Goal: Task Accomplishment & Management: Complete application form

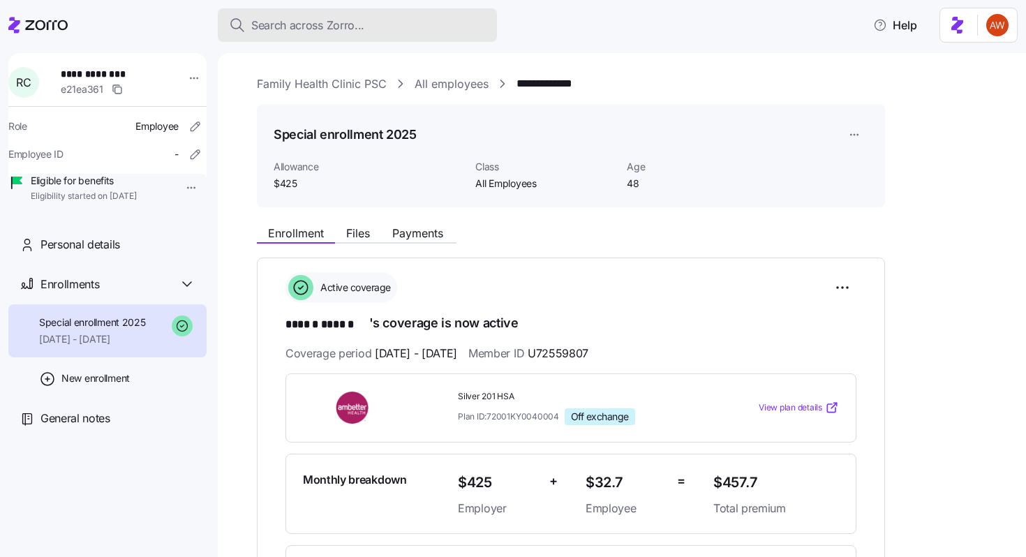
click at [287, 23] on span "Search across Zorro..." at bounding box center [307, 25] width 113 height 17
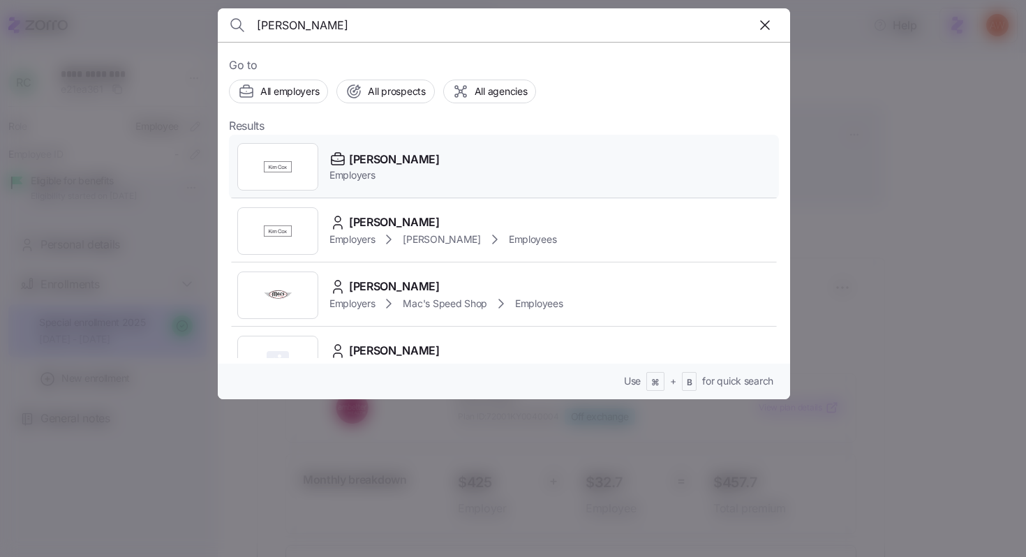
type input "kim c"
click at [377, 161] on span "[PERSON_NAME]" at bounding box center [394, 159] width 91 height 17
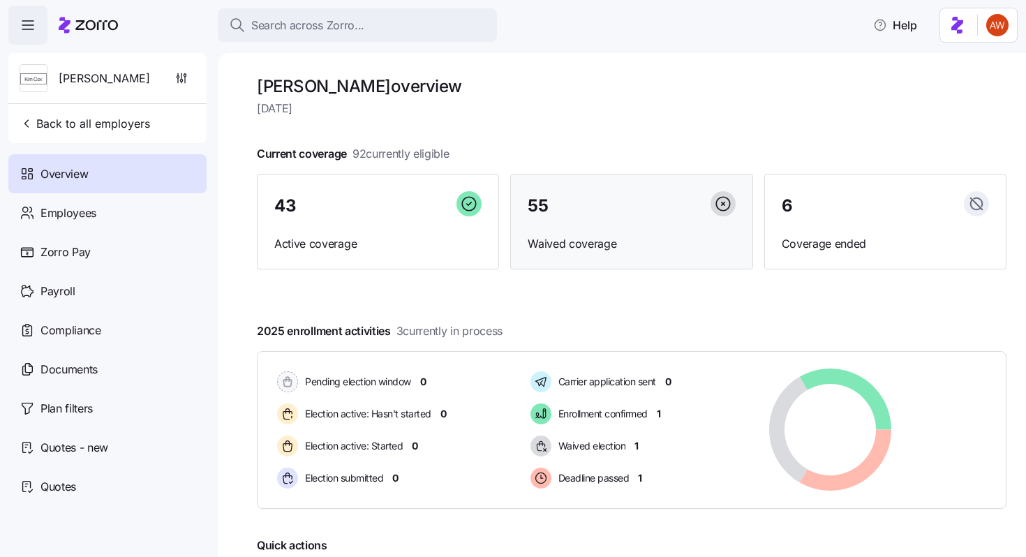
click at [548, 204] on div "55" at bounding box center [631, 206] width 207 height 30
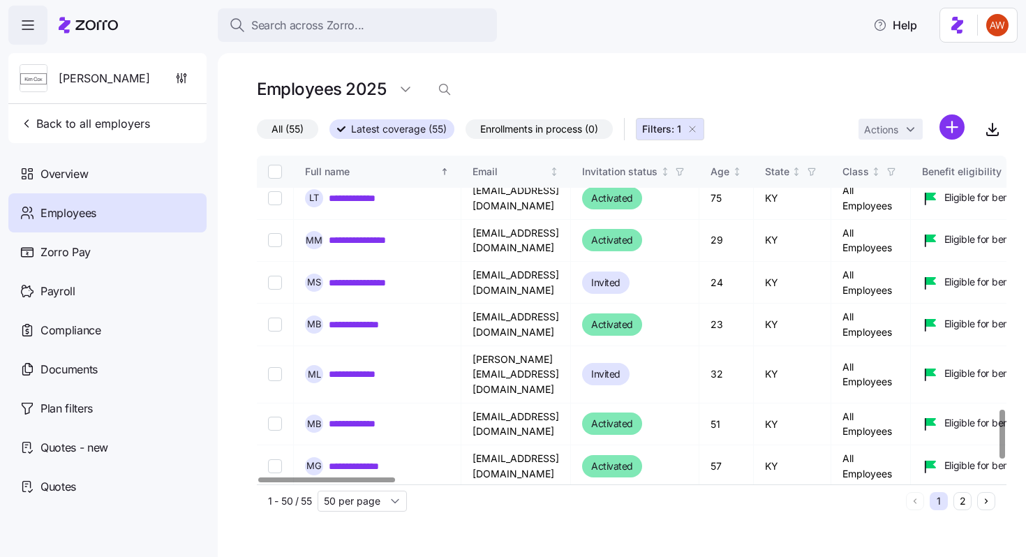
scroll to position [1809, 0]
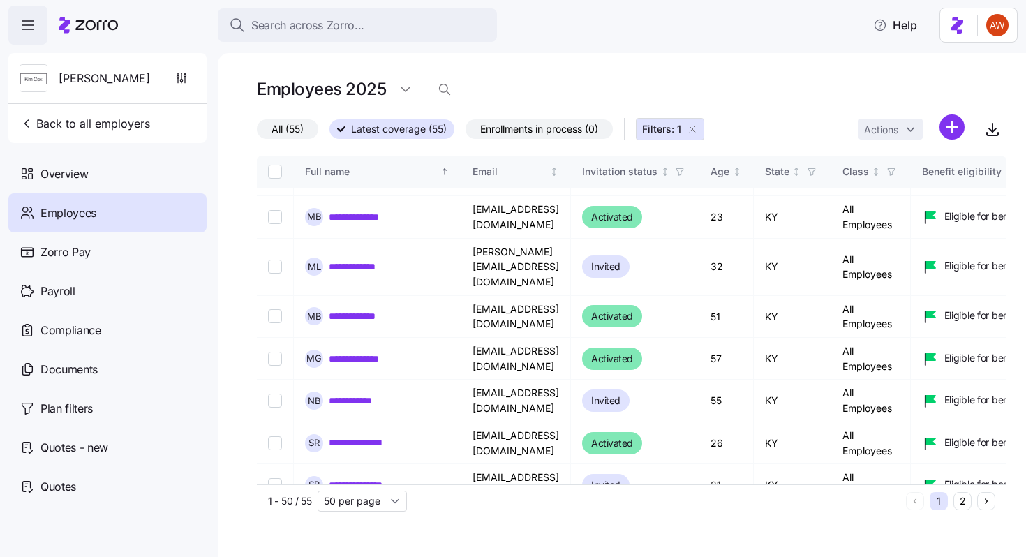
click at [964, 500] on button "2" at bounding box center [962, 501] width 18 height 18
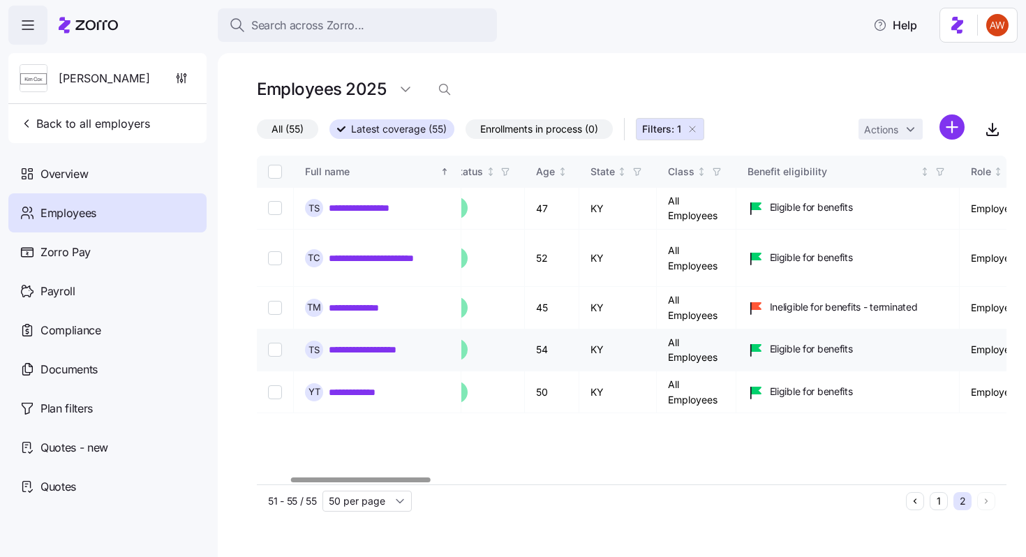
scroll to position [0, 181]
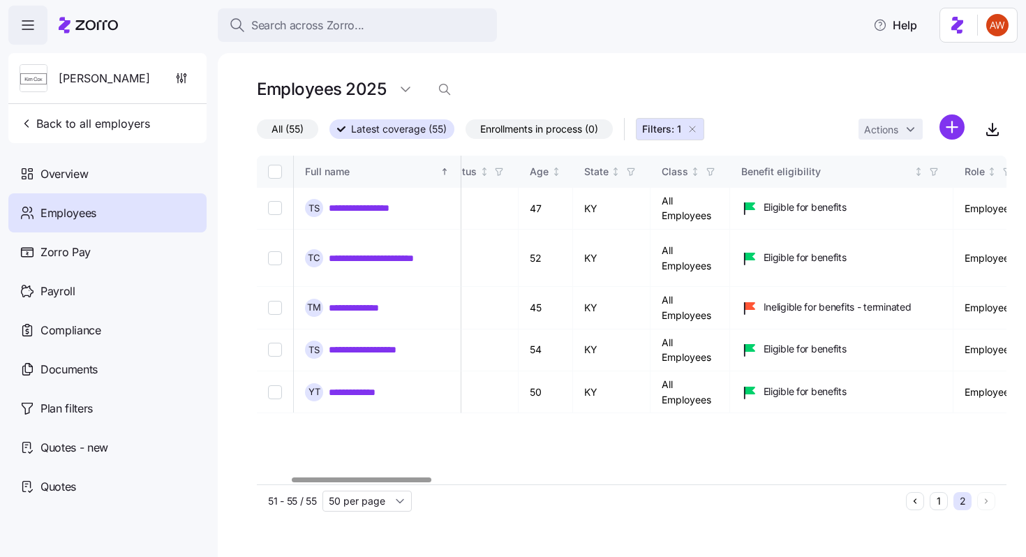
click at [917, 498] on icon "Previous page" at bounding box center [915, 501] width 10 height 10
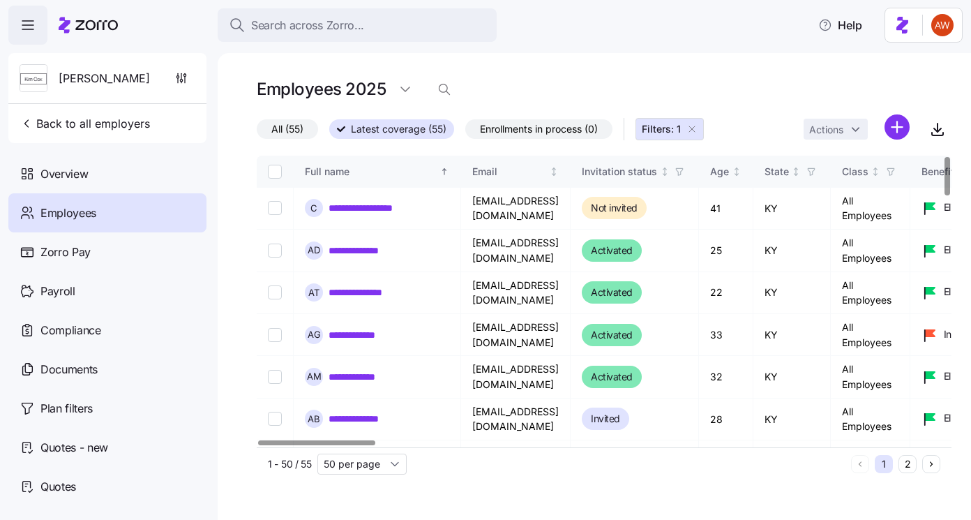
drag, startPoint x: 188, startPoint y: 211, endPoint x: 236, endPoint y: 190, distance: 52.5
click at [188, 211] on div "Employees" at bounding box center [107, 212] width 198 height 39
drag, startPoint x: 326, startPoint y: 206, endPoint x: 374, endPoint y: 211, distance: 48.5
click at [374, 211] on div "**********" at bounding box center [377, 208] width 144 height 18
copy link "**********"
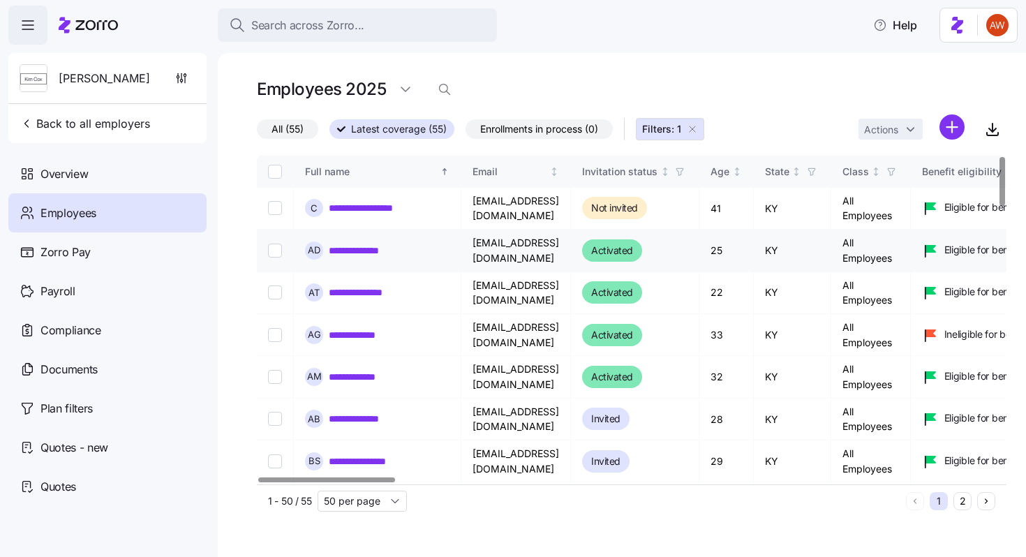
click at [364, 259] on div "**********" at bounding box center [377, 250] width 144 height 18
drag, startPoint x: 329, startPoint y: 247, endPoint x: 348, endPoint y: 8, distance: 240.0
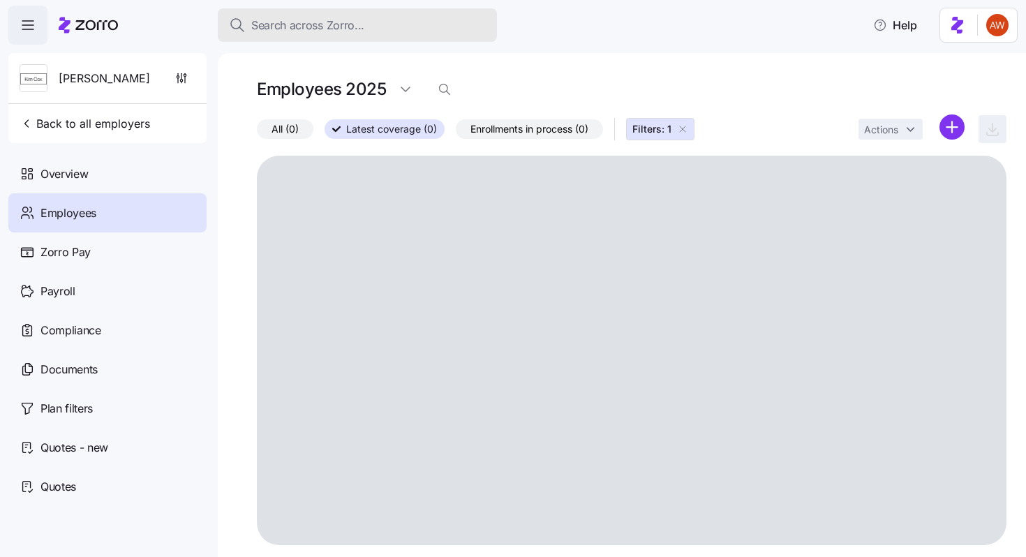
click at [362, 17] on span "Search across Zorro..." at bounding box center [307, 25] width 113 height 17
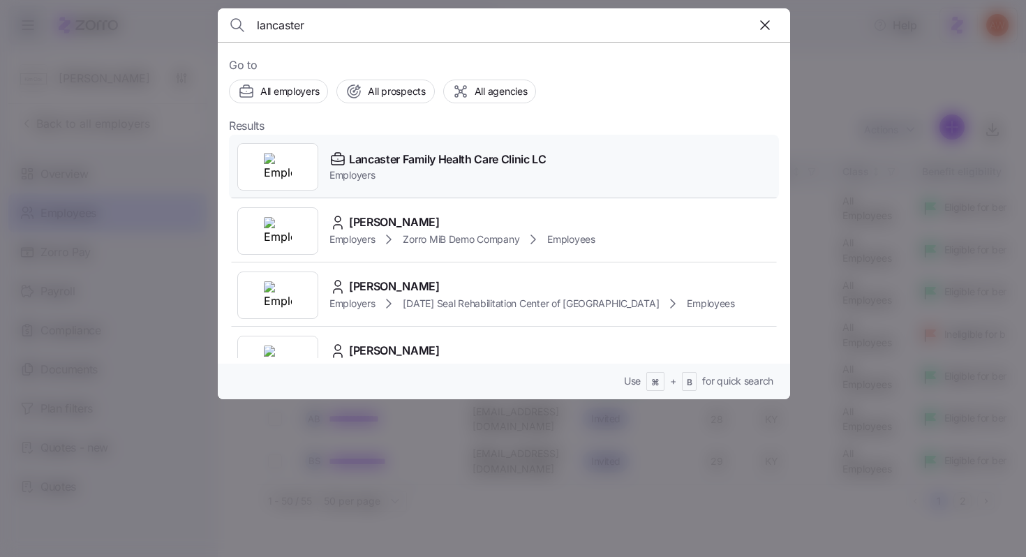
type input "lancaster"
click at [371, 165] on span "Lancaster Family Health Care Clinic LC" at bounding box center [447, 159] width 197 height 17
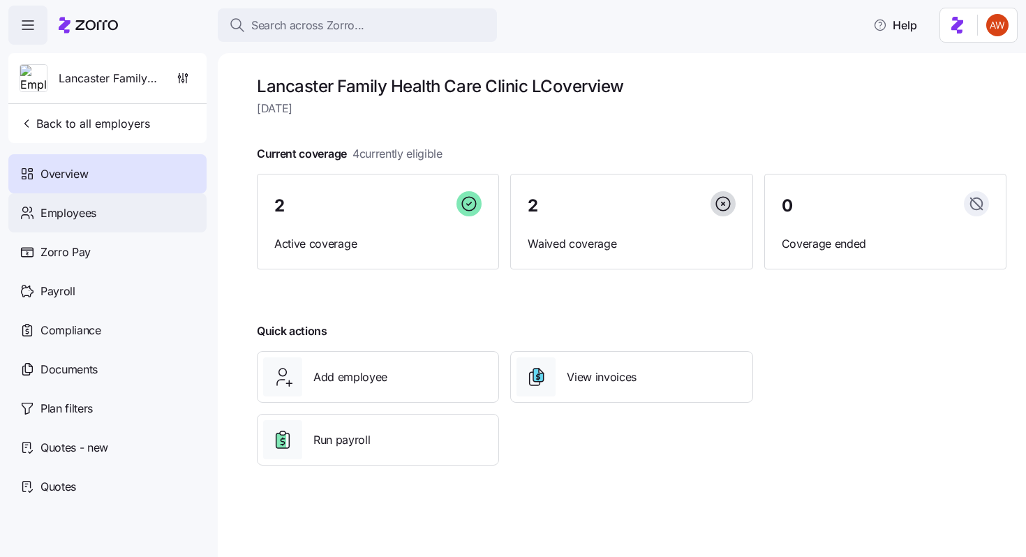
click at [107, 206] on div "Employees" at bounding box center [107, 212] width 198 height 39
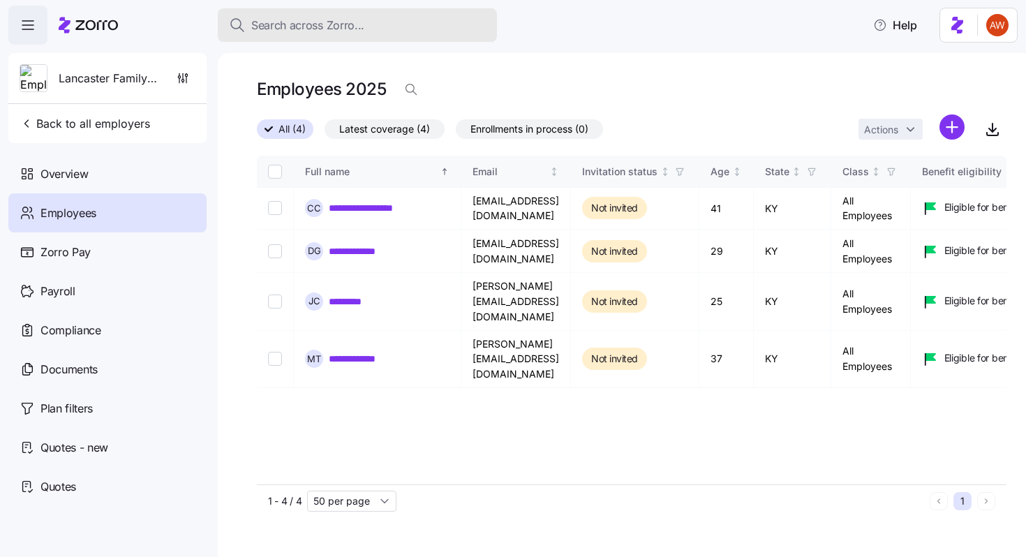
click at [330, 24] on span "Search across Zorro..." at bounding box center [307, 25] width 113 height 17
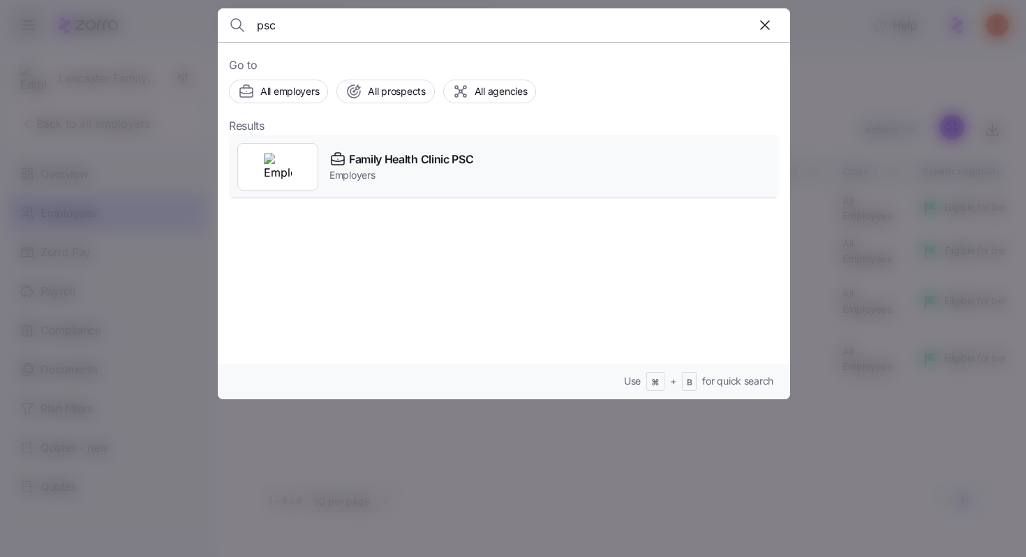
type input "psc"
click at [419, 169] on span "Employers" at bounding box center [401, 175] width 144 height 14
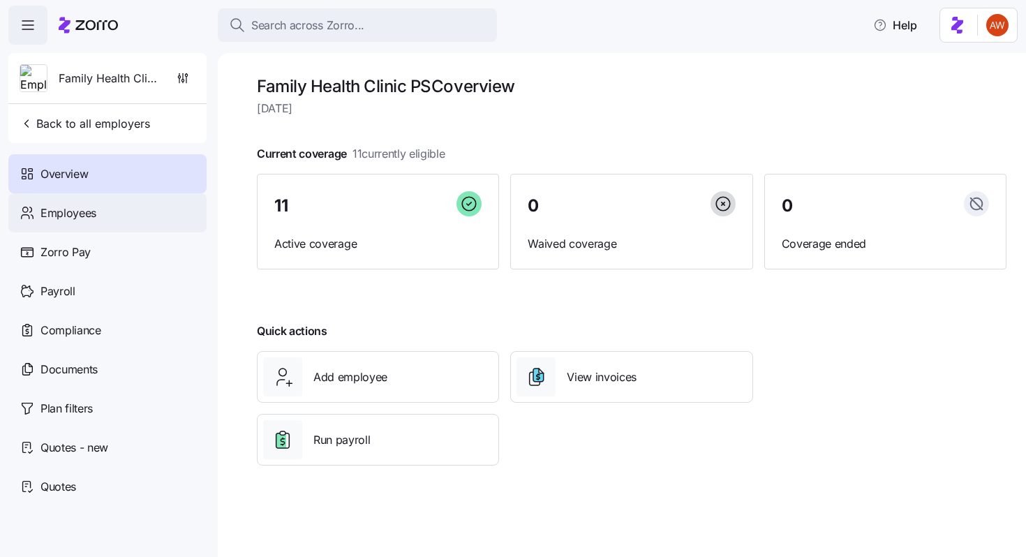
click at [124, 225] on div "Employees" at bounding box center [107, 212] width 198 height 39
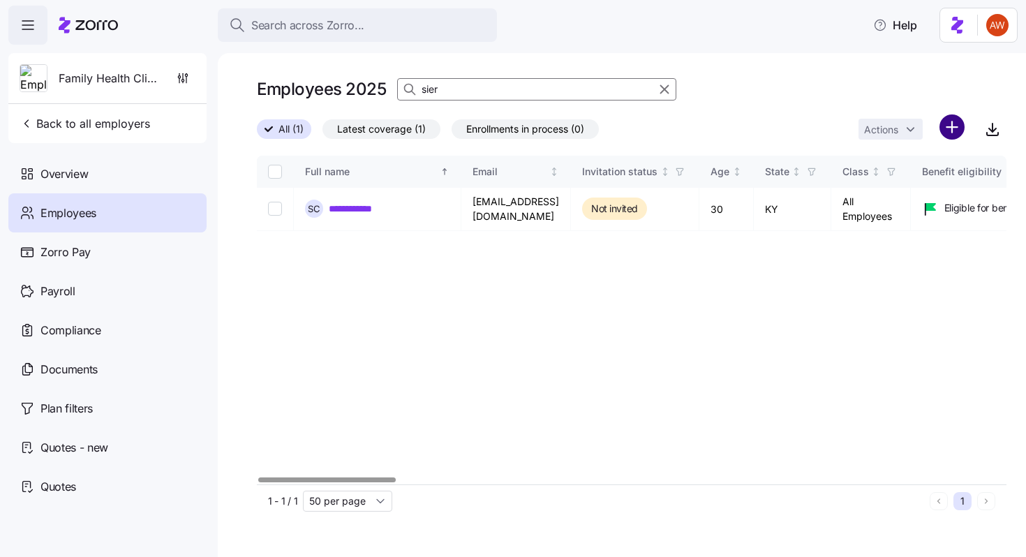
click at [949, 126] on html "**********" at bounding box center [513, 274] width 1026 height 548
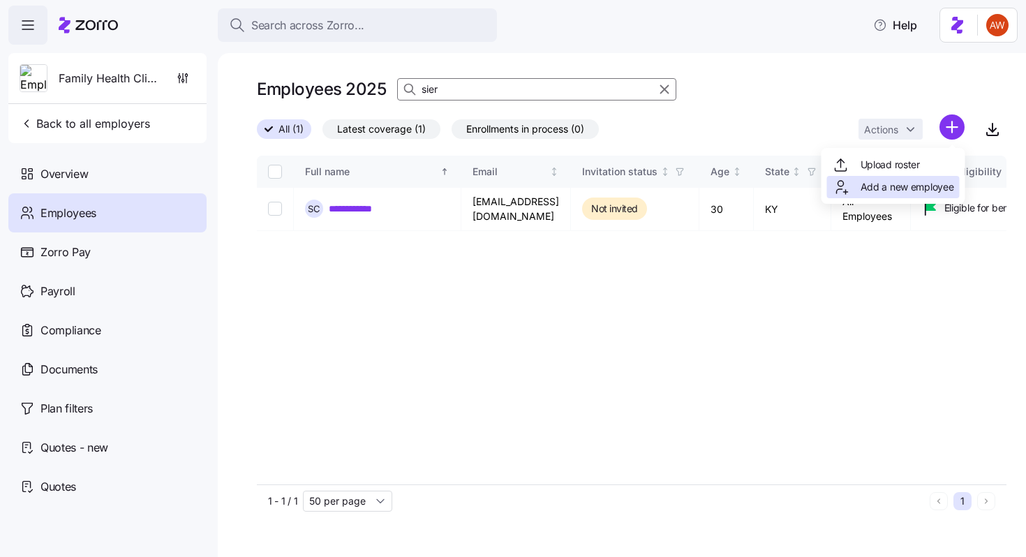
click at [898, 183] on span "Add a new employee" at bounding box center [907, 187] width 94 height 14
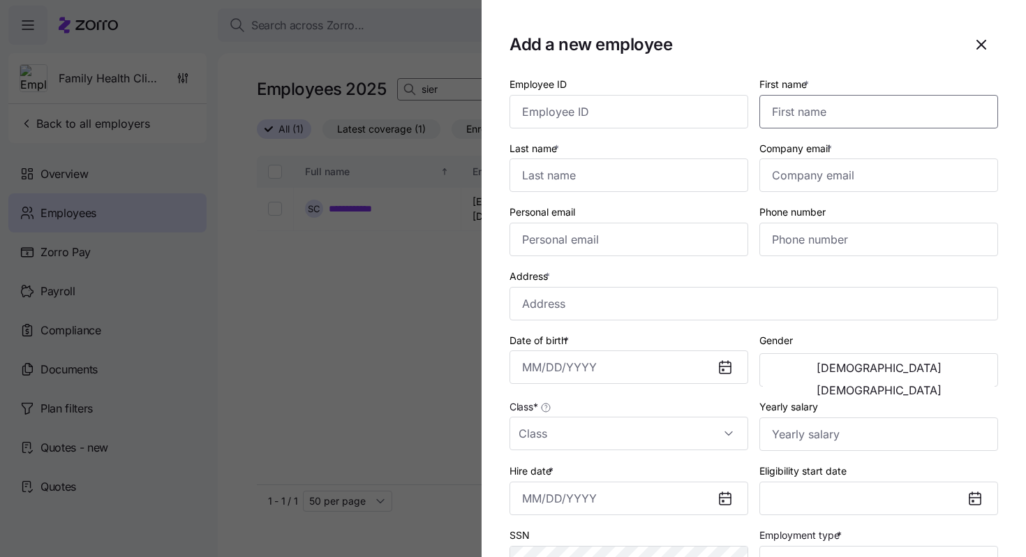
click at [911, 117] on input "First name *" at bounding box center [878, 111] width 239 height 33
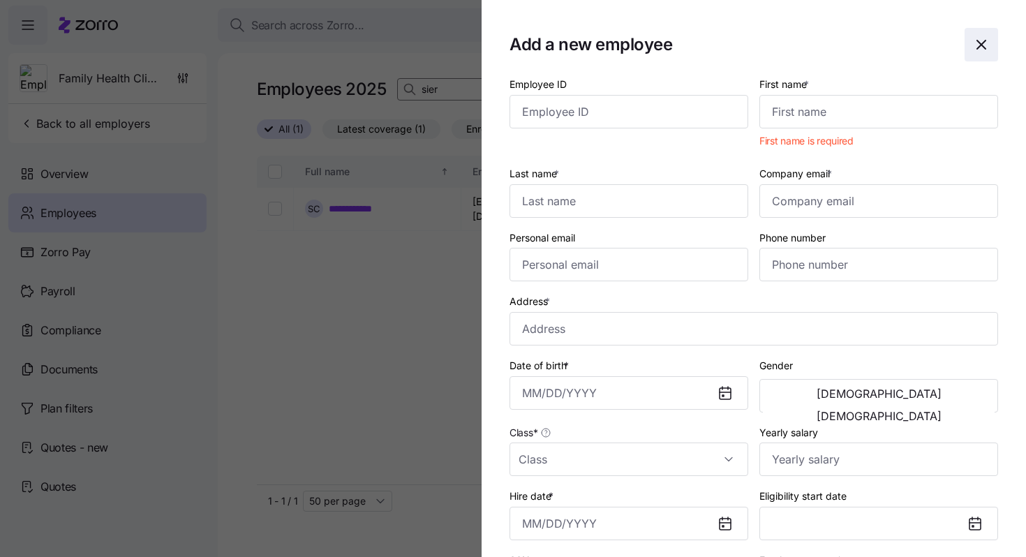
click at [985, 38] on icon "button" at bounding box center [981, 44] width 17 height 17
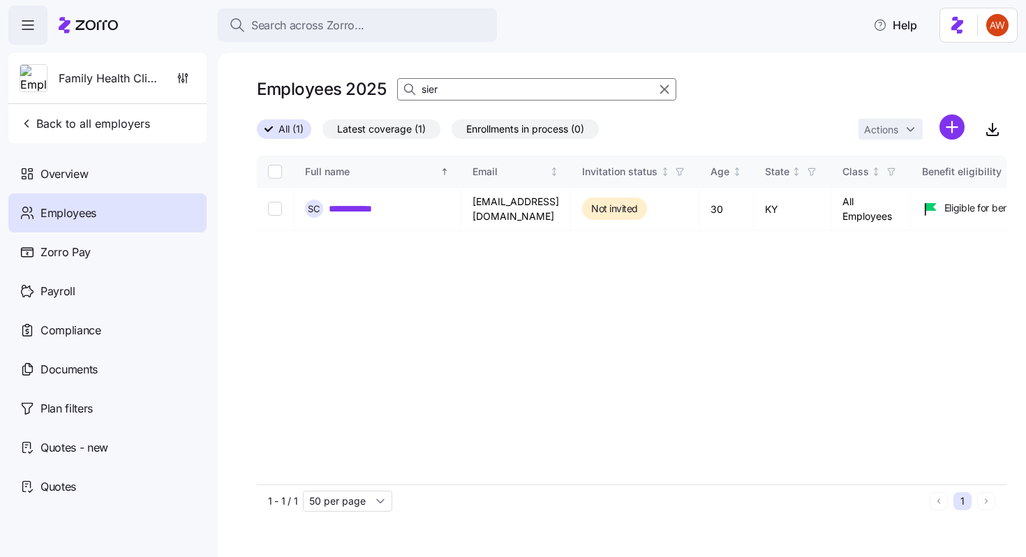
click at [952, 126] on html "**********" at bounding box center [513, 274] width 1026 height 548
click at [916, 160] on span "Upload roster" at bounding box center [889, 165] width 59 height 14
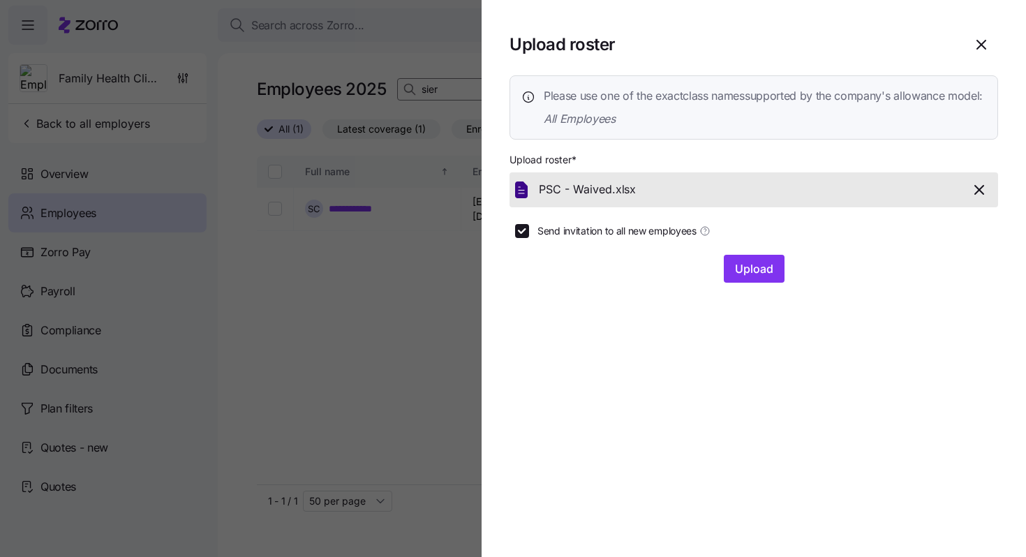
click at [984, 198] on icon "button" at bounding box center [979, 189] width 17 height 17
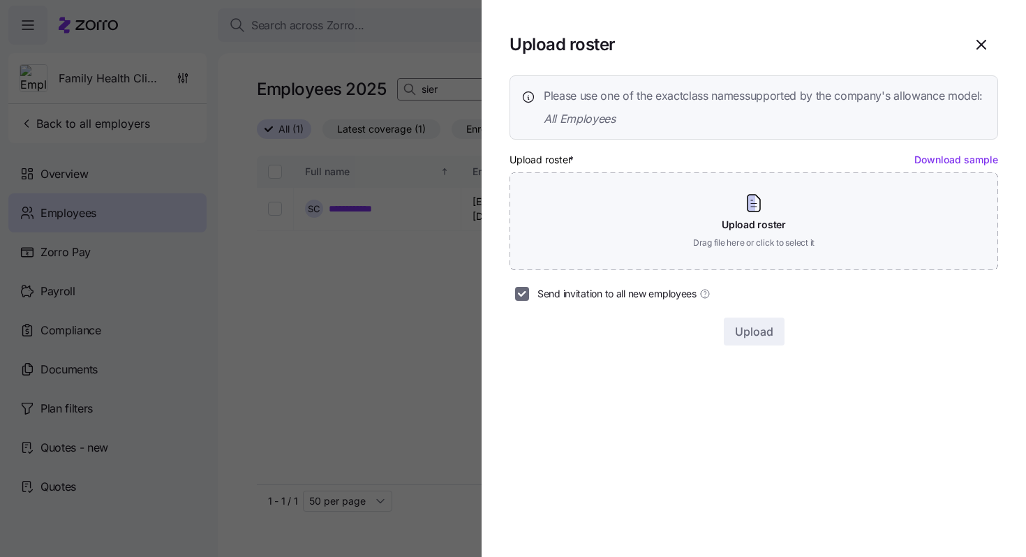
click at [523, 301] on input "Send invitation to all new employees" at bounding box center [522, 294] width 14 height 14
checkbox input "false"
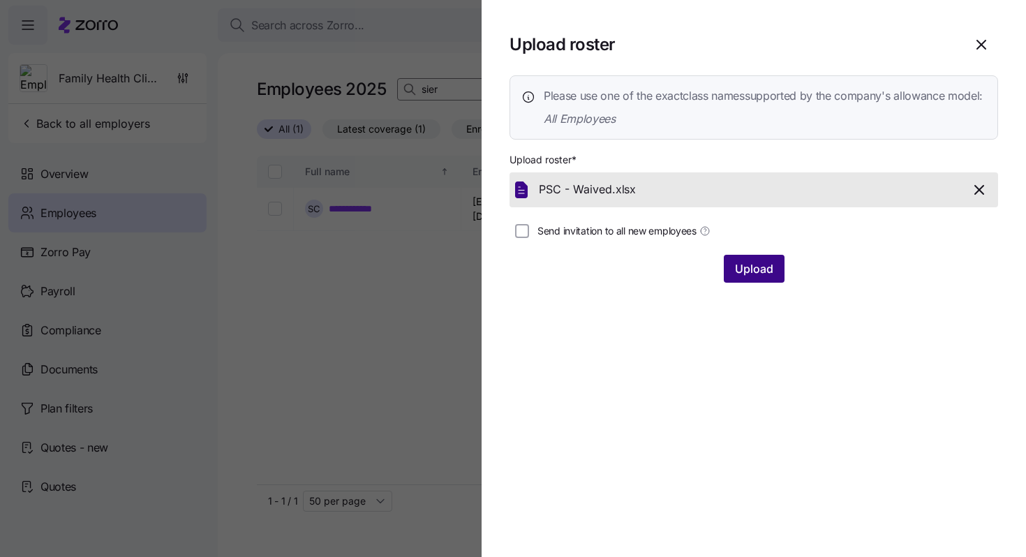
click at [756, 277] on span "Upload" at bounding box center [754, 268] width 38 height 17
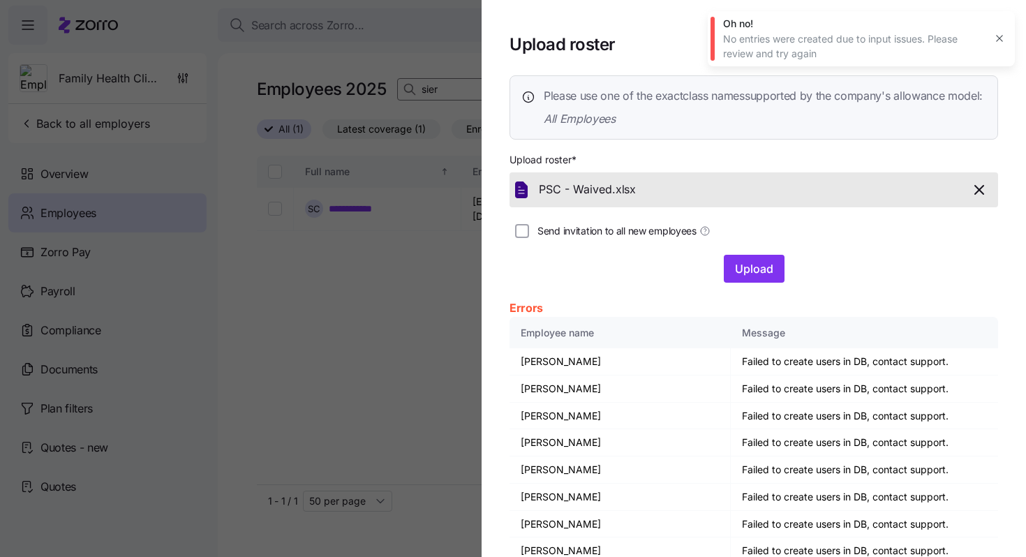
click at [1002, 33] on icon "button" at bounding box center [999, 38] width 11 height 11
click at [984, 39] on icon "button" at bounding box center [981, 44] width 17 height 17
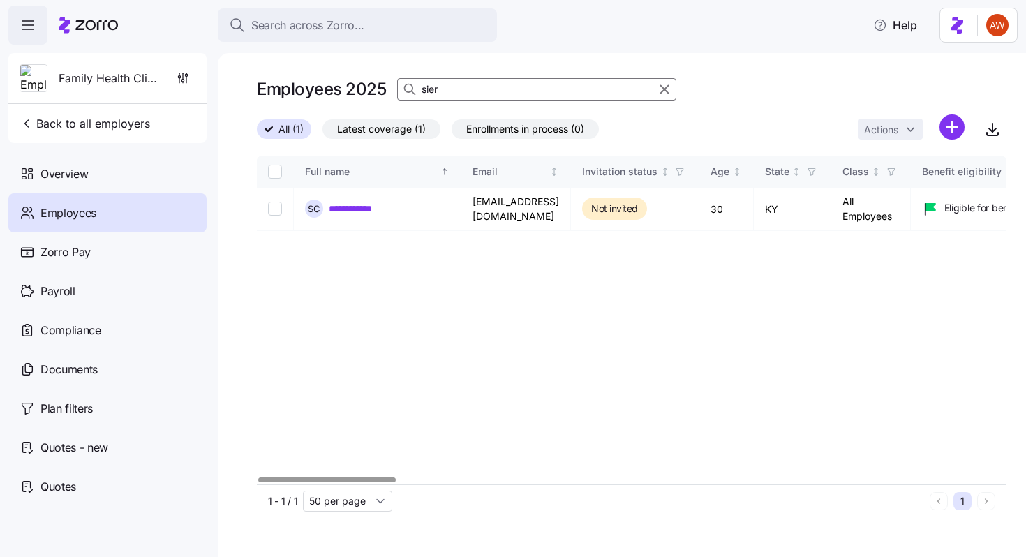
click at [962, 134] on html "**********" at bounding box center [513, 274] width 1026 height 548
click at [128, 90] on html "**********" at bounding box center [513, 274] width 1026 height 548
click at [945, 144] on html "**********" at bounding box center [513, 274] width 1026 height 548
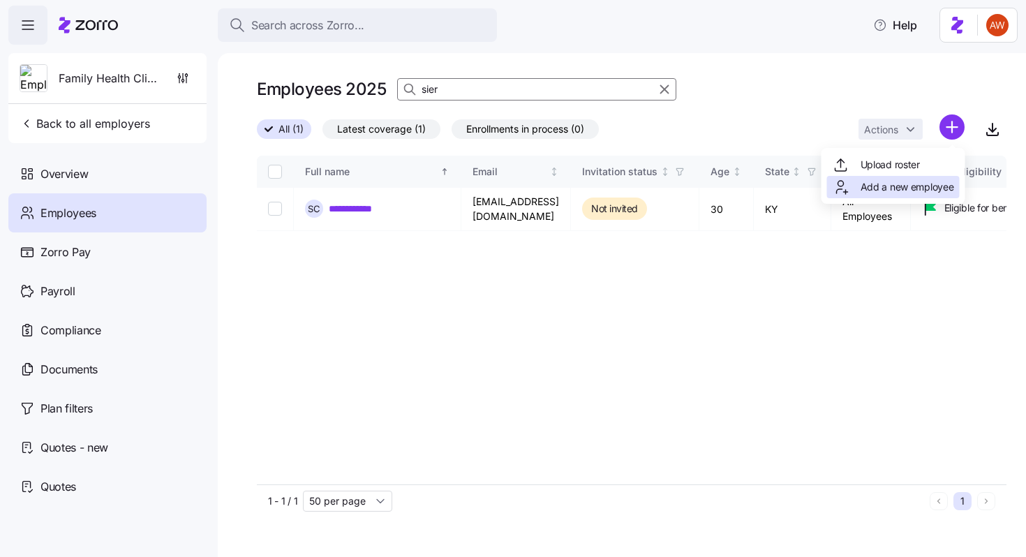
click at [907, 192] on span "Add a new employee" at bounding box center [907, 187] width 94 height 14
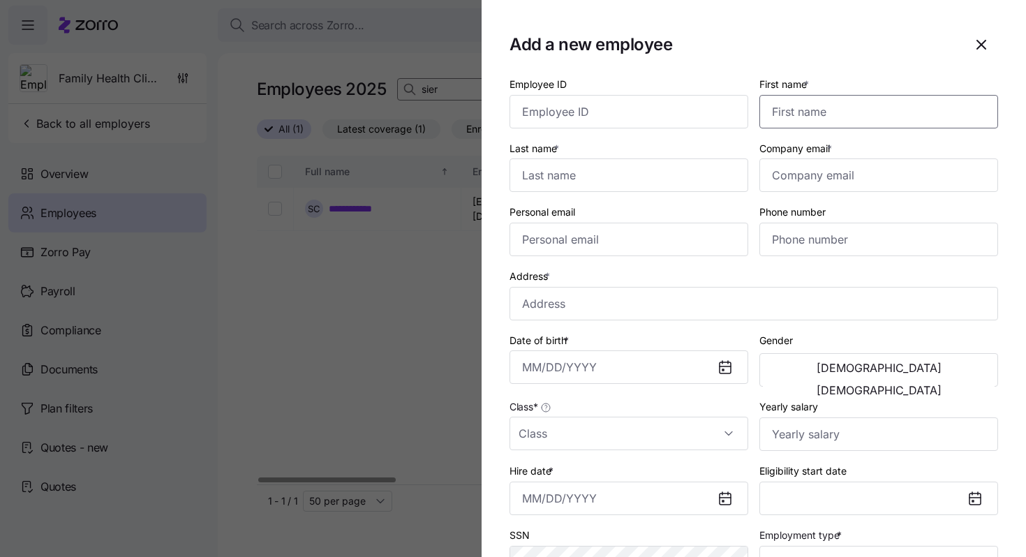
click at [834, 108] on input "First name *" at bounding box center [878, 111] width 239 height 33
paste input "Sheridan"
type input "Sheridan"
click at [551, 174] on input "Last name *" at bounding box center [628, 174] width 239 height 33
type input "Bailey"
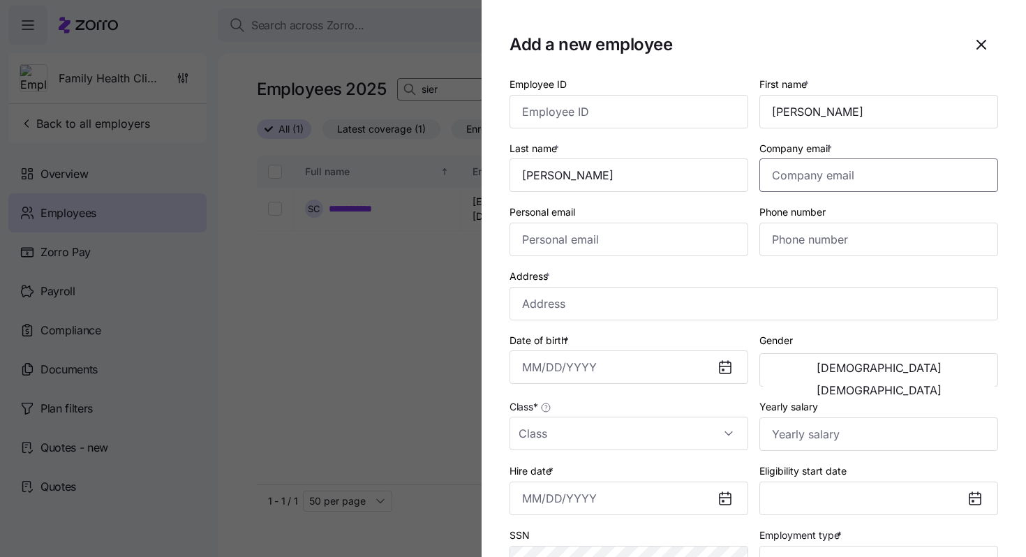
click at [842, 169] on input "Company email *" at bounding box center [878, 174] width 239 height 33
paste input "Sheridan.bailey04@gmail.com"
type input "Sheridan.bailey04@gmail.com"
click at [625, 232] on input "Personal email" at bounding box center [628, 239] width 239 height 33
paste input "Sheridan.bailey04@gmail.com"
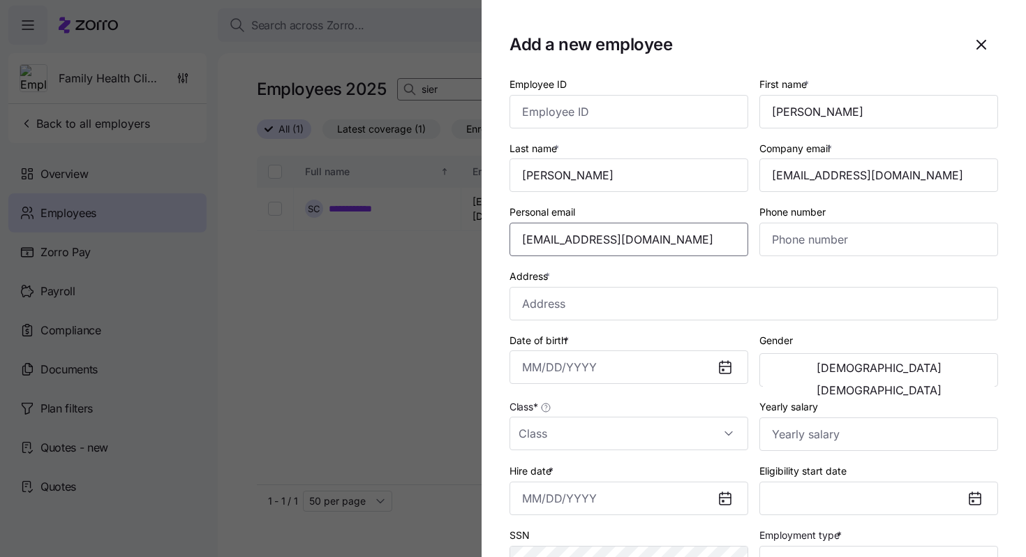
type input "Sheridan.bailey04@gmail.com"
click at [795, 246] on input "Phone number" at bounding box center [878, 239] width 239 height 33
paste input "1 (502) 320-0270"
type input "1 (502) 320-0270"
click at [537, 303] on input "Address *" at bounding box center [753, 303] width 488 height 33
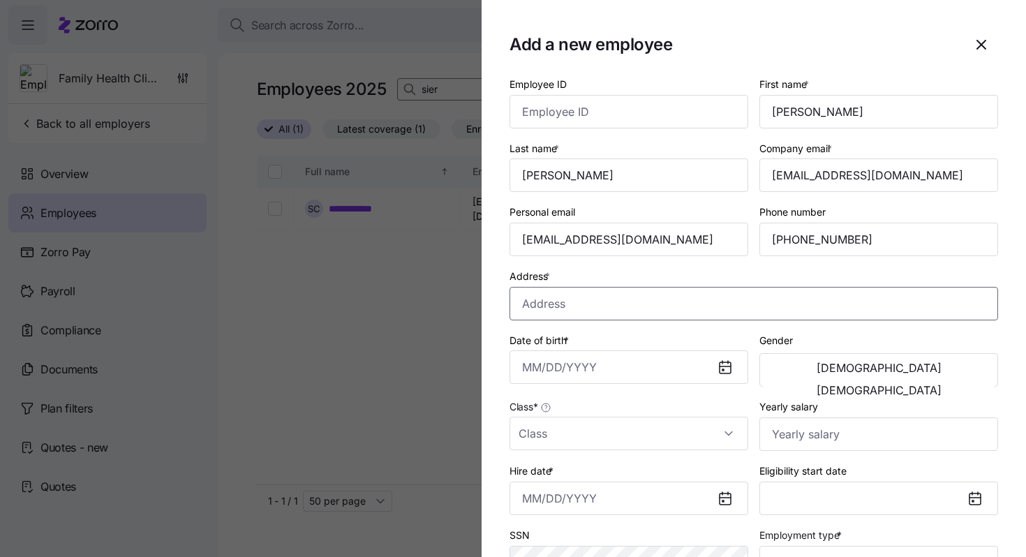
paste input "212 Tahoe Way, Richmond, KY 40475-7957, USA"
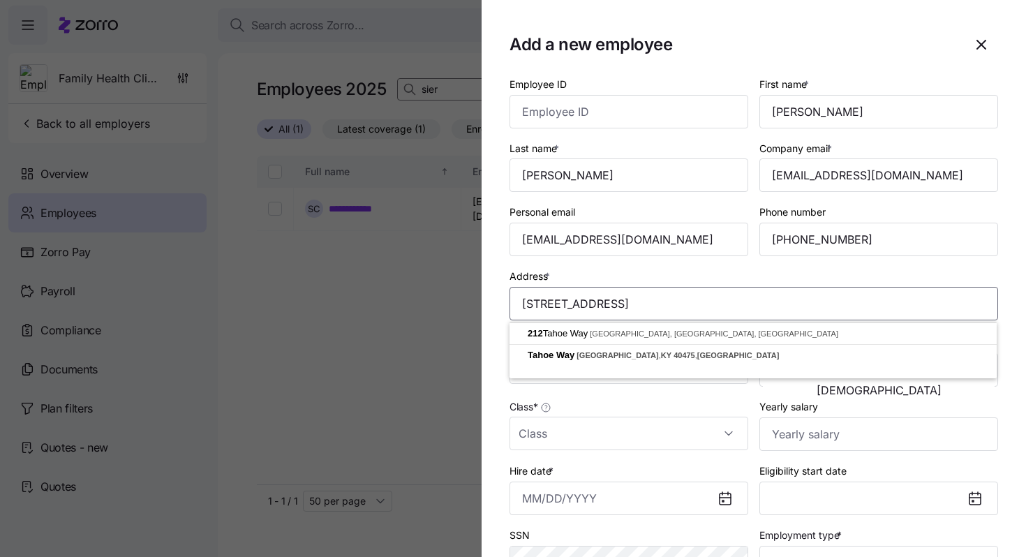
type input "212 Tahoe Way, Richmond, KY 40475-7957, USA"
click at [592, 272] on div "Address * 212 Tahoe Way, Richmond, KY 40475-7957, USA" at bounding box center [753, 293] width 488 height 53
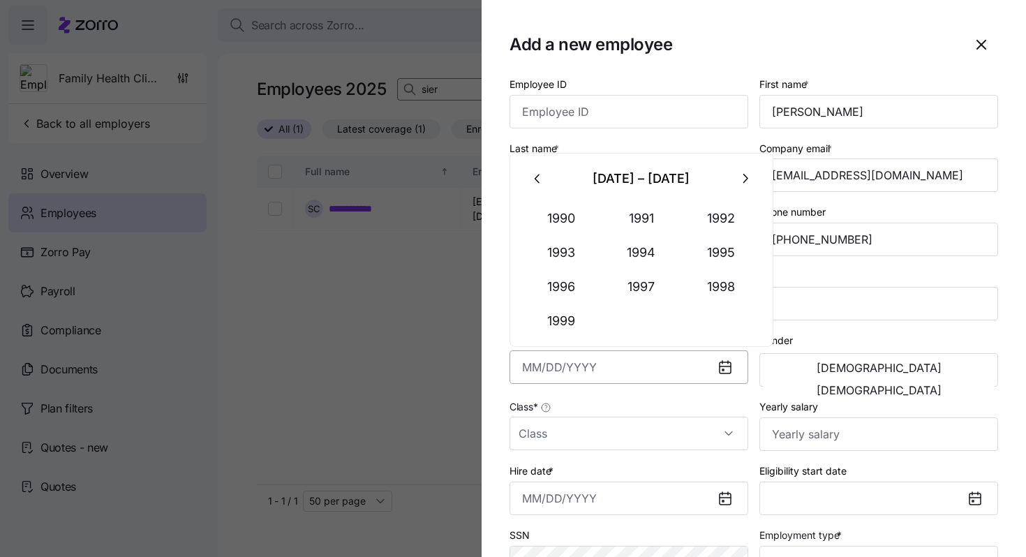
click at [537, 370] on input "Date of birth *" at bounding box center [628, 366] width 239 height 33
paste input "04/16/2004"
type input "April 16, 2004"
click at [816, 350] on div "Gender [DEMOGRAPHIC_DATA] [DEMOGRAPHIC_DATA]" at bounding box center [878, 359] width 239 height 56
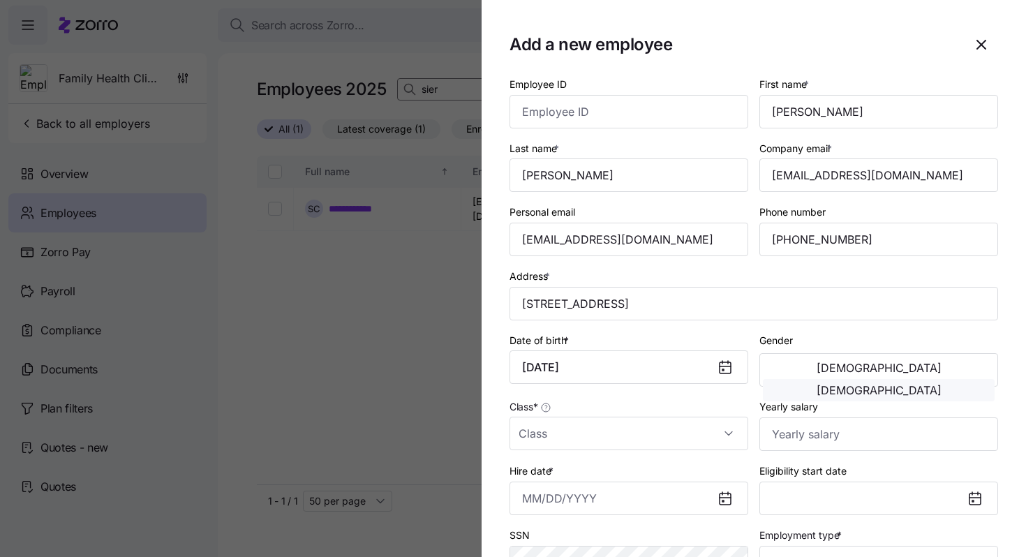
click at [931, 379] on button "[DEMOGRAPHIC_DATA]" at bounding box center [879, 390] width 232 height 22
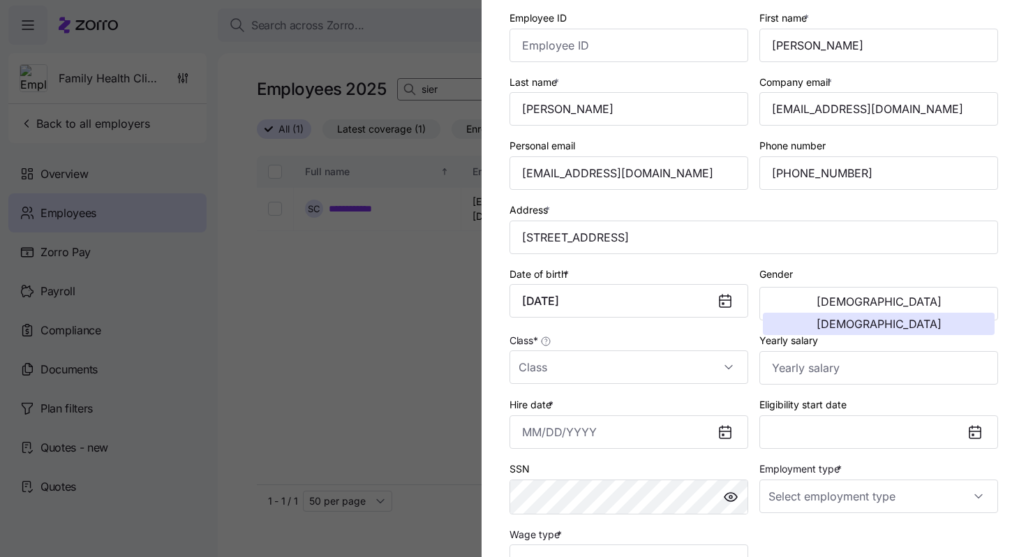
scroll to position [70, 0]
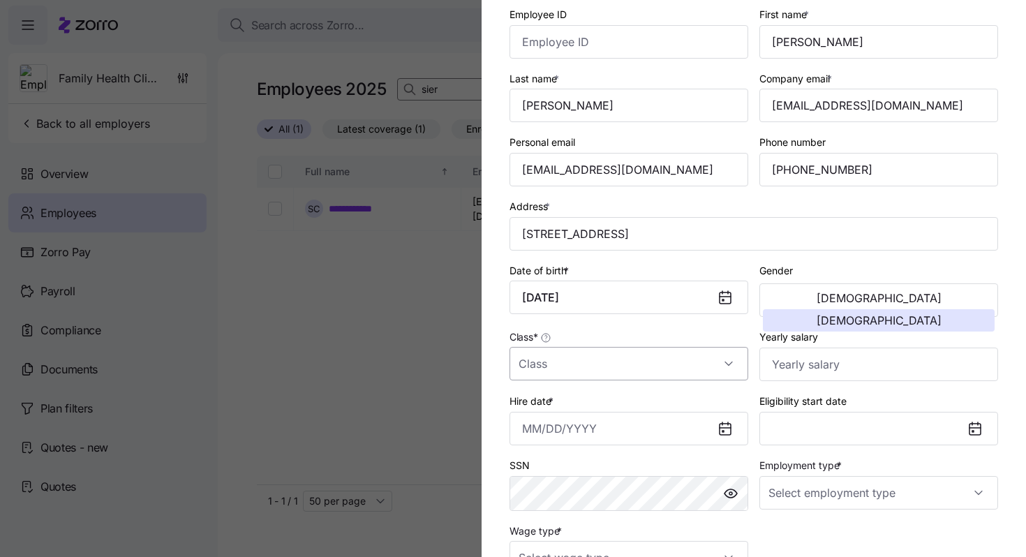
click at [625, 361] on input "Class *" at bounding box center [628, 363] width 239 height 33
click at [628, 403] on div "All Employees" at bounding box center [628, 408] width 227 height 29
type input "All Employees"
click at [809, 364] on input "Yearly salary" at bounding box center [878, 364] width 239 height 33
paste input "$35,880"
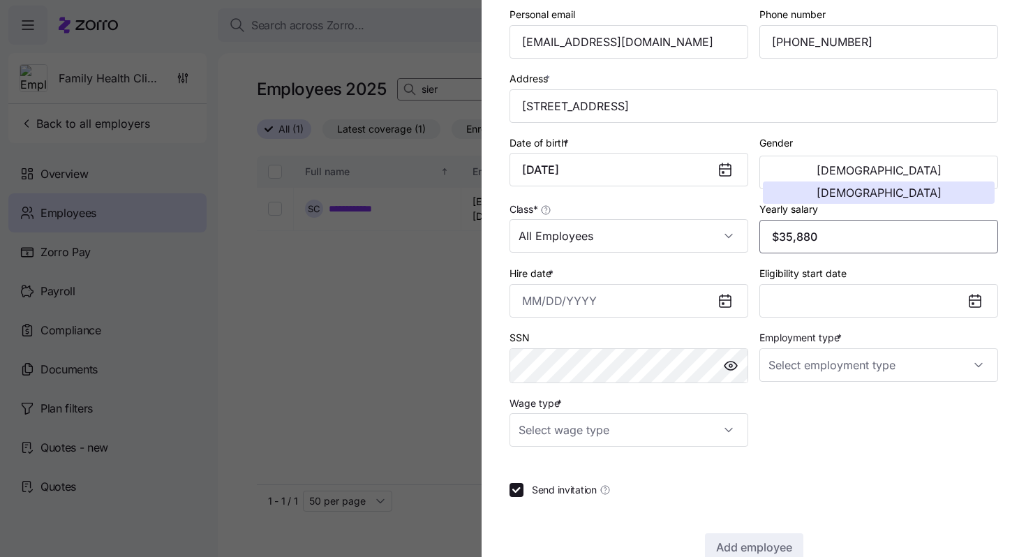
scroll to position [231, 0]
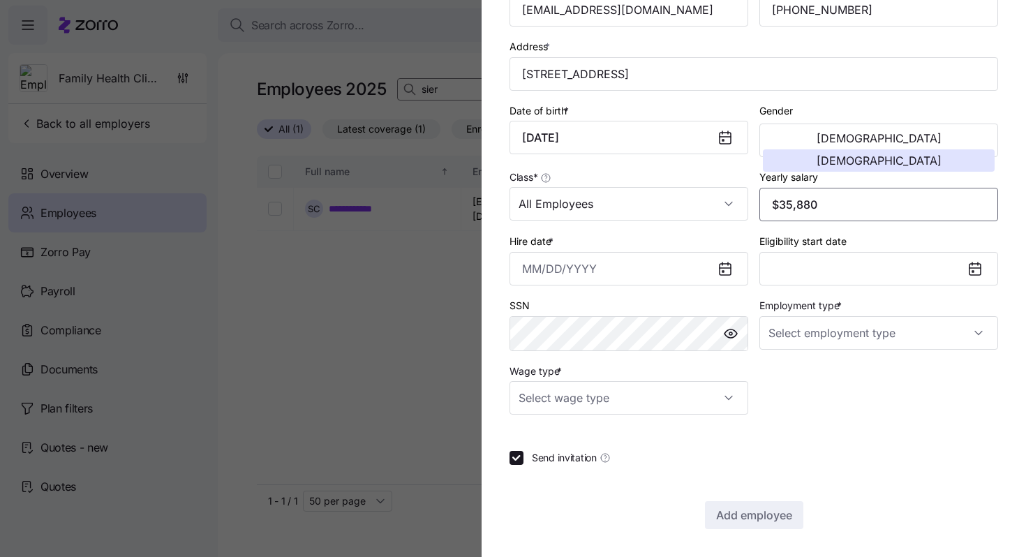
type input "$35,880"
click at [826, 315] on div "Employment type *" at bounding box center [878, 323] width 239 height 53
click at [833, 331] on input "Employment type *" at bounding box center [878, 332] width 239 height 33
click at [816, 369] on span "Full Time" at bounding box center [796, 376] width 40 height 15
type input "Full Time"
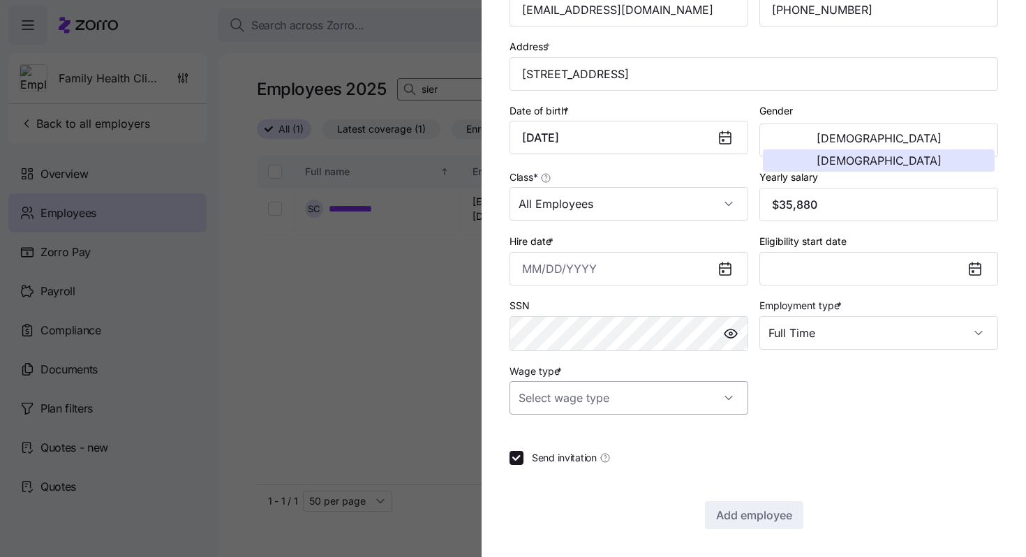
click at [673, 390] on input "Wage type *" at bounding box center [628, 397] width 239 height 33
click at [595, 473] on div "Hourly" at bounding box center [628, 470] width 227 height 29
type input "Hourly"
click at [518, 458] on input "Send invitation" at bounding box center [516, 458] width 14 height 14
checkbox input "false"
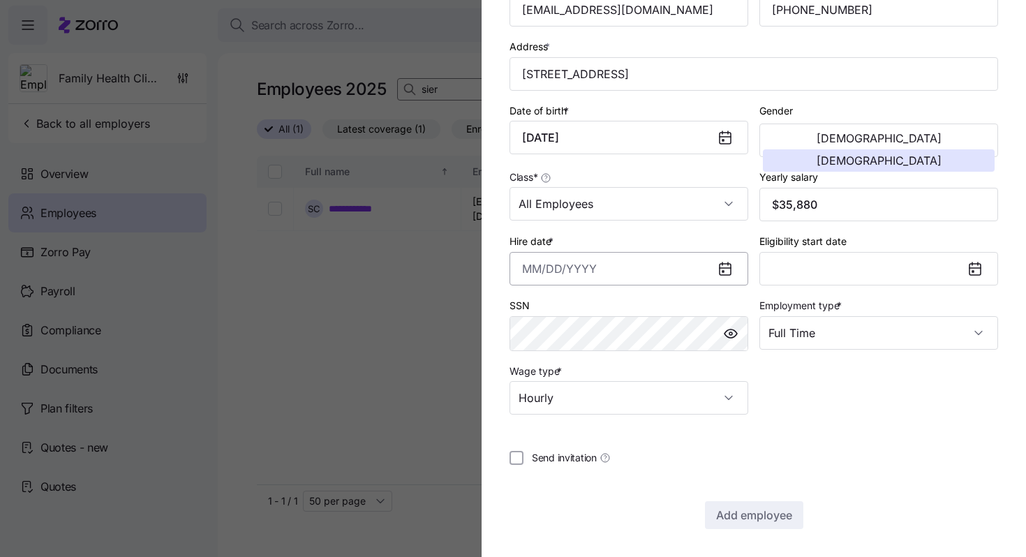
click at [521, 262] on input "Hire date *" at bounding box center [628, 268] width 239 height 33
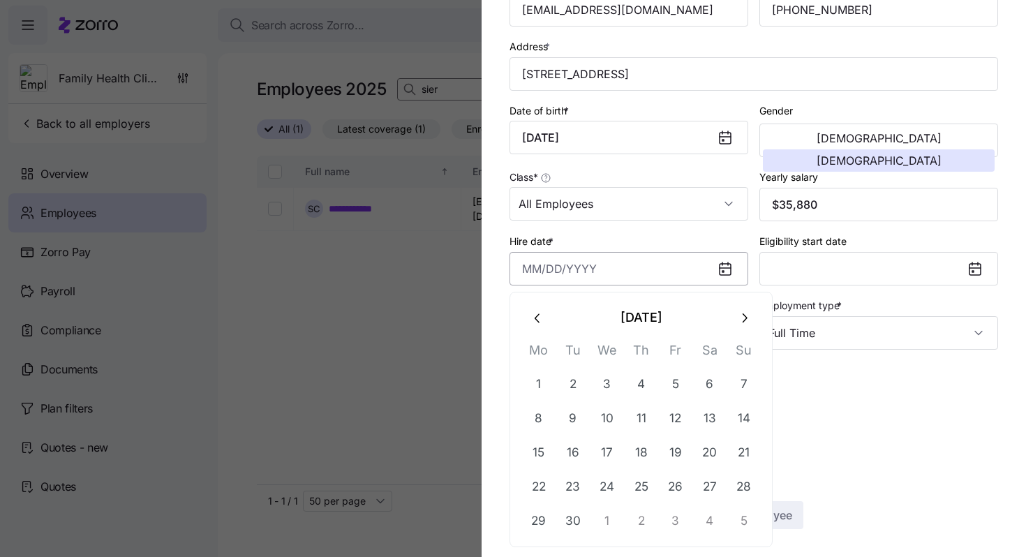
paste input "4/22/2025"
type input "April 22, 2025"
click at [829, 402] on div "Employee ID First name * Sheridan Last name * Bailey Company email * Sheridan.b…" at bounding box center [754, 130] width 500 height 580
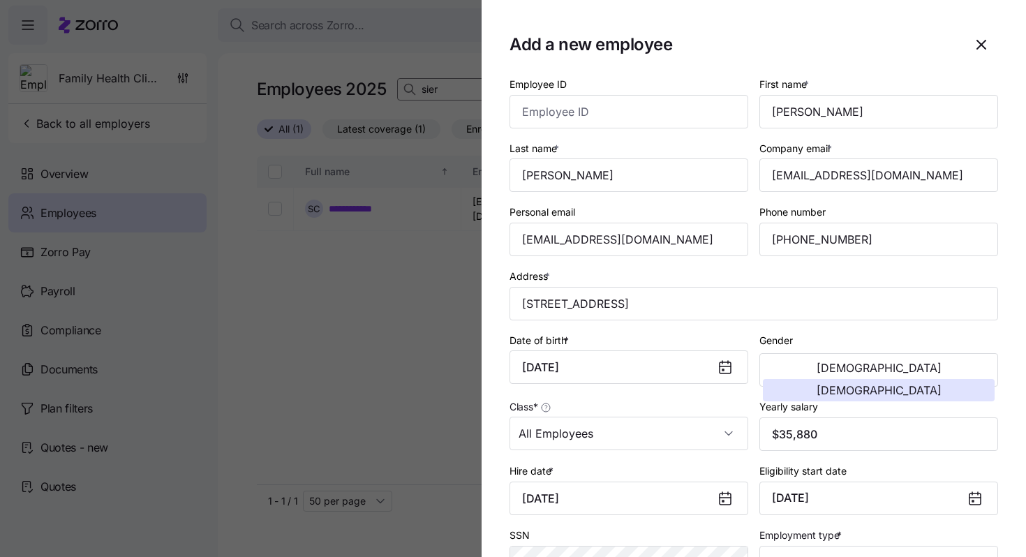
scroll to position [233, 0]
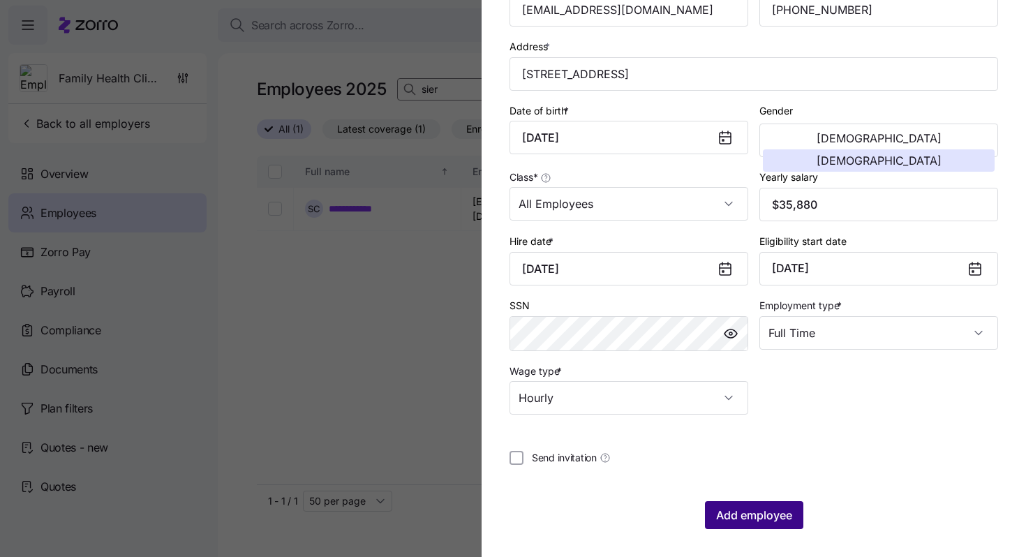
click at [749, 522] on span "Add employee" at bounding box center [754, 515] width 76 height 17
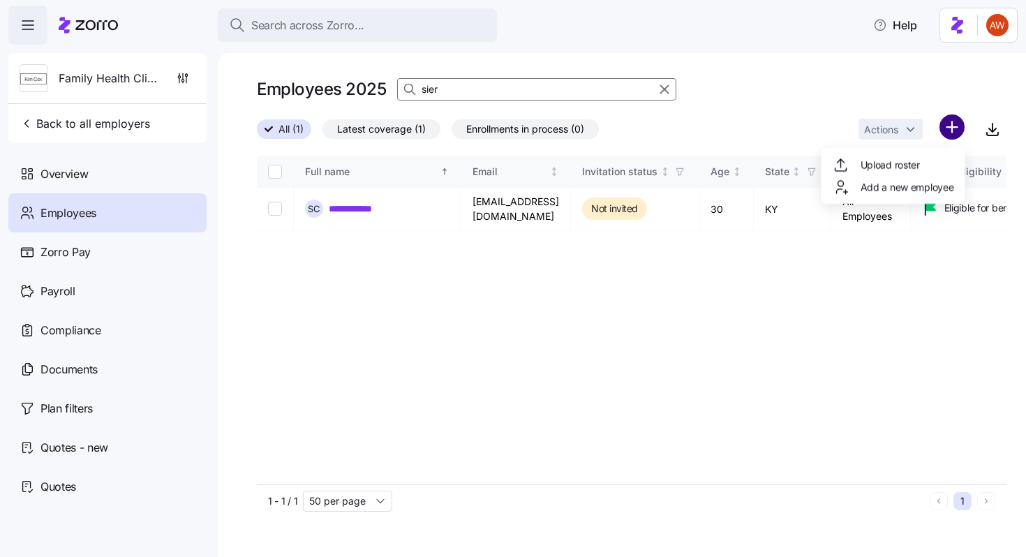
click at [949, 128] on html "**********" at bounding box center [513, 274] width 1026 height 548
click at [918, 180] on span "Add a new employee" at bounding box center [907, 187] width 94 height 14
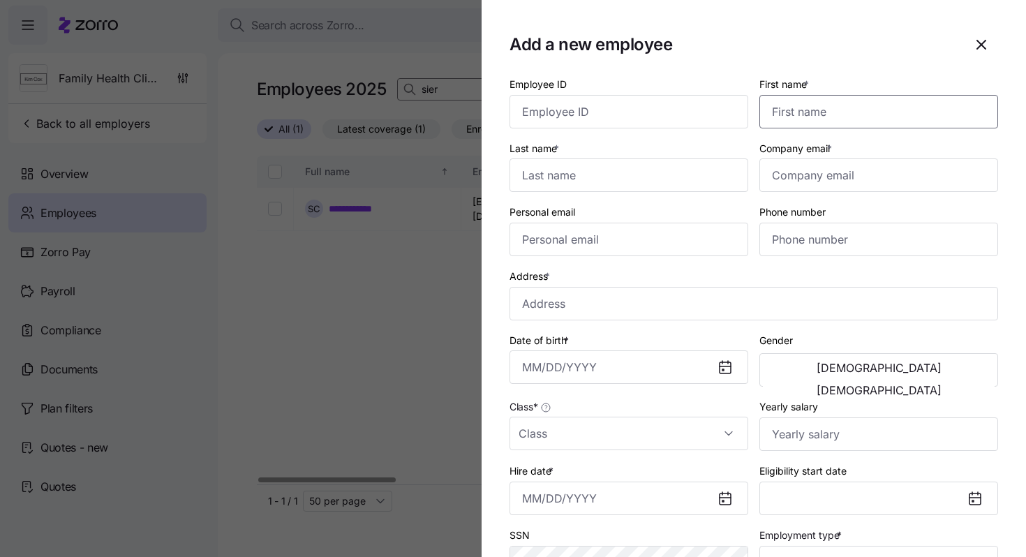
click at [839, 109] on input "First name *" at bounding box center [878, 111] width 239 height 33
paste input "Carrie"
type input "Carrie"
click at [597, 174] on input "Last name *" at bounding box center [628, 174] width 239 height 33
type input "Conn"
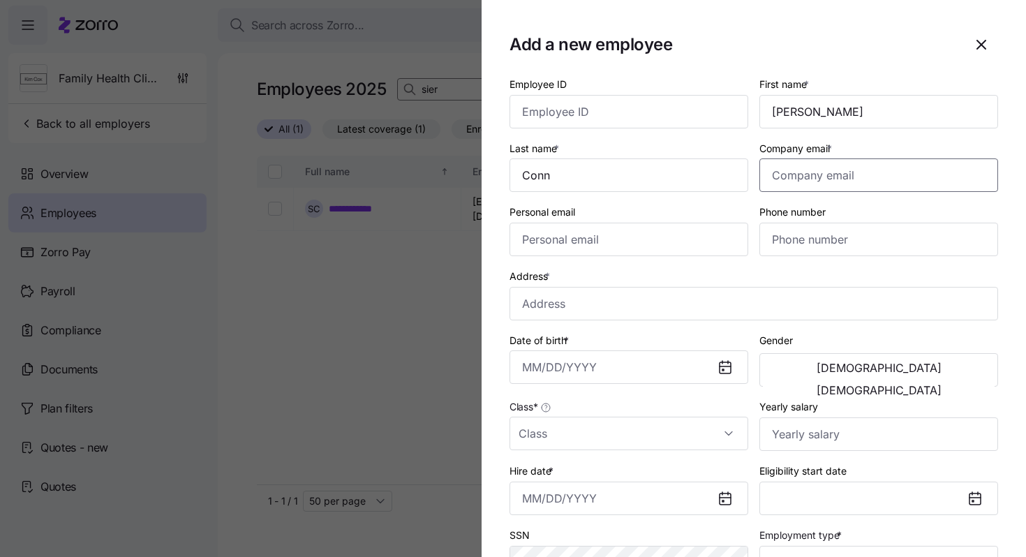
click at [837, 189] on input "Company email *" at bounding box center [878, 174] width 239 height 33
paste input "[EMAIL_ADDRESS][DOMAIN_NAME]"
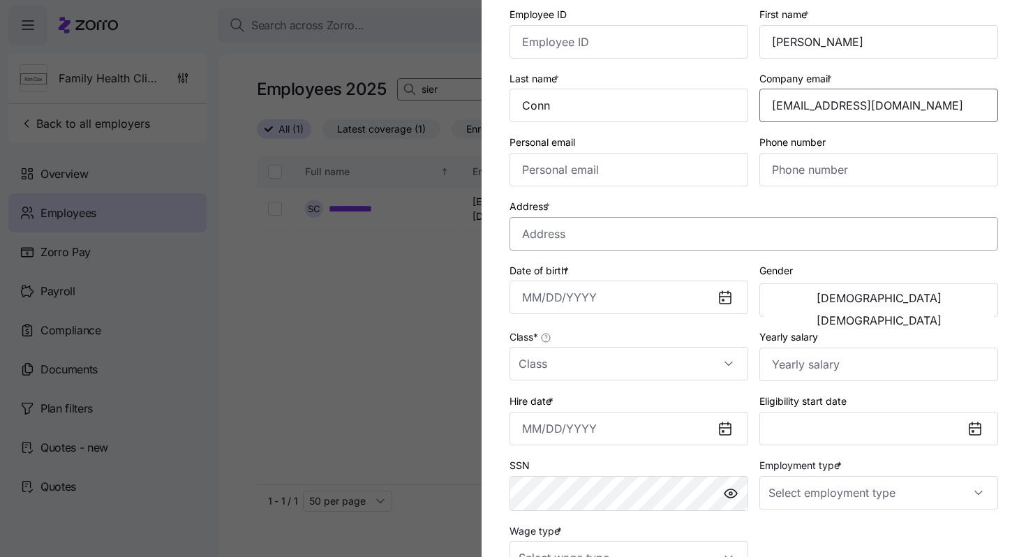
scroll to position [80, 0]
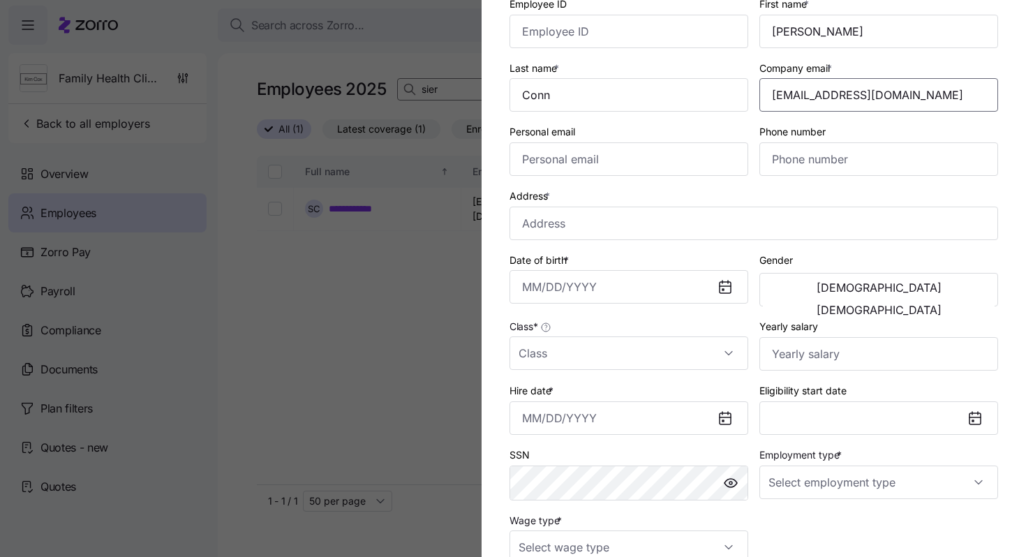
type input "[EMAIL_ADDRESS][DOMAIN_NAME]"
click at [781, 166] on input "Phone number" at bounding box center [878, 158] width 239 height 33
paste input "[PHONE_NUMBER]"
type input "[PHONE_NUMBER]"
click at [539, 216] on input "Address *" at bounding box center [753, 223] width 488 height 33
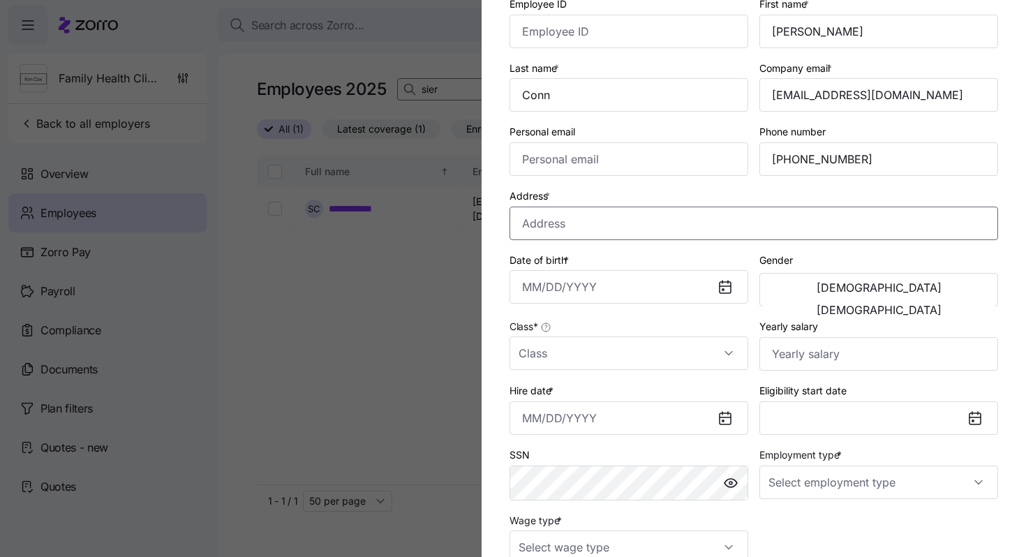
paste input "173 GENERAL CLEBURN DR, RICHMOND KY 40475"
type input "173 GENERAL CLEBURN DR, RICHMOND KY 40475"
click at [572, 190] on div "Address * 173 GENERAL CLEBURN DR, RICHMOND KY 40475" at bounding box center [753, 213] width 488 height 53
click at [525, 287] on input "Date of birth *" at bounding box center [628, 286] width 239 height 33
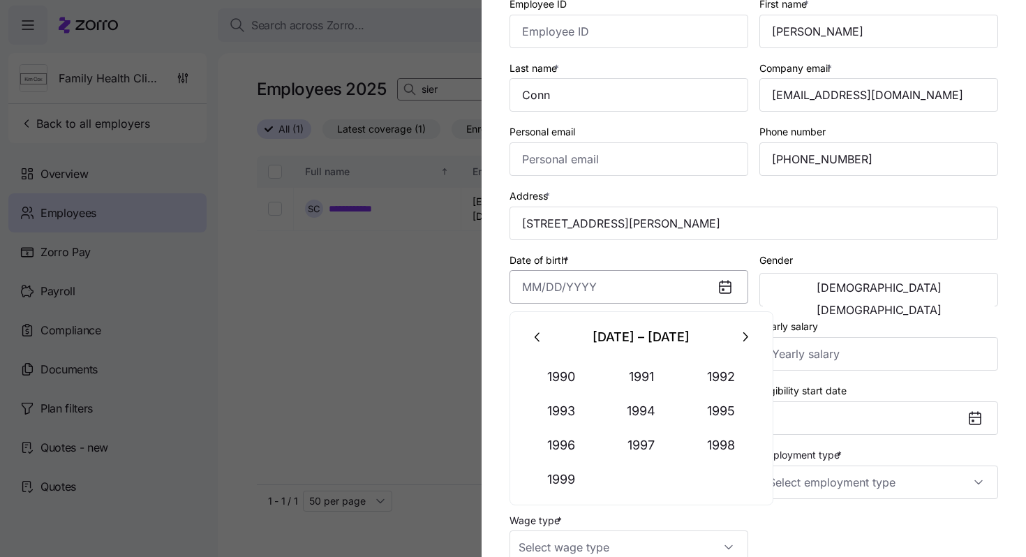
paste input "06/07/1977"
type input "June 7, 1977"
click at [925, 300] on button "[DEMOGRAPHIC_DATA]" at bounding box center [879, 310] width 232 height 22
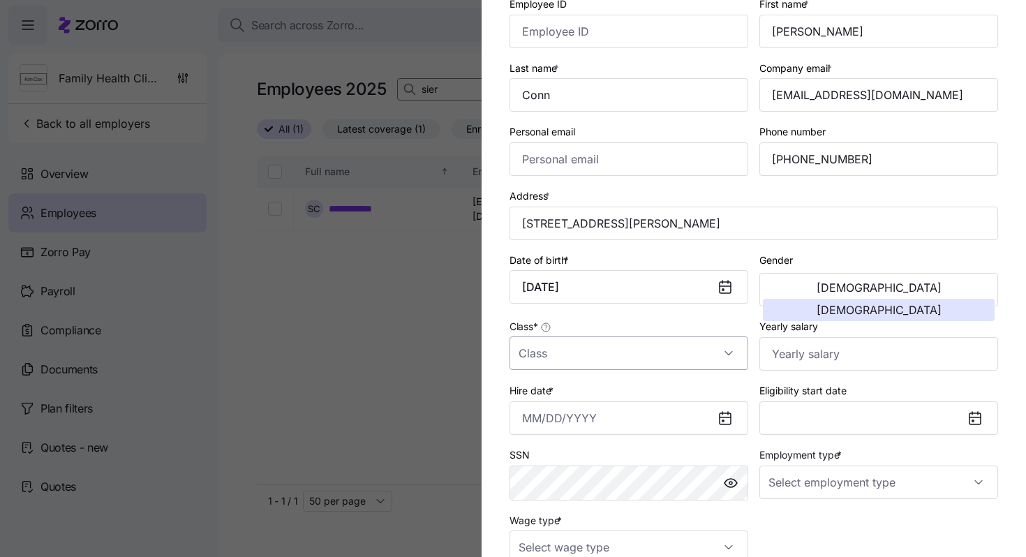
click at [716, 355] on input "Class *" at bounding box center [628, 352] width 239 height 33
click at [701, 394] on div "All Employees" at bounding box center [628, 397] width 227 height 29
type input "All Employees"
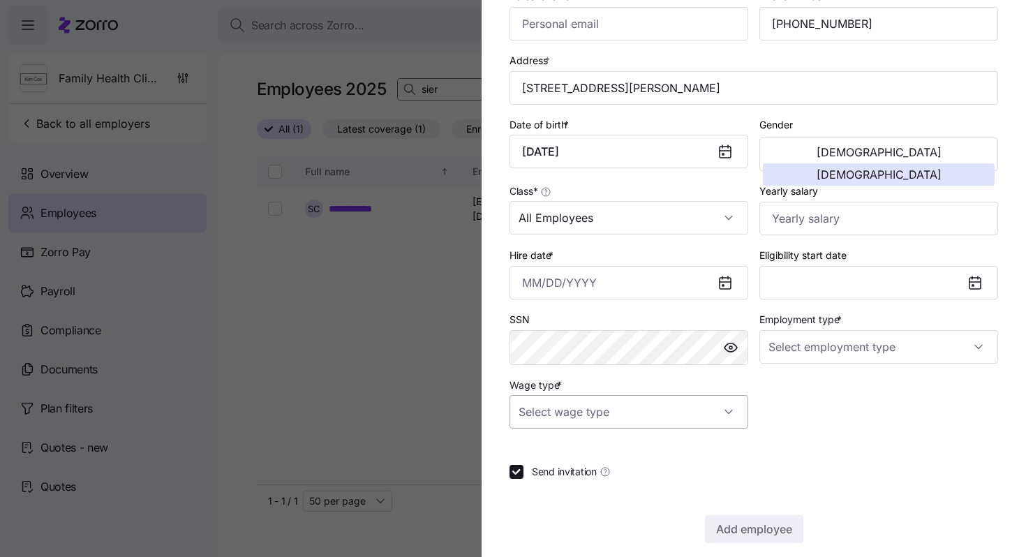
scroll to position [233, 0]
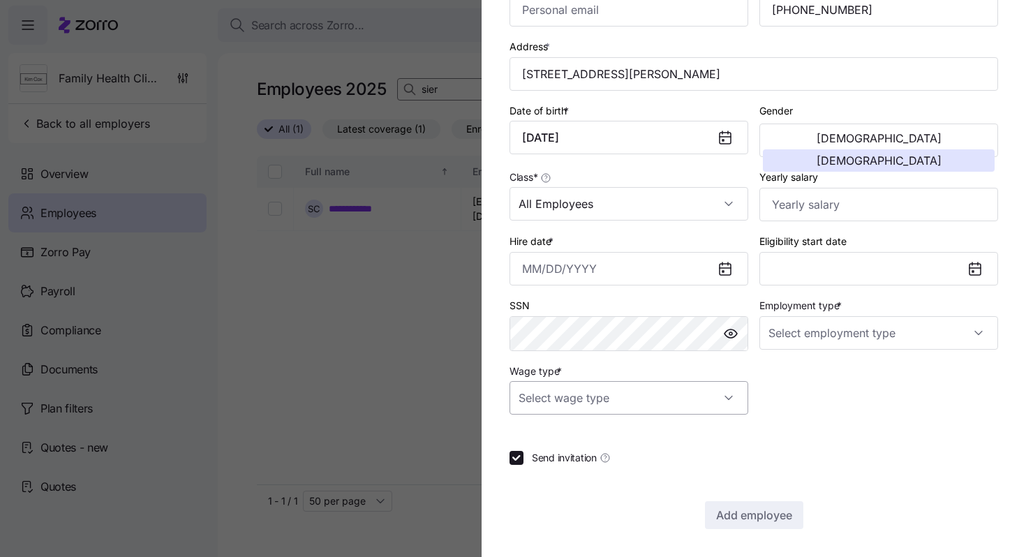
click at [705, 390] on input "Wage type *" at bounding box center [628, 397] width 239 height 33
click at [662, 464] on div "Hourly" at bounding box center [628, 468] width 227 height 29
type input "Hourly"
click at [828, 324] on input "Employment type *" at bounding box center [878, 332] width 239 height 33
click at [816, 378] on span "Full Time" at bounding box center [796, 374] width 40 height 15
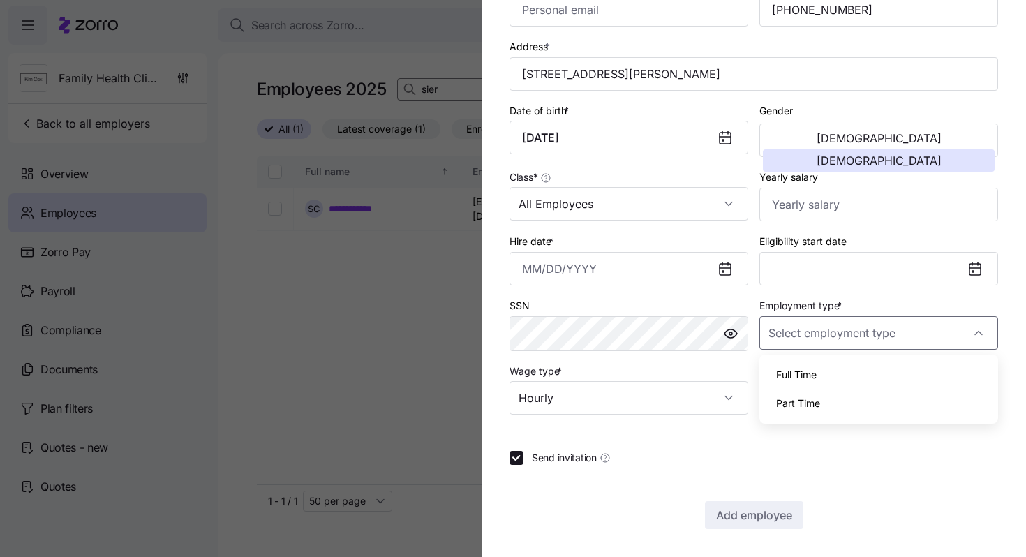
type input "Full Time"
click at [789, 207] on input "Yearly salary" at bounding box center [878, 204] width 239 height 33
paste input "$114,114"
type input "$114,114"
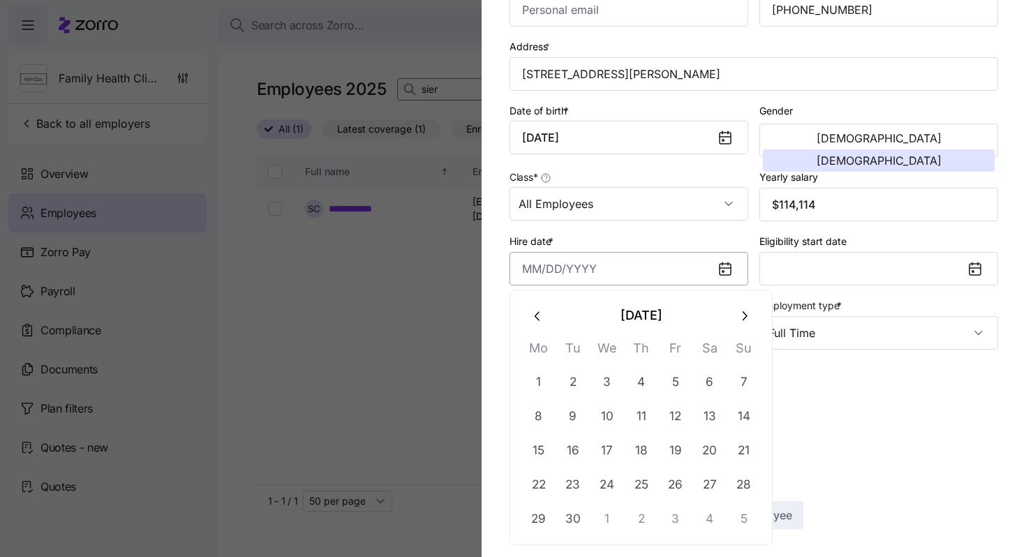
click at [520, 262] on input "Hire date *" at bounding box center [628, 268] width 239 height 33
paste input "[DATE]"
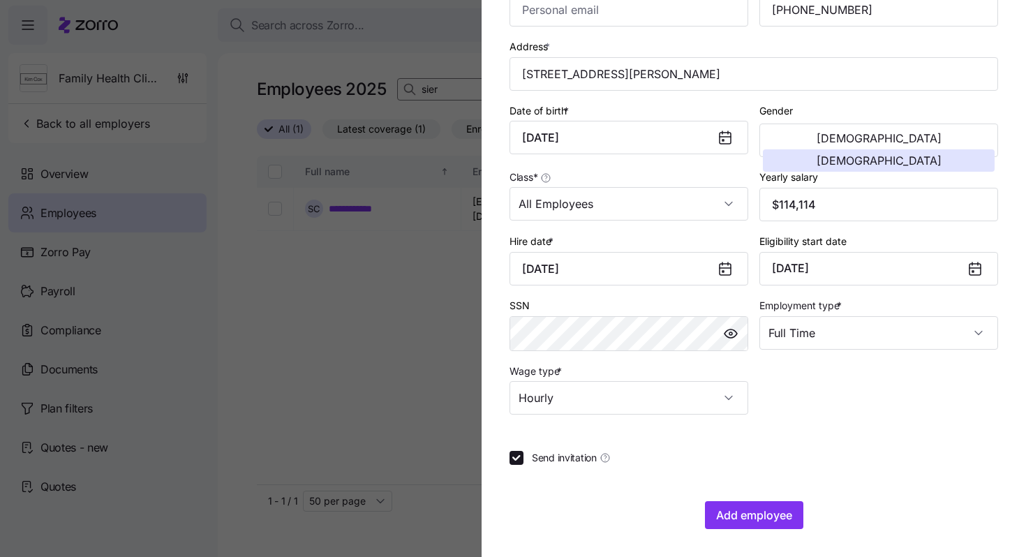
type input "[DATE]"
click at [588, 239] on div "Hire date * [DATE]" at bounding box center [628, 258] width 239 height 53
click at [517, 460] on input "Send invitation" at bounding box center [516, 458] width 14 height 14
checkbox input "false"
click at [727, 518] on span "Add employee" at bounding box center [754, 515] width 76 height 17
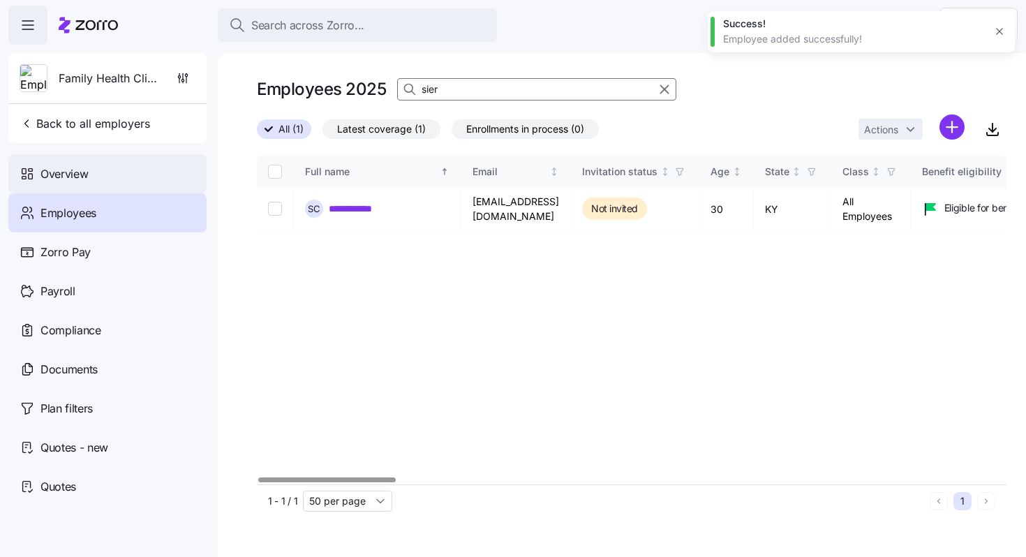
click at [127, 170] on div "Overview" at bounding box center [107, 173] width 198 height 39
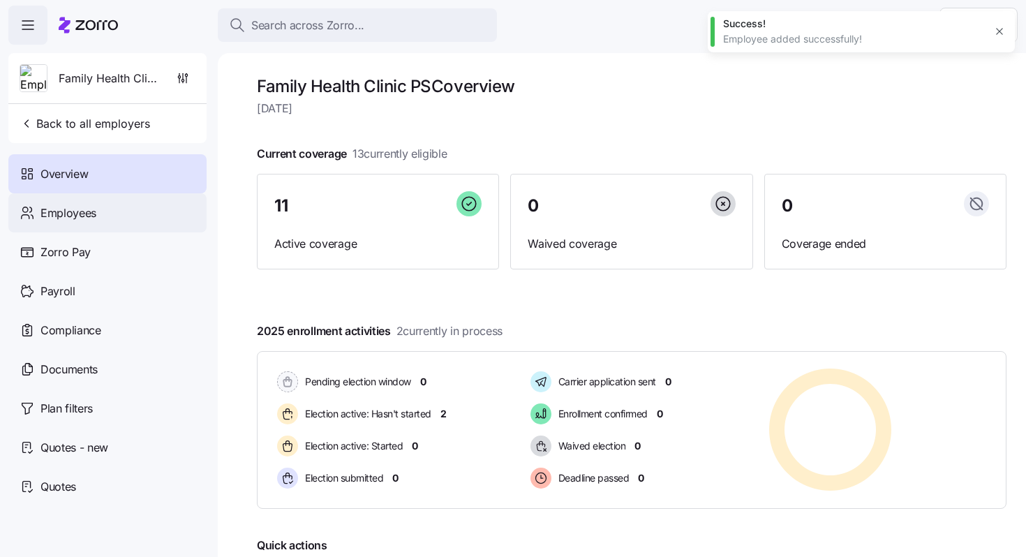
click at [138, 211] on div "Employees" at bounding box center [107, 212] width 198 height 39
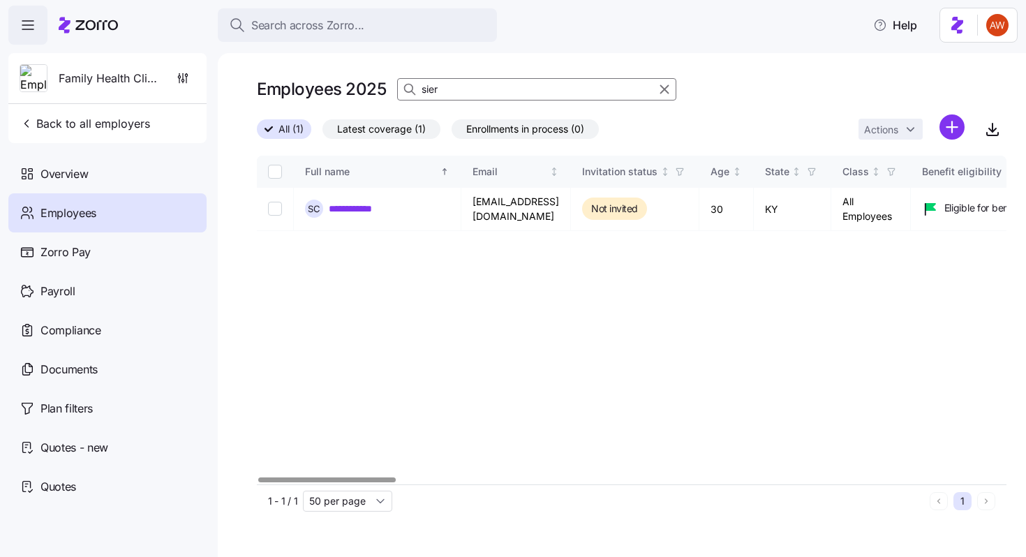
click at [403, 126] on span "Latest coverage (1)" at bounding box center [381, 129] width 89 height 18
click at [322, 133] on input "Latest coverage (1)" at bounding box center [322, 133] width 0 height 0
click at [292, 128] on span "All (1)" at bounding box center [283, 129] width 25 height 18
click at [257, 133] on input "All (1)" at bounding box center [257, 133] width 0 height 0
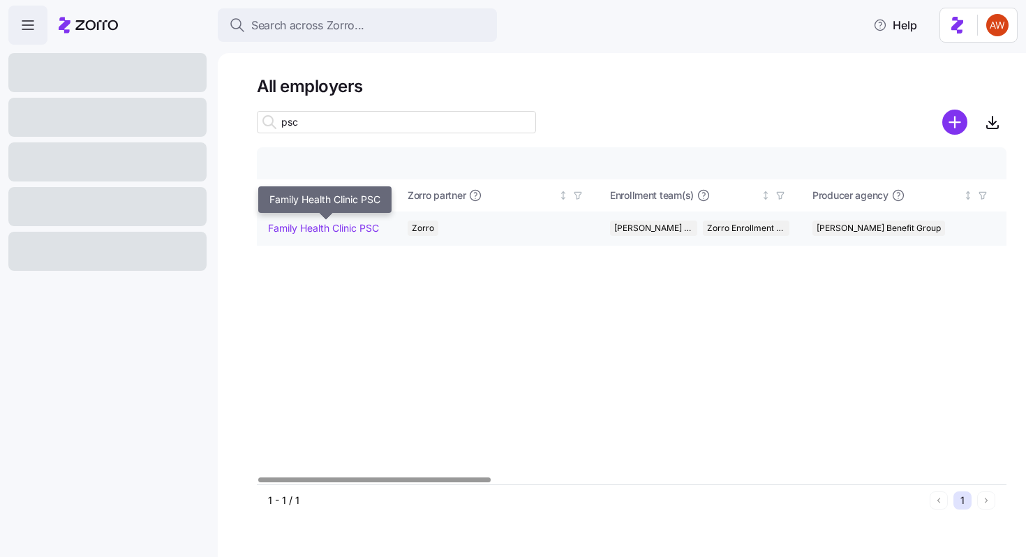
type input "psc"
click at [349, 229] on link "Family Health Clinic PSC" at bounding box center [323, 228] width 111 height 14
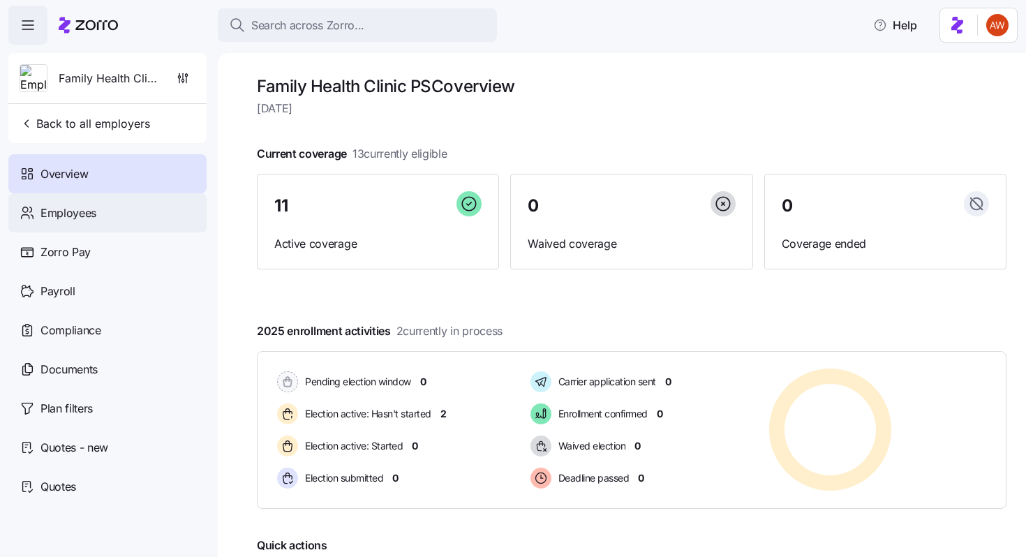
click at [153, 214] on div "Employees" at bounding box center [107, 212] width 198 height 39
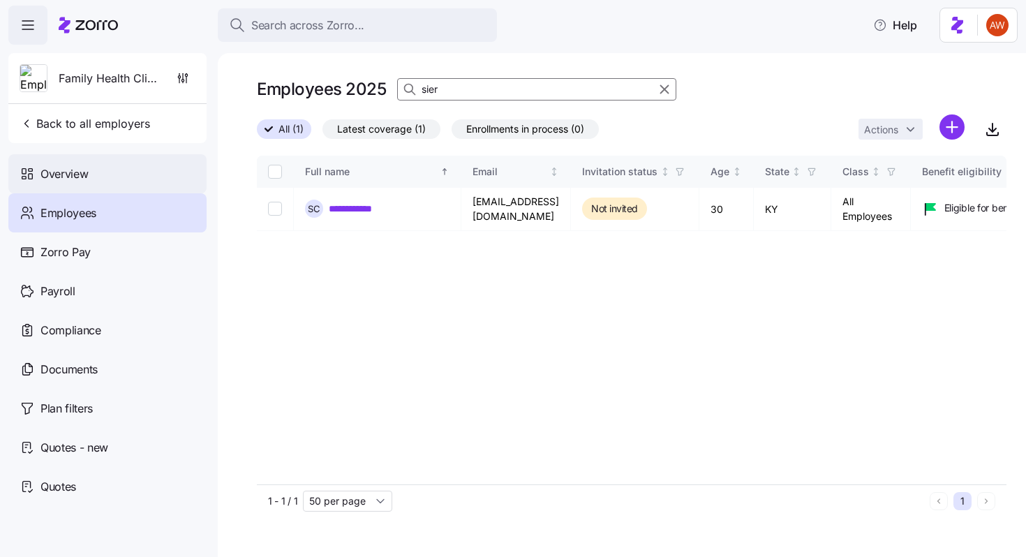
click at [140, 178] on div "Overview" at bounding box center [107, 173] width 198 height 39
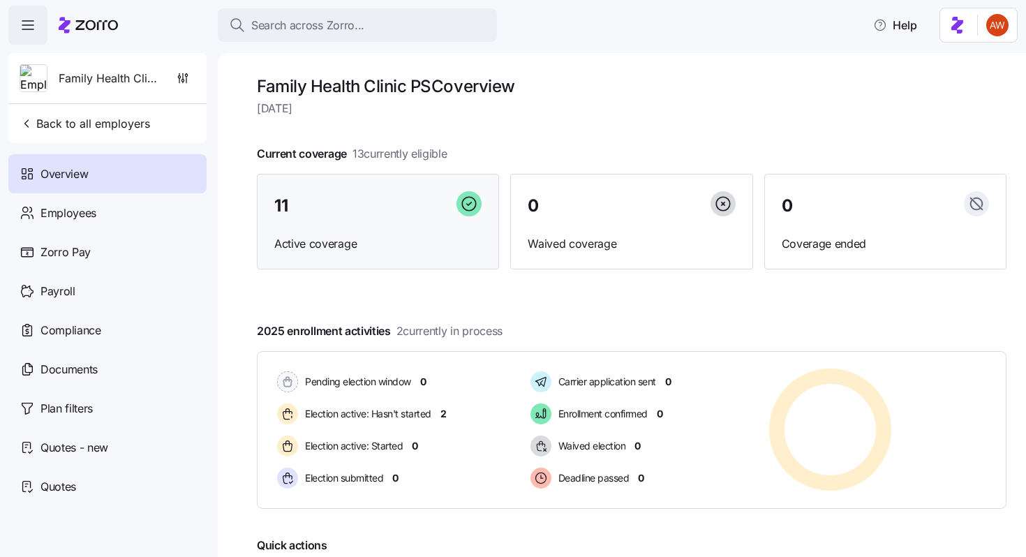
click at [366, 257] on div "11 Active coverage" at bounding box center [378, 222] width 242 height 96
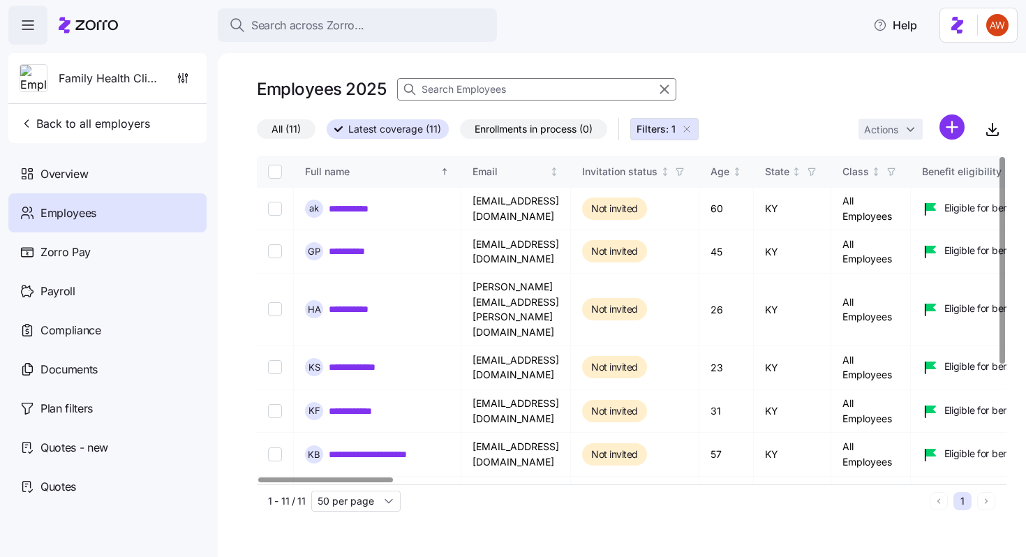
click at [291, 128] on span "All (11)" at bounding box center [285, 129] width 29 height 18
click at [257, 133] on input "All (11)" at bounding box center [257, 133] width 0 height 0
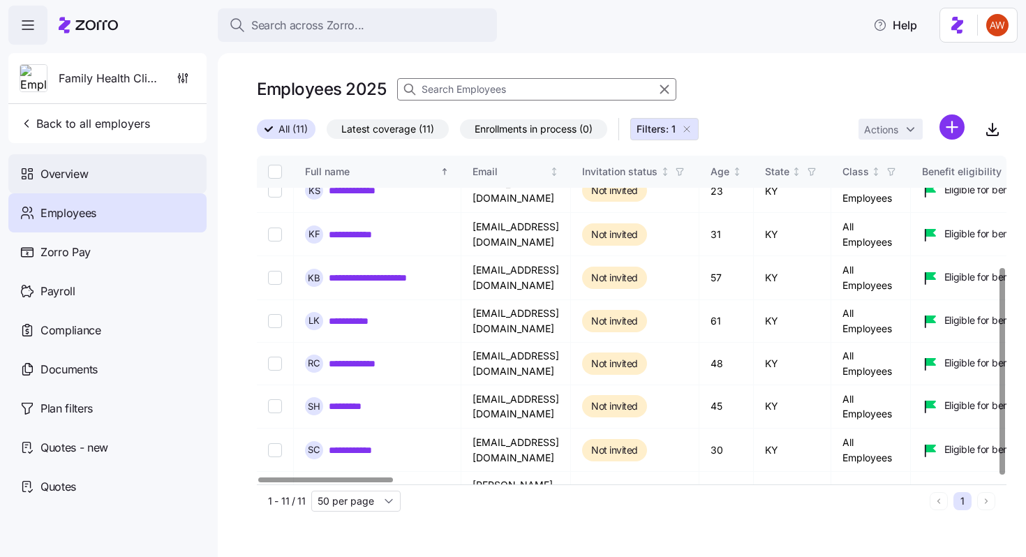
click at [133, 172] on div "Overview" at bounding box center [107, 173] width 198 height 39
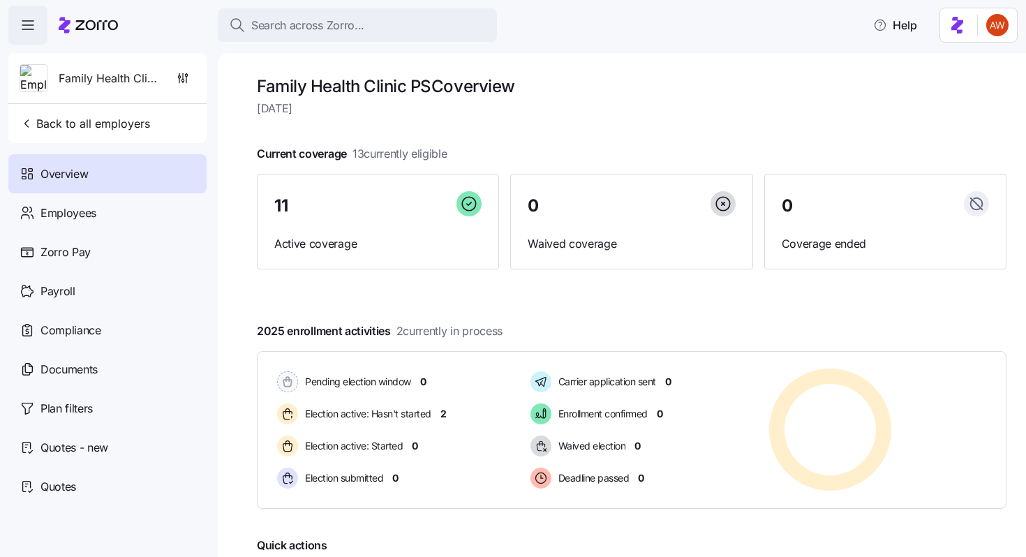
click at [392, 152] on span "13 currently eligible" at bounding box center [399, 153] width 95 height 17
click at [342, 154] on span "Current coverage 13 currently eligible" at bounding box center [352, 153] width 191 height 17
click at [121, 209] on div "Employees" at bounding box center [107, 212] width 198 height 39
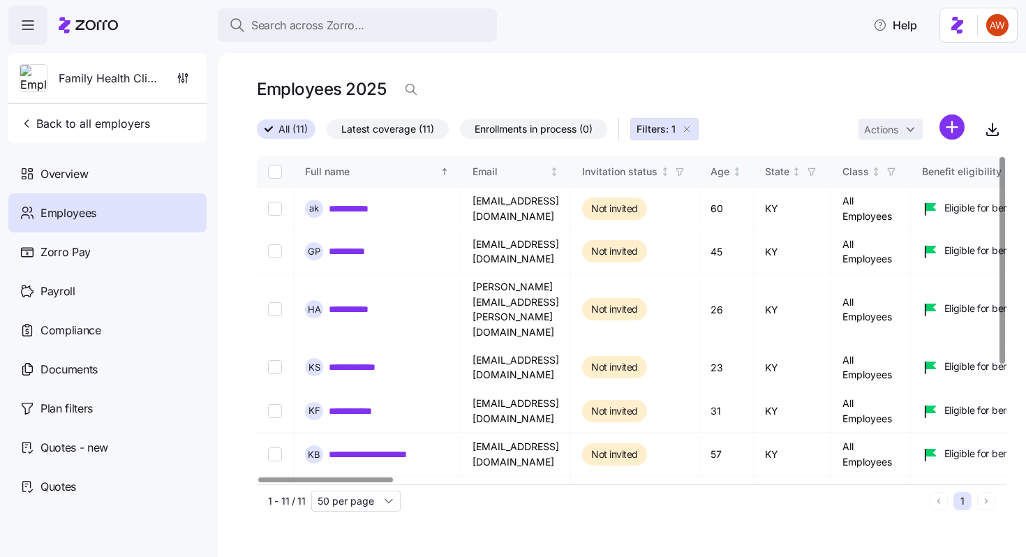
click at [695, 131] on button "Filters: 1" at bounding box center [664, 129] width 68 height 22
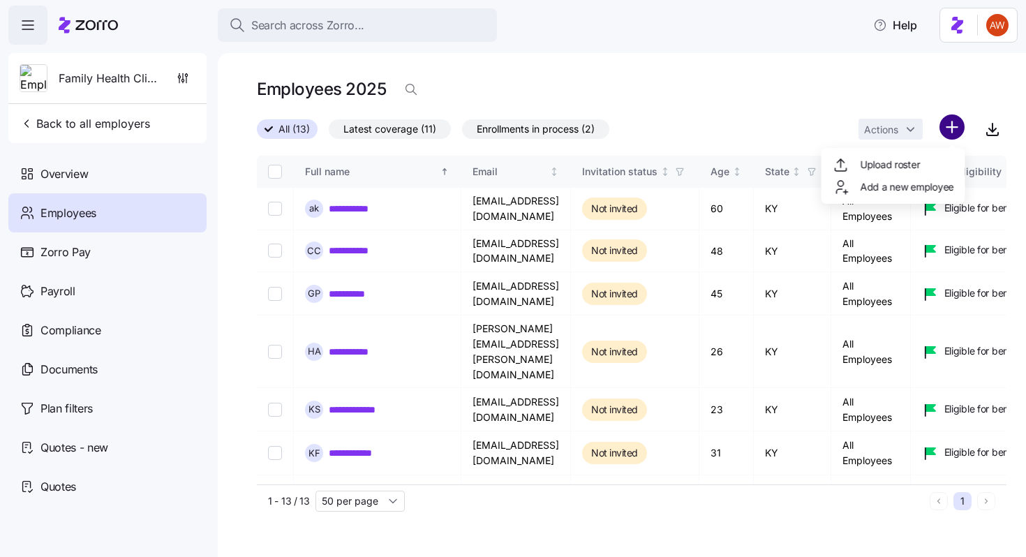
click at [953, 129] on html "**********" at bounding box center [513, 274] width 1026 height 548
click at [923, 183] on span "Add a new employee" at bounding box center [907, 187] width 94 height 14
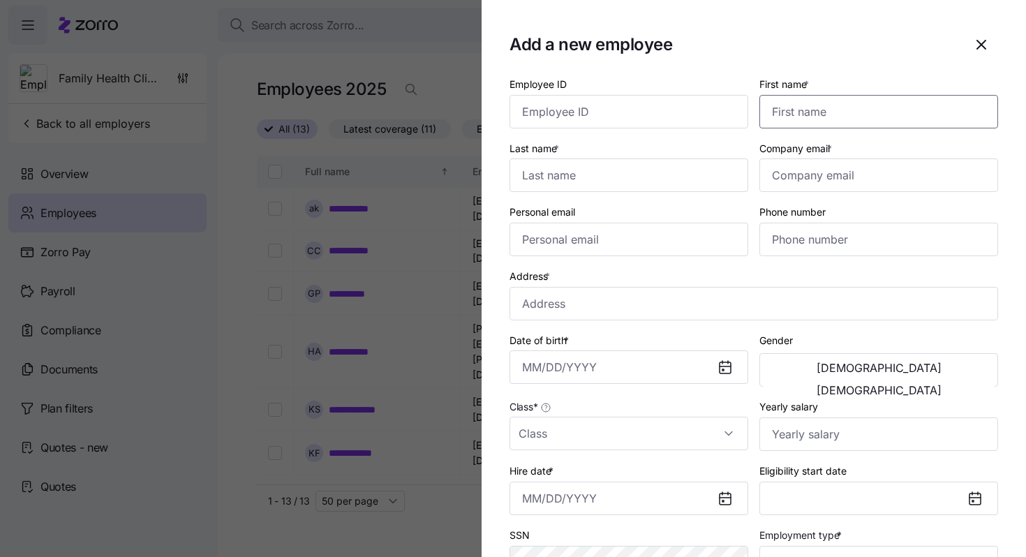
click at [814, 116] on input "First name *" at bounding box center [878, 111] width 239 height 33
paste input "Alayna"
type input "Alayna"
click at [599, 178] on input "Last name *" at bounding box center [628, 174] width 239 height 33
type input "Daniels"
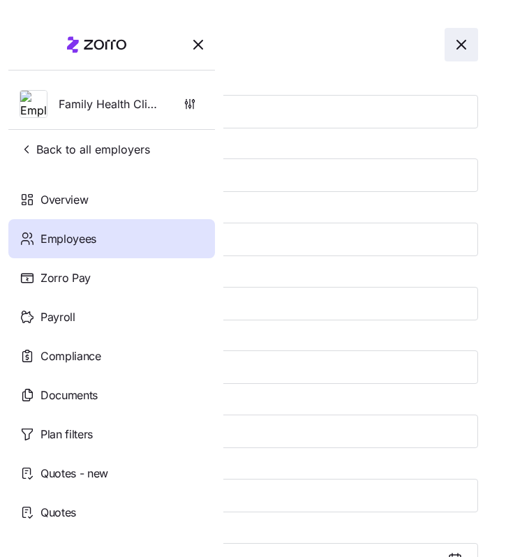
click at [463, 40] on icon "button" at bounding box center [461, 44] width 17 height 17
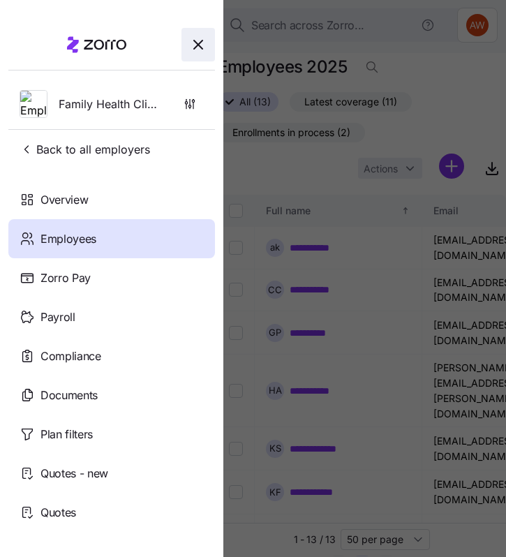
click at [202, 43] on icon "button" at bounding box center [198, 44] width 17 height 17
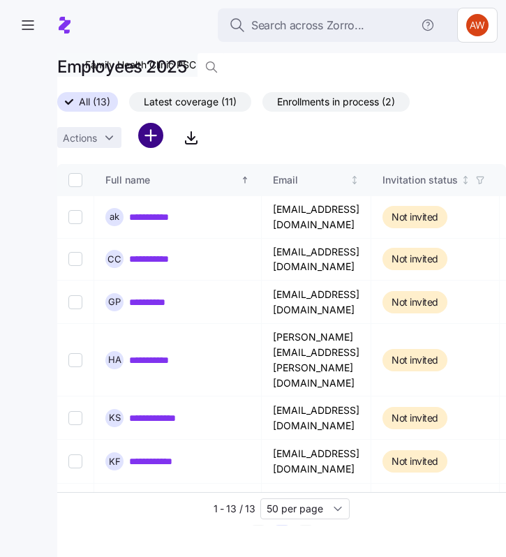
click at [142, 137] on html "**********" at bounding box center [253, 274] width 506 height 548
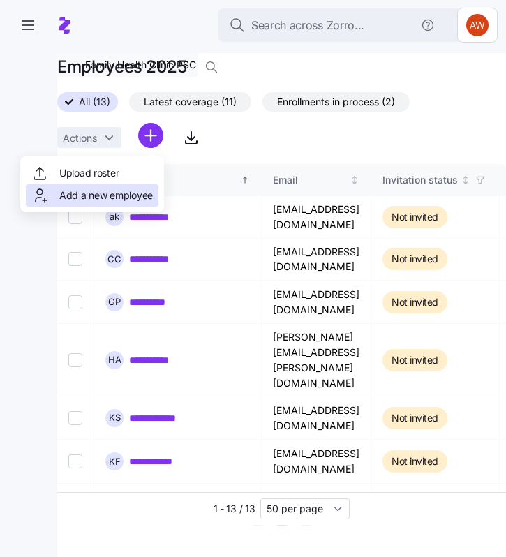
click at [132, 193] on span "Add a new employee" at bounding box center [106, 195] width 94 height 14
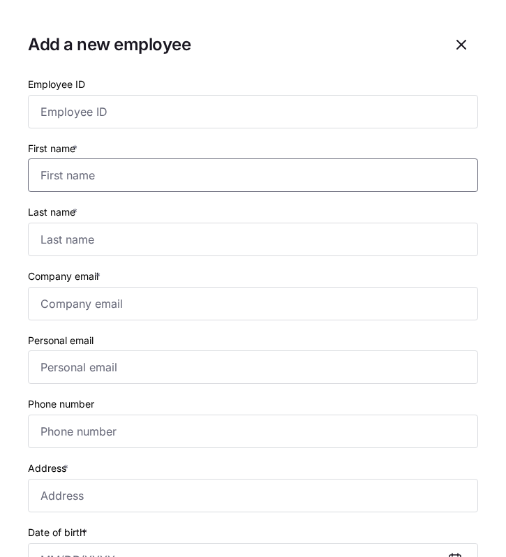
click at [67, 173] on input "First name *" at bounding box center [253, 174] width 450 height 33
paste input "Alayna"
type input "Alayna"
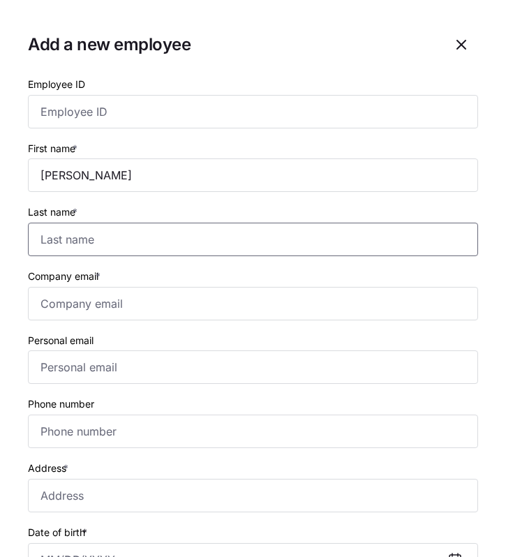
click at [67, 236] on input "Last name *" at bounding box center [253, 239] width 450 height 33
type input "Daniels"
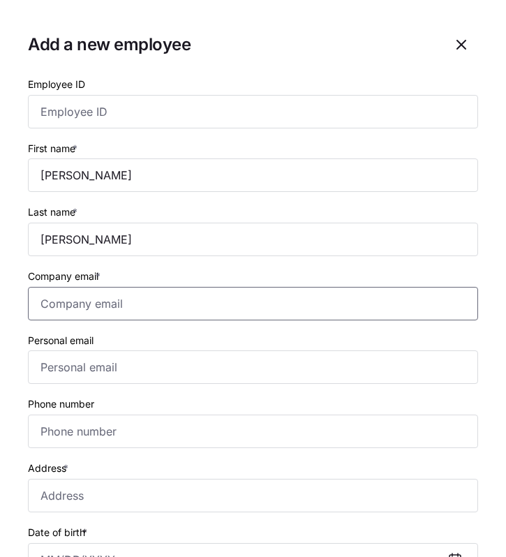
click at [83, 301] on input "Company email *" at bounding box center [253, 303] width 450 height 33
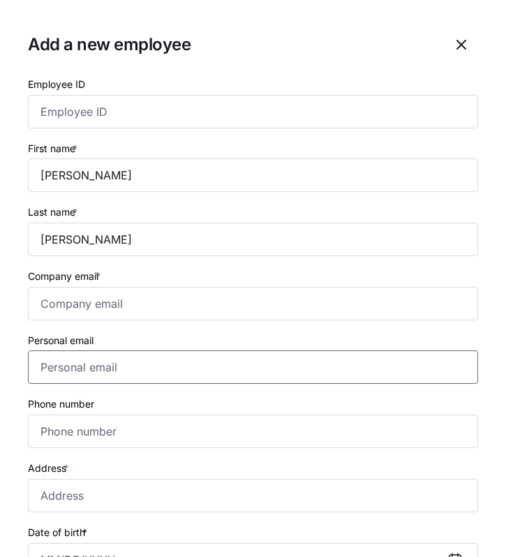
click at [112, 375] on input "Personal email" at bounding box center [253, 366] width 450 height 33
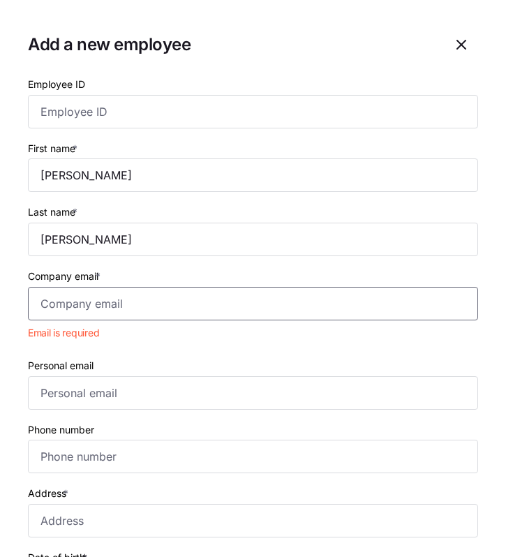
click at [91, 318] on input "Company email *" at bounding box center [253, 303] width 450 height 33
paste input "alaynadaniels22@gmail.com"
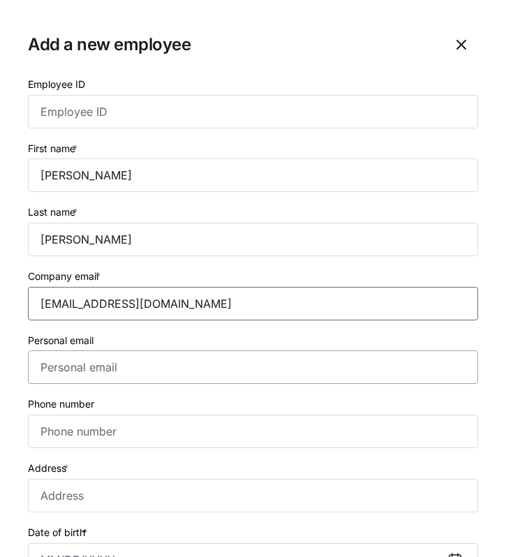
type input "alaynadaniels22@gmail.com"
click at [77, 373] on input "Personal email" at bounding box center [253, 366] width 450 height 33
paste input "alaynadaniels22@gmail.com"
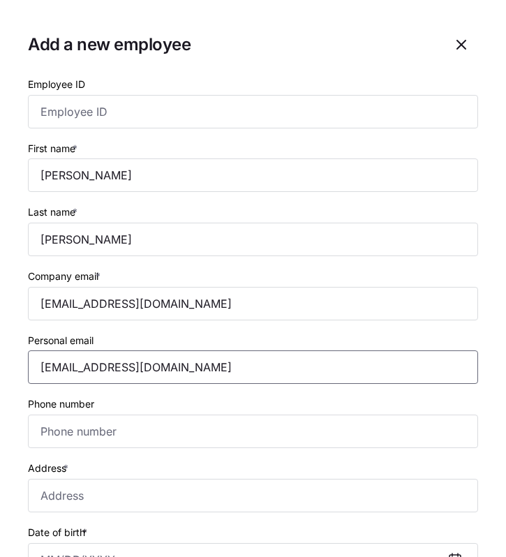
type input "alaynadaniels22@gmail.com"
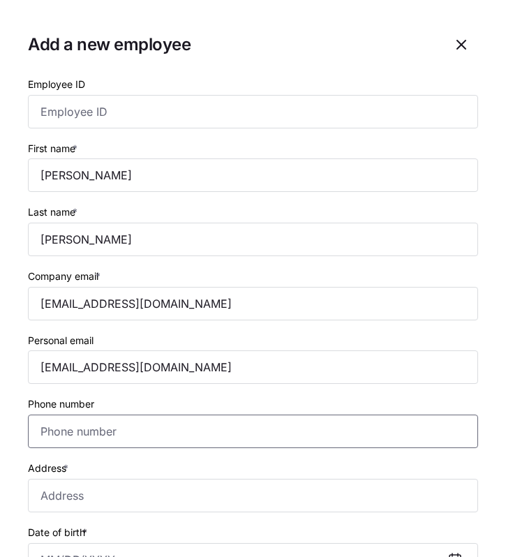
click at [100, 436] on input "Phone number" at bounding box center [253, 430] width 450 height 33
paste input "1 (859) 302-8707"
type input "1 (859) 302-8707"
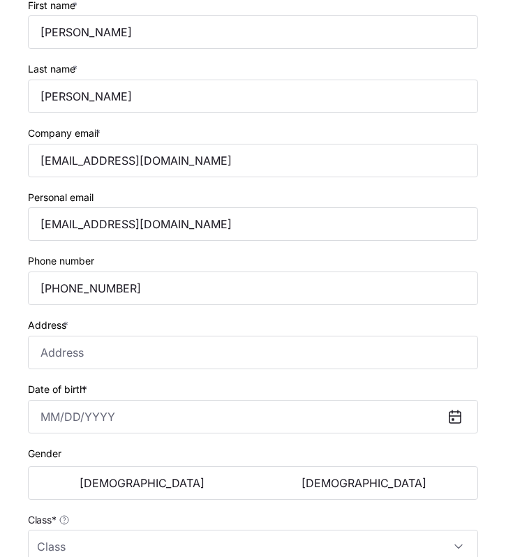
scroll to position [193, 0]
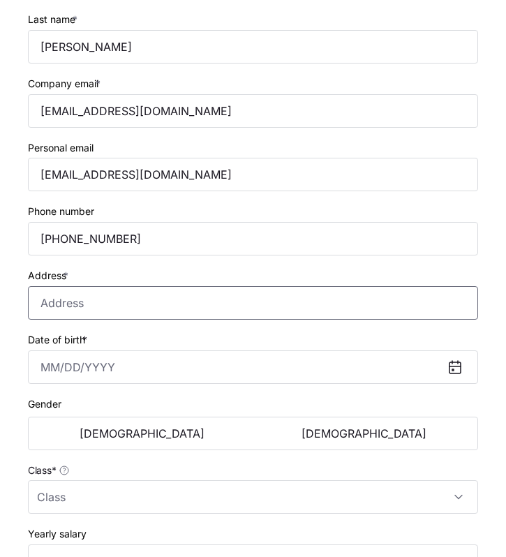
click at [64, 302] on input "Address *" at bounding box center [253, 302] width 450 height 33
paste input "106 Glades Road, Berea, KY 40403, USA"
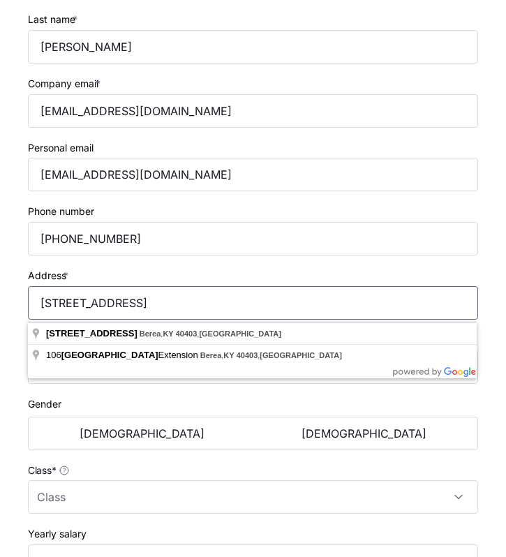
type input "106 Glades Road, Berea, KY 40403, USA"
click at [71, 272] on label "Address *" at bounding box center [49, 275] width 43 height 15
click at [72, 286] on input "106 Glades Road, Berea, KY 40403, USA" at bounding box center [253, 302] width 450 height 33
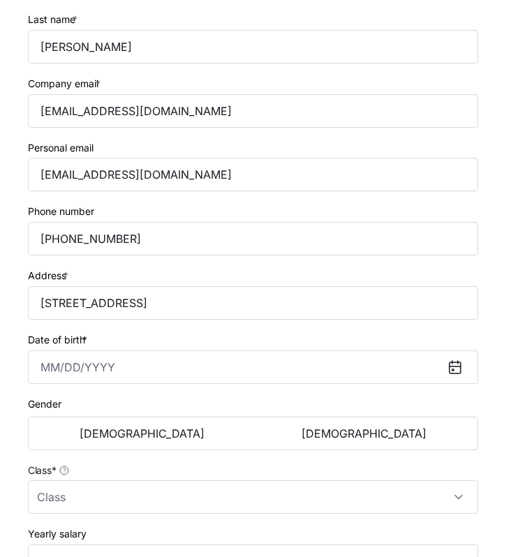
click at [107, 267] on div "Address * 106 Glades Road, Berea, KY 40403, USA" at bounding box center [252, 293] width 461 height 64
click at [43, 366] on input "Date of birth *" at bounding box center [253, 366] width 450 height 33
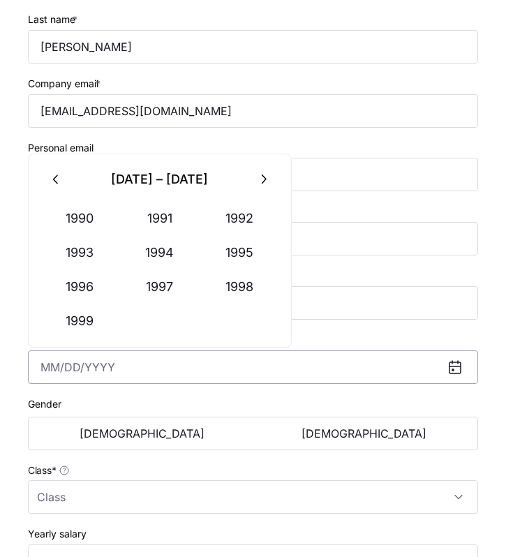
paste input "12/23/1999"
type input "December 23, 1999"
click at [345, 432] on span "[DEMOGRAPHIC_DATA]" at bounding box center [363, 433] width 125 height 11
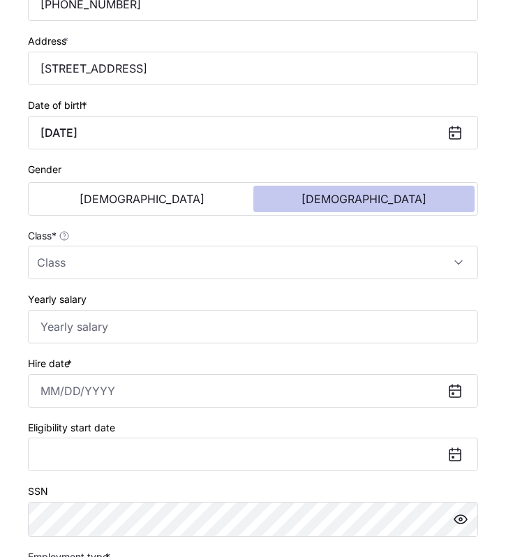
scroll to position [454, 0]
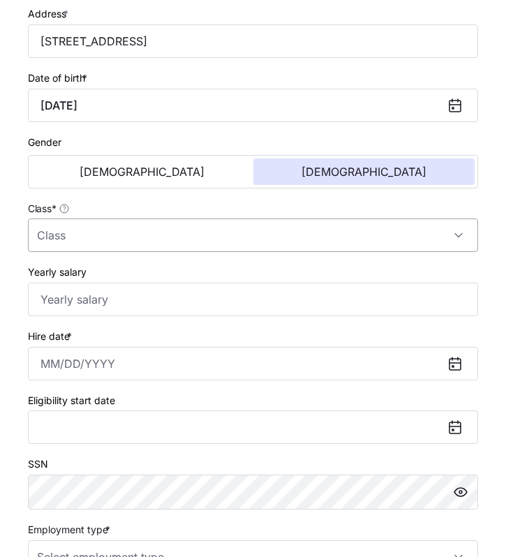
click at [271, 247] on input "Class *" at bounding box center [253, 234] width 450 height 33
click at [269, 274] on div "All Employees" at bounding box center [252, 281] width 439 height 29
type input "All Employees"
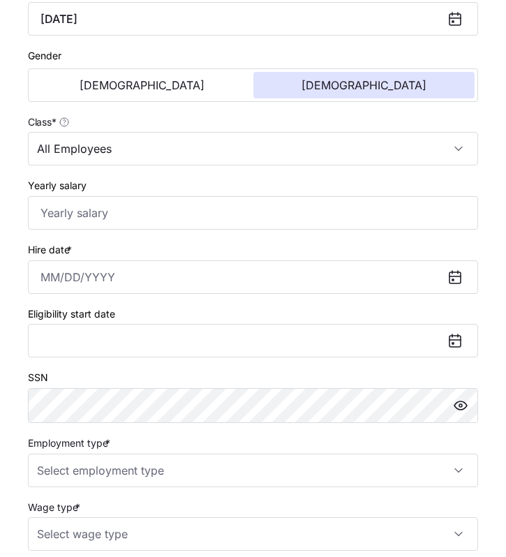
scroll to position [610, 0]
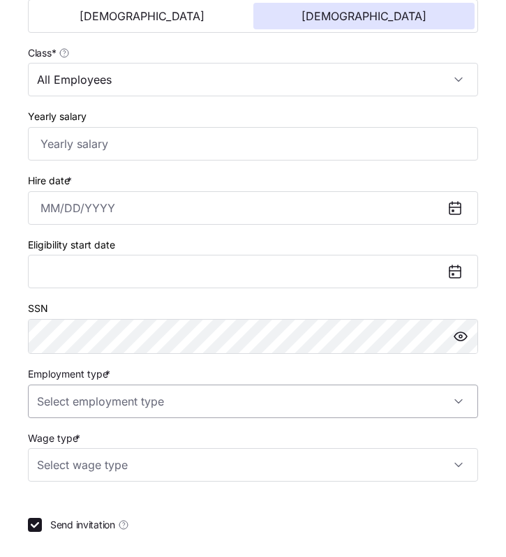
click at [248, 412] on input "Employment type *" at bounding box center [253, 400] width 450 height 33
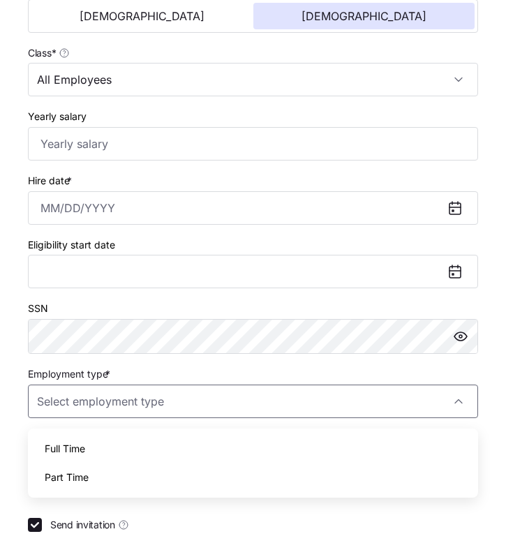
click at [170, 444] on div "Full Time" at bounding box center [252, 448] width 439 height 29
type input "Full Time"
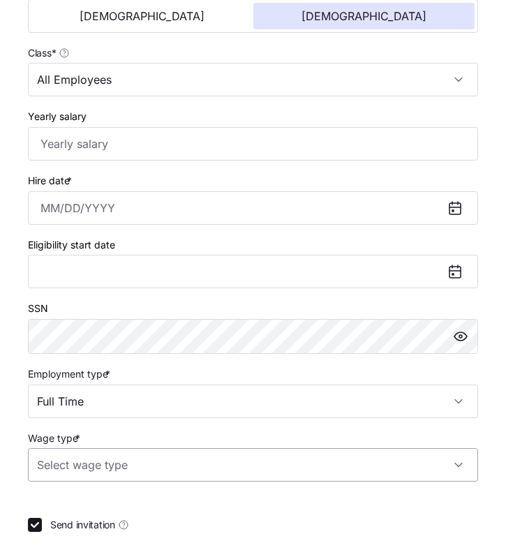
click at [180, 463] on input "Wage type *" at bounding box center [253, 464] width 450 height 33
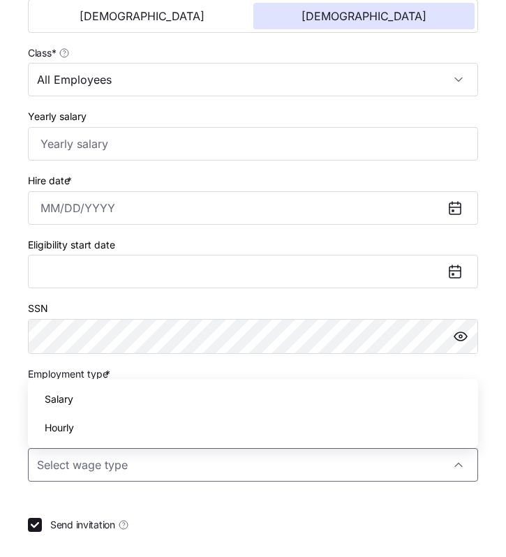
click at [155, 428] on div "Hourly" at bounding box center [252, 427] width 439 height 29
type input "Hourly"
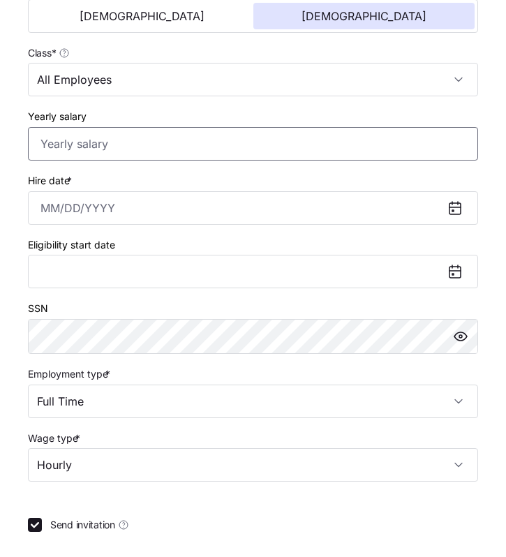
click at [47, 148] on input "Yearly salary" at bounding box center [253, 143] width 450 height 33
paste input "$24,960"
type input "$24,960"
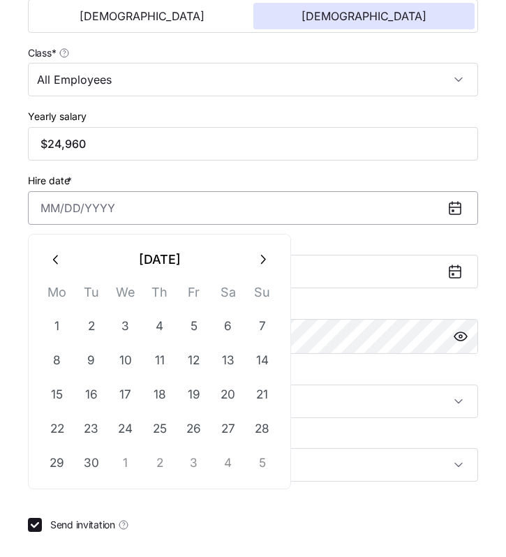
click at [61, 209] on input "Hire date *" at bounding box center [253, 207] width 450 height 33
paste input "2025-09-01"
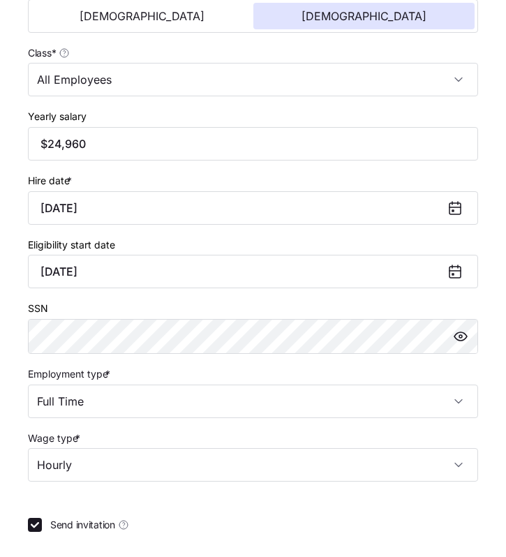
click at [175, 182] on div "Hire date * August 31, 2025" at bounding box center [253, 198] width 450 height 53
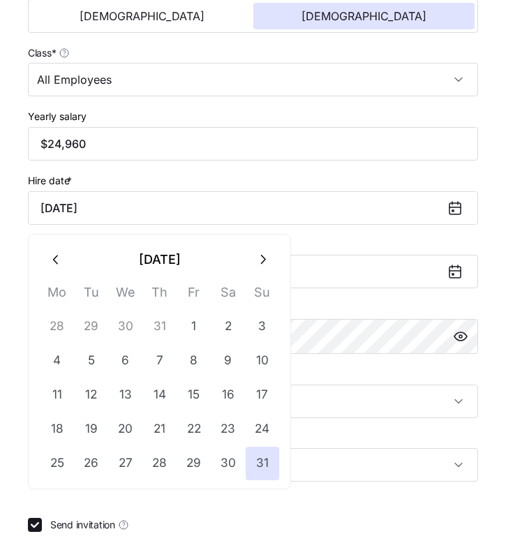
drag, startPoint x: 157, startPoint y: 211, endPoint x: 4, endPoint y: 209, distance: 152.8
click at [4, 209] on section "Add a new employee Employee ID First name * Alayna Last name * Daniels Company …" at bounding box center [253, 278] width 506 height 557
paste input "2025-09-01"
click at [256, 253] on icon "button" at bounding box center [262, 259] width 15 height 15
click at [56, 325] on button "1" at bounding box center [56, 326] width 33 height 33
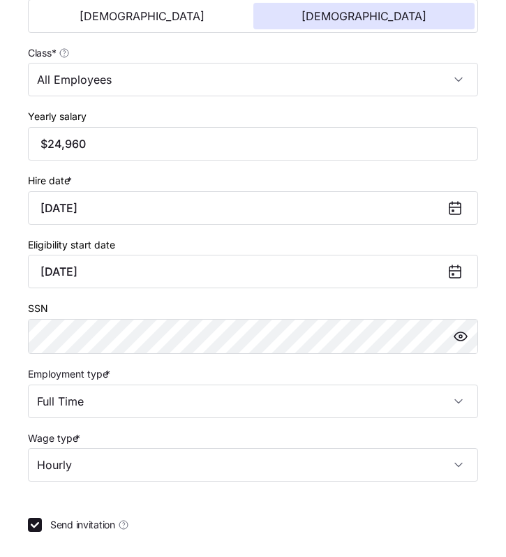
type input "September 1, 2025"
click at [131, 184] on div "Hire date * September 1, 2025" at bounding box center [253, 198] width 450 height 53
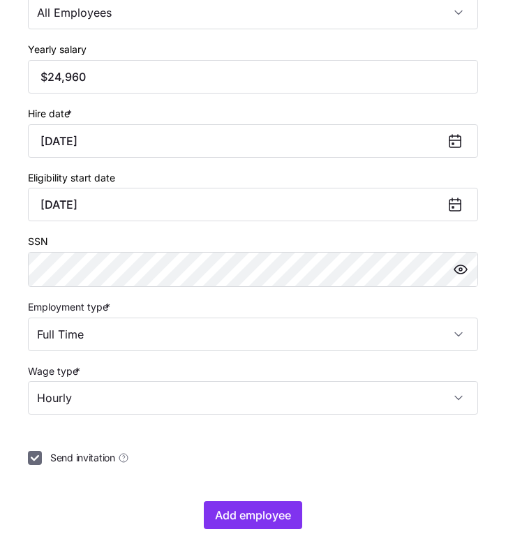
click at [38, 461] on input "Send invitation" at bounding box center [35, 458] width 14 height 14
checkbox input "false"
click at [260, 509] on span "Add employee" at bounding box center [253, 515] width 76 height 17
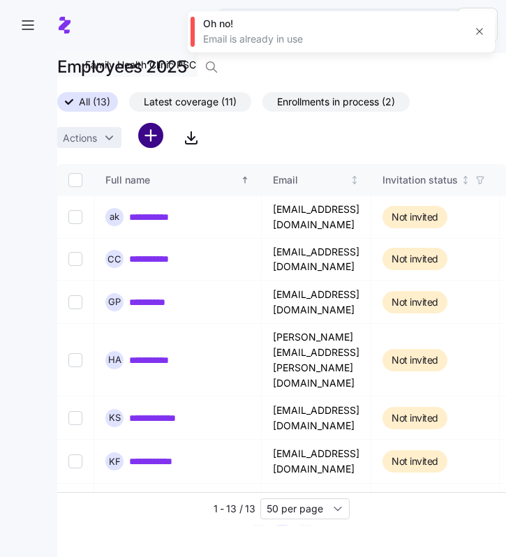
click at [147, 131] on html "**********" at bounding box center [253, 274] width 506 height 548
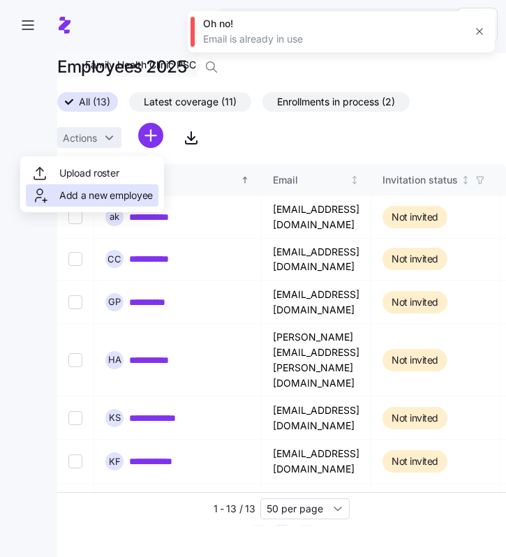
click at [107, 192] on span "Add a new employee" at bounding box center [106, 195] width 94 height 14
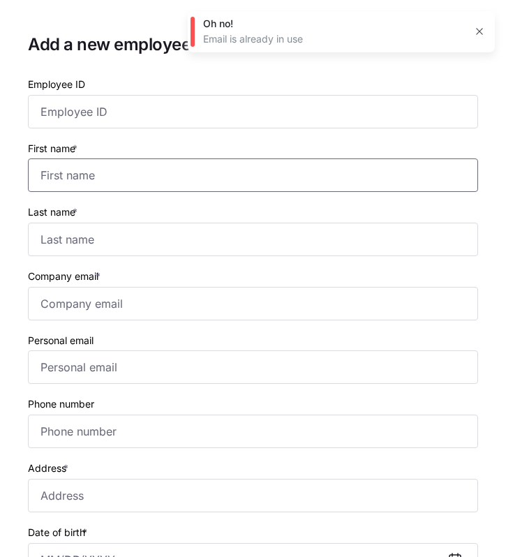
click at [41, 175] on input "First name *" at bounding box center [253, 174] width 450 height 33
paste input "Jazman"
type input "Jazman"
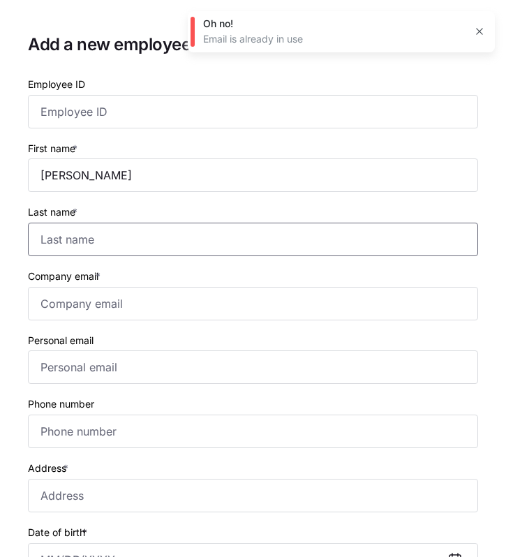
click at [89, 242] on input "Last name *" at bounding box center [253, 239] width 450 height 33
paste input "Halter"
type input "Halter"
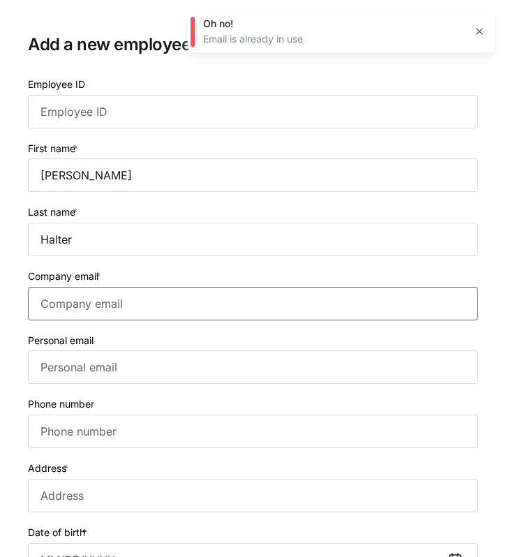
click at [66, 303] on input "Company email *" at bounding box center [253, 303] width 450 height 33
paste input "Jay.whitehouse534@gmail.com"
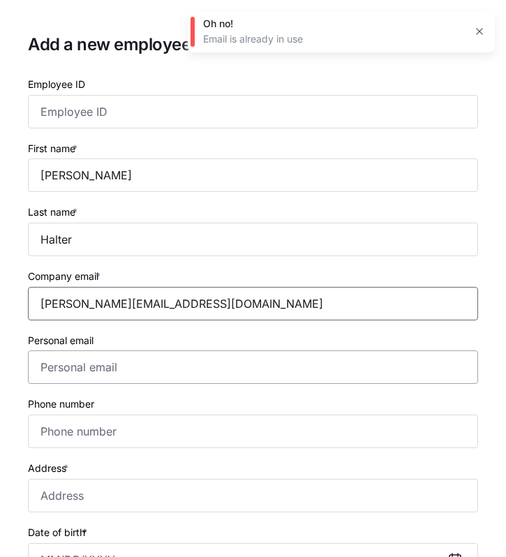
type input "Jay.whitehouse534@gmail.com"
click at [54, 371] on input "Personal email" at bounding box center [253, 366] width 450 height 33
paste input "Jay.whitehouse534@gmail.com"
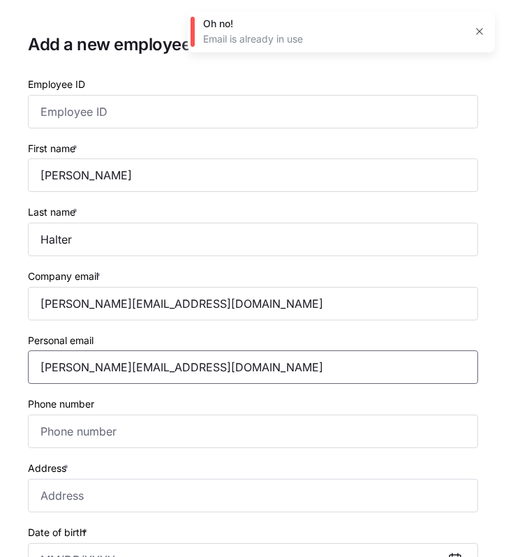
type input "Jay.whitehouse534@gmail.com"
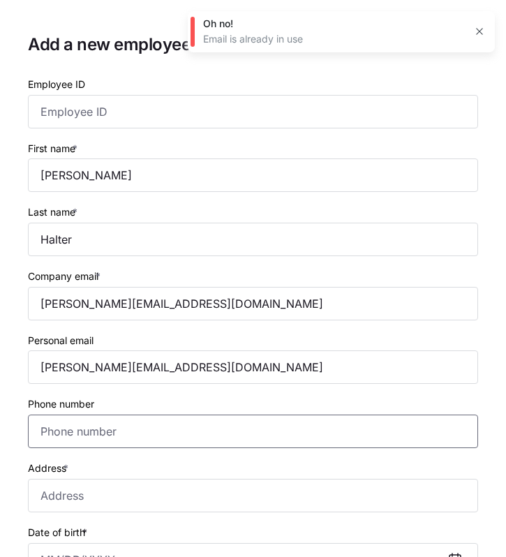
click at [59, 435] on input "Phone number" at bounding box center [253, 430] width 450 height 33
paste input "1 (859) 544-5534"
type input "1 (859) 544-5534"
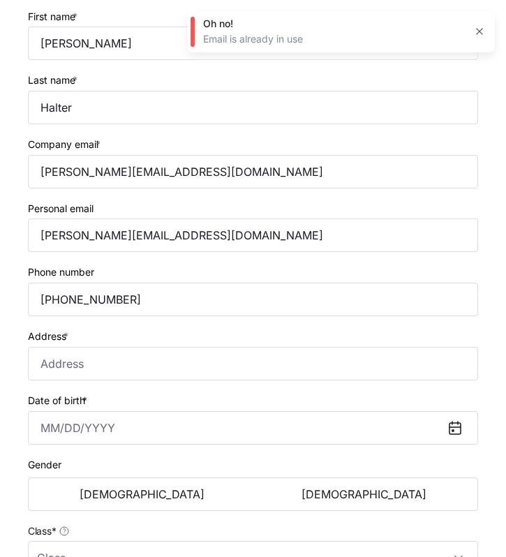
scroll to position [160, 0]
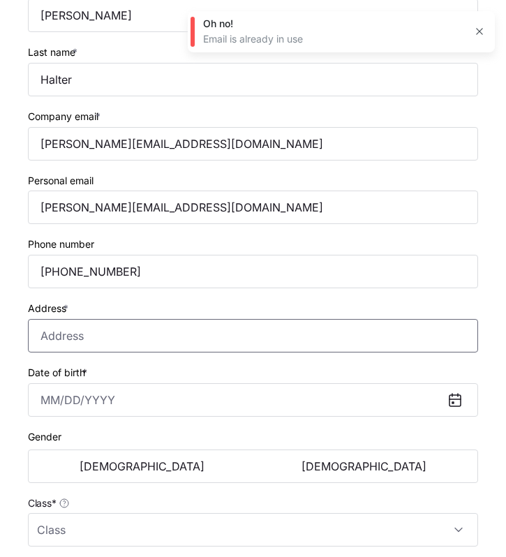
click at [47, 338] on input "Address *" at bounding box center [253, 335] width 450 height 33
paste input "623 Bybee Loop Road, Waco, KY 40385-8020, USA"
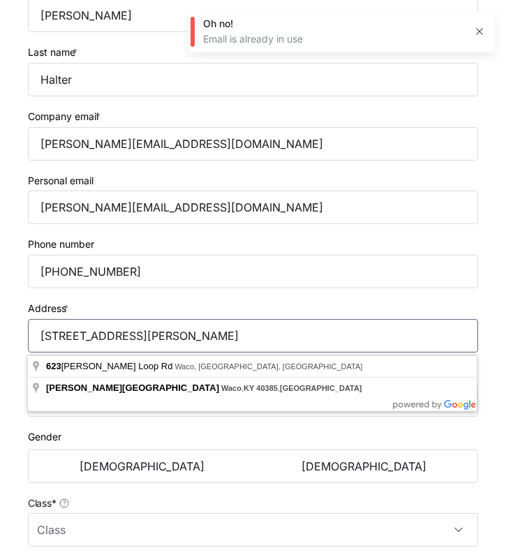
type input "623 Bybee Loop Road, Waco, KY 40385-8020, USA"
click at [128, 305] on div "Address * 623 Bybee Loop Road, Waco, KY 40385-8020, USA" at bounding box center [253, 325] width 450 height 53
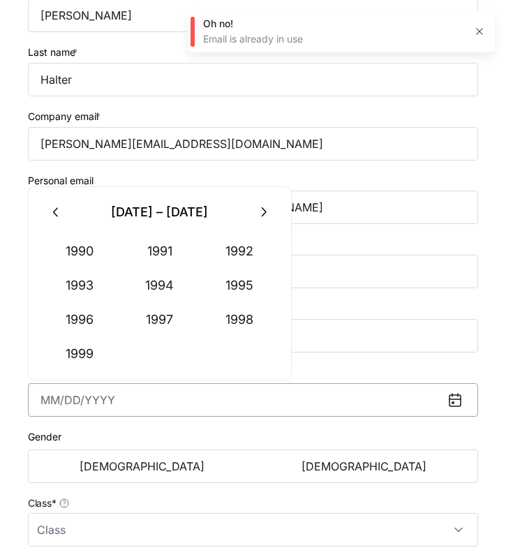
click at [48, 406] on input "Date of birth *" at bounding box center [253, 399] width 450 height 33
paste input "10/25/2003"
type input "October 25, 2003"
click at [331, 465] on button "[DEMOGRAPHIC_DATA]" at bounding box center [364, 466] width 222 height 27
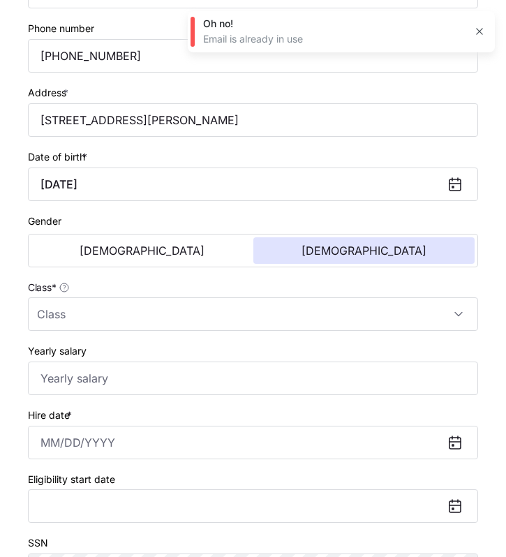
scroll to position [392, 0]
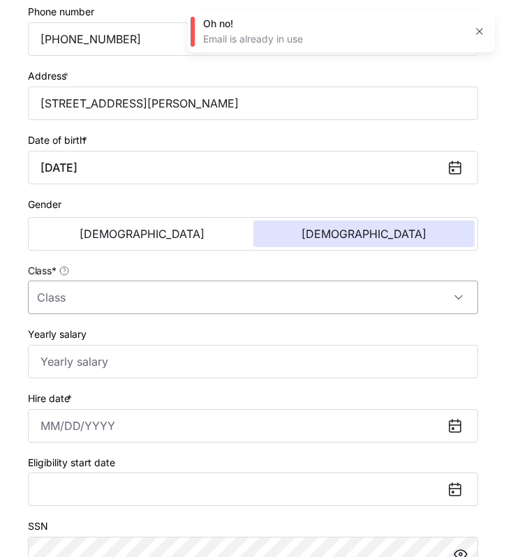
click at [233, 304] on input "Class *" at bounding box center [253, 297] width 450 height 33
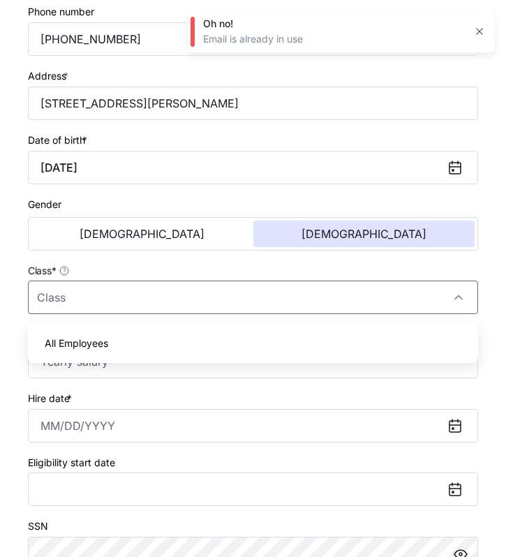
click at [218, 344] on div "All Employees" at bounding box center [252, 343] width 439 height 29
type input "All Employees"
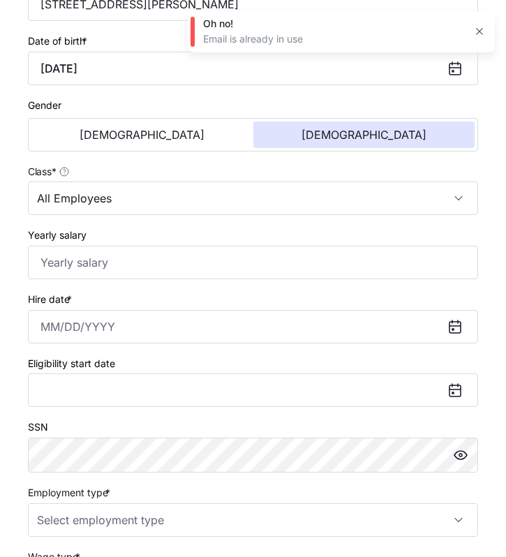
scroll to position [600, 0]
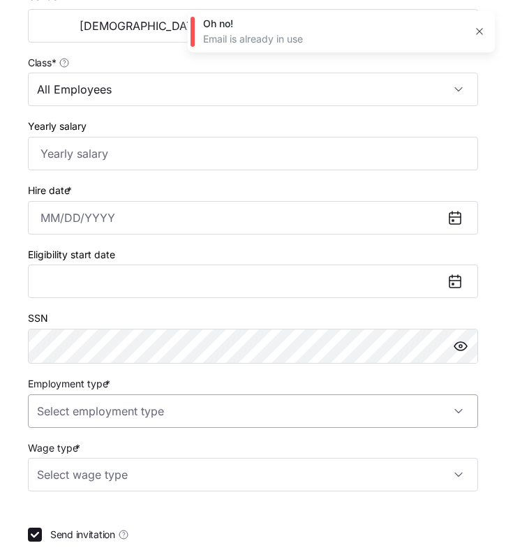
click at [178, 417] on input "Employment type *" at bounding box center [253, 410] width 450 height 33
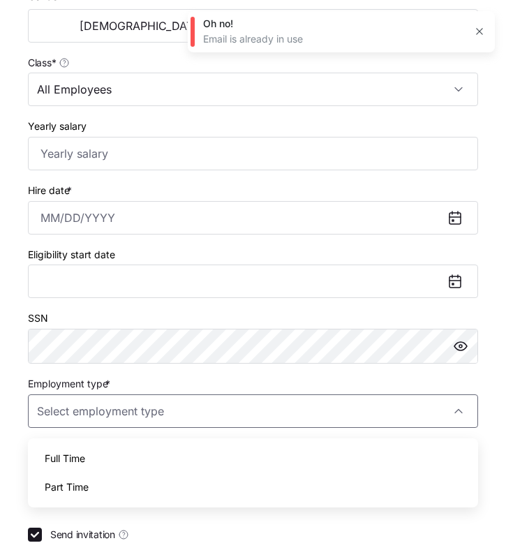
click at [165, 449] on div "Full Time" at bounding box center [252, 458] width 439 height 29
type input "Full Time"
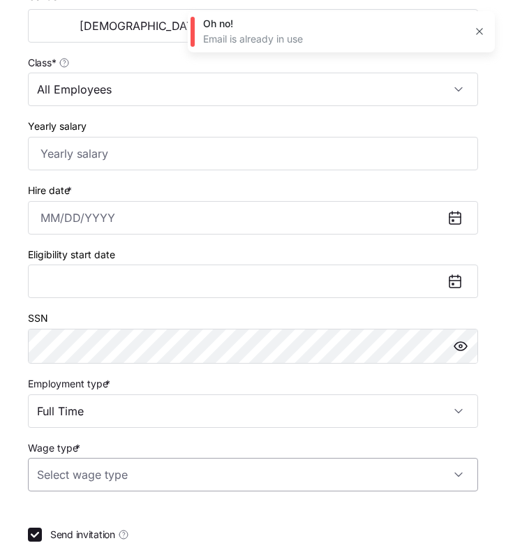
click at [174, 481] on input "Wage type *" at bounding box center [253, 474] width 450 height 33
click at [153, 443] on div "Hourly" at bounding box center [252, 437] width 439 height 29
type input "Hourly"
click at [53, 156] on input "Yearly salary" at bounding box center [253, 153] width 450 height 33
paste input "$23,400"
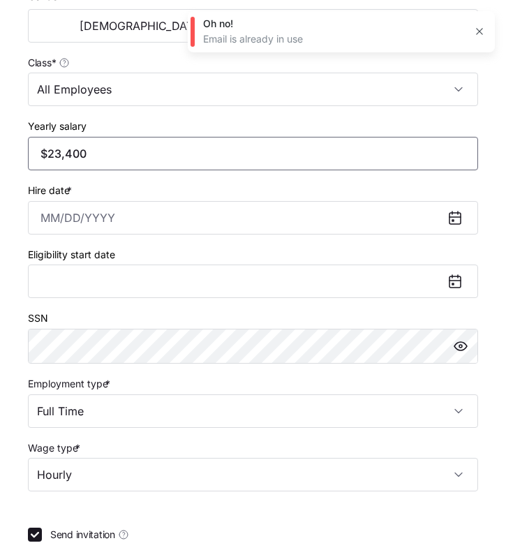
type input "$23,400"
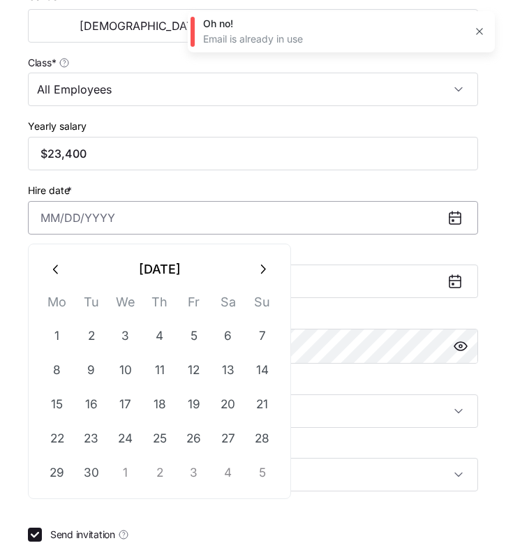
click at [47, 223] on input "Hire date *" at bounding box center [253, 217] width 450 height 33
paste input "6/16/2025"
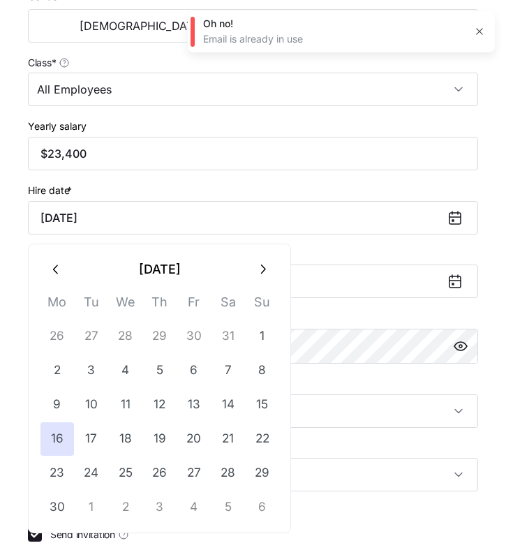
type input "June 16, 2025"
click at [172, 186] on div "Hire date * June 16, 2025" at bounding box center [253, 207] width 450 height 53
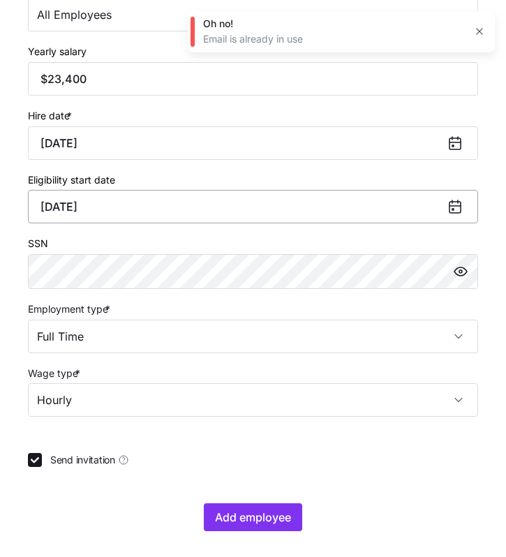
scroll to position [676, 0]
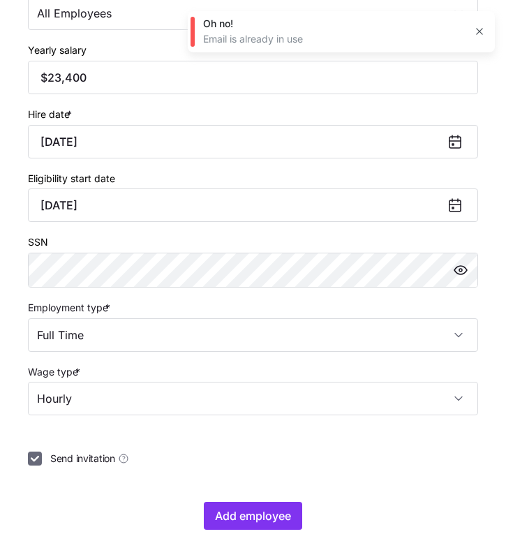
click at [34, 464] on input "Send invitation" at bounding box center [35, 458] width 14 height 14
checkbox input "false"
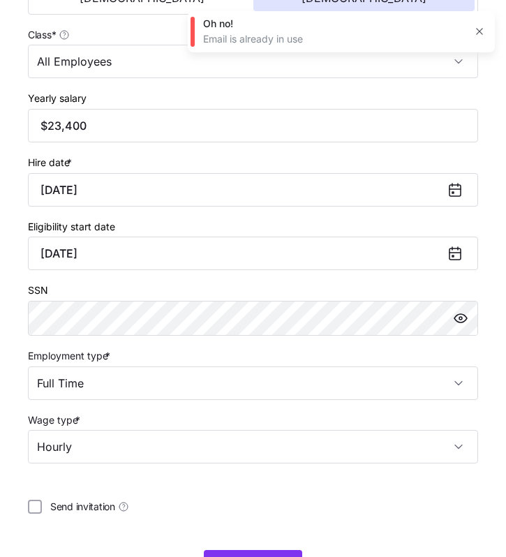
scroll to position [669, 0]
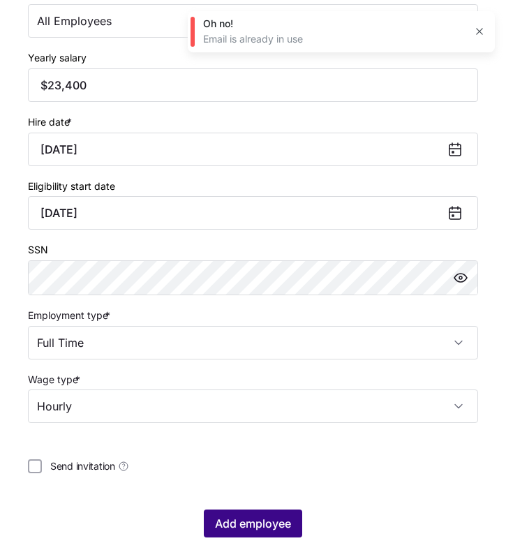
click at [228, 522] on span "Add employee" at bounding box center [253, 523] width 76 height 17
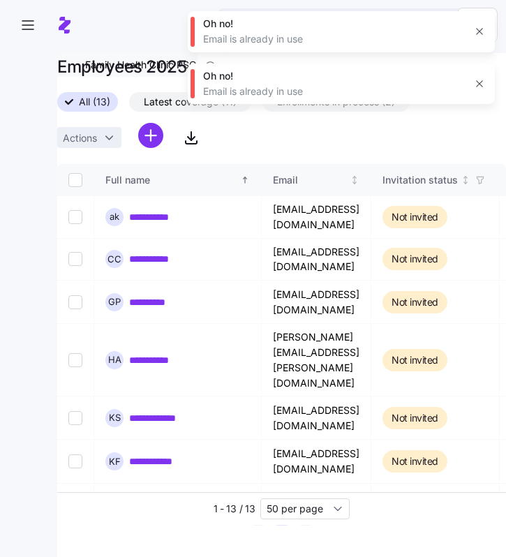
click at [478, 31] on icon "button" at bounding box center [479, 32] width 6 height 6
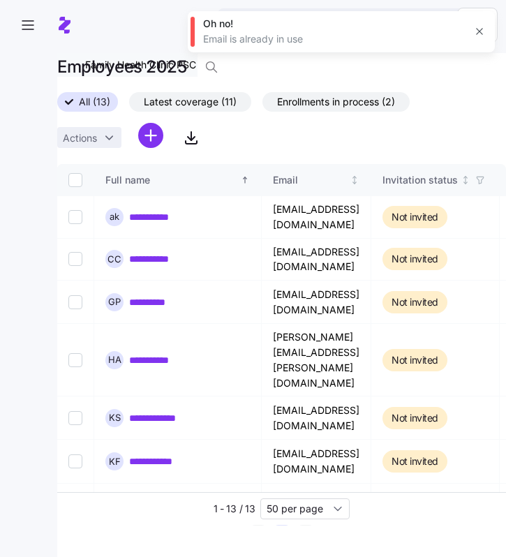
click at [478, 31] on icon "button" at bounding box center [479, 32] width 6 height 6
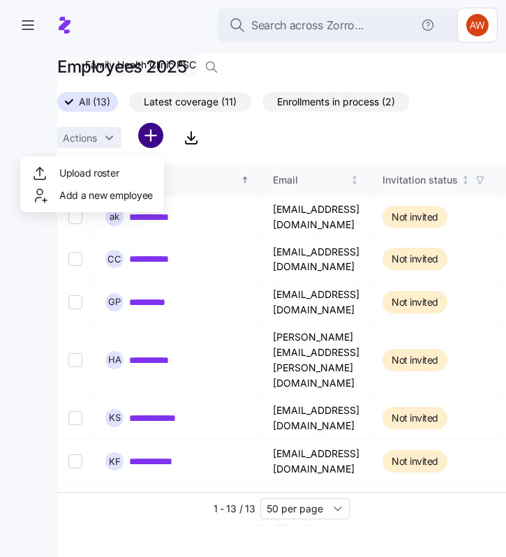
click at [149, 141] on html "**********" at bounding box center [253, 274] width 506 height 548
click at [105, 195] on span "Add a new employee" at bounding box center [106, 195] width 94 height 14
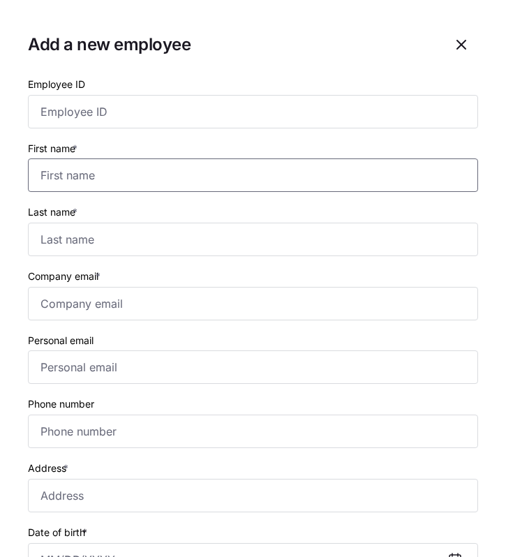
click at [44, 177] on input "First name *" at bounding box center [253, 174] width 450 height 33
paste input "Donna"
type input "Donna"
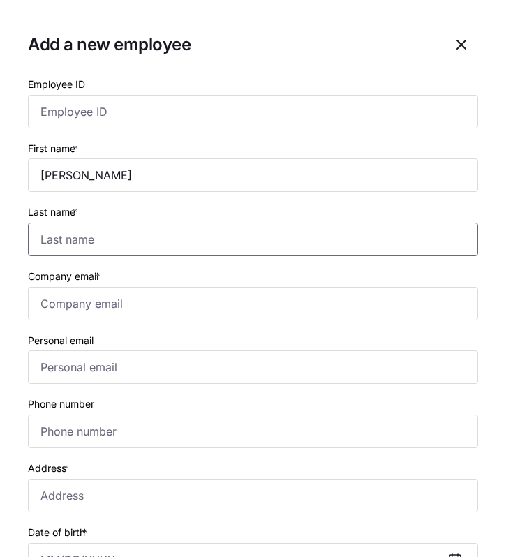
click at [49, 237] on input "Last name *" at bounding box center [253, 239] width 450 height 33
paste input "Holstein"
type input "Holstein"
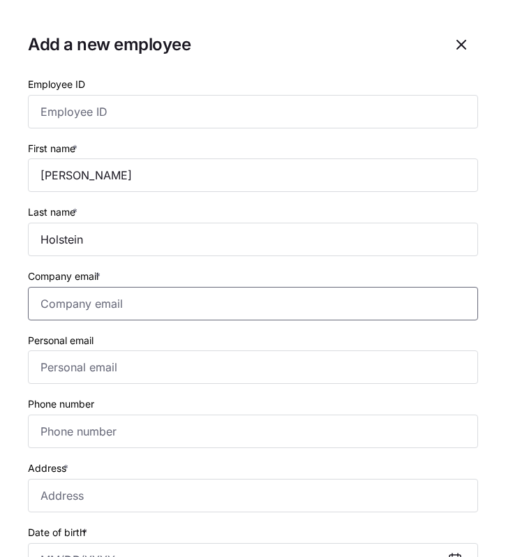
click at [53, 306] on input "Company email *" at bounding box center [253, 303] width 450 height 33
paste input "d0nna96@yahoo.com"
type input "d0nna96@yahoo.com"
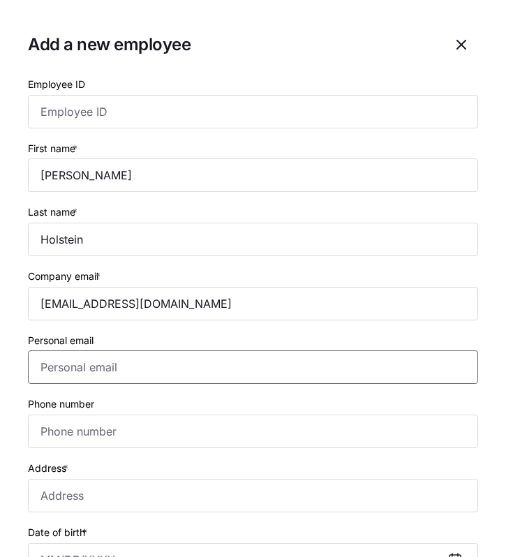
click at [58, 367] on input "Personal email" at bounding box center [253, 366] width 450 height 33
paste input "d0nna96@yahoo.com"
type input "d0nna96@yahoo.com"
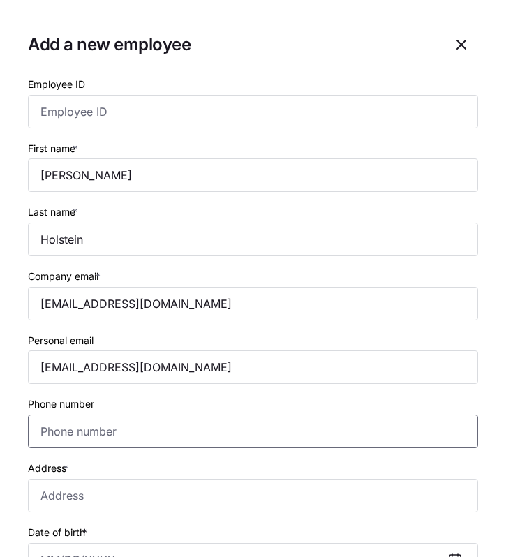
click at [84, 428] on input "Phone number" at bounding box center [253, 430] width 450 height 33
paste input "1 (859) 314-0889"
type input "1 (859) 314-0889"
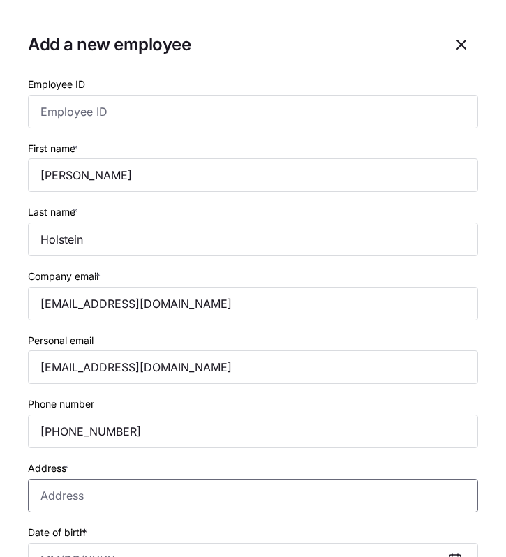
click at [45, 495] on input "Address *" at bounding box center [253, 495] width 450 height 33
paste input "101 Westfield Street, Richmond, KY 40475-1335, USA"
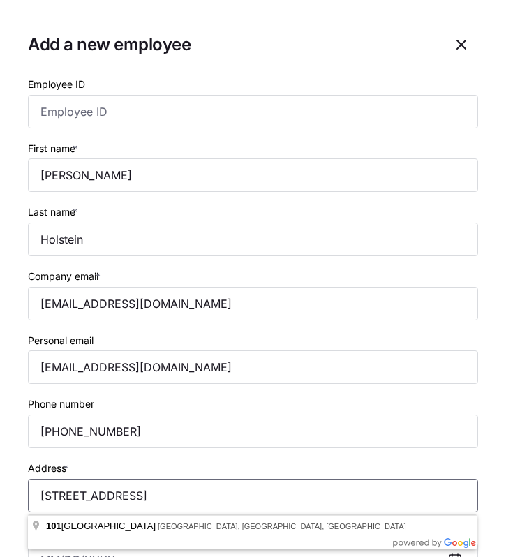
type input "101 Westfield Street, Richmond, KY 40475-1335, USA"
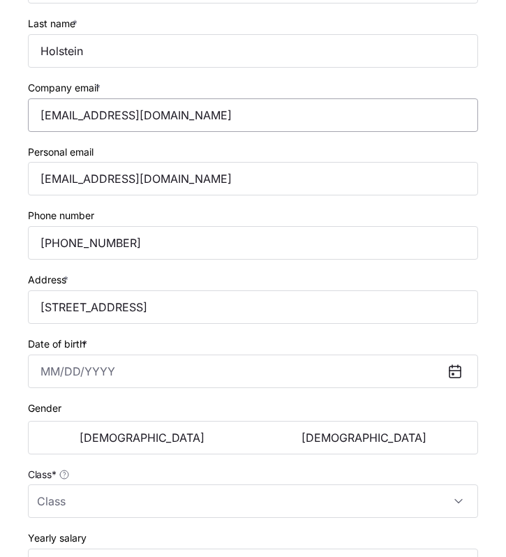
scroll to position [271, 0]
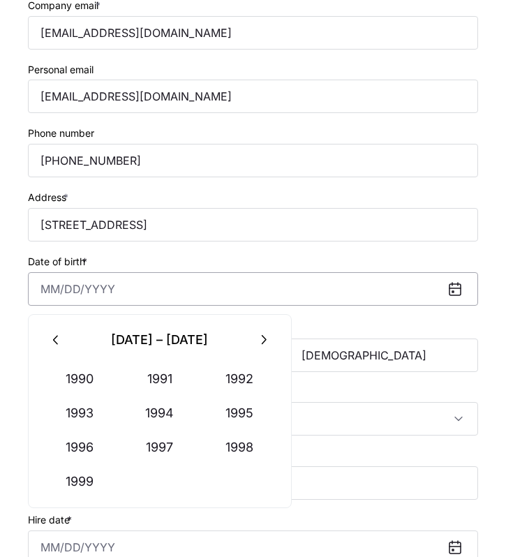
click at [52, 288] on input "Date of birth *" at bounding box center [253, 288] width 450 height 33
paste input "06/15/1982"
type input "June 15, 1982"
click at [290, 259] on div "Date of birth * June 15, 1982" at bounding box center [253, 279] width 450 height 53
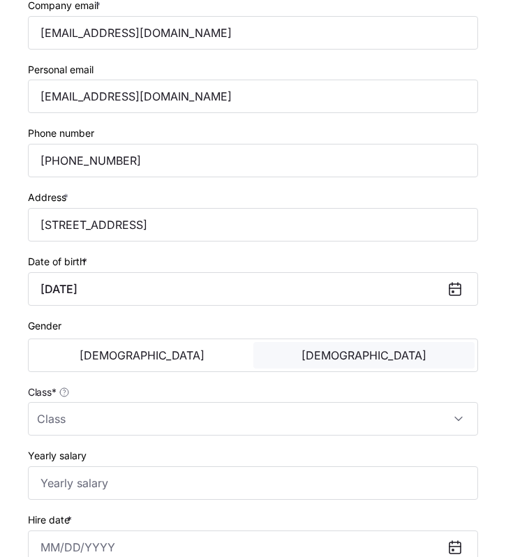
click at [352, 361] on span "[DEMOGRAPHIC_DATA]" at bounding box center [363, 355] width 125 height 11
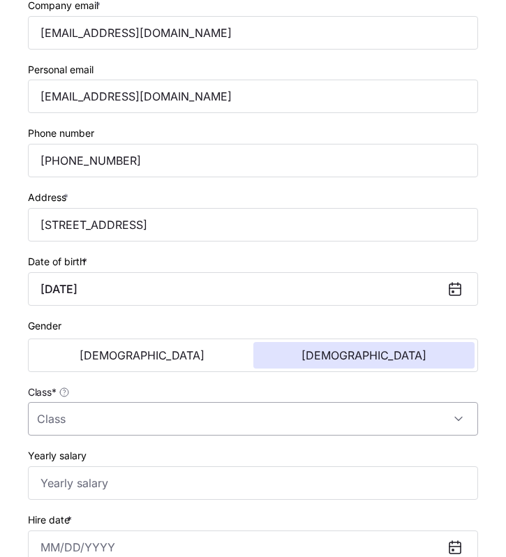
click at [288, 410] on input "Class *" at bounding box center [253, 418] width 450 height 33
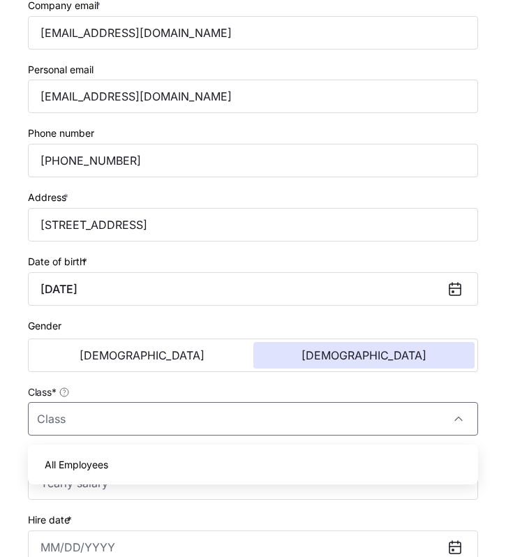
click at [226, 461] on div "All Employees" at bounding box center [252, 464] width 439 height 29
type input "All Employees"
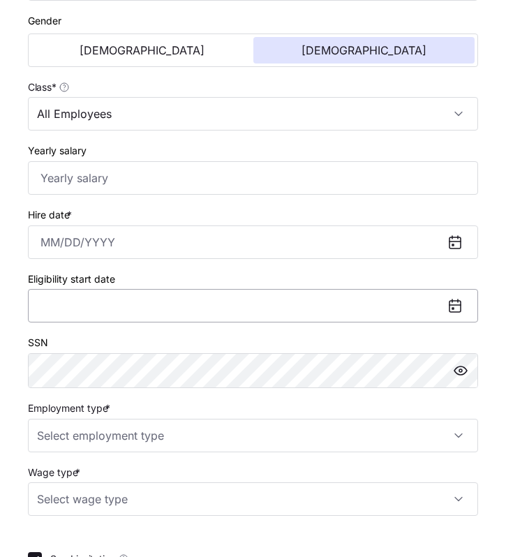
scroll to position [588, 0]
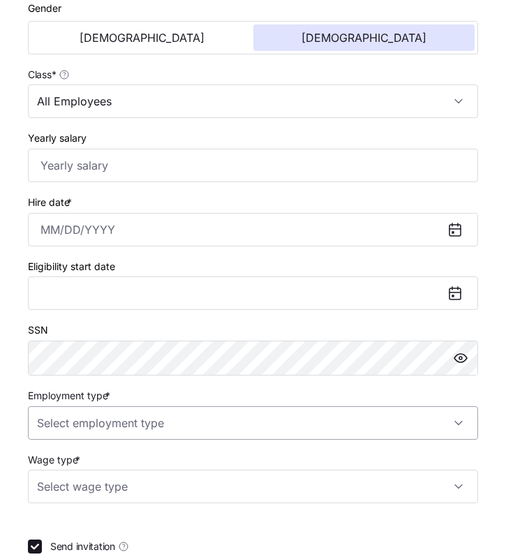
click at [174, 426] on input "Employment type *" at bounding box center [253, 422] width 450 height 33
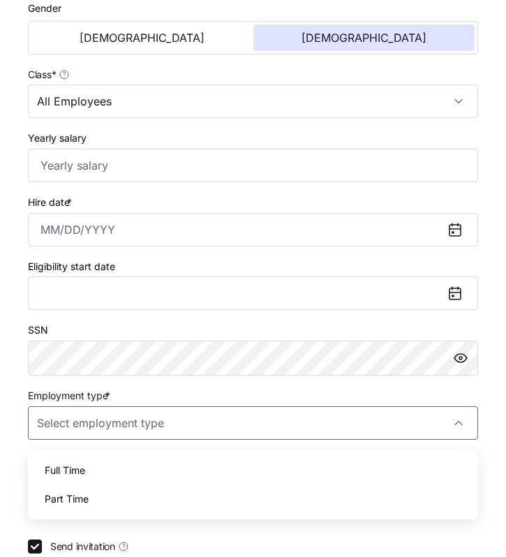
click at [143, 461] on div "Full Time" at bounding box center [252, 470] width 439 height 29
type input "Full Time"
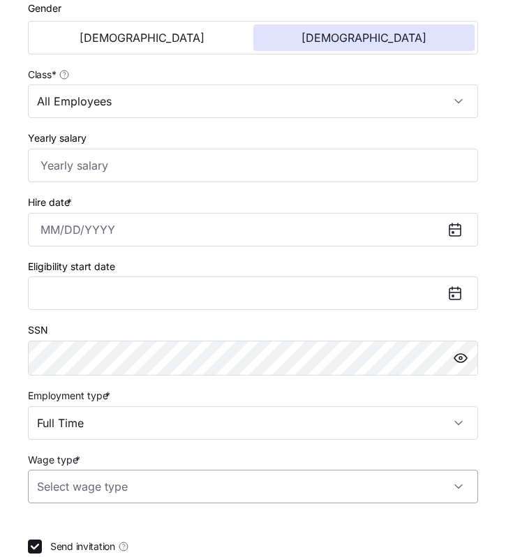
click at [146, 491] on input "Wage type *" at bounding box center [253, 486] width 450 height 33
click at [99, 449] on div "Hourly" at bounding box center [252, 449] width 439 height 29
type input "Hourly"
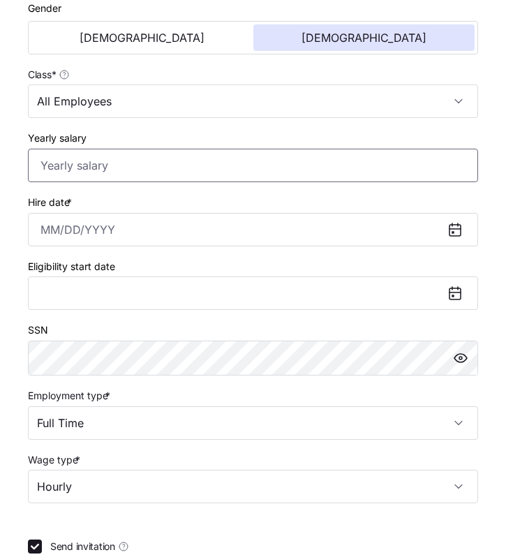
click at [55, 167] on input "Yearly salary" at bounding box center [253, 165] width 450 height 33
paste input "$60,200"
type input "$60,200"
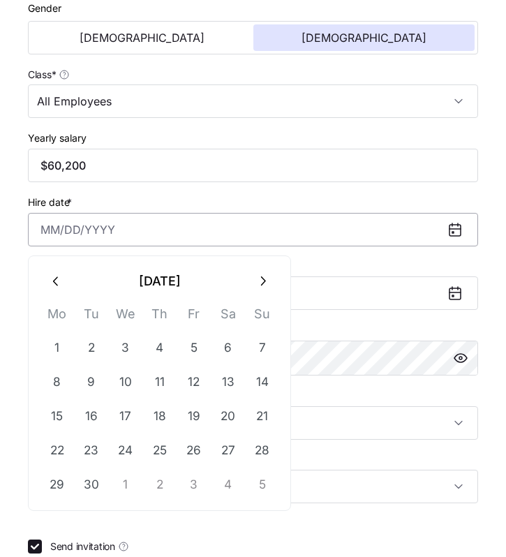
click at [50, 234] on input "Hire date *" at bounding box center [253, 229] width 450 height 33
paste input "[DATE]"
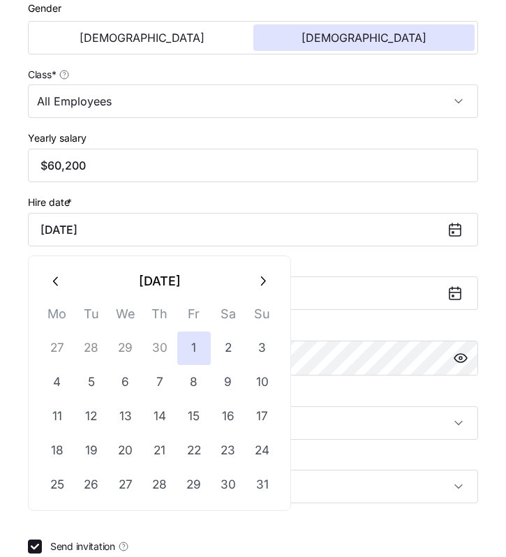
type input "[DATE]"
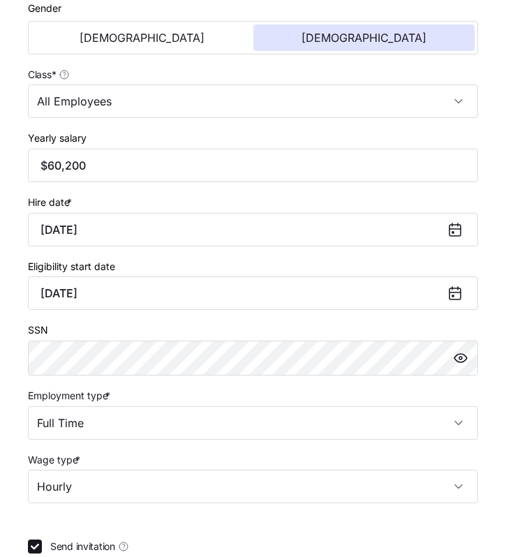
click at [88, 188] on div "Yearly salary $60,200" at bounding box center [252, 156] width 461 height 64
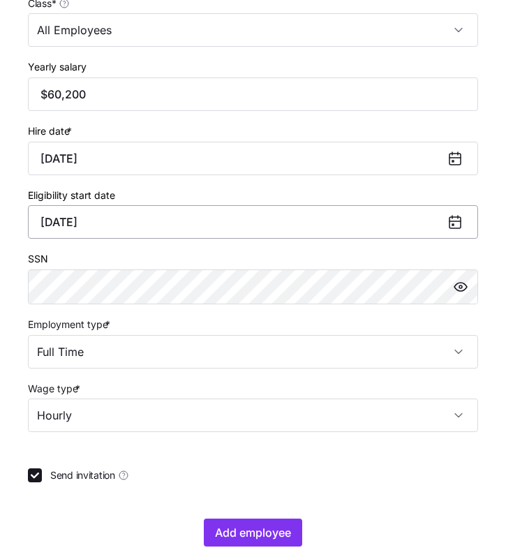
scroll to position [682, 0]
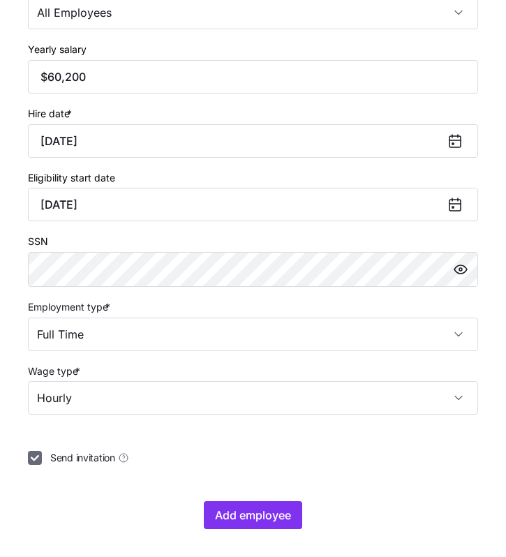
click at [34, 458] on input "Send invitation" at bounding box center [35, 458] width 14 height 14
checkbox input "false"
click at [239, 503] on button "Add employee" at bounding box center [253, 515] width 98 height 28
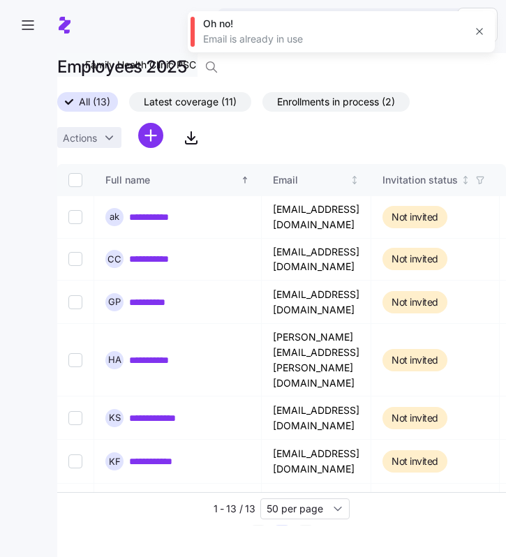
click at [478, 32] on icon "button" at bounding box center [479, 31] width 11 height 11
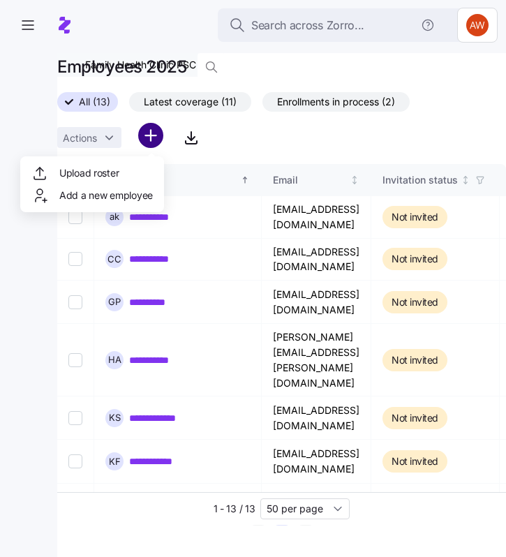
click at [154, 132] on html "**********" at bounding box center [253, 274] width 506 height 548
click at [104, 190] on span "Add a new employee" at bounding box center [106, 195] width 94 height 14
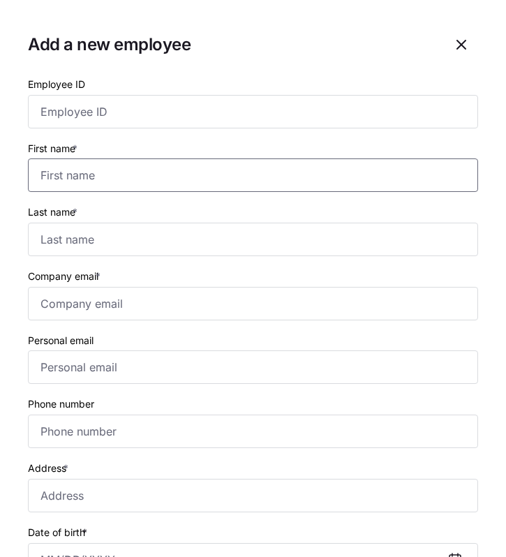
click at [82, 176] on input "First name *" at bounding box center [253, 174] width 450 height 33
type input "Hope"
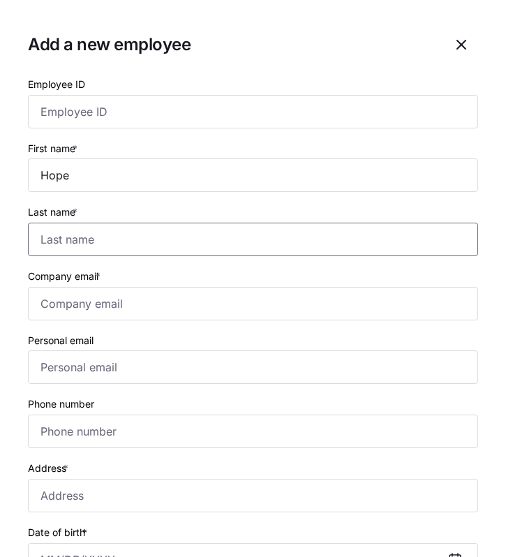
click at [69, 244] on input "Last name *" at bounding box center [253, 239] width 450 height 33
type input "Lawson"
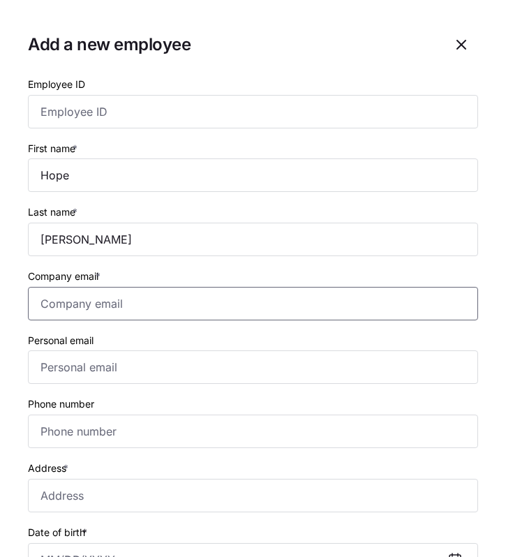
click at [64, 302] on input "Company email *" at bounding box center [253, 303] width 450 height 33
paste input "hopiem77@aol.com"
type input "hopiem77@aol.com"
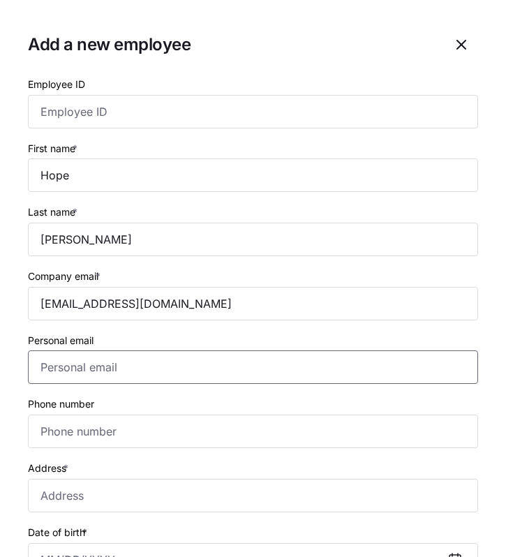
click at [46, 368] on input "Personal email" at bounding box center [253, 366] width 450 height 33
paste input "15025555555"
type input "15025555555"
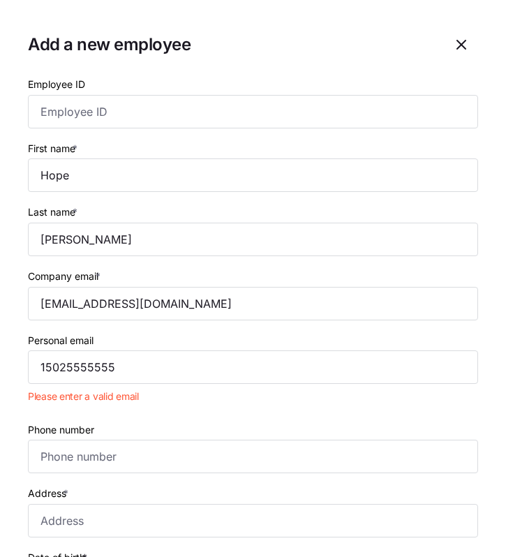
scroll to position [53, 0]
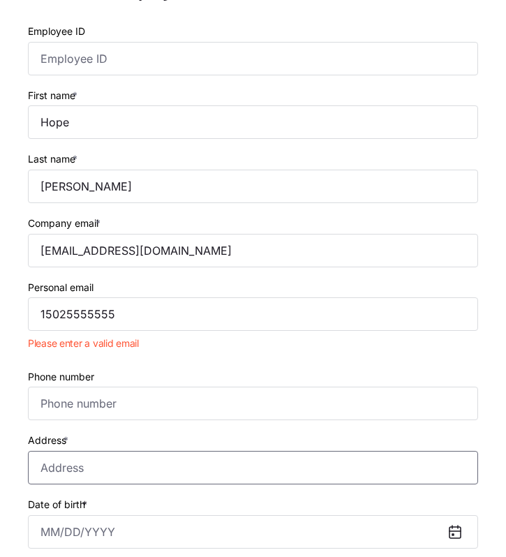
click at [58, 472] on input "Address *" at bounding box center [253, 467] width 450 height 33
paste input "129 WESLEY COURT, RICHMOND KY 40475"
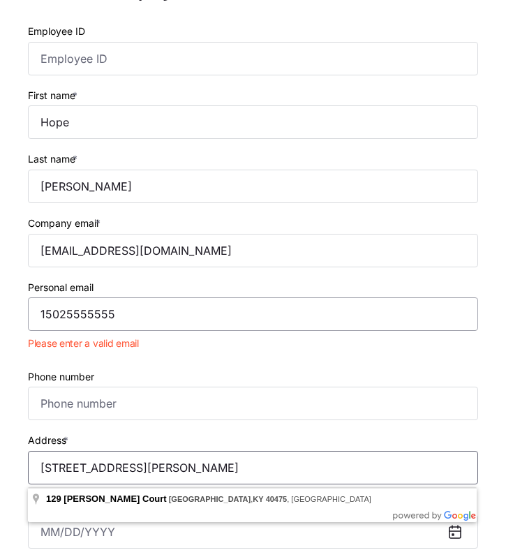
type input "129 WESLEY COURT, RICHMOND KY 40475"
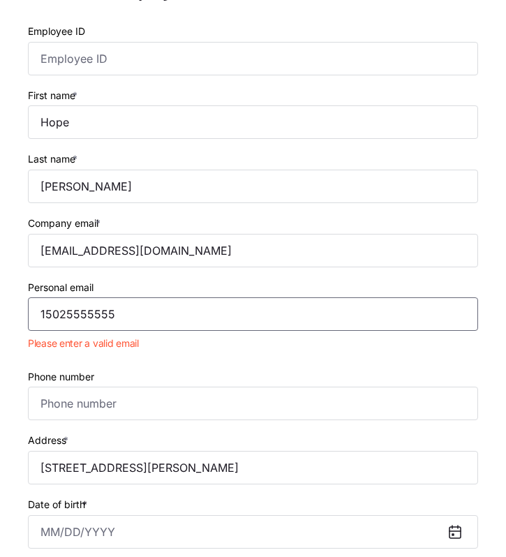
drag, startPoint x: 158, startPoint y: 318, endPoint x: 21, endPoint y: 314, distance: 136.8
click at [21, 314] on section "Add a new employee Employee ID First name * Hope Last name * Lawson Company ema…" at bounding box center [253, 278] width 506 height 557
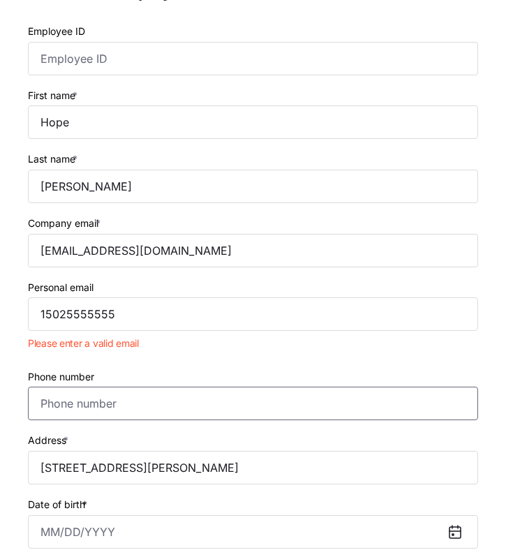
click at [52, 403] on input "Phone number" at bounding box center [253, 403] width 450 height 33
paste input "[PHONE_NUMBER]"
type input "[PHONE_NUMBER]"
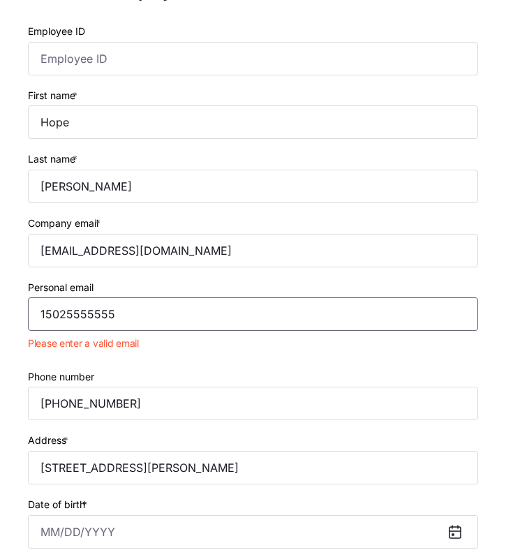
drag, startPoint x: 133, startPoint y: 318, endPoint x: 34, endPoint y: 318, distance: 98.4
click at [34, 318] on input "15025555555" at bounding box center [253, 313] width 450 height 33
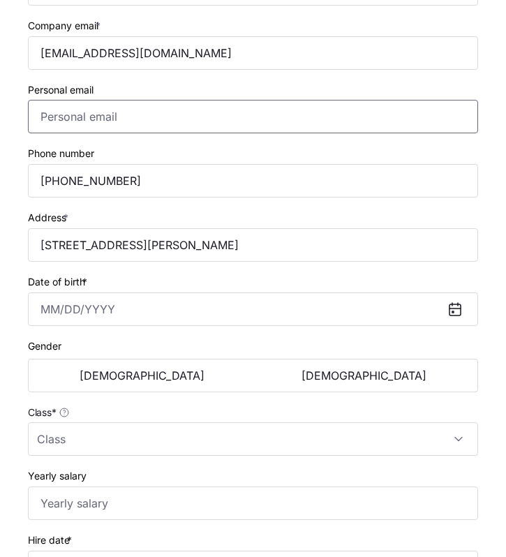
scroll to position [255, 0]
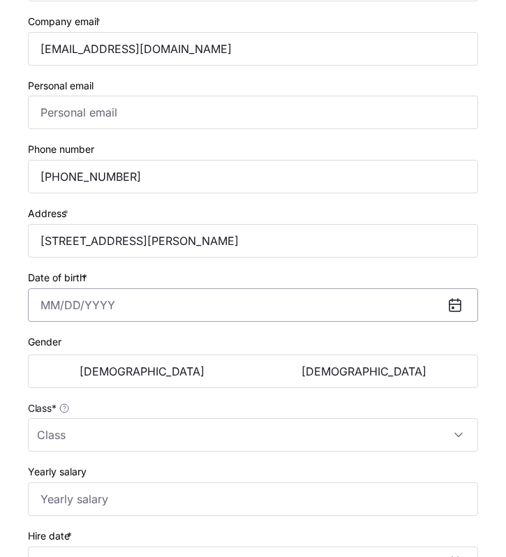
click at [51, 308] on input "Date of birth *" at bounding box center [253, 304] width 450 height 33
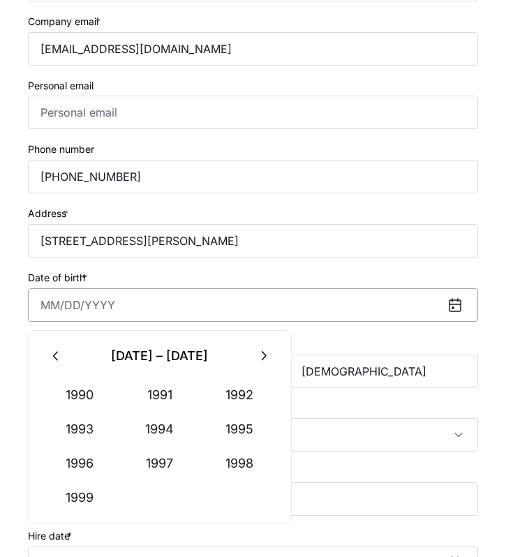
paste input "07/11/1973"
type input "July 11, 1973"
click at [363, 347] on div "Gender [DEMOGRAPHIC_DATA] [DEMOGRAPHIC_DATA]" at bounding box center [253, 361] width 450 height 56
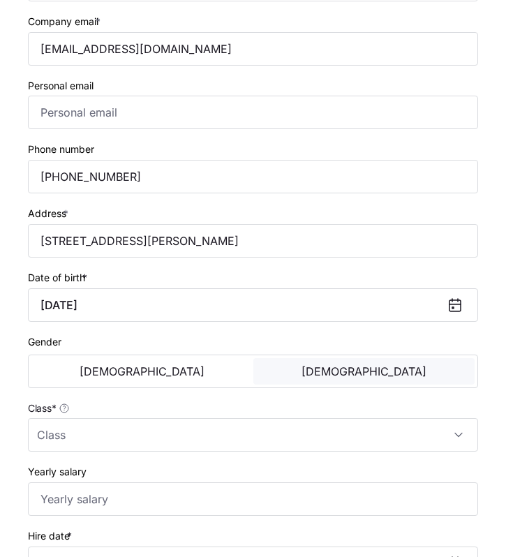
click at [364, 374] on span "[DEMOGRAPHIC_DATA]" at bounding box center [363, 371] width 125 height 11
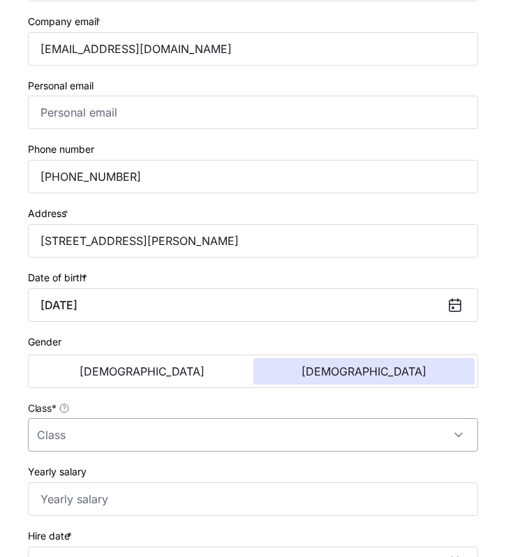
click at [80, 435] on input "Class *" at bounding box center [253, 434] width 450 height 33
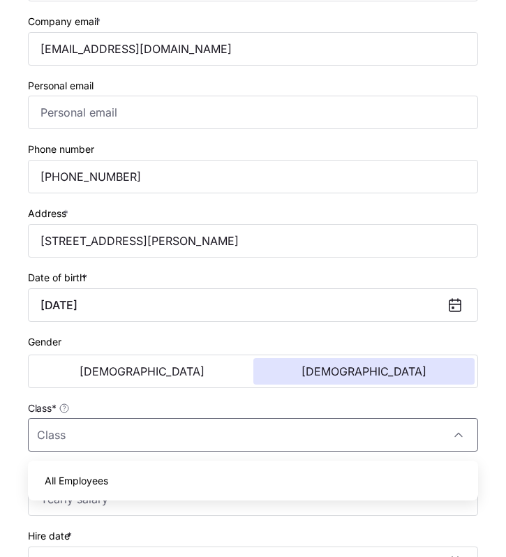
click at [81, 483] on span "All Employees" at bounding box center [77, 480] width 64 height 15
type input "All Employees"
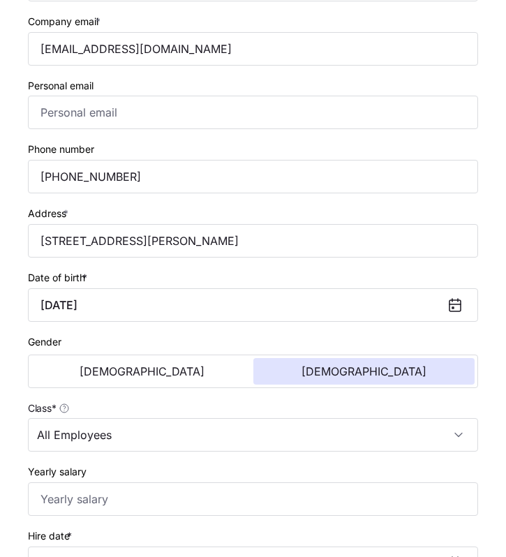
scroll to position [444, 0]
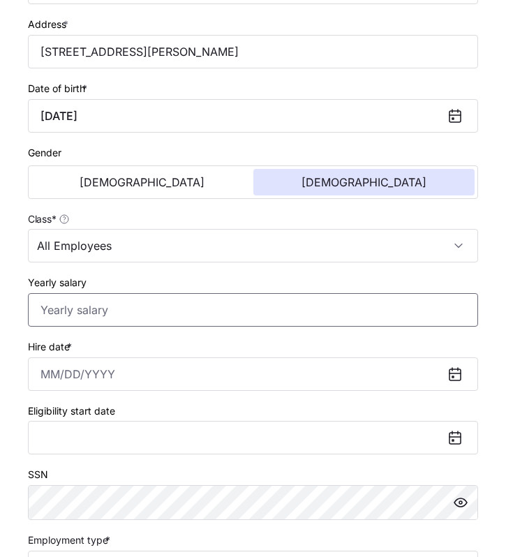
click at [117, 312] on input "Yearly salary" at bounding box center [253, 309] width 450 height 33
type input "$44,616"
click at [117, 345] on div "Hire date *" at bounding box center [253, 364] width 450 height 53
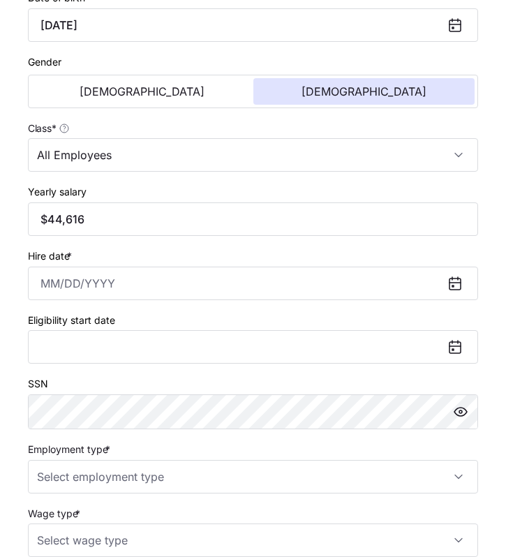
scroll to position [541, 0]
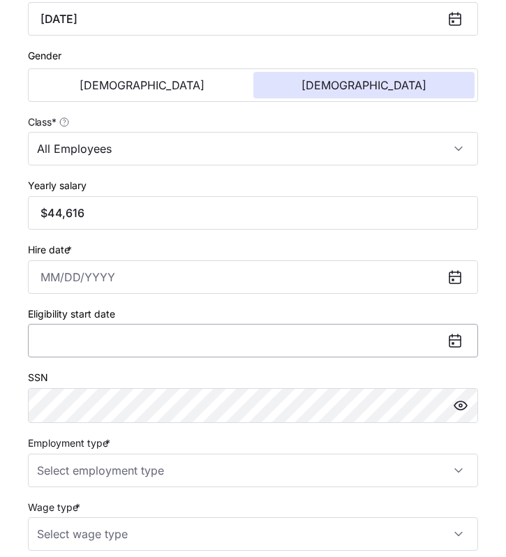
click at [110, 345] on button "Eligibility start date" at bounding box center [253, 340] width 450 height 33
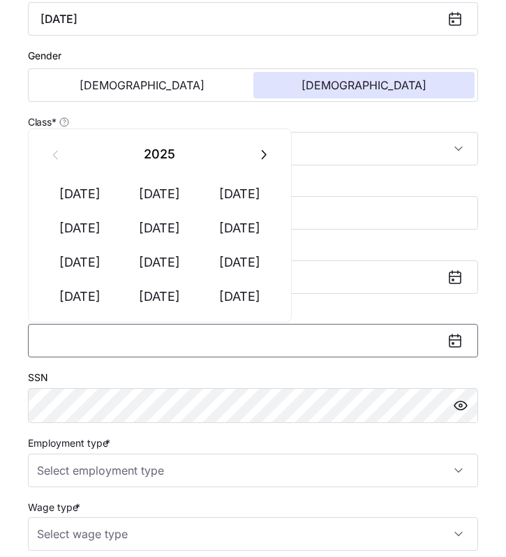
click at [116, 373] on div "SSN" at bounding box center [253, 395] width 450 height 54
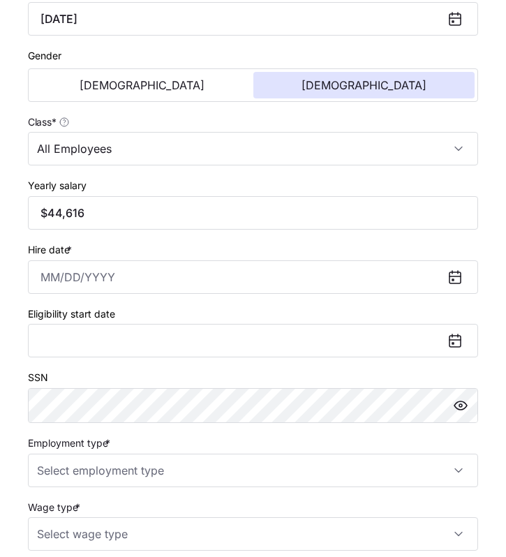
scroll to position [682, 0]
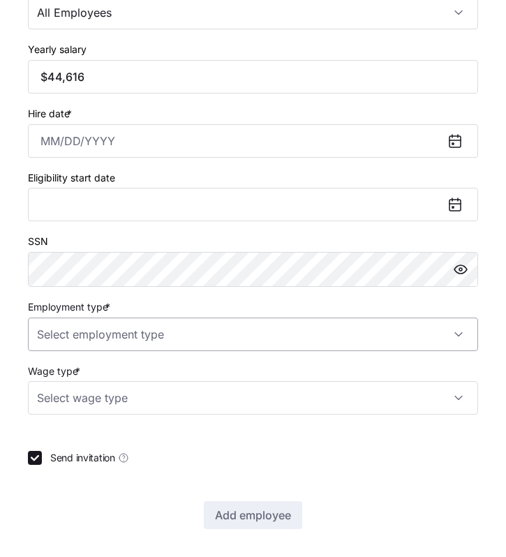
click at [104, 334] on input "Employment type *" at bounding box center [253, 334] width 450 height 33
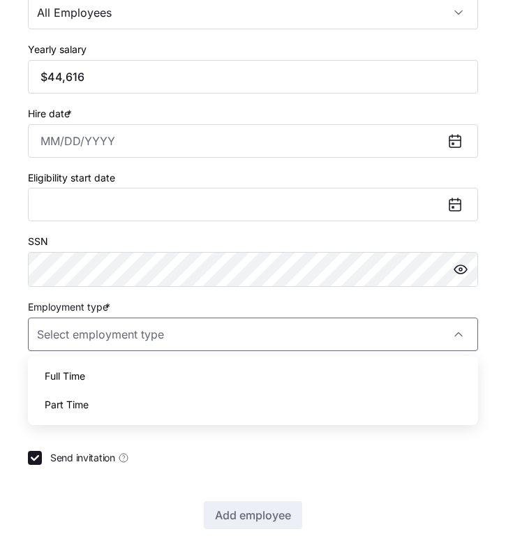
click at [96, 371] on div "Full Time" at bounding box center [252, 375] width 439 height 29
type input "Full Time"
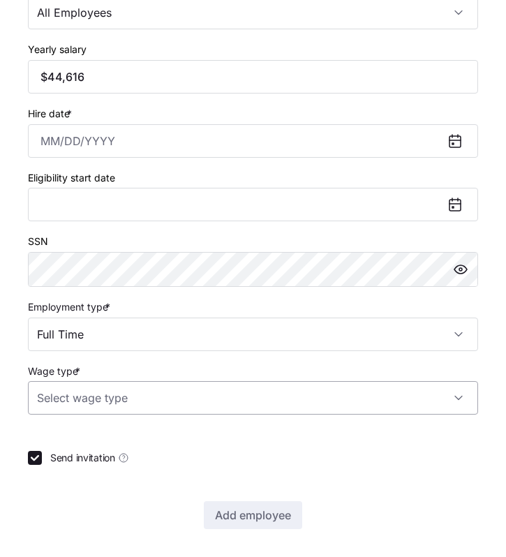
click at [99, 397] on input "Wage type *" at bounding box center [253, 397] width 450 height 33
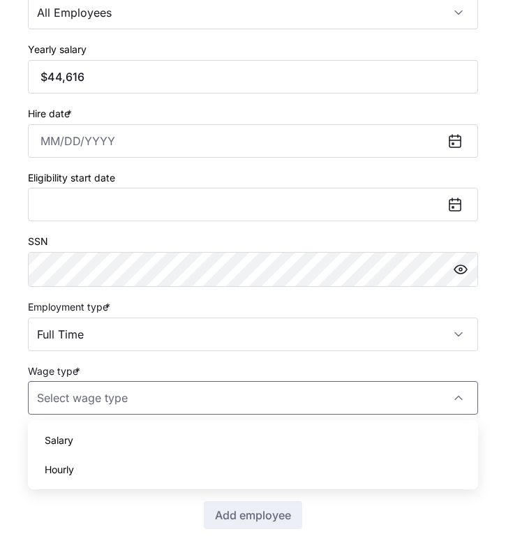
click at [71, 463] on span "Hourly" at bounding box center [59, 469] width 29 height 15
type input "Hourly"
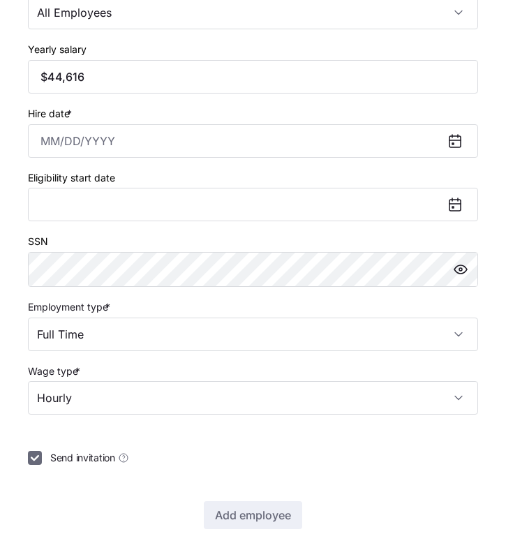
click at [36, 455] on input "Send invitation" at bounding box center [35, 458] width 14 height 14
checkbox input "false"
click at [52, 138] on input "Hire date *" at bounding box center [253, 140] width 450 height 33
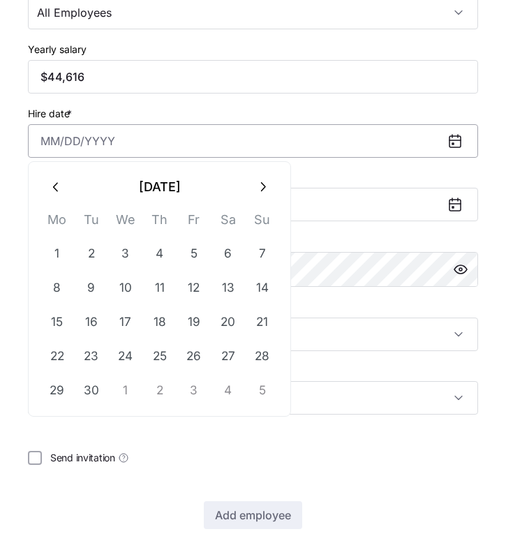
paste input "[DATE]"
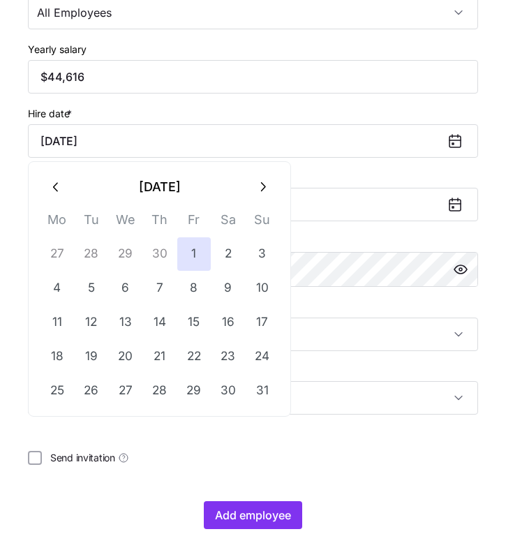
type input "[DATE]"
click at [398, 173] on div "Eligibility start date January 1, 2025" at bounding box center [253, 195] width 450 height 53
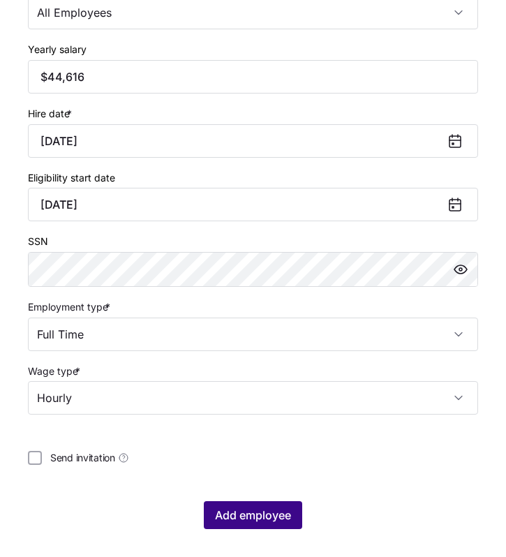
click at [253, 517] on span "Add employee" at bounding box center [253, 515] width 76 height 17
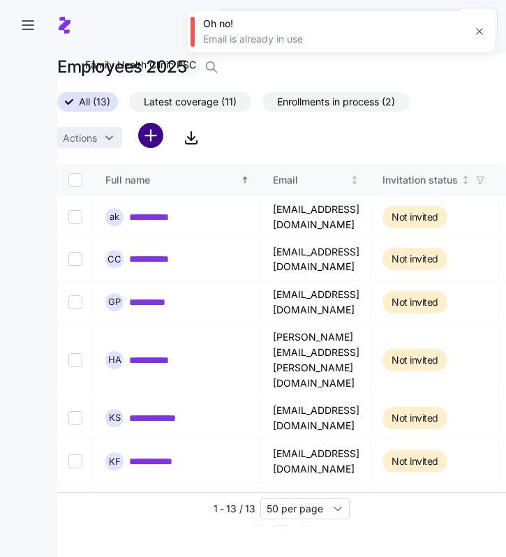
click at [154, 126] on html "**********" at bounding box center [253, 274] width 506 height 548
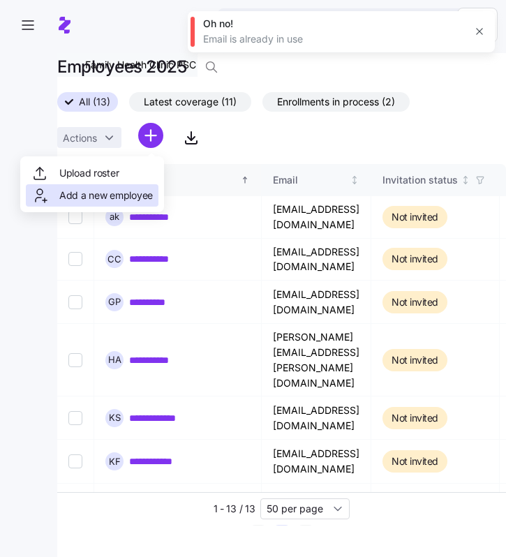
click at [130, 187] on div "Add a new employee" at bounding box center [91, 195] width 121 height 17
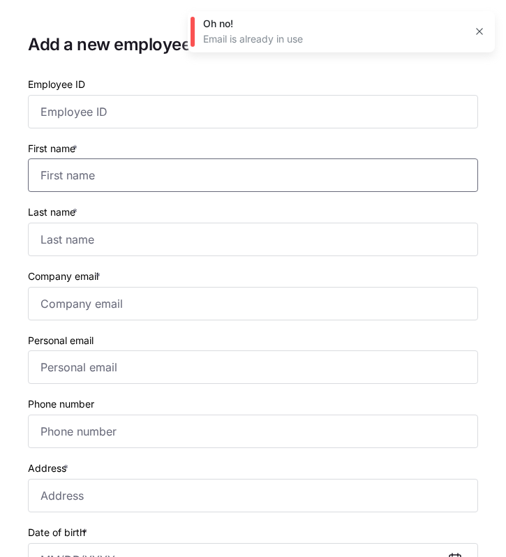
click at [146, 170] on input "First name *" at bounding box center [253, 174] width 450 height 33
type input "Holly"
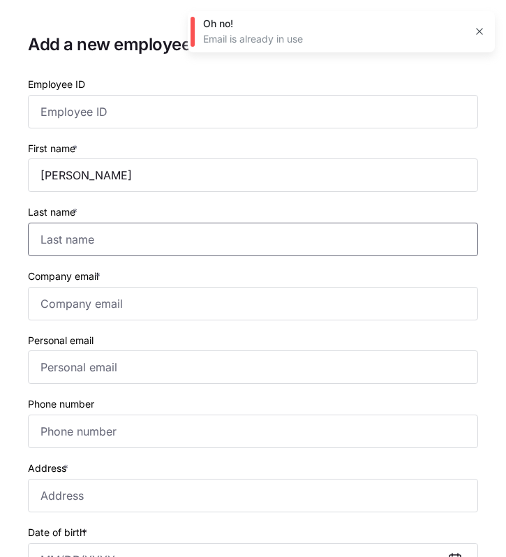
click at [103, 250] on input "Last name *" at bounding box center [253, 239] width 450 height 33
type input "Sowder"
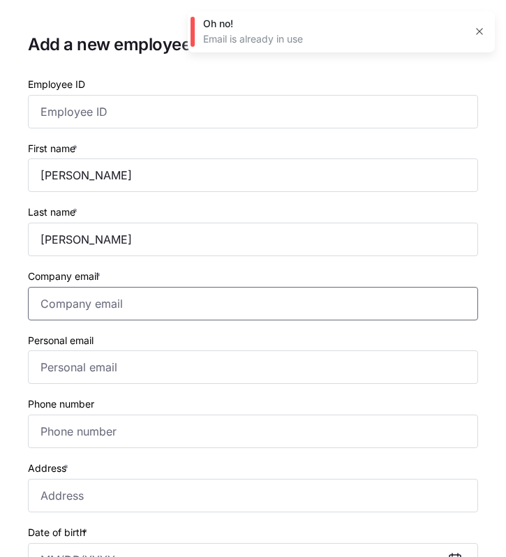
click at [48, 304] on input "Company email *" at bounding box center [253, 303] width 450 height 33
paste input "hollysowder11@gmail.com"
type input "hollysowder11@gmail.com"
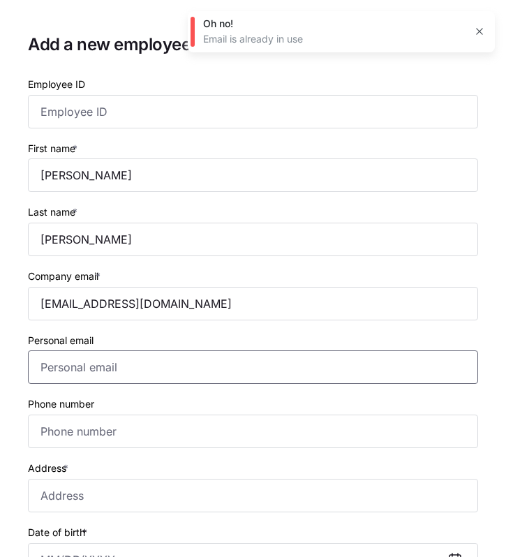
click at [40, 376] on input "Personal email" at bounding box center [253, 366] width 450 height 33
paste input "hollysowder11@gmail.com"
type input "hollysowder11@gmail.com"
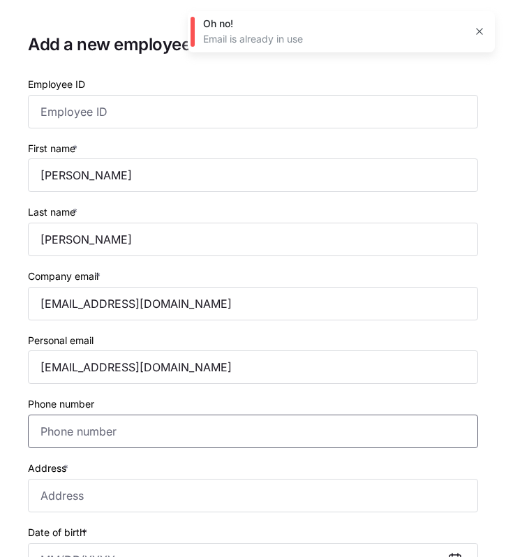
click at [47, 434] on input "Phone number" at bounding box center [253, 430] width 450 height 33
paste input "1 (606) 282-0378"
type input "1 (606) 282-0378"
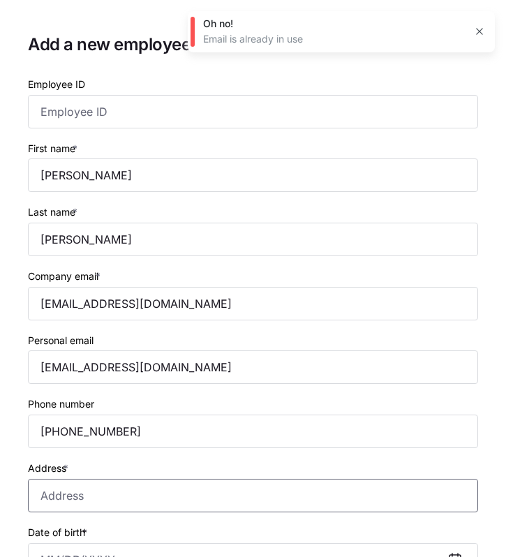
click at [51, 498] on input "Address *" at bounding box center [253, 495] width 450 height 33
paste input "105 Wesley Court, Richmond, KY 40475-8173, USA"
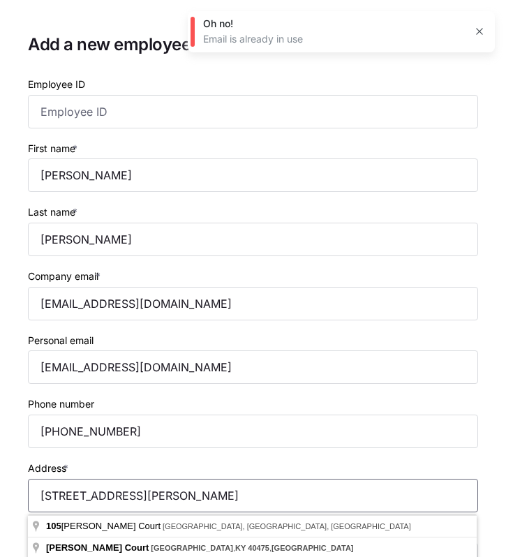
type input "105 Wesley Court, Richmond, KY 40475-8173, USA"
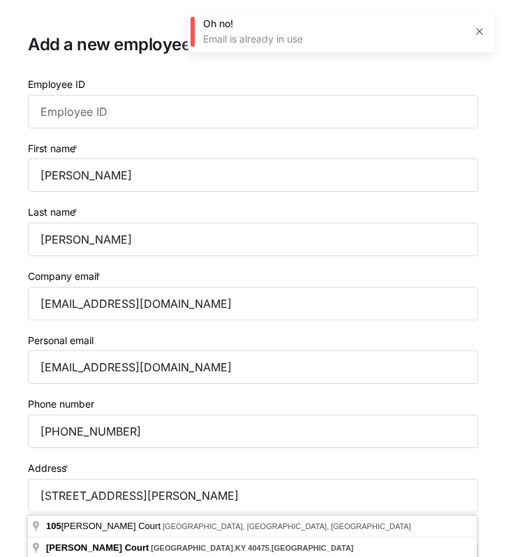
click at [107, 461] on div "Address * 105 Wesley Court, Richmond, KY 40475-8173, USA" at bounding box center [253, 485] width 450 height 53
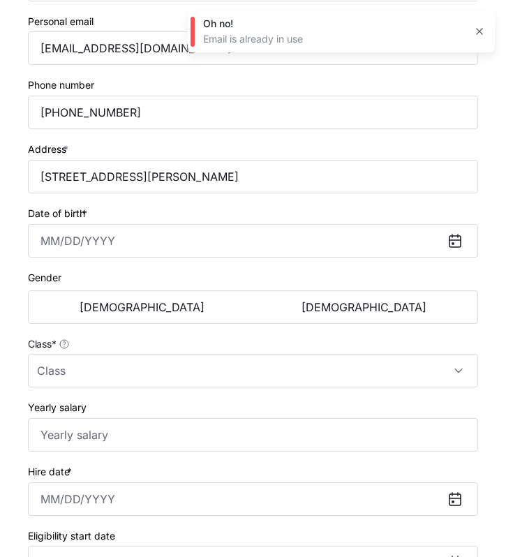
scroll to position [324, 0]
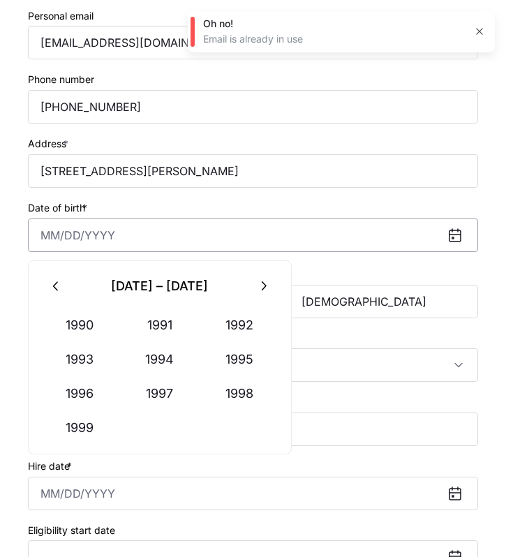
click at [51, 239] on input "Date of birth *" at bounding box center [253, 234] width 450 height 33
paste input "07/27/1979"
type input "July 27, 1979"
click at [374, 306] on span "[DEMOGRAPHIC_DATA]" at bounding box center [363, 301] width 125 height 11
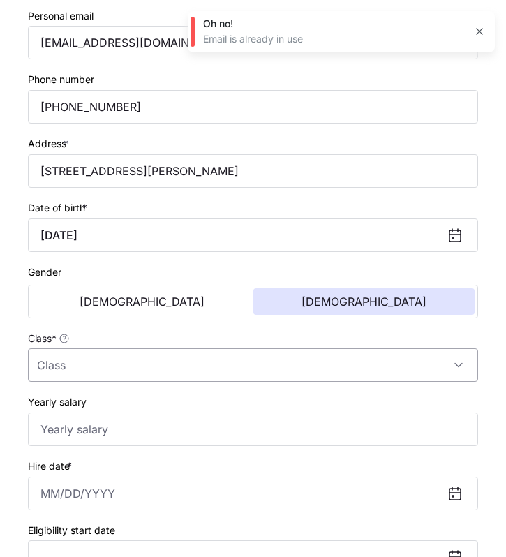
scroll to position [391, 0]
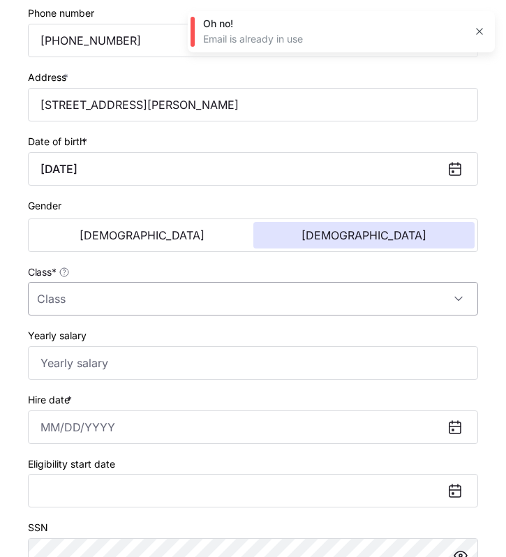
click at [70, 306] on input "Class *" at bounding box center [253, 298] width 450 height 33
click at [82, 342] on span "All Employees" at bounding box center [77, 344] width 64 height 15
type input "All Employees"
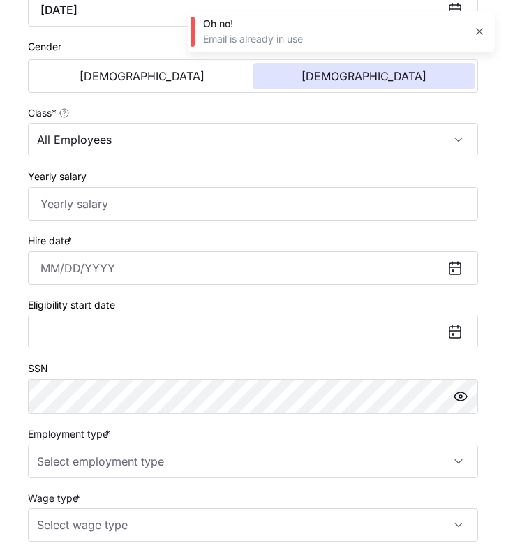
scroll to position [610, 0]
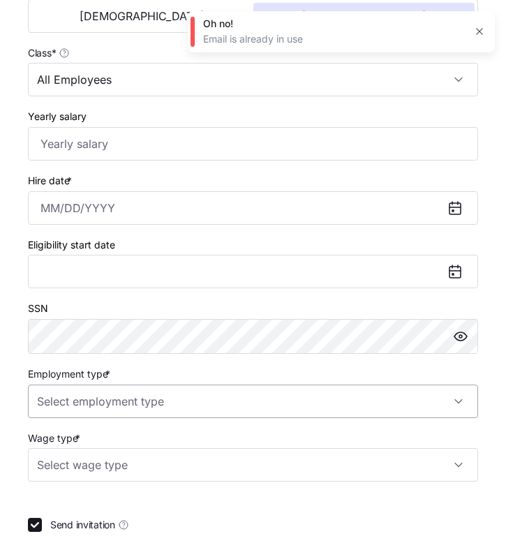
click at [77, 411] on input "Employment type *" at bounding box center [253, 400] width 450 height 33
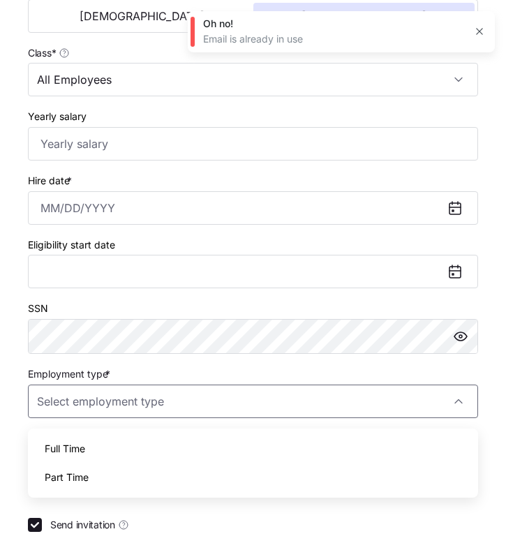
click at [82, 452] on span "Full Time" at bounding box center [65, 448] width 40 height 15
type input "Full Time"
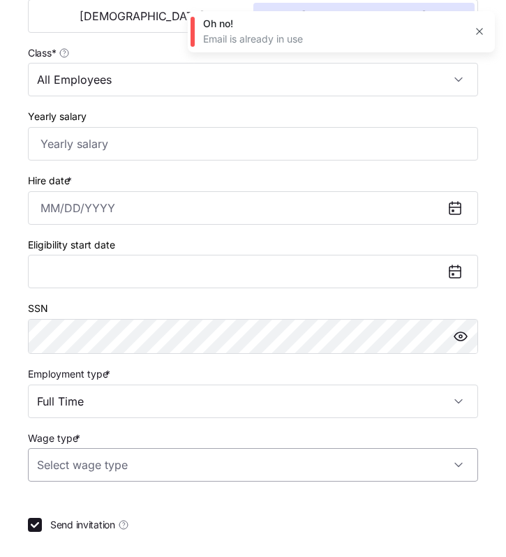
click at [90, 476] on input "Wage type *" at bounding box center [253, 464] width 450 height 33
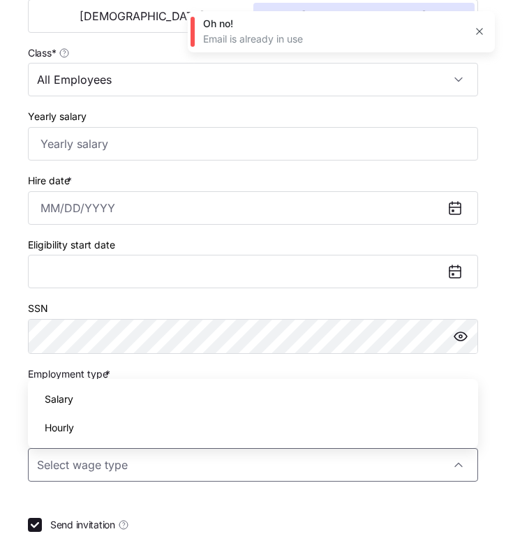
click at [66, 431] on span "Hourly" at bounding box center [59, 427] width 29 height 15
type input "Hourly"
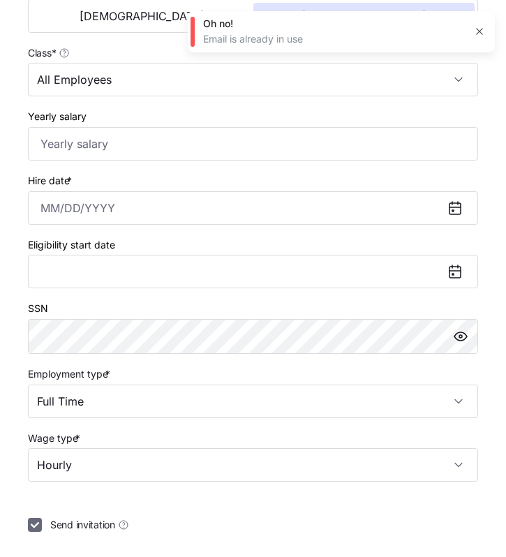
click at [37, 528] on input "Send invitation" at bounding box center [35, 525] width 14 height 14
checkbox input "false"
click at [55, 147] on input "Yearly salary" at bounding box center [253, 143] width 450 height 33
paste input "$40,872"
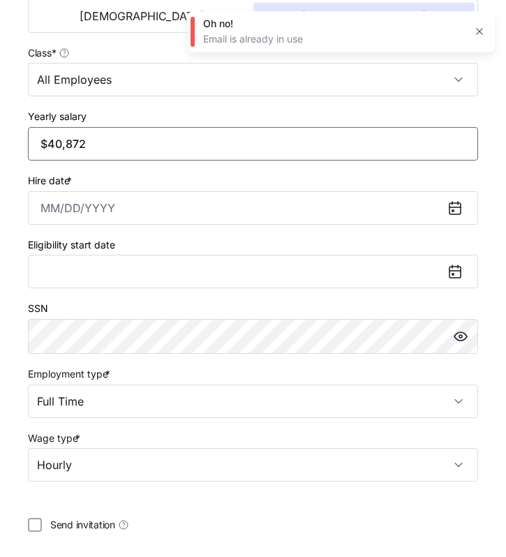
type input "$40,872"
click at [46, 212] on input "Hire date *" at bounding box center [253, 207] width 450 height 33
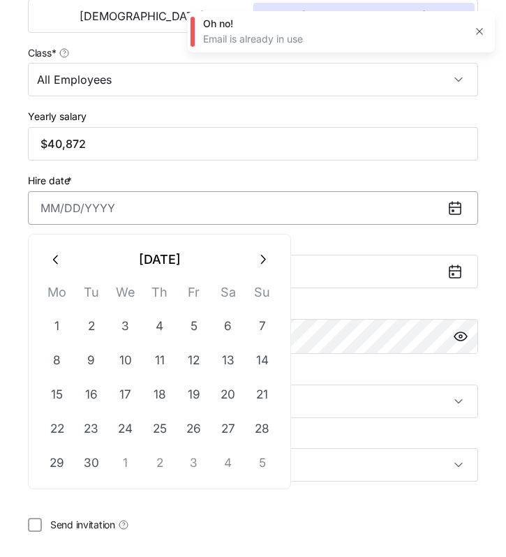
click at [46, 212] on input "Hire date *" at bounding box center [253, 207] width 450 height 33
paste input "[DATE]"
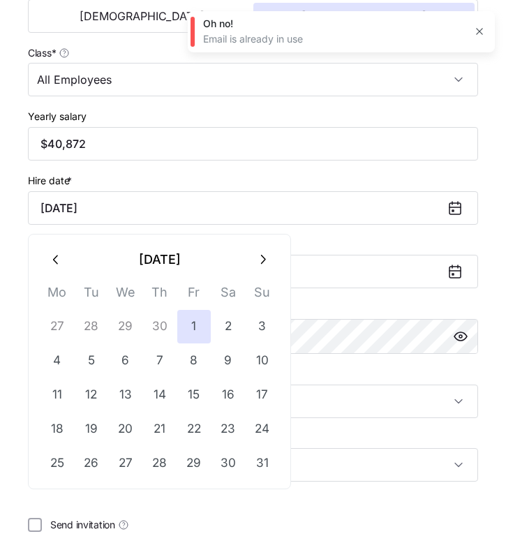
type input "[DATE]"
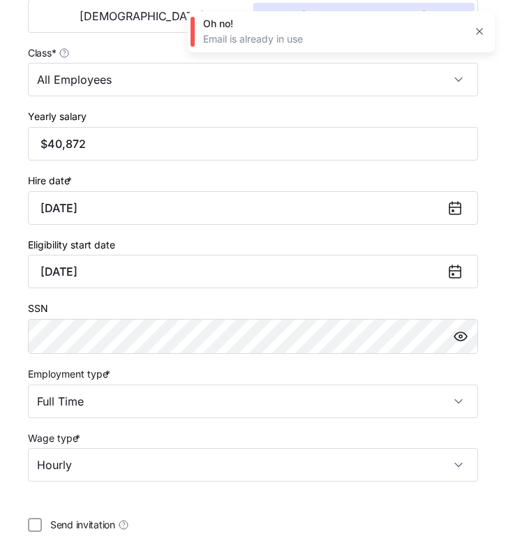
click at [129, 180] on div "Hire date * [DATE]" at bounding box center [253, 198] width 450 height 53
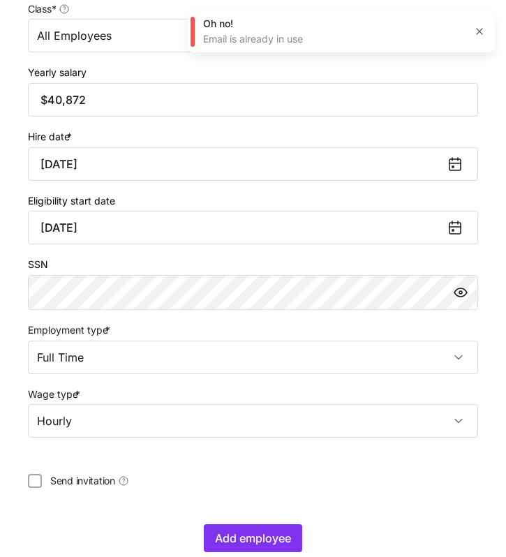
scroll to position [682, 0]
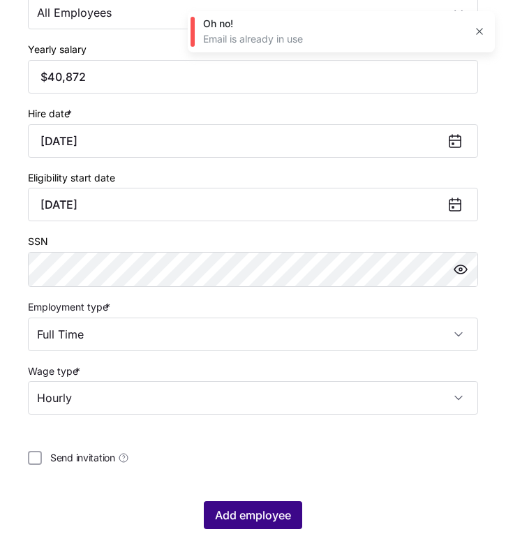
click at [233, 510] on span "Add employee" at bounding box center [253, 515] width 76 height 17
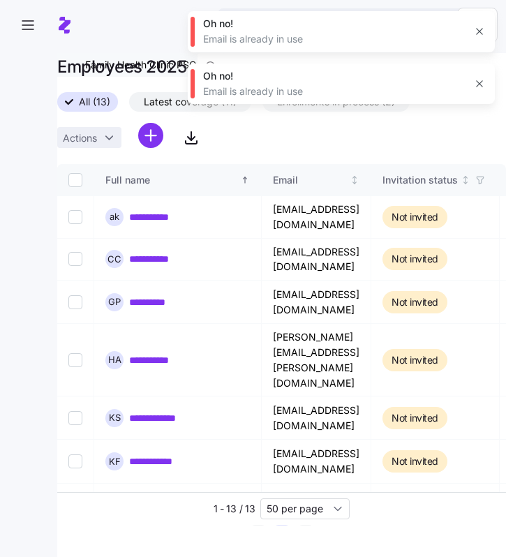
click at [477, 29] on icon "button" at bounding box center [479, 31] width 11 height 11
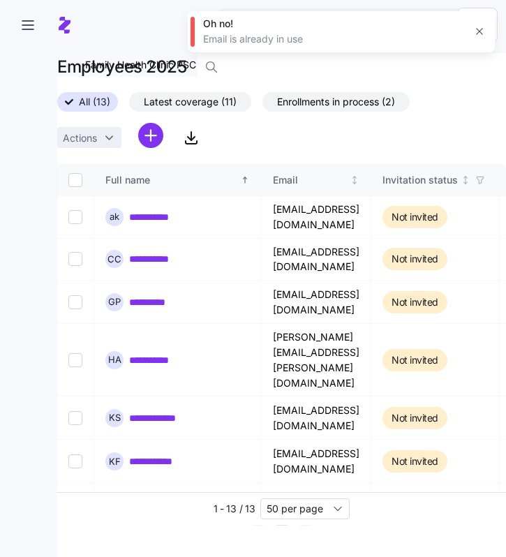
click at [482, 30] on icon "button" at bounding box center [479, 31] width 11 height 11
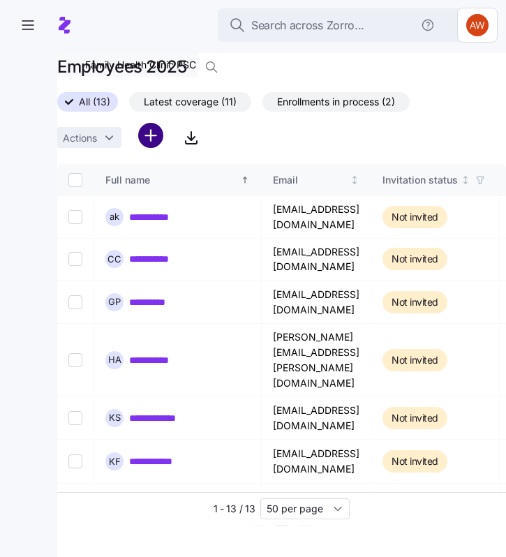
click at [152, 133] on html "**********" at bounding box center [253, 274] width 506 height 548
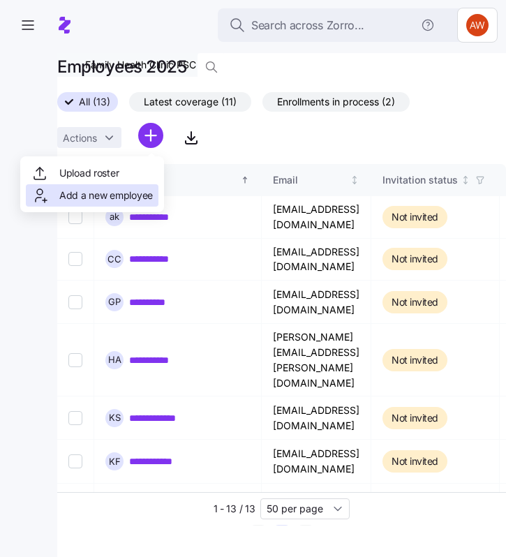
click at [128, 196] on span "Add a new employee" at bounding box center [106, 195] width 94 height 14
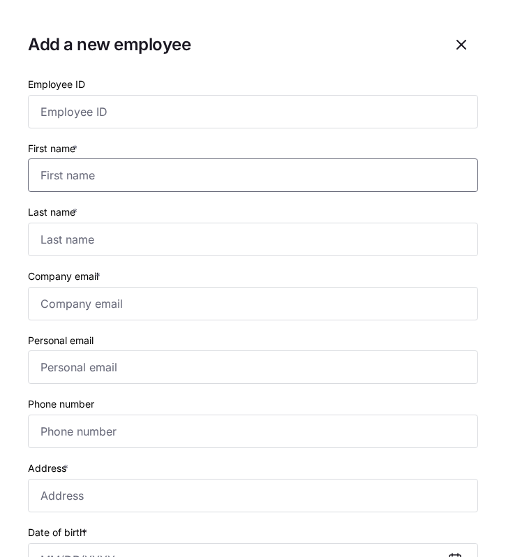
click at [99, 168] on input "First name *" at bounding box center [253, 174] width 450 height 33
type input "Janet"
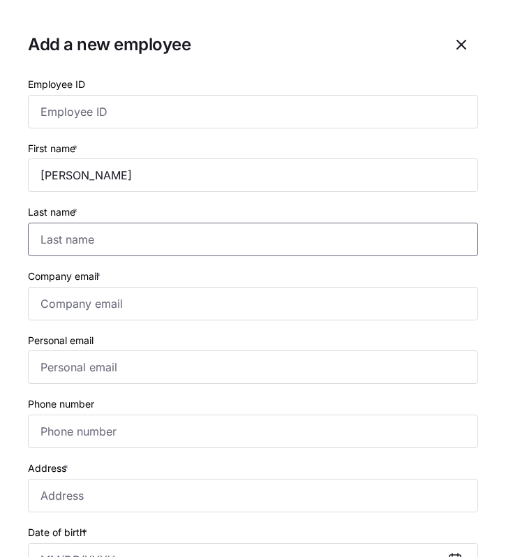
click at [53, 239] on input "Last name *" at bounding box center [253, 239] width 450 height 33
paste input "VanWinkle"
type input "VanWinkle"
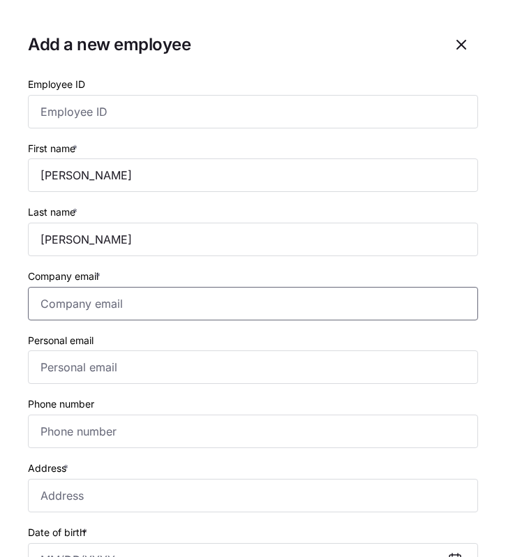
click at [43, 304] on input "Company email *" at bounding box center [253, 303] width 450 height 33
click at [44, 304] on input "Company email *" at bounding box center [253, 303] width 450 height 33
paste input "[PERSON_NAME][EMAIL_ADDRESS][PERSON_NAME][DOMAIN_NAME]"
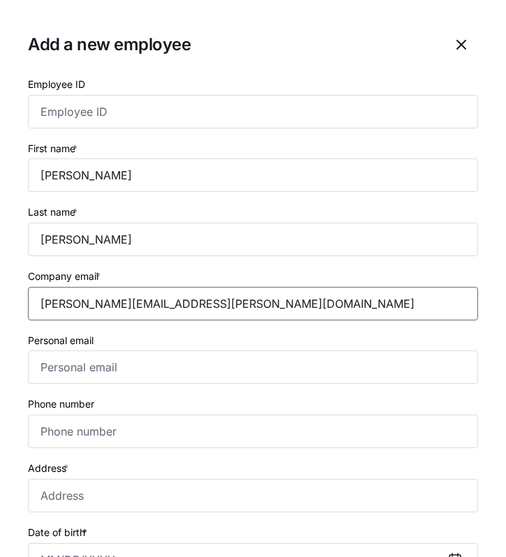
type input "[PERSON_NAME][EMAIL_ADDRESS][PERSON_NAME][DOMAIN_NAME]"
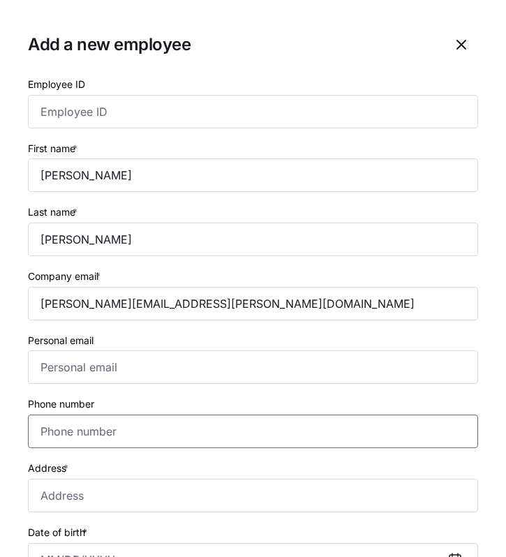
click at [50, 428] on input "Phone number" at bounding box center [253, 430] width 450 height 33
paste input "[PHONE_NUMBER]"
type input "[PHONE_NUMBER]"
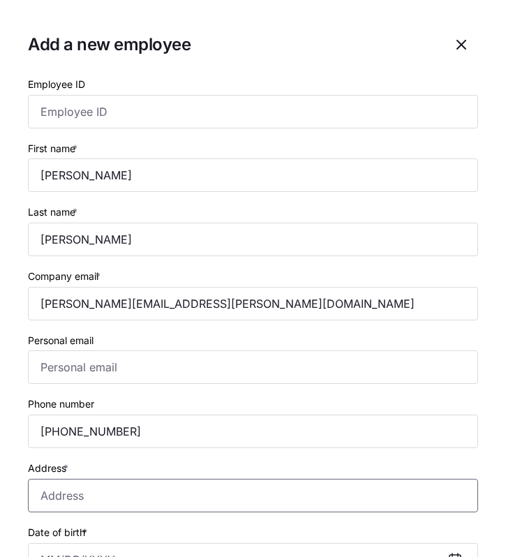
click at [55, 496] on input "Address *" at bounding box center [253, 495] width 450 height 33
paste input "602 LACEWOOD COURT, BEREA, KY 40403"
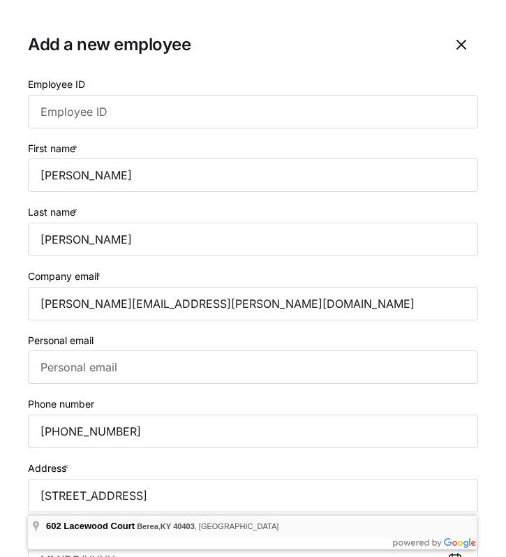
type input "602 Lacewood Ct, Berea, KY 40403, USA"
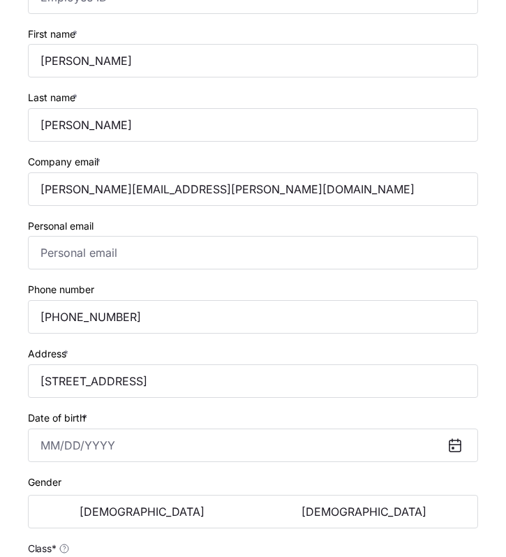
scroll to position [151, 0]
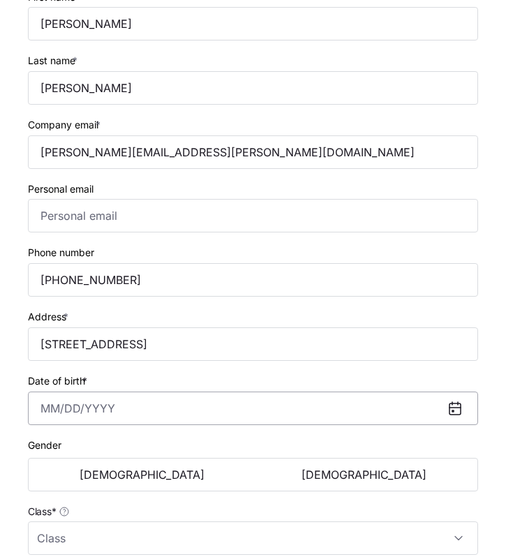
click at [50, 410] on input "Date of birth *" at bounding box center [253, 407] width 450 height 33
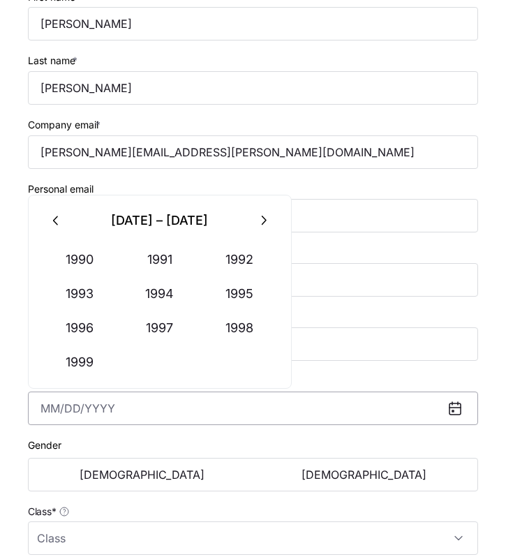
paste input "01/29/1964"
type input "January 29, 1964"
click at [354, 480] on span "[DEMOGRAPHIC_DATA]" at bounding box center [363, 474] width 125 height 11
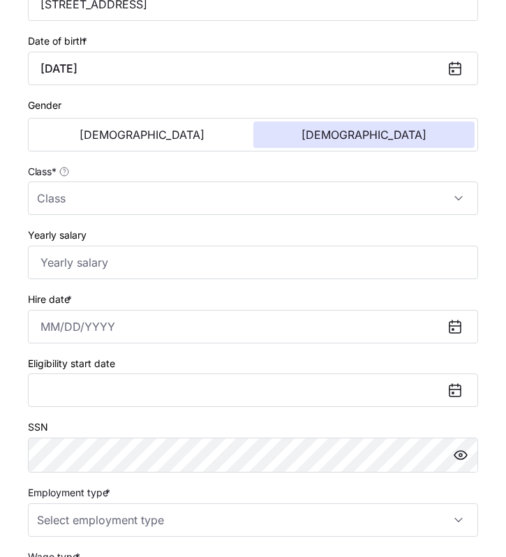
scroll to position [482, 0]
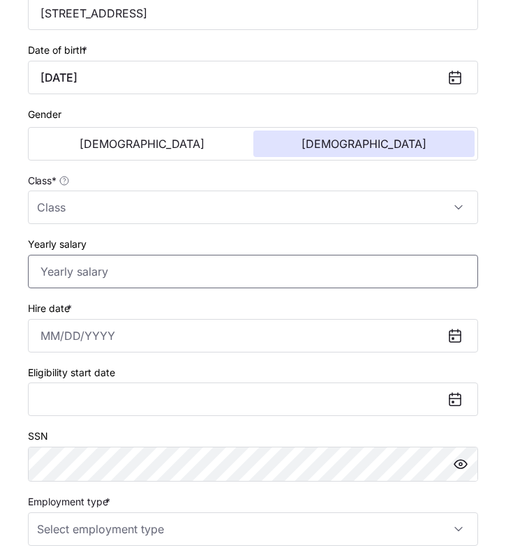
click at [59, 276] on input "Yearly salary" at bounding box center [253, 271] width 450 height 33
paste input "$62,400"
type input "$62,400"
click at [77, 202] on input "Class *" at bounding box center [253, 207] width 450 height 33
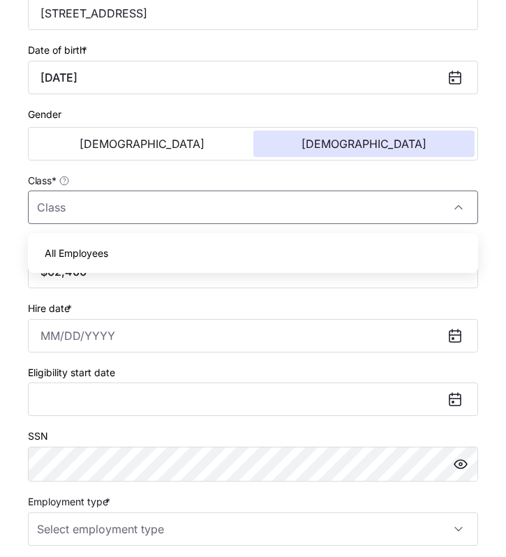
click at [77, 250] on span "All Employees" at bounding box center [77, 253] width 64 height 15
type input "All Employees"
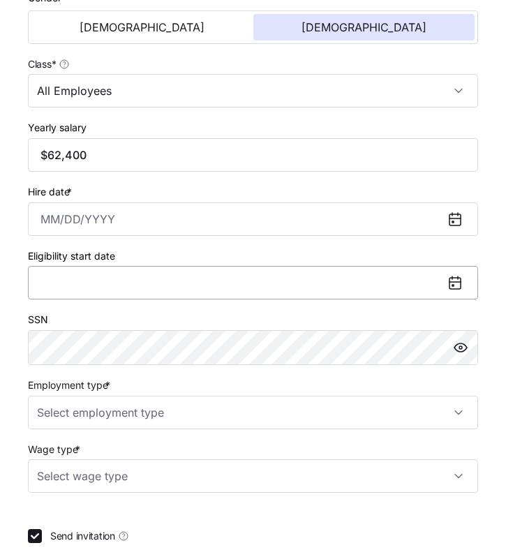
scroll to position [619, 0]
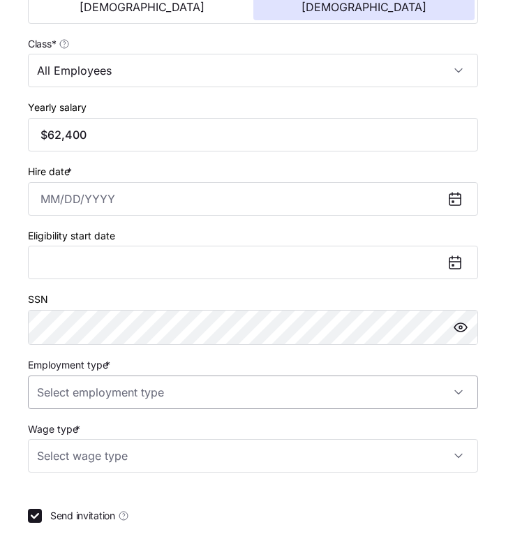
click at [65, 396] on input "Employment type *" at bounding box center [253, 391] width 450 height 33
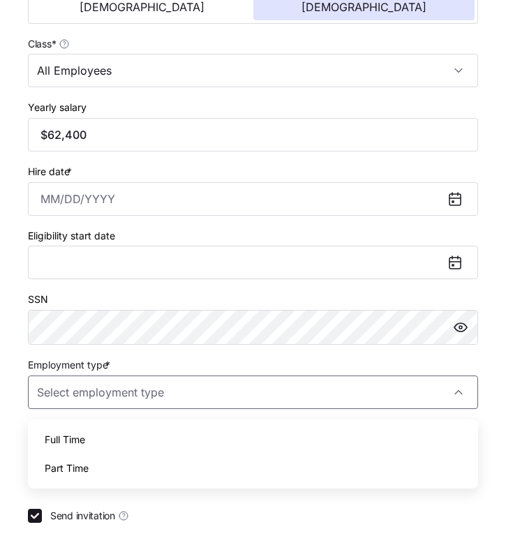
click at [71, 440] on span "Full Time" at bounding box center [65, 439] width 40 height 15
type input "Full Time"
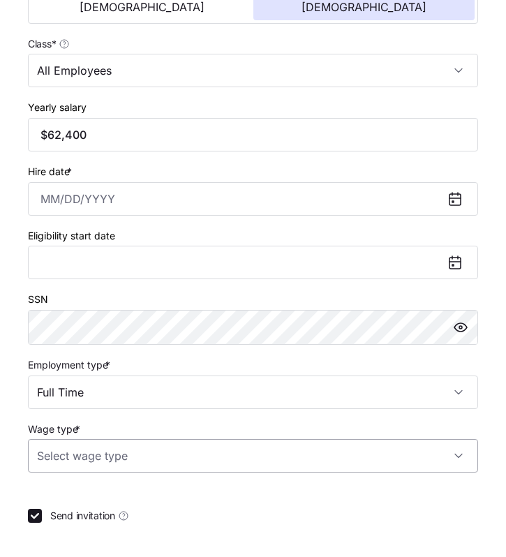
click at [75, 457] on input "Wage type *" at bounding box center [253, 455] width 450 height 33
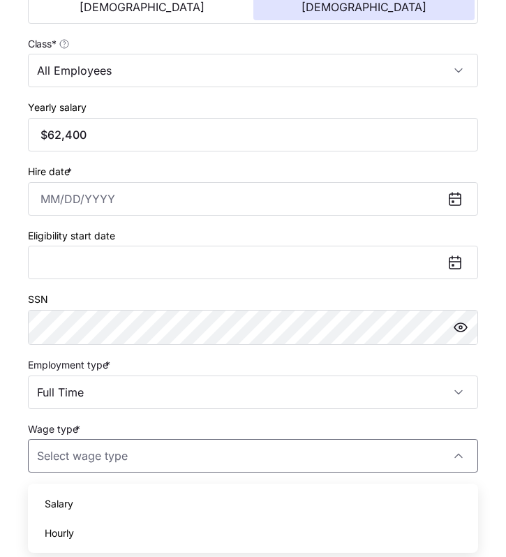
click at [68, 532] on span "Hourly" at bounding box center [59, 532] width 29 height 15
type input "Hourly"
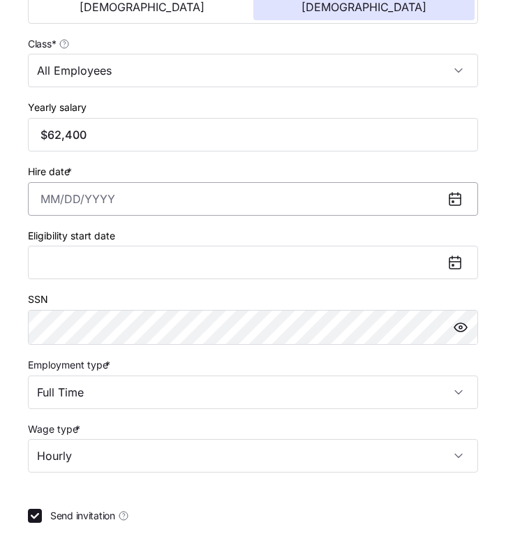
click at [50, 201] on input "Hire date *" at bounding box center [253, 198] width 450 height 33
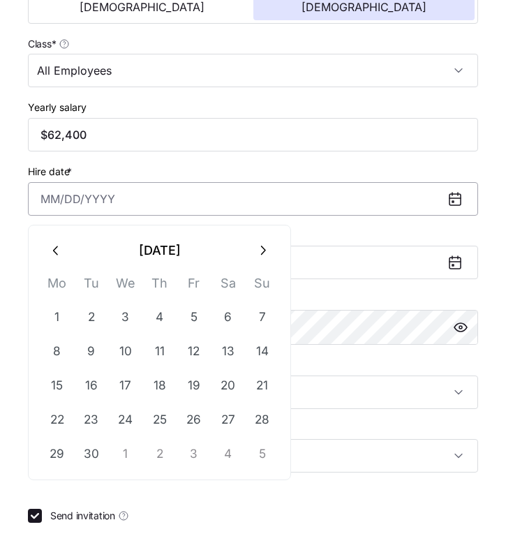
paste input "[DATE]"
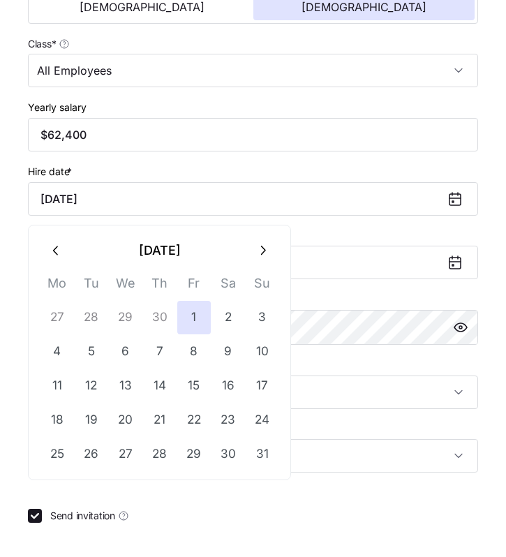
type input "[DATE]"
click at [96, 169] on div "Hire date * [DATE]" at bounding box center [253, 189] width 450 height 53
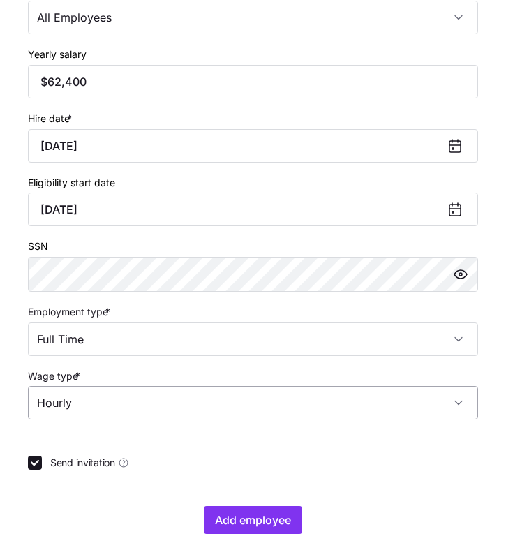
scroll to position [682, 0]
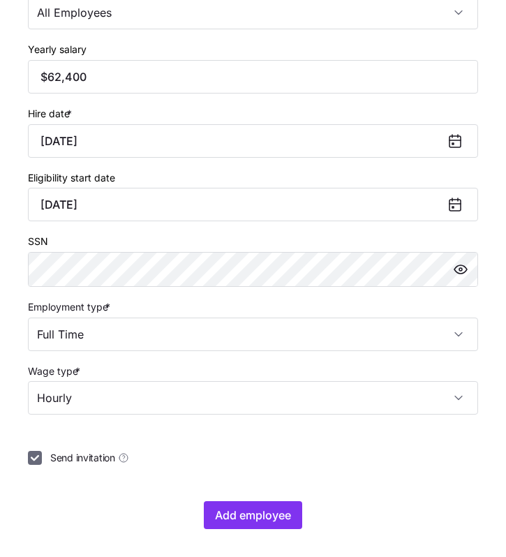
click at [36, 452] on input "Send invitation" at bounding box center [35, 458] width 14 height 14
checkbox input "false"
click at [223, 502] on button "Add employee" at bounding box center [253, 515] width 98 height 28
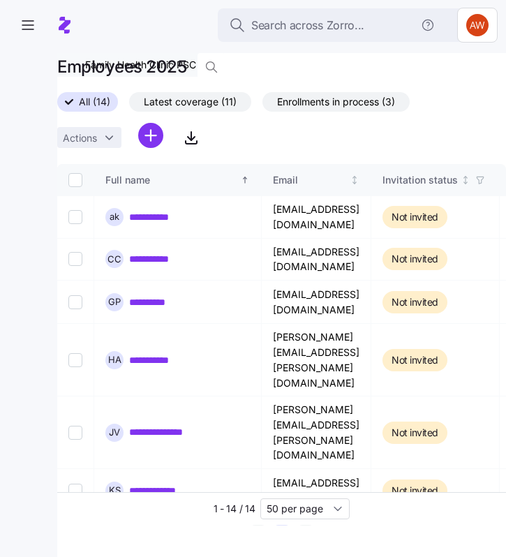
click at [151, 137] on html "**********" at bounding box center [253, 274] width 506 height 548
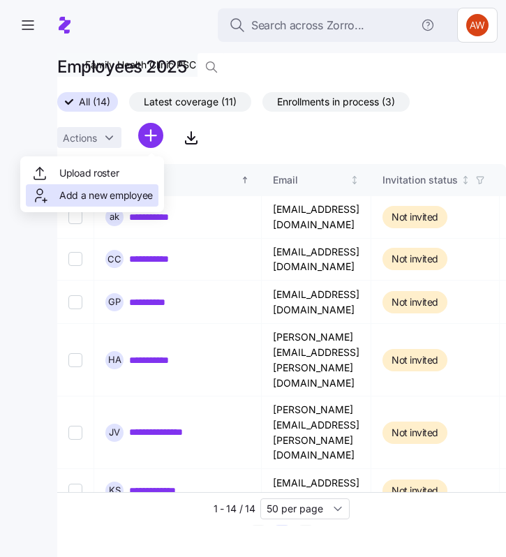
click at [135, 191] on span "Add a new employee" at bounding box center [106, 195] width 94 height 14
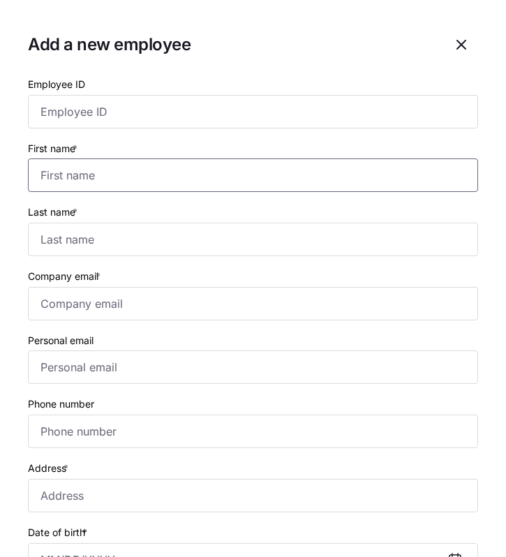
click at [119, 173] on input "First name *" at bounding box center [253, 174] width 450 height 33
type input "Teri"
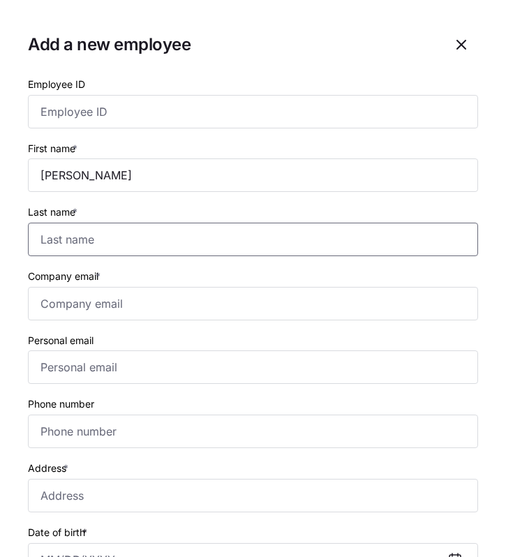
click at [110, 250] on input "Last name *" at bounding box center [253, 239] width 450 height 33
type input "Watkins"
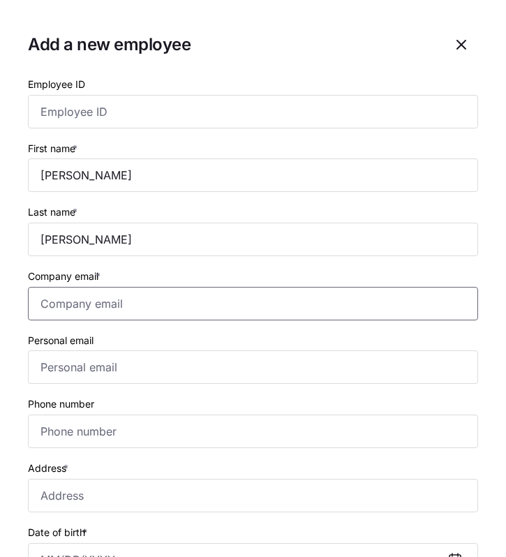
click at [56, 305] on input "Company email *" at bounding box center [253, 303] width 450 height 33
paste input "[PERSON_NAME][EMAIL_ADDRESS][DOMAIN_NAME]"
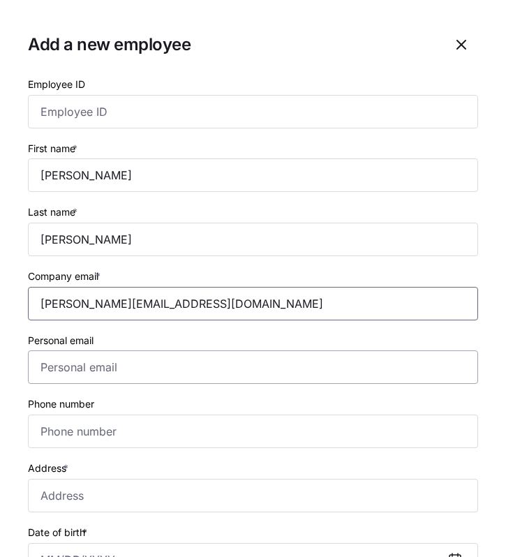
type input "[PERSON_NAME][EMAIL_ADDRESS][DOMAIN_NAME]"
click at [78, 366] on input "Personal email" at bounding box center [253, 366] width 450 height 33
paste input "[PERSON_NAME][EMAIL_ADDRESS][DOMAIN_NAME]"
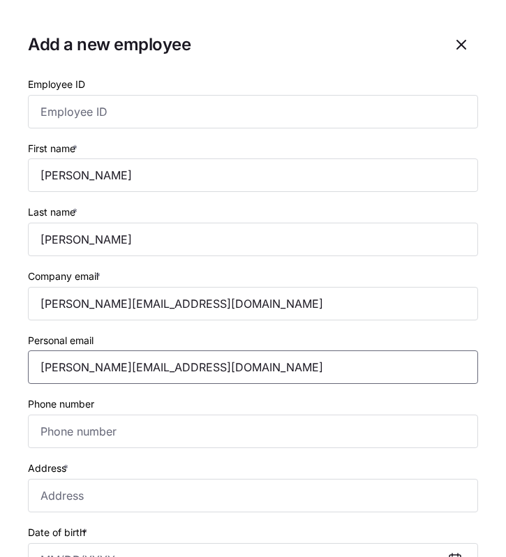
type input "[PERSON_NAME][EMAIL_ADDRESS][DOMAIN_NAME]"
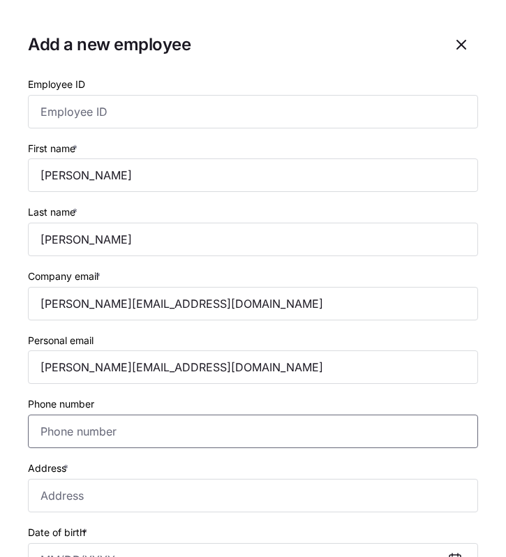
click at [44, 431] on input "Phone number" at bounding box center [253, 430] width 450 height 33
paste input "1 (606) 594-3928"
type input "1 (606) 594-3928"
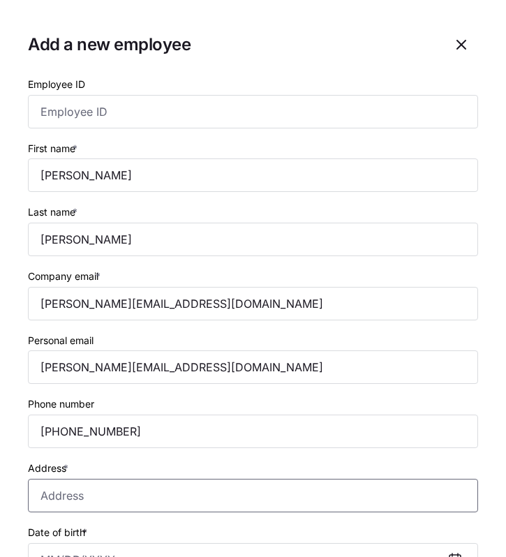
click at [44, 493] on input "Address *" at bounding box center [253, 495] width 450 height 33
paste input "346 Chat Branch Road, Manchester, KY 40962-8921, USA"
type input "346 Chat Branch Road, Manchester, KY 40962-8921, USA"
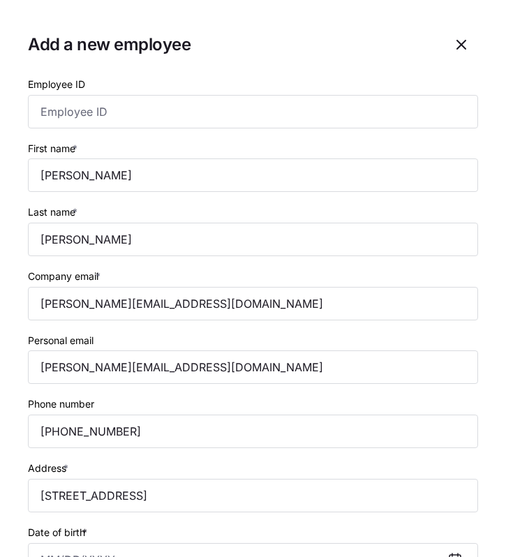
click at [66, 464] on span "*" at bounding box center [66, 468] width 5 height 12
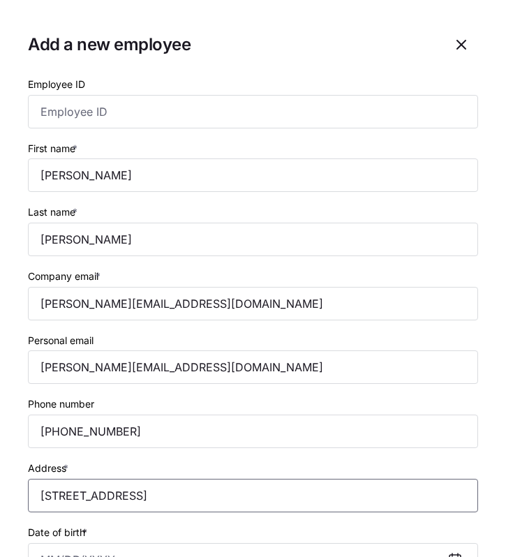
click at [66, 479] on input "346 Chat Branch Road, Manchester, KY 40962-8921, USA" at bounding box center [253, 495] width 450 height 33
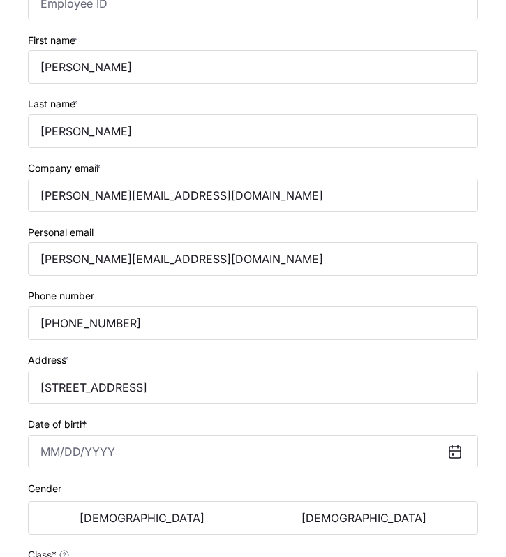
scroll to position [134, 0]
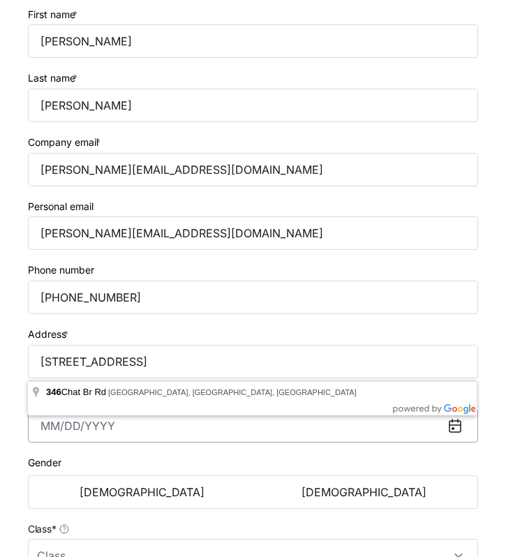
click at [46, 428] on input "Date of birth *" at bounding box center [253, 425] width 450 height 33
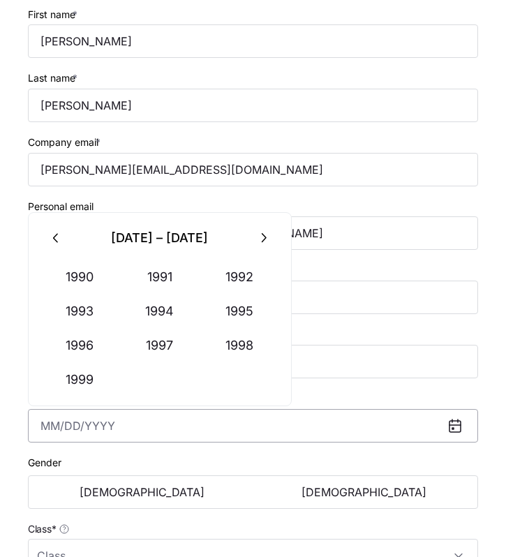
paste input "1972-12-11"
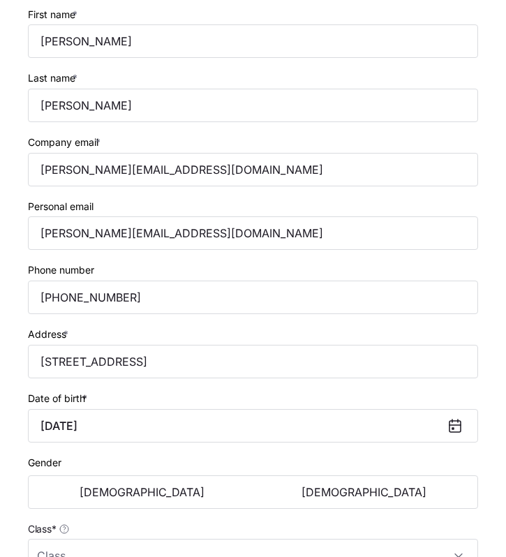
click at [116, 470] on div "Gender [DEMOGRAPHIC_DATA] [DEMOGRAPHIC_DATA]" at bounding box center [253, 482] width 450 height 56
click at [114, 429] on input "December 10, 1972" at bounding box center [253, 425] width 450 height 33
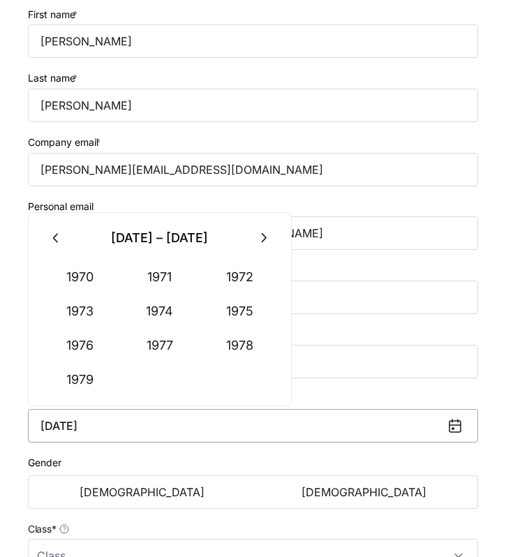
click at [108, 428] on input "December 10, 1972" at bounding box center [253, 425] width 450 height 33
type input "December 11, 1972"
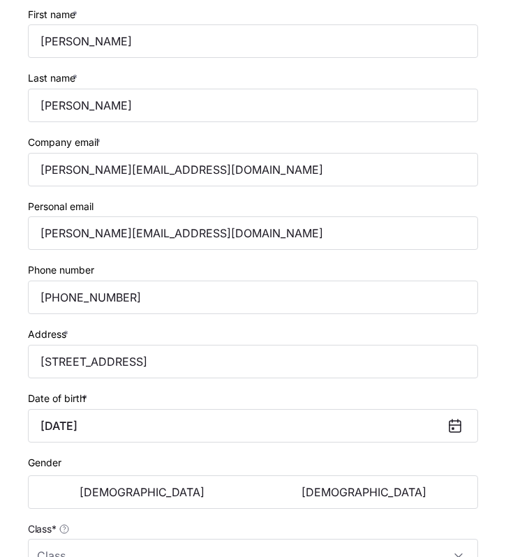
click at [193, 469] on div "Gender [DEMOGRAPHIC_DATA] [DEMOGRAPHIC_DATA]" at bounding box center [253, 482] width 450 height 56
click at [358, 494] on span "[DEMOGRAPHIC_DATA]" at bounding box center [363, 491] width 125 height 11
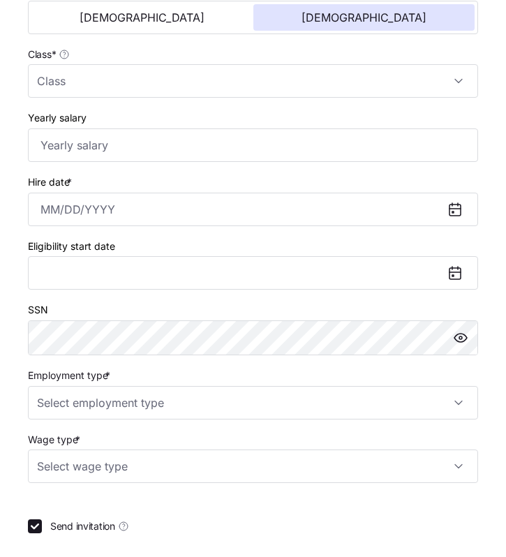
scroll to position [650, 0]
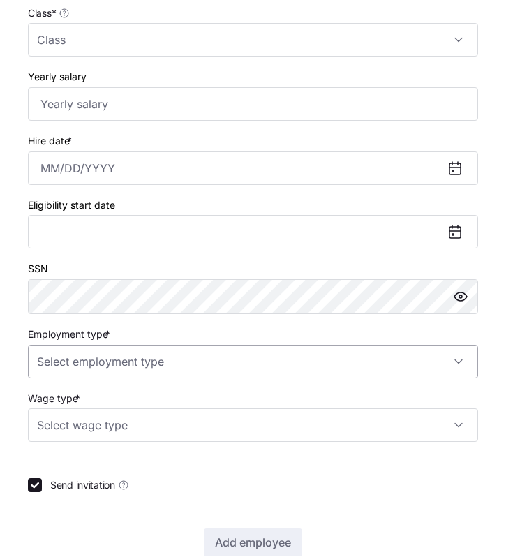
click at [142, 373] on input "Employment type *" at bounding box center [253, 361] width 450 height 33
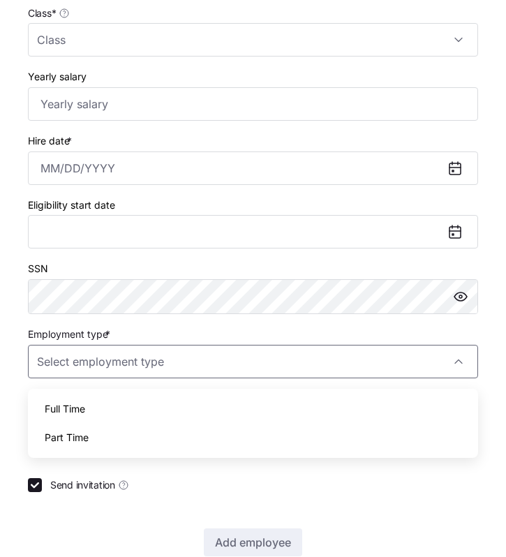
click at [128, 410] on div "Full Time" at bounding box center [252, 408] width 439 height 29
type input "Full Time"
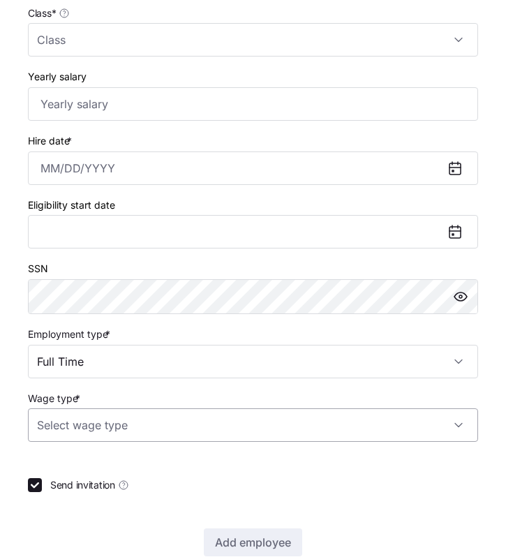
click at [130, 431] on input "Wage type *" at bounding box center [253, 424] width 450 height 33
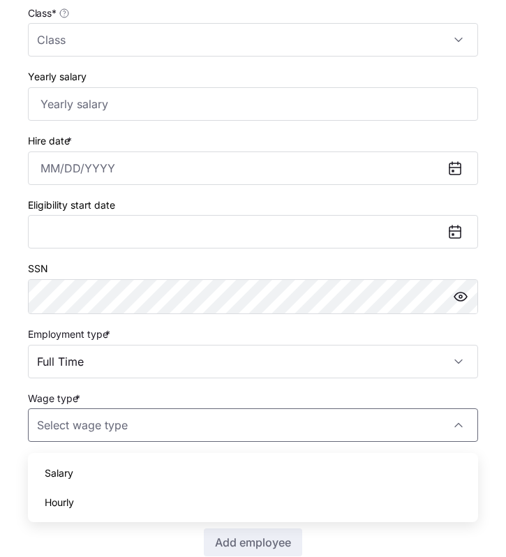
click at [93, 497] on div "Hourly" at bounding box center [252, 502] width 439 height 29
type input "Hourly"
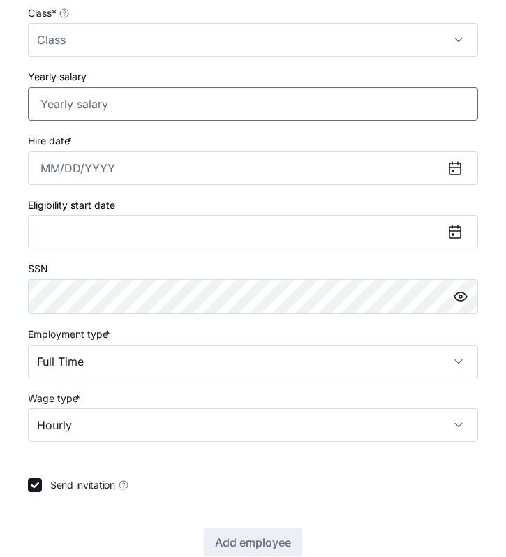
click at [55, 105] on input "Yearly salary" at bounding box center [253, 103] width 450 height 33
paste input "$49,140"
type input "$49,140"
click at [43, 167] on input "Hire date *" at bounding box center [253, 167] width 450 height 33
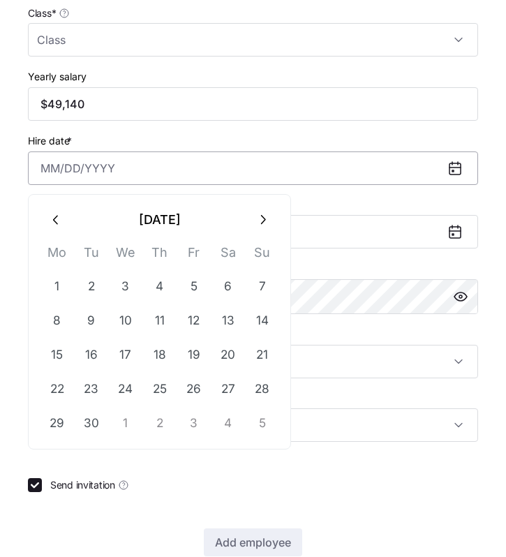
click at [43, 167] on input "Hire date *" at bounding box center [253, 167] width 450 height 33
paste input "[DATE]"
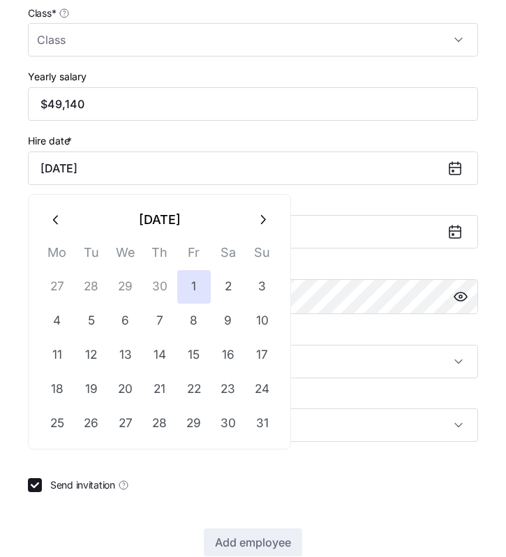
type input "[DATE]"
click at [334, 205] on div "Eligibility start date January 1, 2025" at bounding box center [253, 222] width 450 height 53
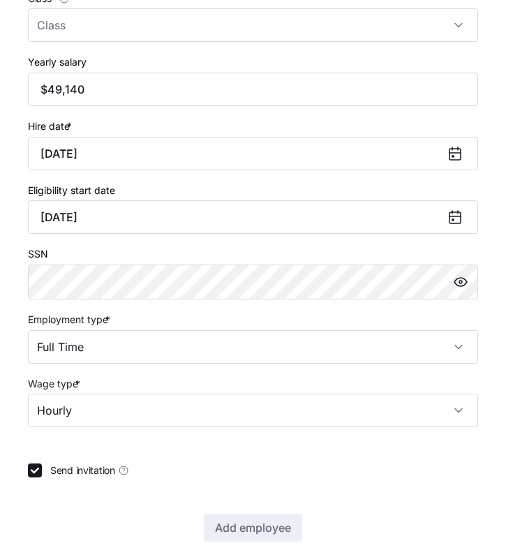
scroll to position [682, 0]
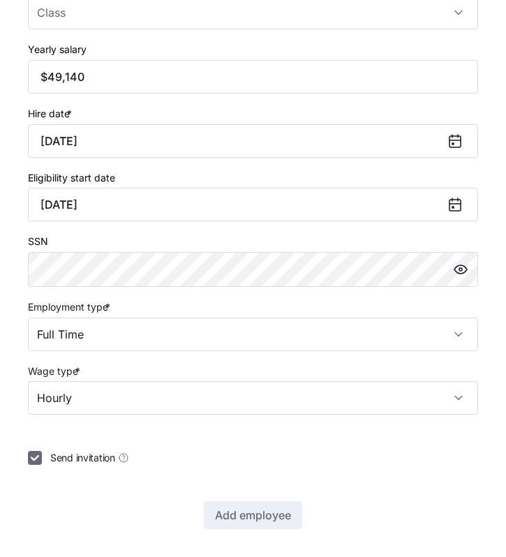
click at [33, 460] on input "Send invitation" at bounding box center [35, 458] width 14 height 14
checkbox input "false"
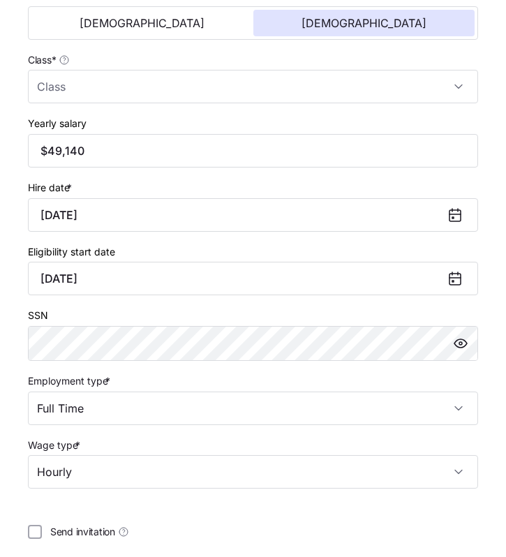
scroll to position [598, 0]
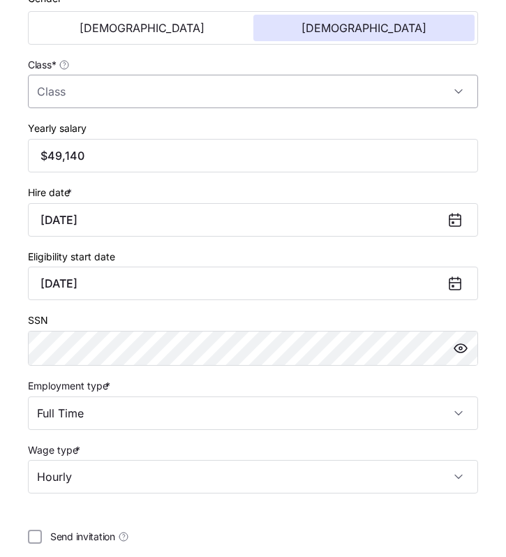
click at [155, 95] on input "Class *" at bounding box center [253, 91] width 450 height 33
click at [151, 144] on div "All Employees" at bounding box center [252, 137] width 439 height 29
type input "All Employees"
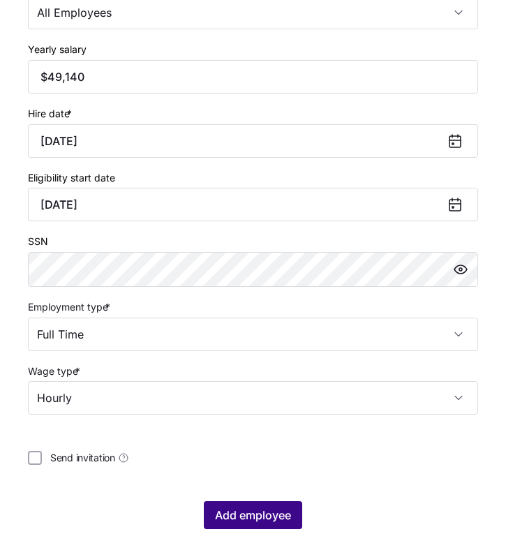
click at [217, 519] on span "Add employee" at bounding box center [253, 515] width 76 height 17
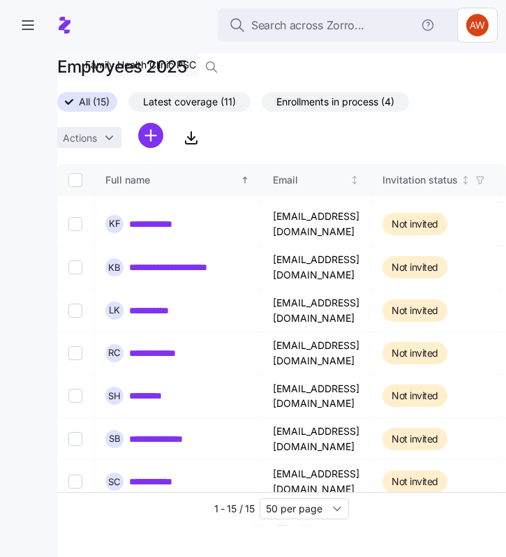
scroll to position [346, 0]
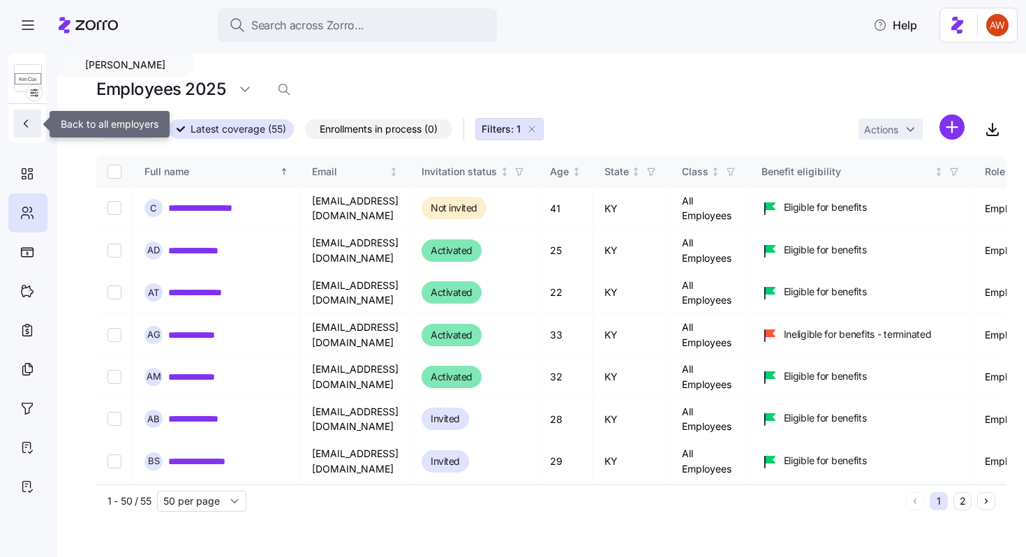
click at [29, 121] on icon "button" at bounding box center [26, 124] width 14 height 14
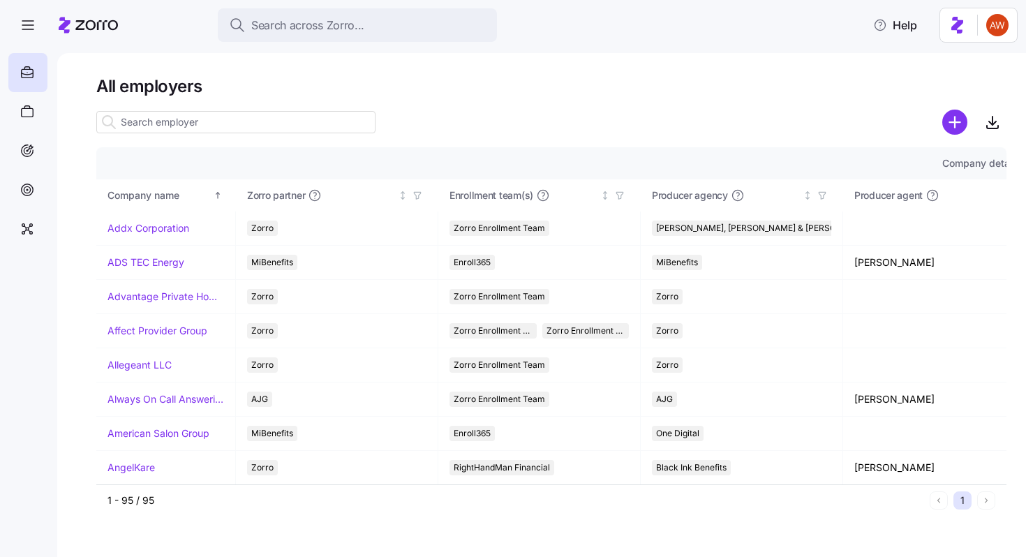
click at [231, 121] on input at bounding box center [235, 122] width 279 height 22
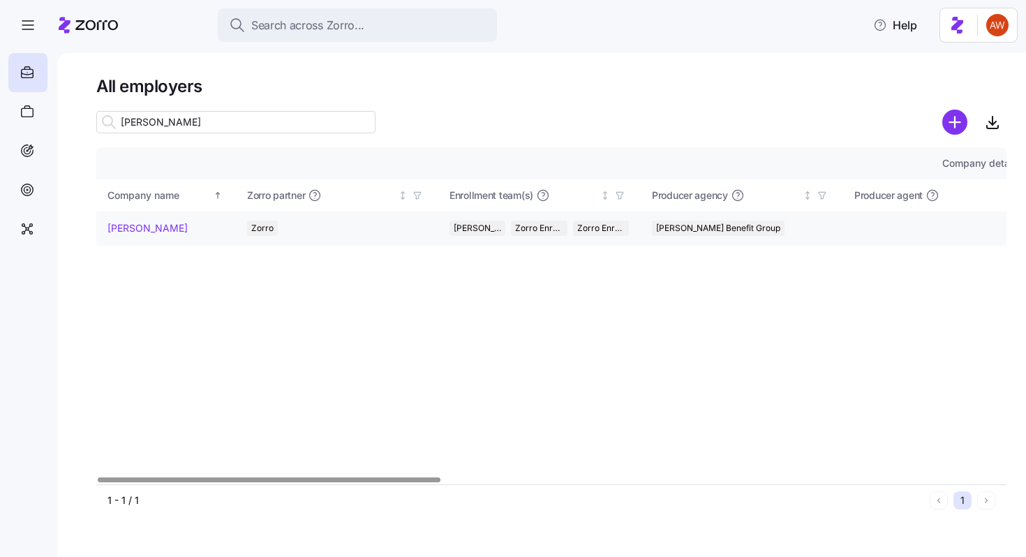
type input "[PERSON_NAME]"
click at [147, 219] on td "[PERSON_NAME]" at bounding box center [166, 228] width 140 height 34
click at [135, 229] on link "[PERSON_NAME]" at bounding box center [147, 228] width 80 height 14
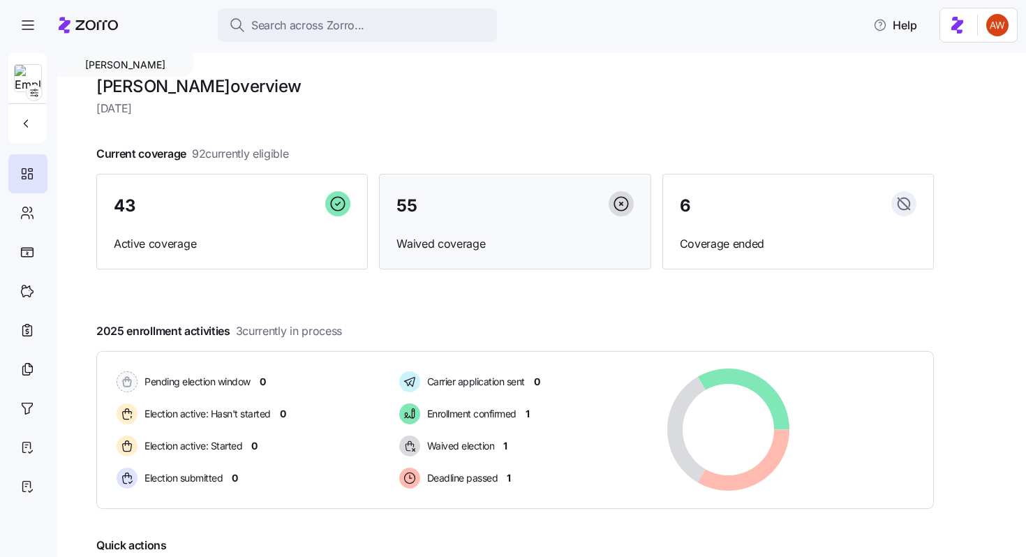
click at [480, 211] on div "55" at bounding box center [514, 206] width 237 height 30
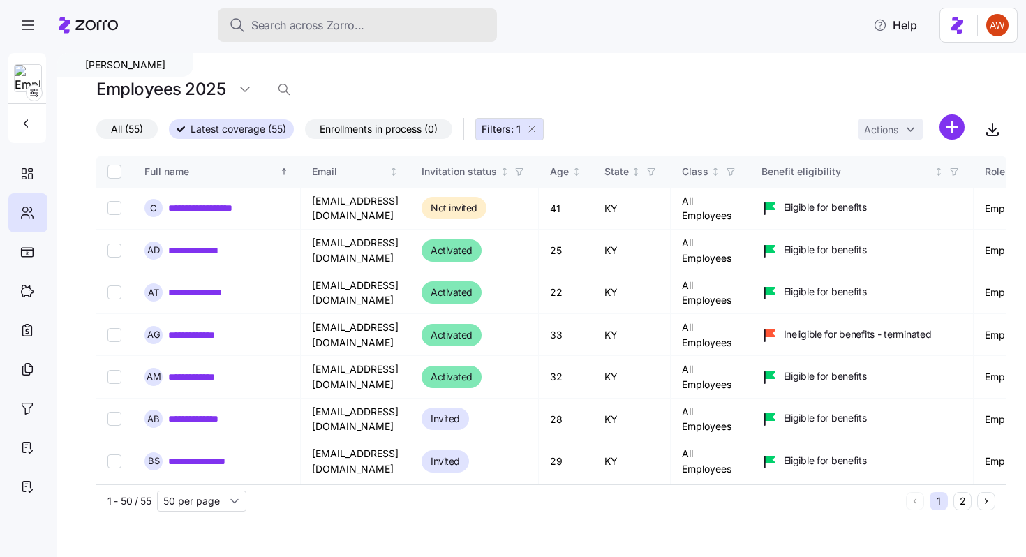
click at [410, 29] on div "Search across Zorro..." at bounding box center [357, 25] width 257 height 17
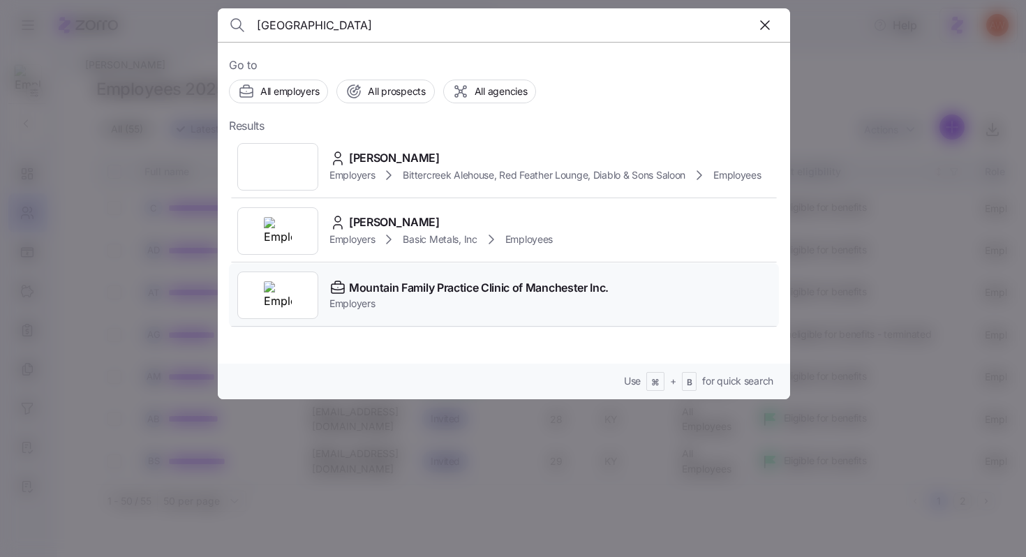
type input "[GEOGRAPHIC_DATA]"
click at [448, 290] on span "Mountain Family Practice Clinic of Manchester Inc." at bounding box center [479, 287] width 260 height 17
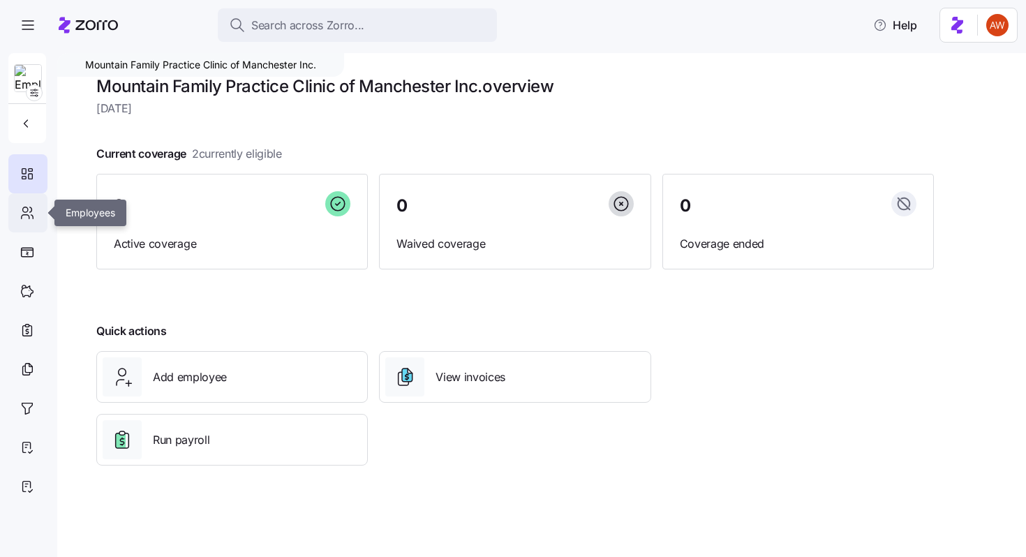
click at [28, 215] on icon at bounding box center [26, 217] width 8 height 4
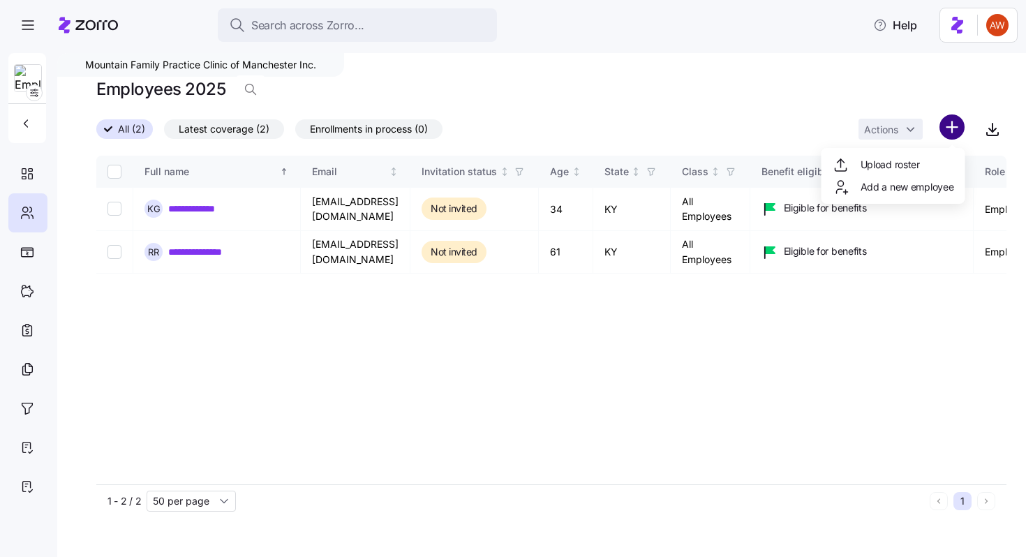
click at [505, 134] on html "**********" at bounding box center [513, 274] width 1026 height 548
click at [505, 183] on span "Add a new employee" at bounding box center [907, 187] width 94 height 14
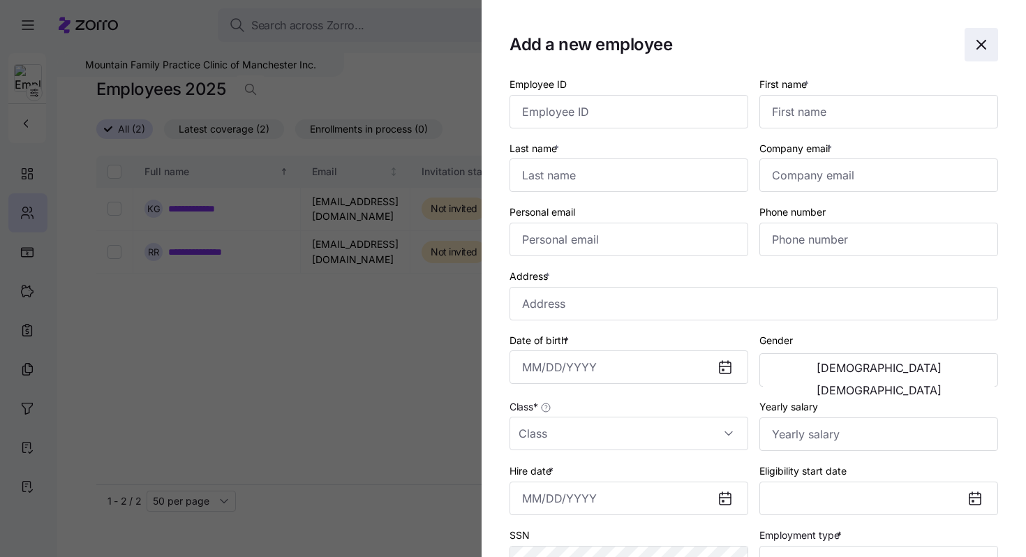
click at [505, 42] on icon "button" at bounding box center [981, 44] width 17 height 17
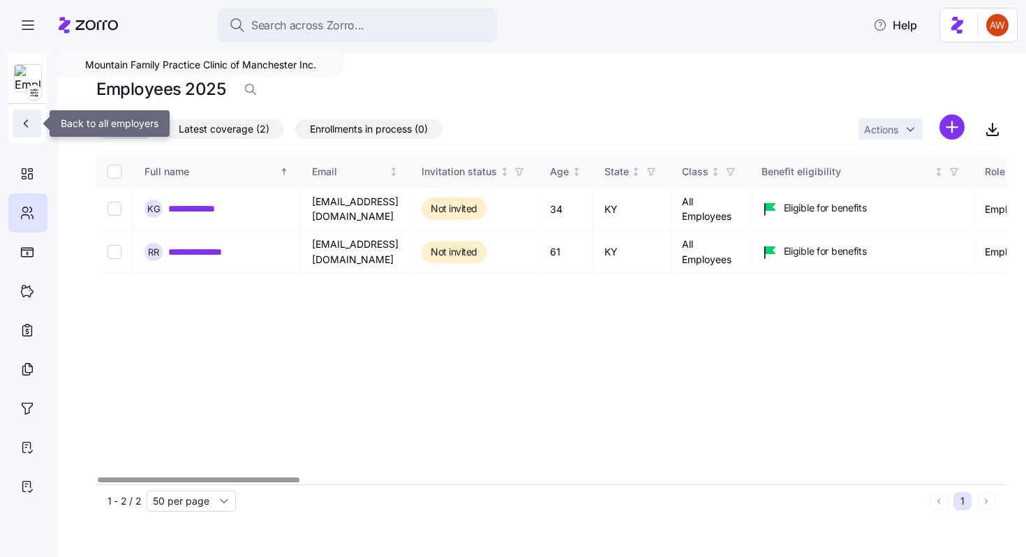
click at [19, 123] on icon "button" at bounding box center [26, 124] width 14 height 14
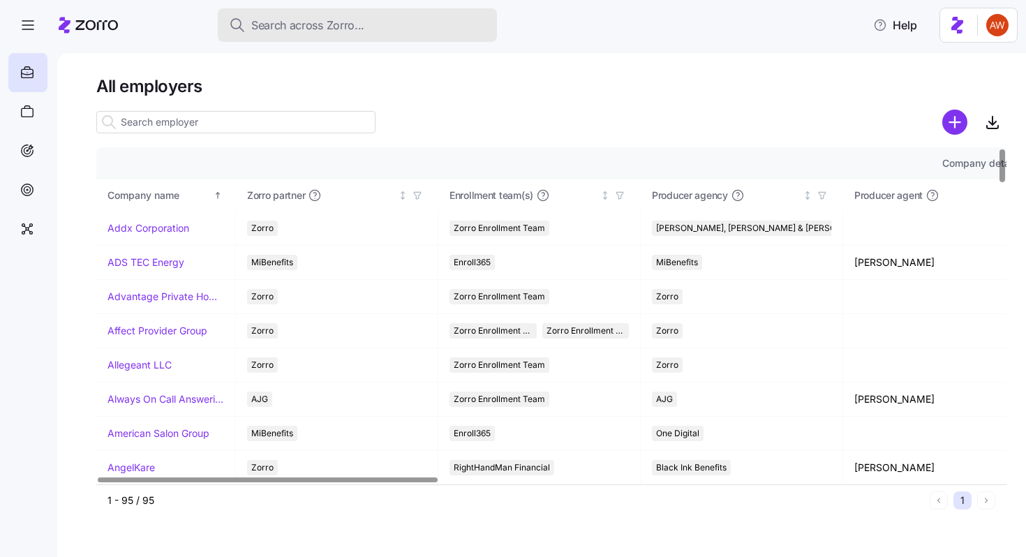
click at [288, 29] on span "Search across Zorro..." at bounding box center [307, 25] width 113 height 17
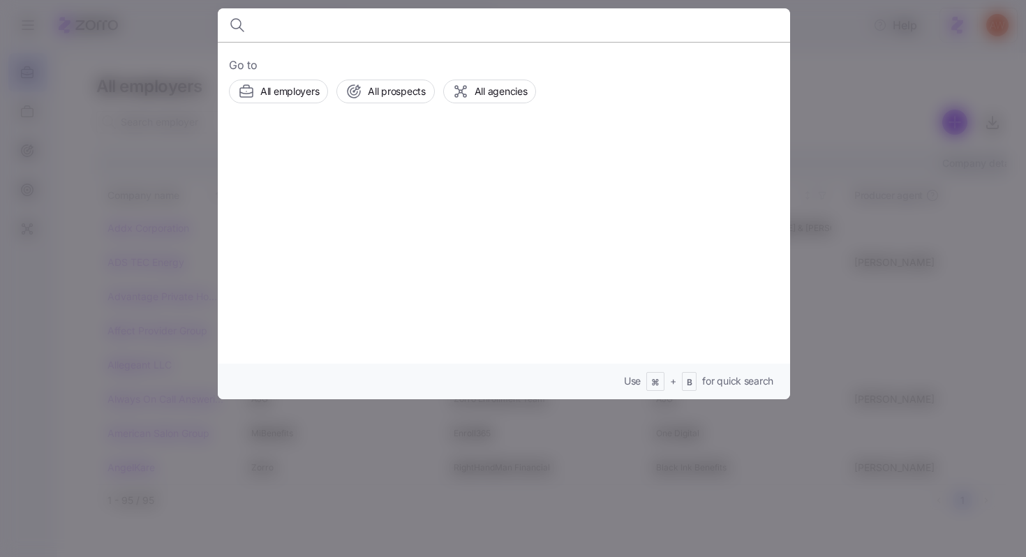
click at [173, 64] on div at bounding box center [513, 278] width 1026 height 557
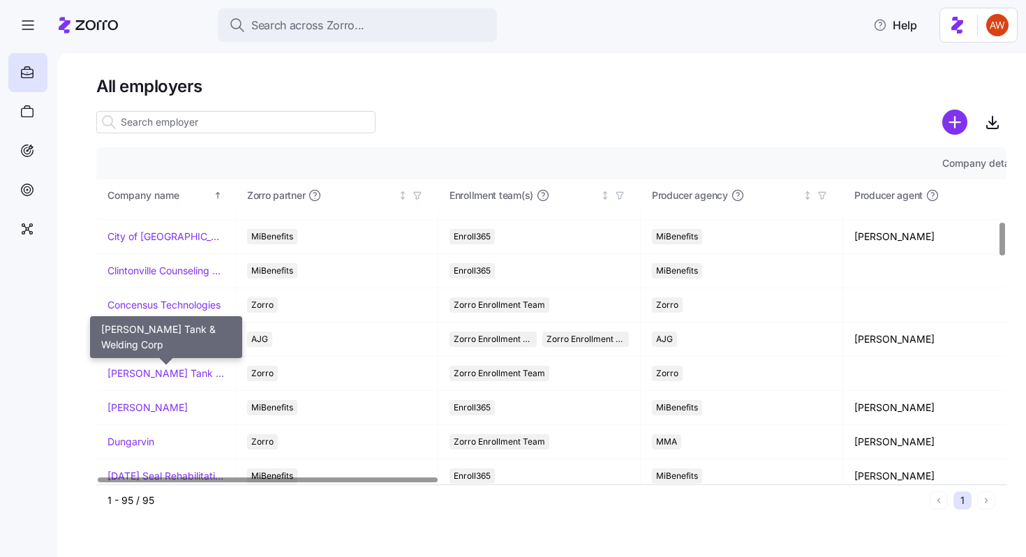
scroll to position [789, 0]
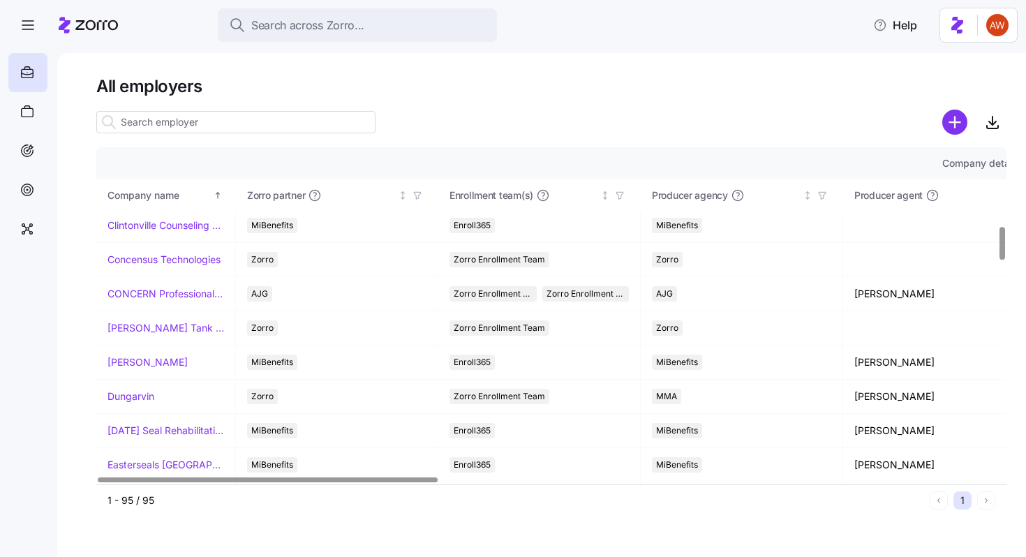
click at [285, 122] on input at bounding box center [235, 122] width 279 height 22
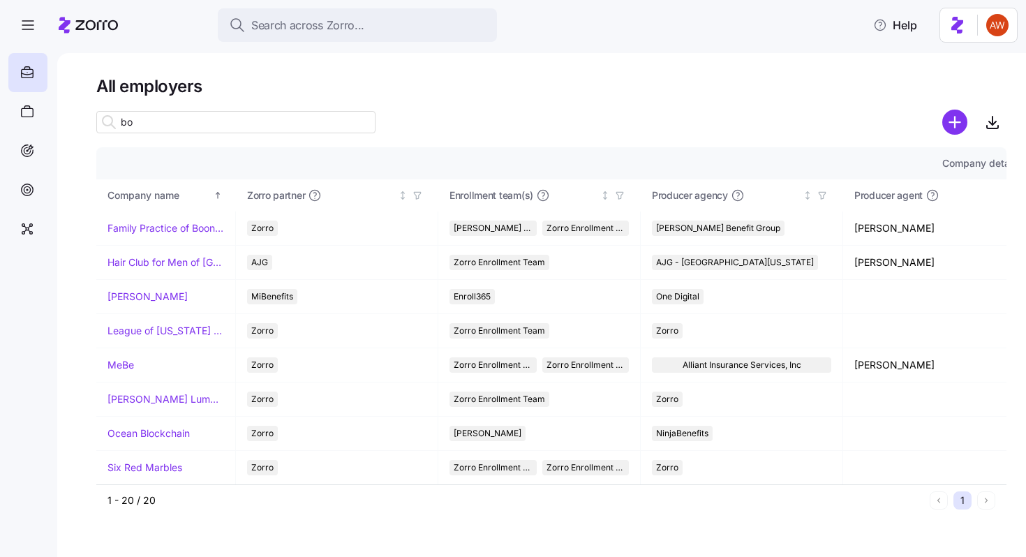
scroll to position [0, 0]
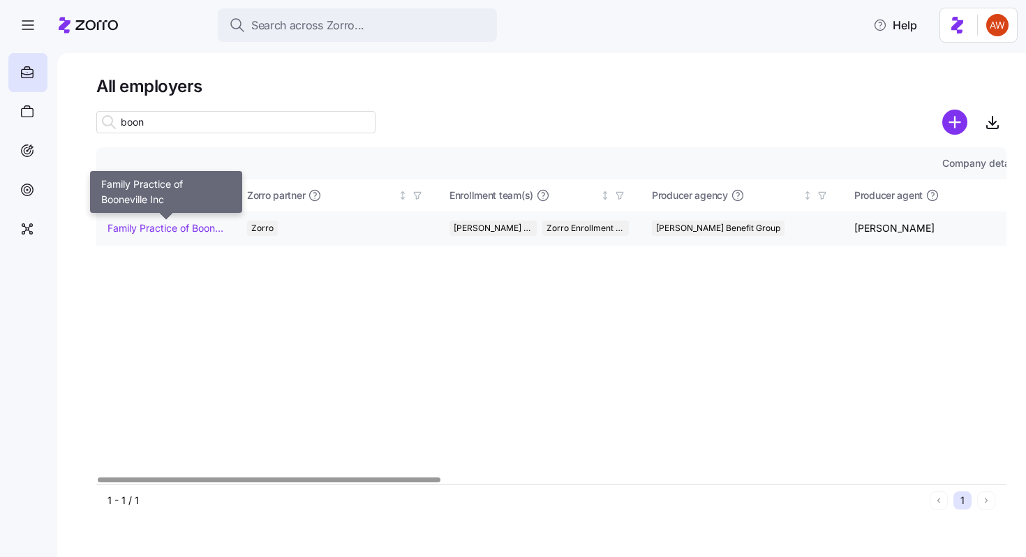
type input "boon"
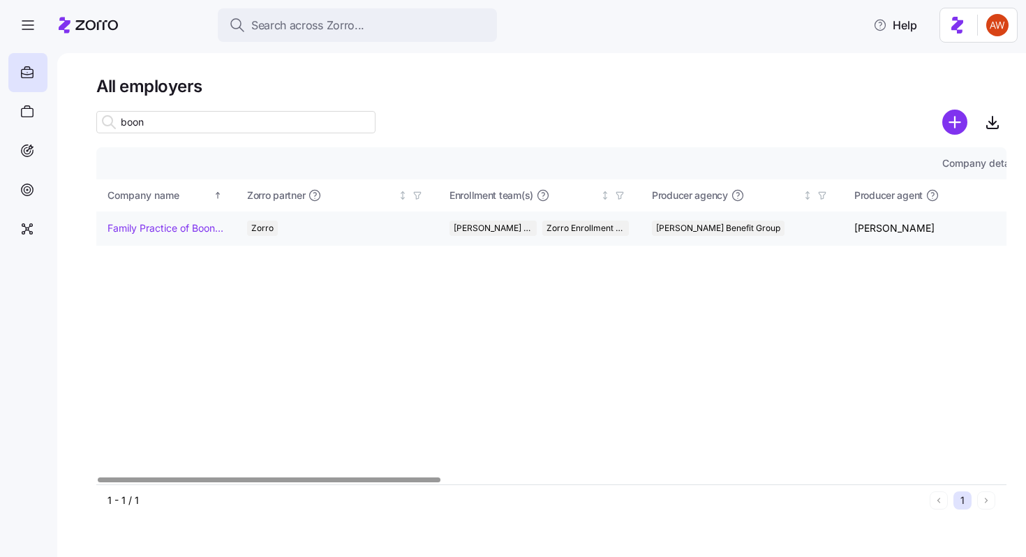
click at [188, 237] on td "Family Practice of Booneville Inc" at bounding box center [166, 228] width 140 height 34
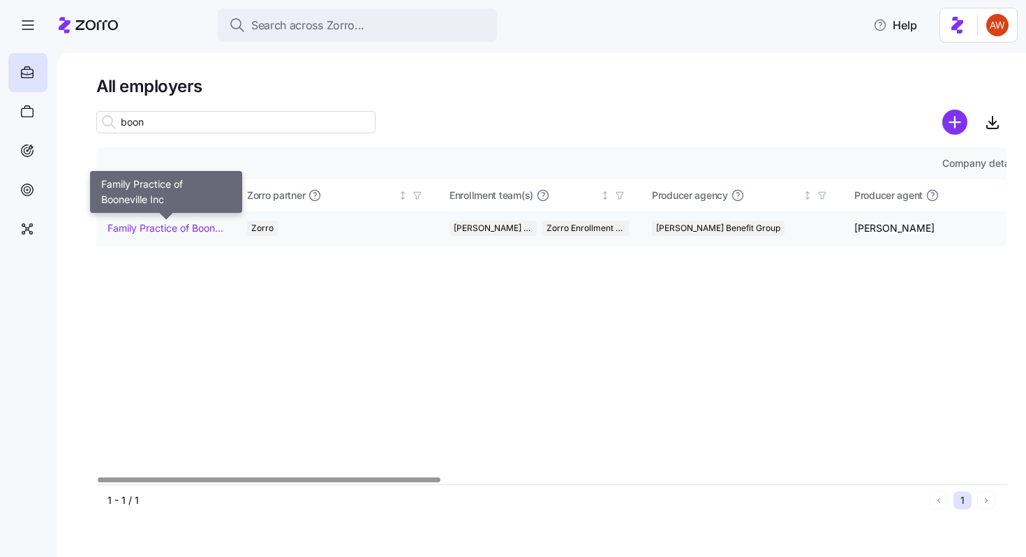
click at [186, 233] on link "Family Practice of Booneville Inc" at bounding box center [165, 228] width 117 height 14
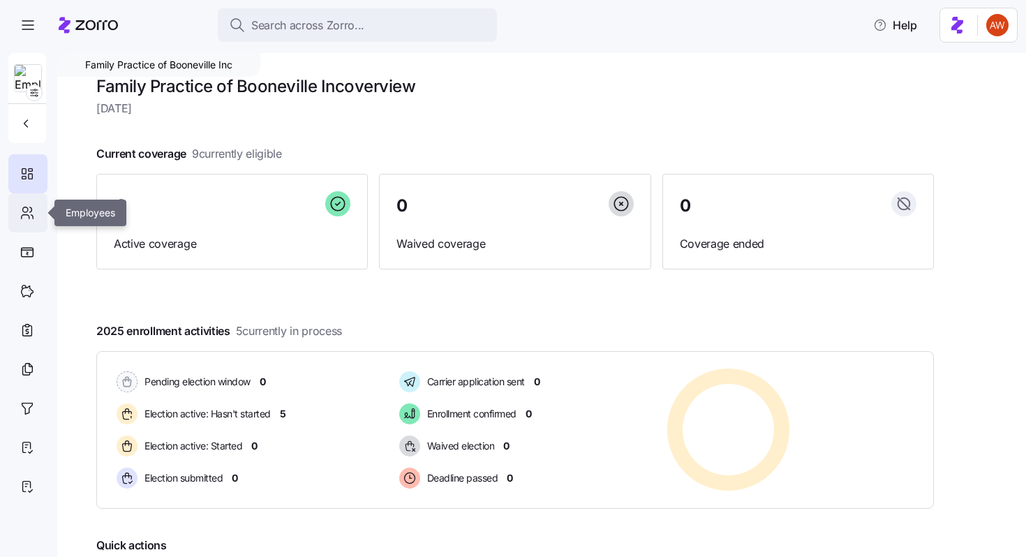
click at [32, 216] on icon at bounding box center [27, 212] width 15 height 17
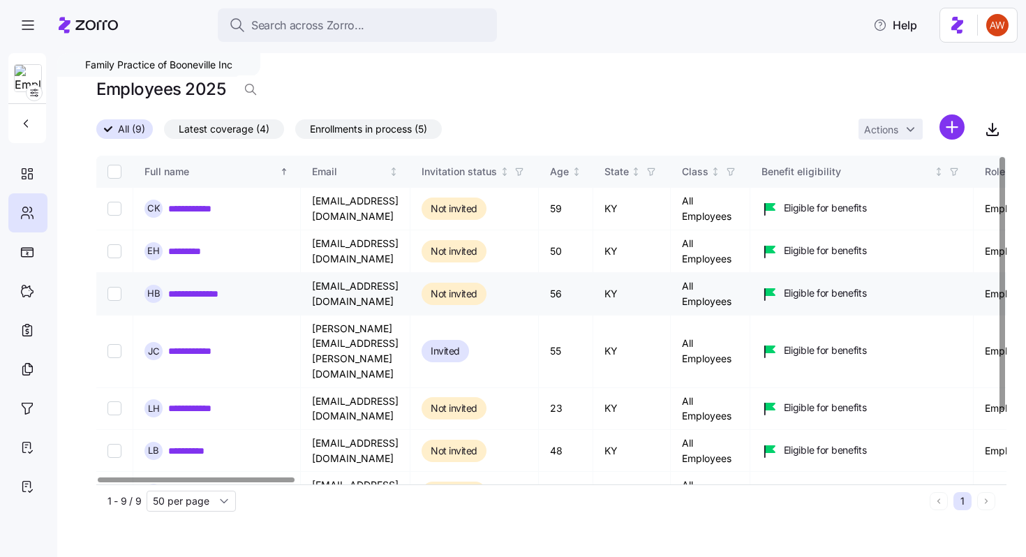
click at [193, 296] on link "**********" at bounding box center [202, 294] width 69 height 14
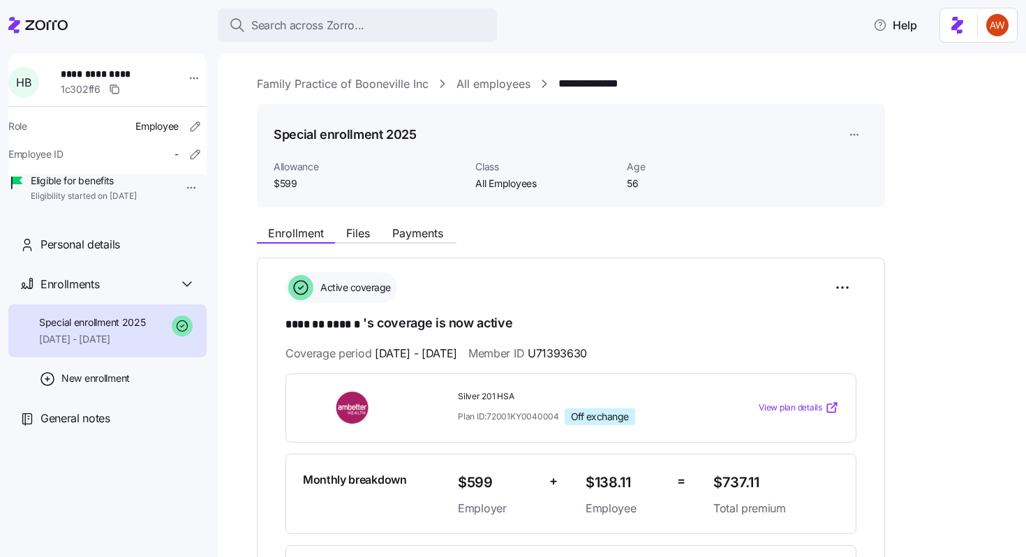
click at [502, 81] on link "All employees" at bounding box center [493, 83] width 74 height 17
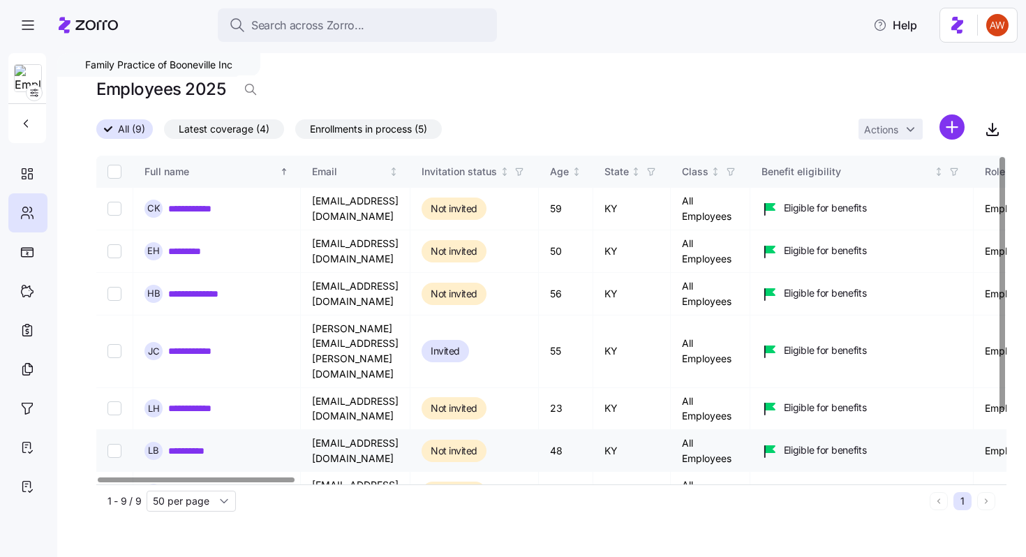
click at [178, 444] on link "**********" at bounding box center [191, 451] width 47 height 14
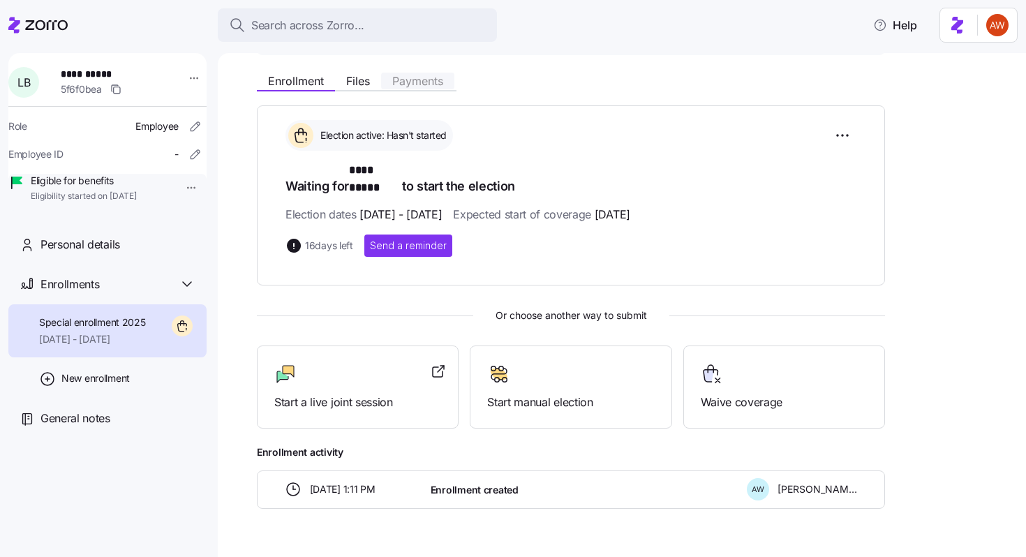
scroll to position [156, 0]
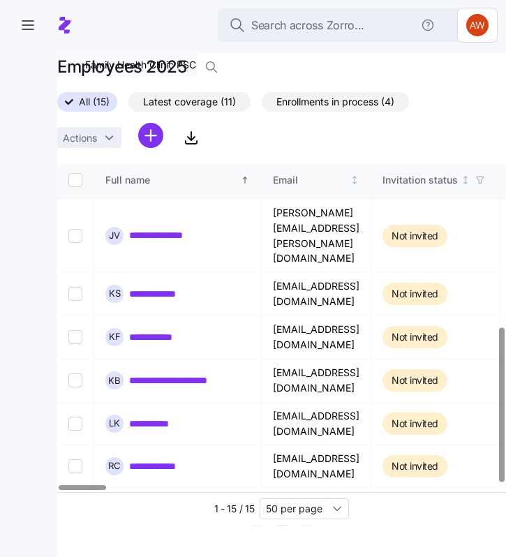
scroll to position [346, 0]
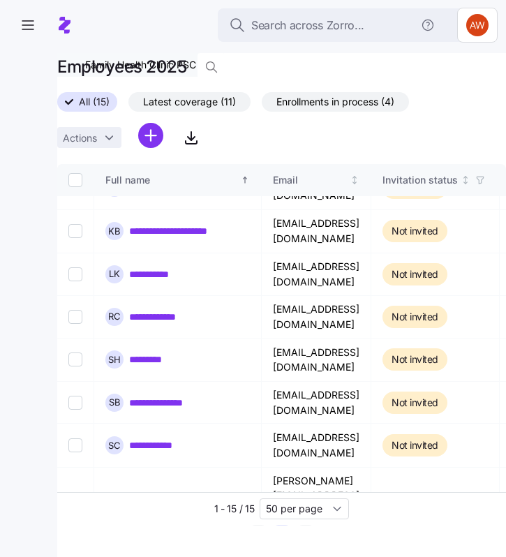
click at [324, 95] on span "Enrollments in process (4)" at bounding box center [335, 102] width 118 height 18
click at [262, 105] on input "Enrollments in process (4)" at bounding box center [262, 105] width 0 height 0
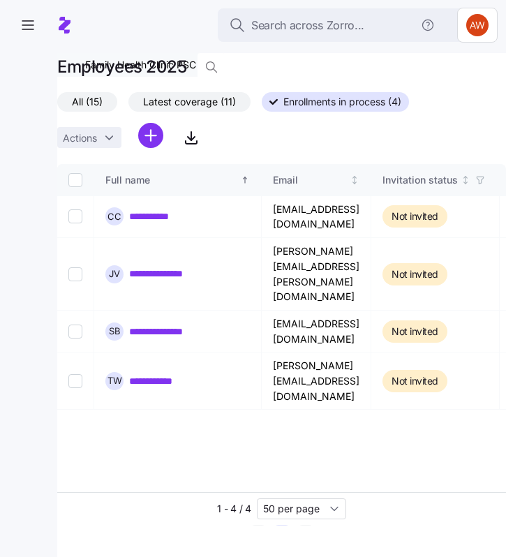
click at [213, 92] on label "Latest coverage (11)" at bounding box center [189, 102] width 122 height 20
click at [128, 105] on input "Latest coverage (11)" at bounding box center [128, 105] width 0 height 0
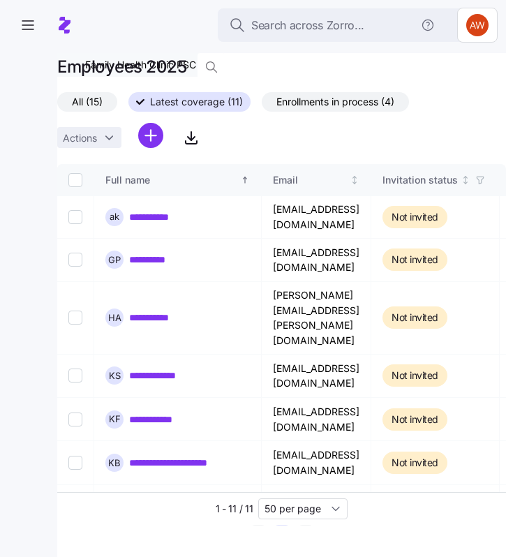
click at [333, 105] on span "Enrollments in process (4)" at bounding box center [335, 102] width 118 height 18
click at [262, 105] on input "Enrollments in process (4)" at bounding box center [262, 105] width 0 height 0
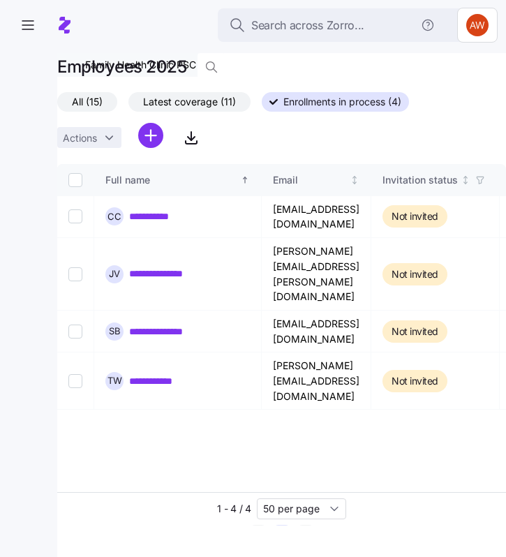
click at [90, 100] on span "All (15)" at bounding box center [87, 102] width 31 height 18
click at [57, 105] on input "All (15)" at bounding box center [57, 105] width 0 height 0
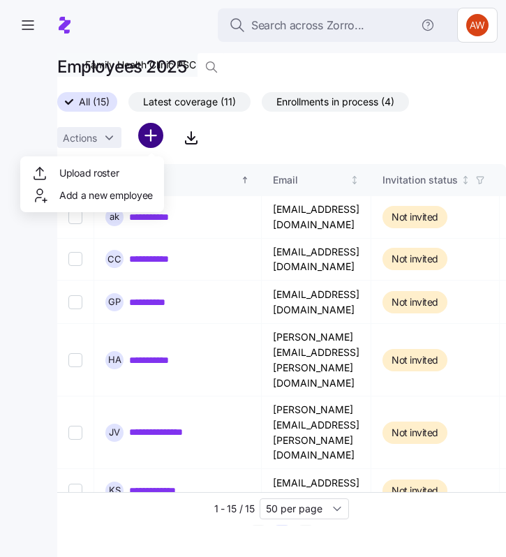
click at [150, 138] on html "**********" at bounding box center [253, 274] width 506 height 548
click at [127, 187] on div "Add a new employee" at bounding box center [91, 195] width 121 height 17
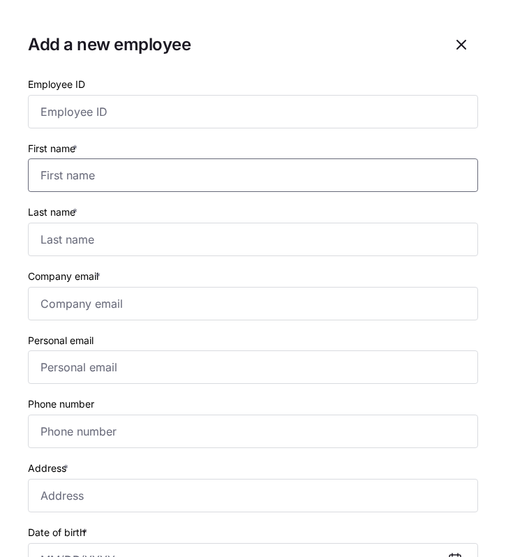
click at [61, 177] on input "First name *" at bounding box center [253, 174] width 450 height 33
type input "[PERSON_NAME]"
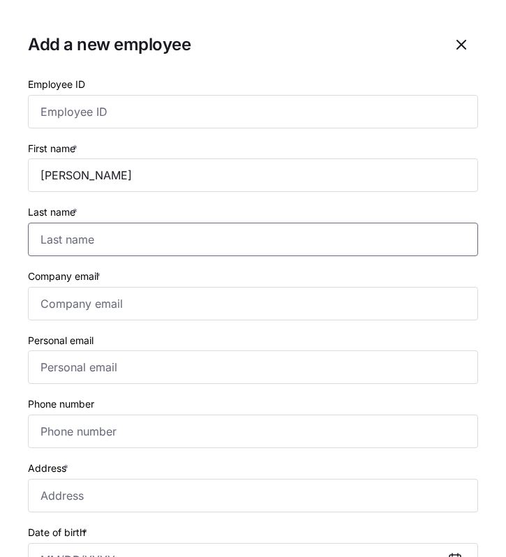
click at [54, 241] on input "Last name *" at bounding box center [253, 239] width 450 height 33
paste input "White"
type input "White"
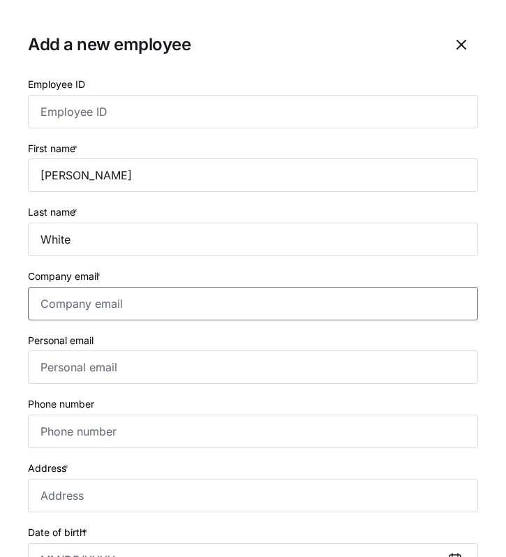
click at [57, 305] on input "Company email *" at bounding box center [253, 303] width 450 height 33
paste input "[EMAIL_ADDRESS][DOMAIN_NAME]"
type input "[EMAIL_ADDRESS][DOMAIN_NAME]"
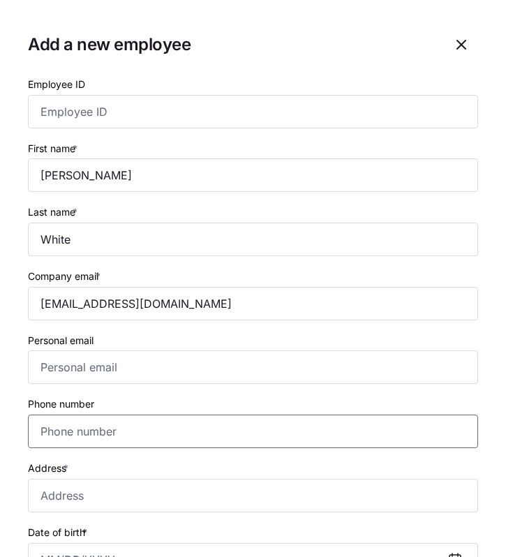
click at [81, 432] on input "Phone number" at bounding box center [253, 430] width 450 height 33
paste input "[PHONE_NUMBER]"
type input "[PHONE_NUMBER]"
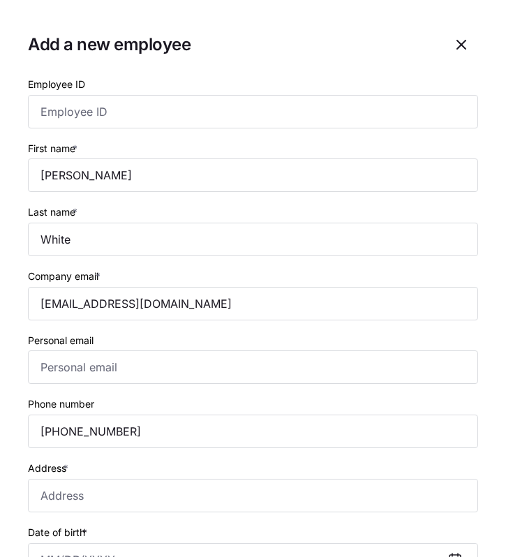
scroll to position [78, 0]
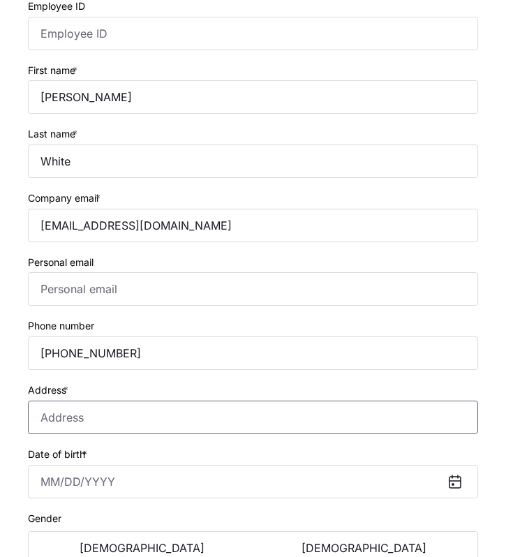
click at [52, 418] on input "Address *" at bounding box center [253, 417] width 450 height 33
paste input "[STREET_ADDRESS]"
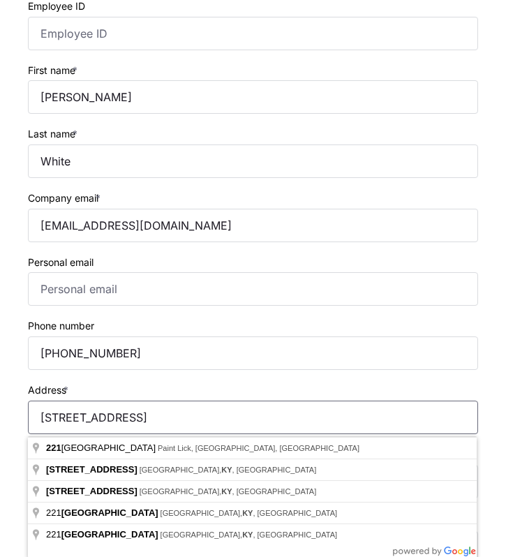
type input "[STREET_ADDRESS]"
click at [131, 395] on div "Address * [STREET_ADDRESS]" at bounding box center [253, 407] width 450 height 53
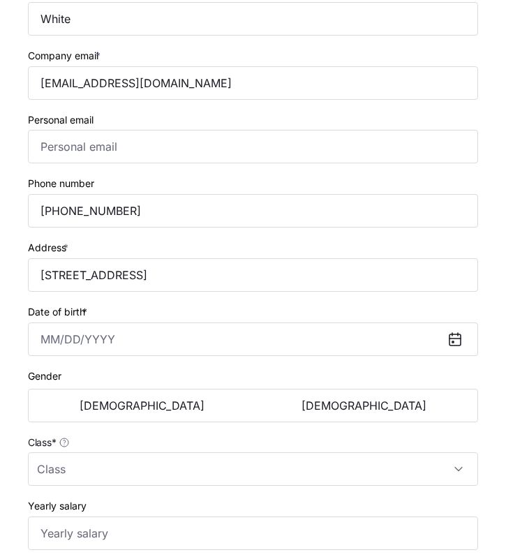
scroll to position [235, 0]
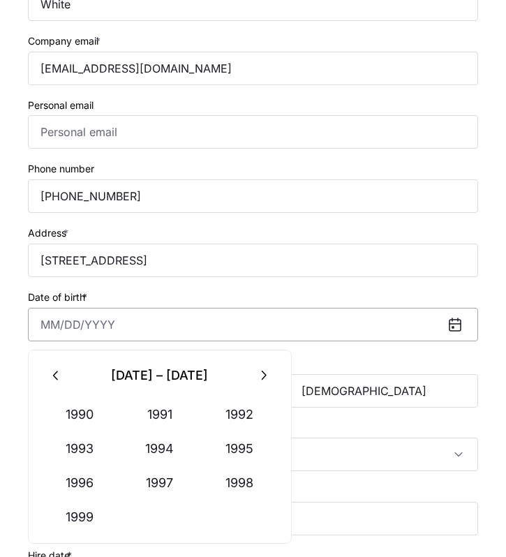
click at [57, 324] on input "Date of birth *" at bounding box center [253, 324] width 450 height 33
paste input "[DATE]"
type input "[DATE]"
click at [375, 364] on div "Gender [DEMOGRAPHIC_DATA] [DEMOGRAPHIC_DATA]" at bounding box center [253, 380] width 450 height 56
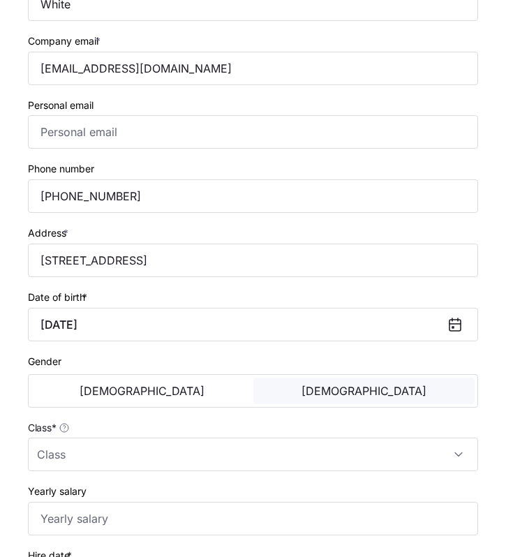
click at [371, 396] on span "[DEMOGRAPHIC_DATA]" at bounding box center [363, 390] width 125 height 11
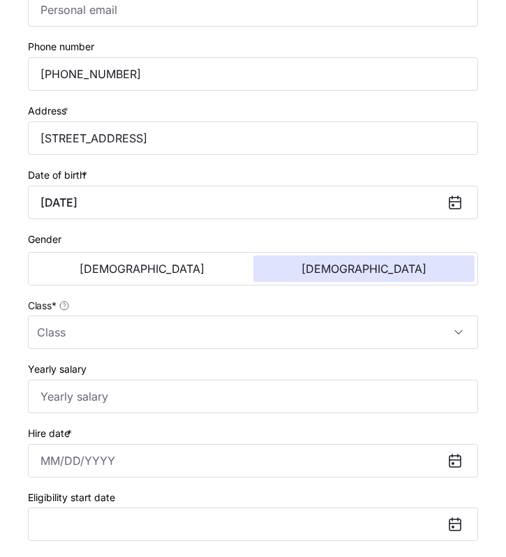
scroll to position [365, 0]
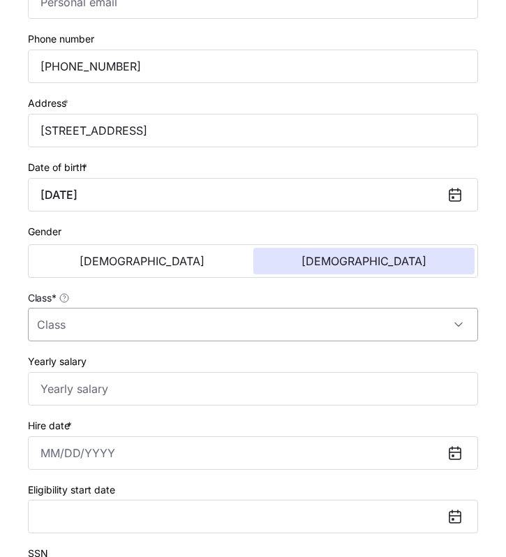
click at [185, 328] on input "Class *" at bounding box center [253, 324] width 450 height 33
click at [177, 367] on div "All Employees" at bounding box center [252, 370] width 439 height 29
type input "All Employees"
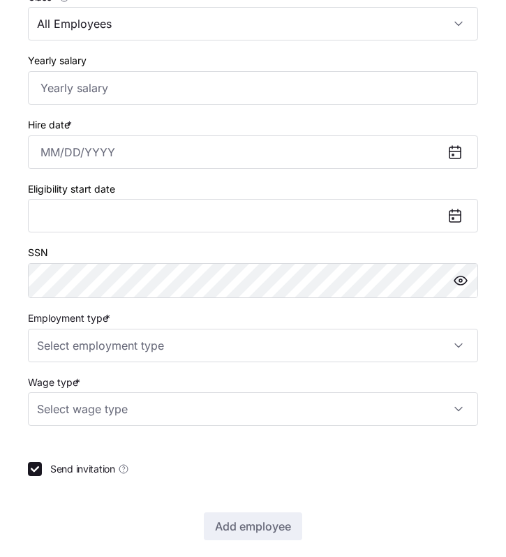
scroll to position [669, 0]
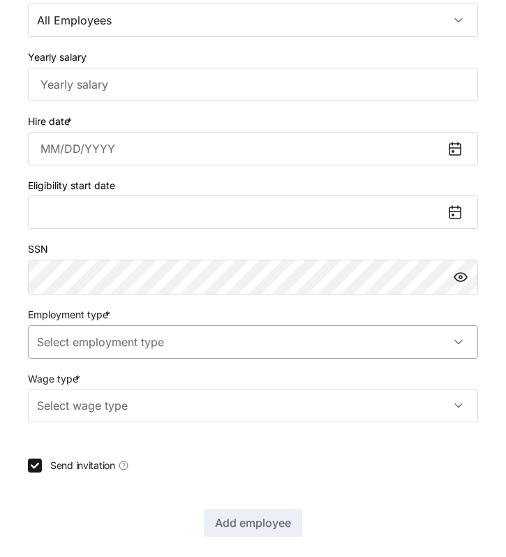
click at [117, 357] on input "Employment type *" at bounding box center [253, 341] width 450 height 33
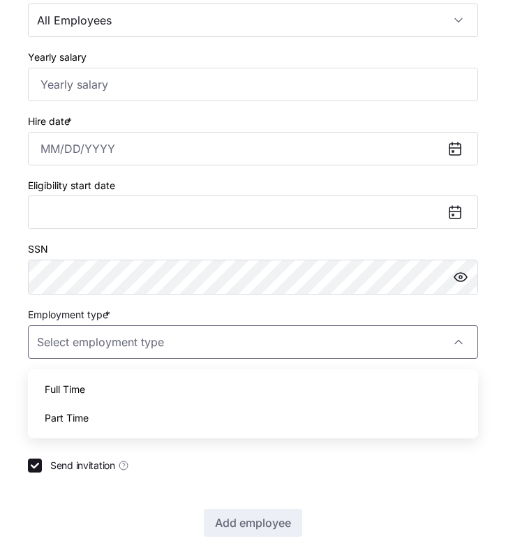
click at [103, 390] on div "Full Time" at bounding box center [252, 389] width 439 height 29
type input "Full Time"
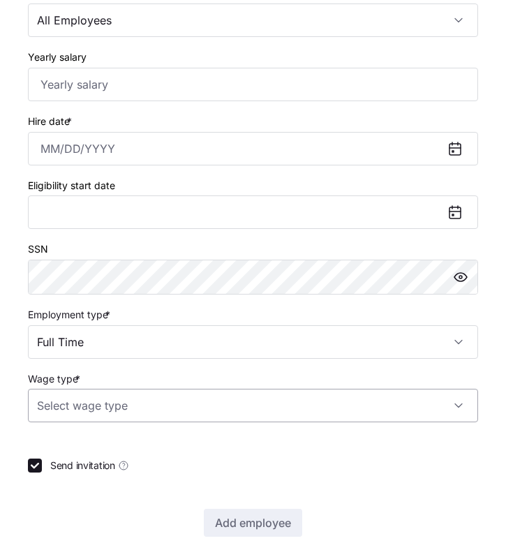
click at [110, 413] on input "Wage type *" at bounding box center [253, 405] width 450 height 33
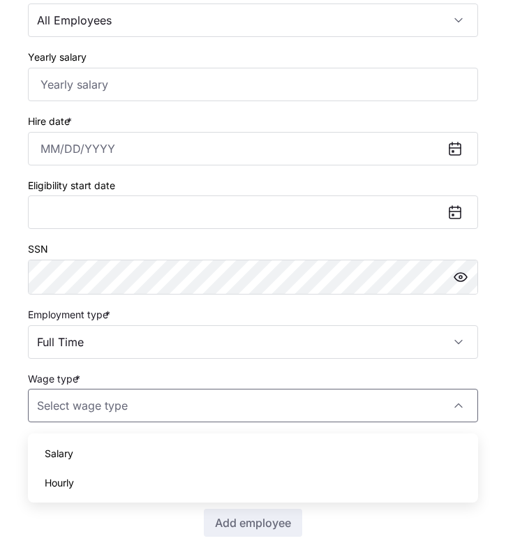
click at [85, 481] on div "Hourly" at bounding box center [252, 482] width 439 height 29
type input "Hourly"
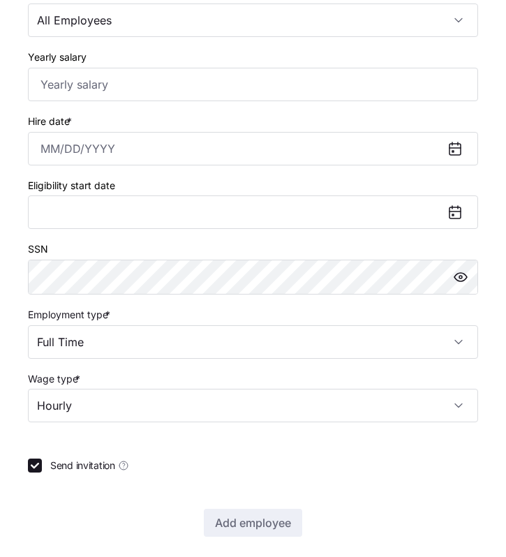
scroll to position [655, 0]
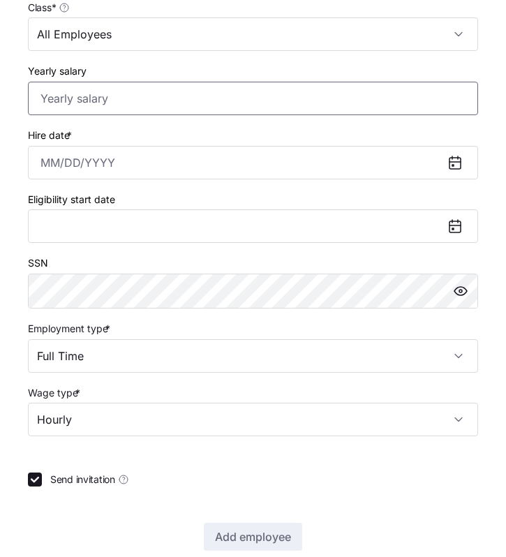
click at [47, 101] on input "Yearly salary" at bounding box center [253, 98] width 450 height 33
paste input "$47,377"
type input "$47,377"
click at [49, 166] on input "Hire date *" at bounding box center [253, 162] width 450 height 33
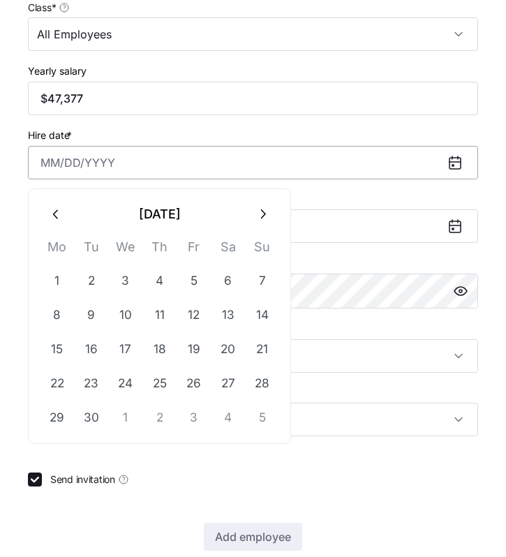
click at [49, 166] on input "Hire date *" at bounding box center [253, 162] width 450 height 33
paste input "[DATE]"
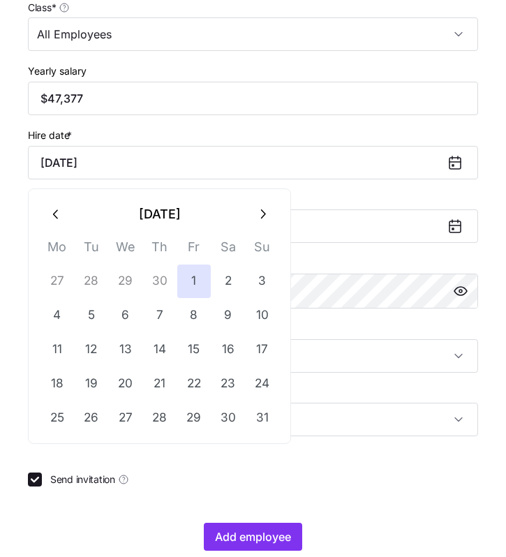
type input "[DATE]"
click at [391, 260] on div "SSN" at bounding box center [253, 281] width 450 height 54
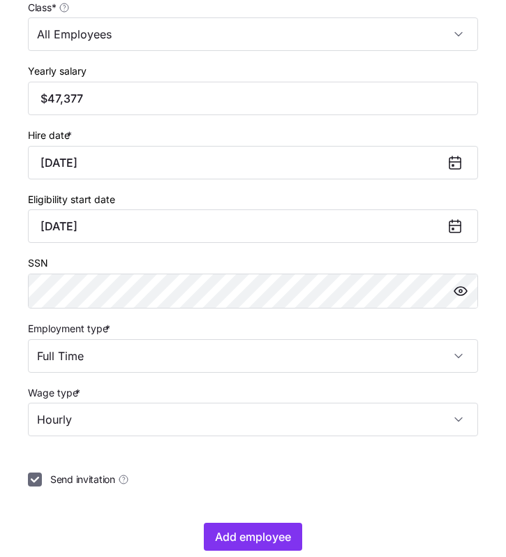
click at [33, 486] on input "Send invitation" at bounding box center [35, 479] width 14 height 14
checkbox input "false"
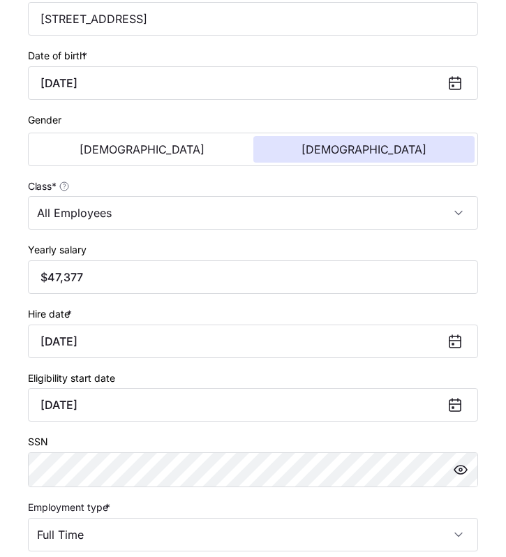
scroll to position [682, 0]
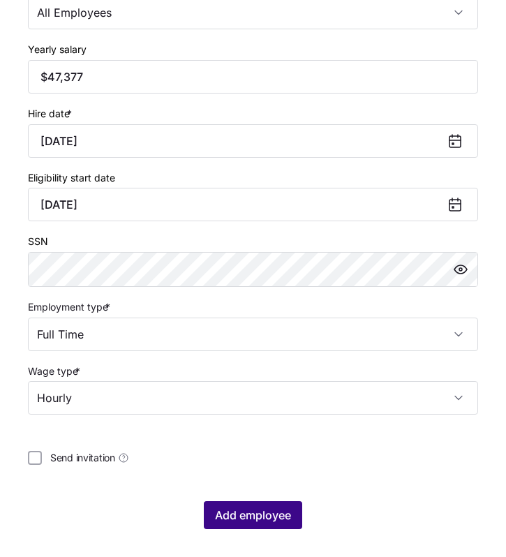
click at [211, 509] on button "Add employee" at bounding box center [253, 515] width 98 height 28
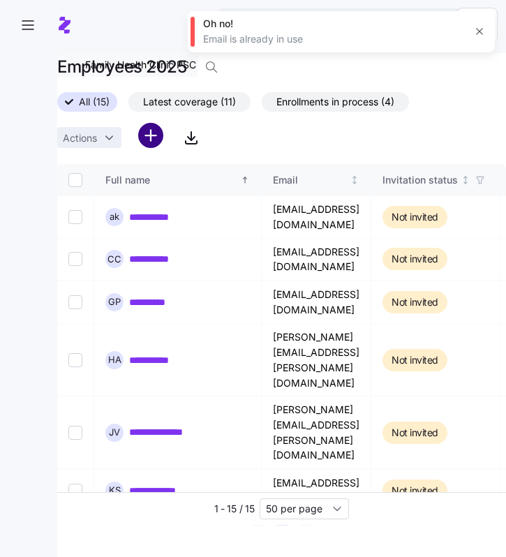
click at [155, 137] on html "**********" at bounding box center [253, 274] width 506 height 548
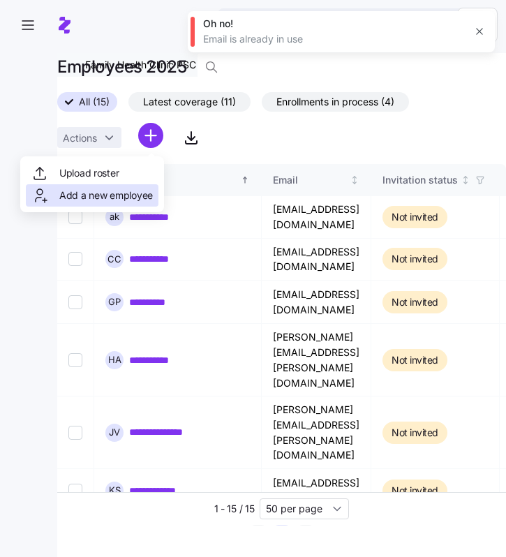
click at [116, 195] on span "Add a new employee" at bounding box center [106, 195] width 94 height 14
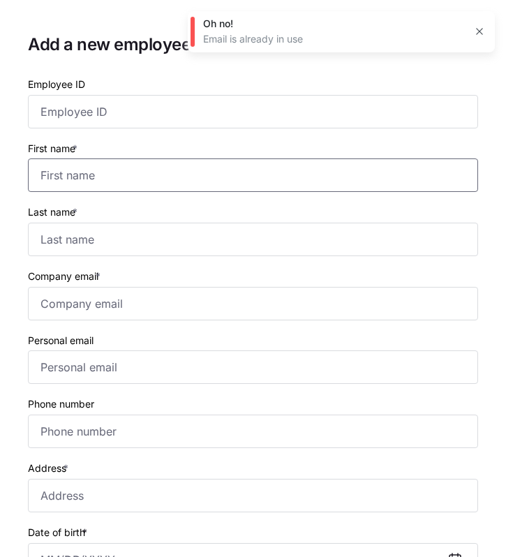
click at [79, 174] on input "First name *" at bounding box center [253, 174] width 450 height 33
paste input "[PERSON_NAME]"
type input "[PERSON_NAME]"
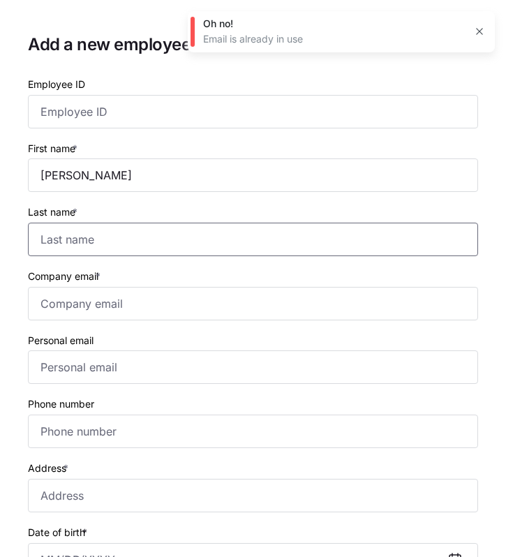
click at [57, 239] on input "Last name *" at bounding box center [253, 239] width 450 height 33
paste input "[PERSON_NAME]"
type input "[PERSON_NAME]"
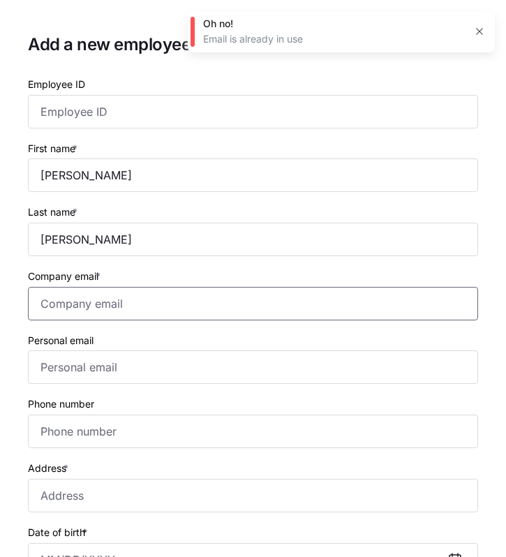
click at [40, 306] on input "Company email *" at bounding box center [253, 303] width 450 height 33
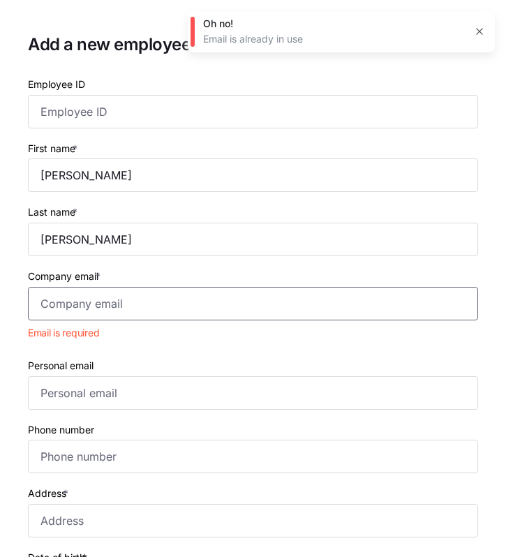
paste input "[EMAIL_ADDRESS][DOMAIN_NAME]"
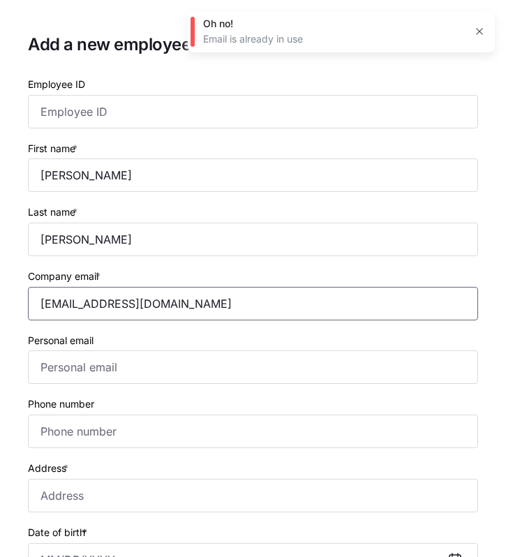
type input "[EMAIL_ADDRESS][DOMAIN_NAME]"
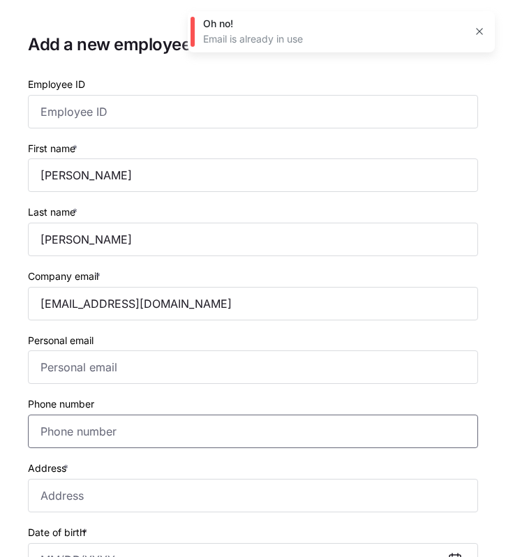
click at [49, 431] on input "Phone number" at bounding box center [253, 430] width 450 height 33
paste input "[PHONE_NUMBER]"
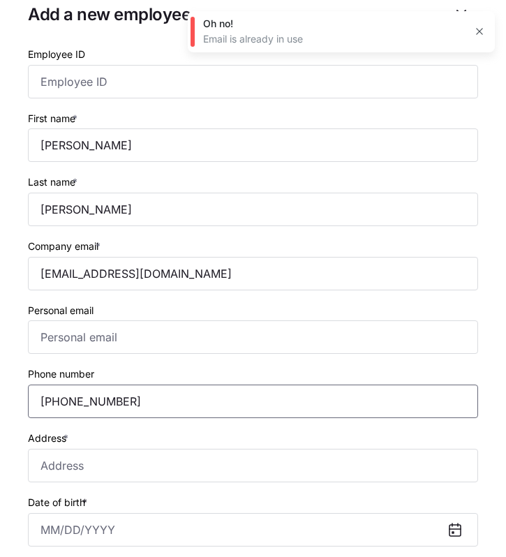
type input "[PHONE_NUMBER]"
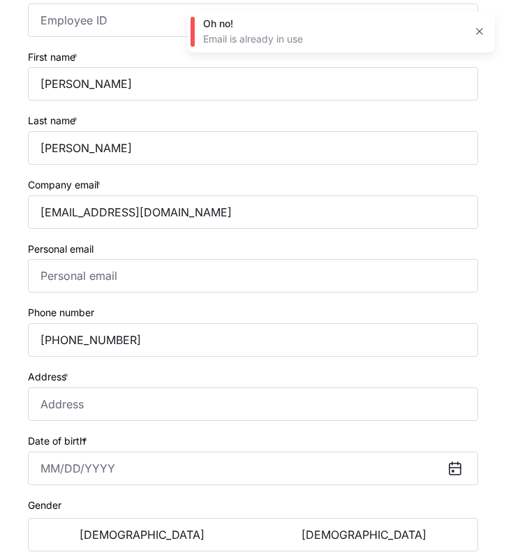
scroll to position [116, 0]
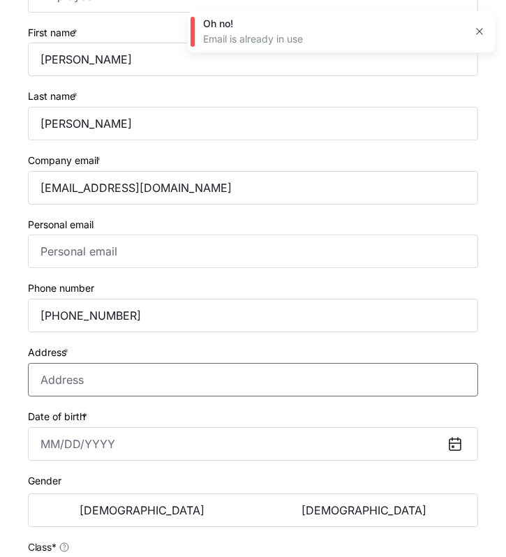
click at [50, 379] on input "Address *" at bounding box center [253, 379] width 450 height 33
paste input "[STREET_ADDRESS][PERSON_NAME]"
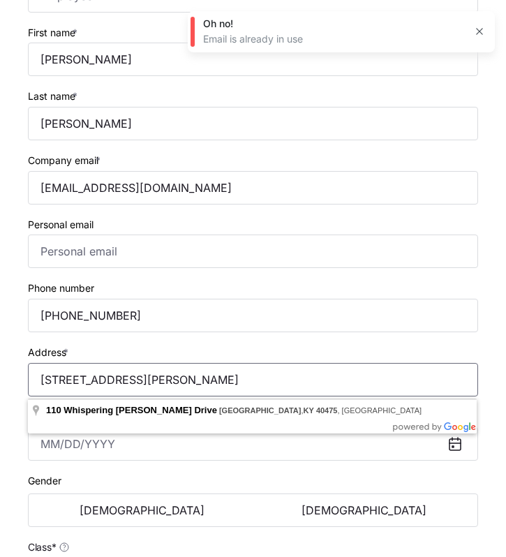
type input "[STREET_ADDRESS][PERSON_NAME]"
click at [77, 354] on div "Address * [STREET_ADDRESS][PERSON_NAME]" at bounding box center [253, 369] width 450 height 53
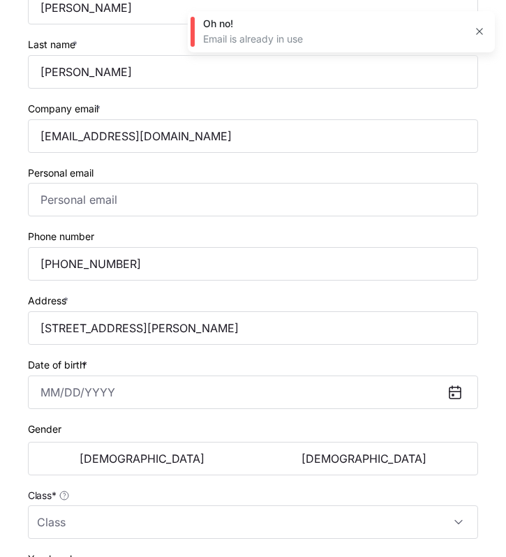
scroll to position [172, 0]
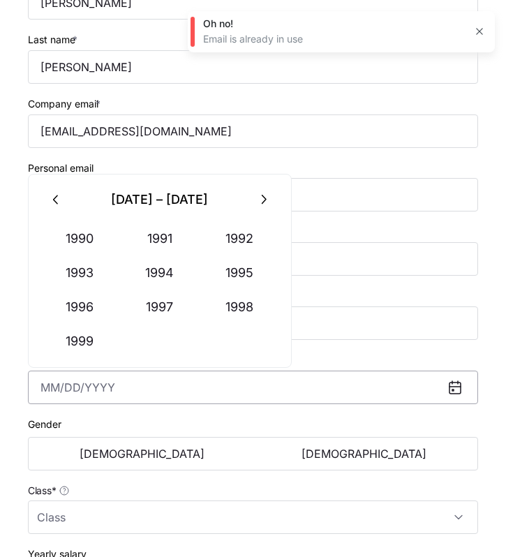
click at [50, 390] on input "Date of birth *" at bounding box center [253, 387] width 450 height 33
paste input "[DATE]"
type input "[DATE]"
click at [91, 423] on div "Gender [DEMOGRAPHIC_DATA] [DEMOGRAPHIC_DATA]" at bounding box center [253, 443] width 450 height 56
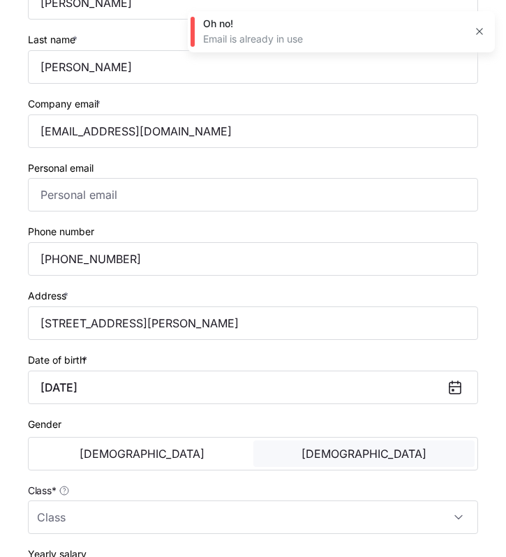
click at [341, 449] on button "[DEMOGRAPHIC_DATA]" at bounding box center [364, 453] width 222 height 27
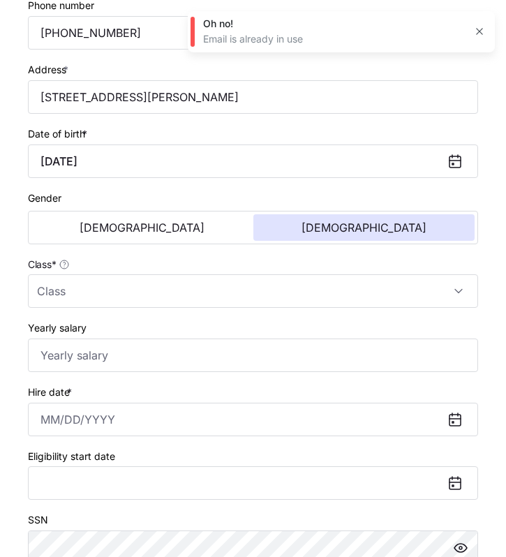
scroll to position [400, 0]
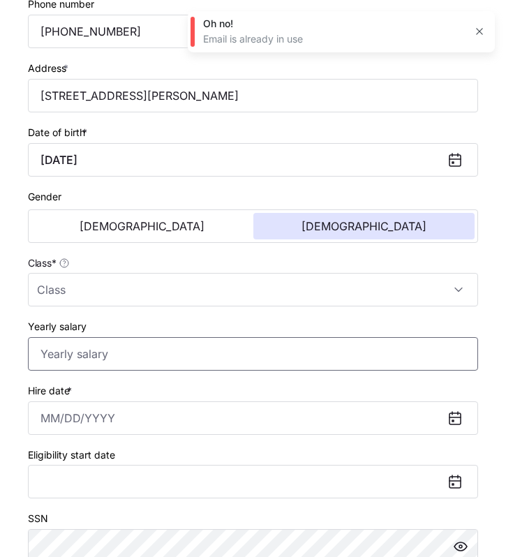
click at [75, 357] on input "Yearly salary" at bounding box center [253, 353] width 450 height 33
paste input "$51,604"
type input "$51,604"
click at [84, 292] on input "Class *" at bounding box center [253, 289] width 450 height 33
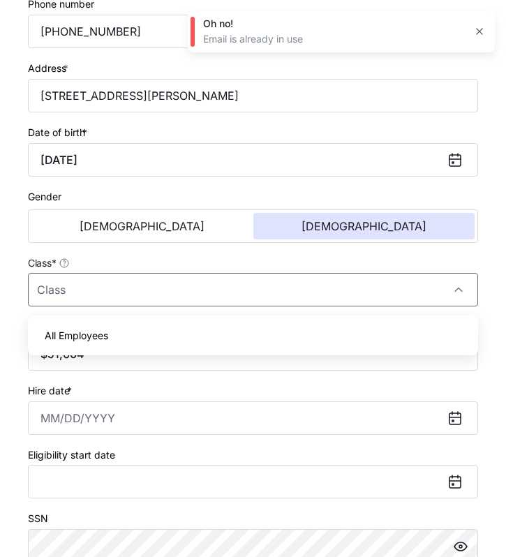
click at [85, 335] on span "All Employees" at bounding box center [77, 335] width 64 height 15
type input "All Employees"
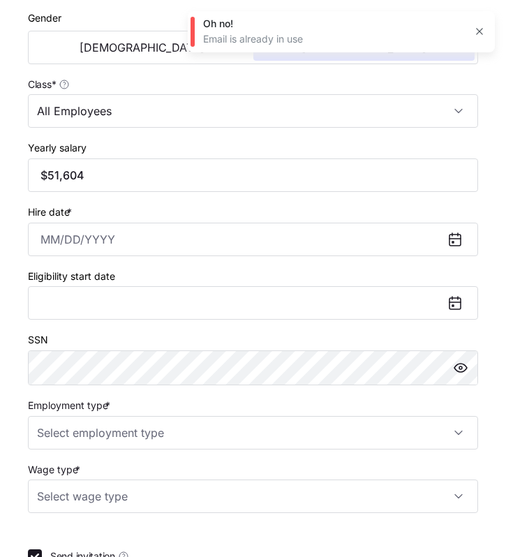
scroll to position [657, 0]
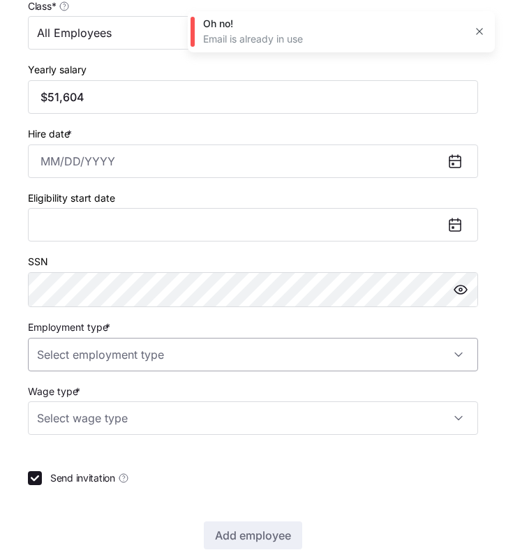
click at [121, 361] on input "Employment type *" at bounding box center [253, 354] width 450 height 33
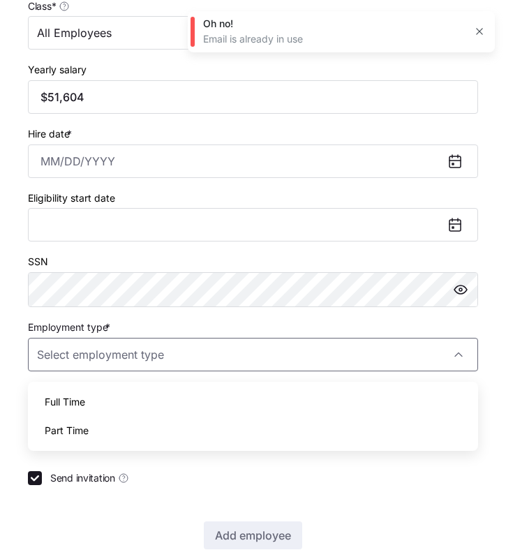
click at [121, 396] on div "Full Time" at bounding box center [252, 401] width 439 height 29
type input "Full Time"
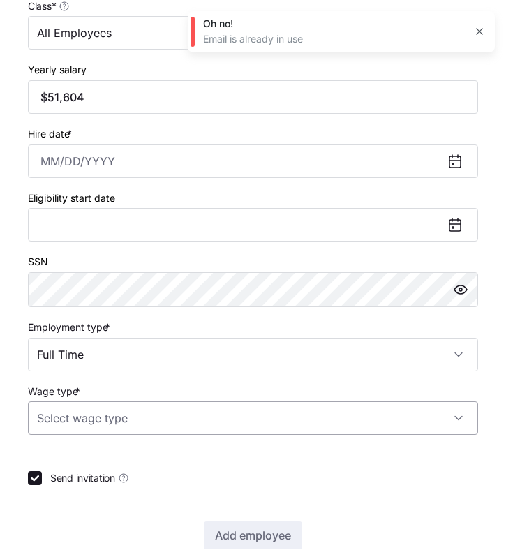
click at [126, 417] on input "Wage type *" at bounding box center [253, 417] width 450 height 33
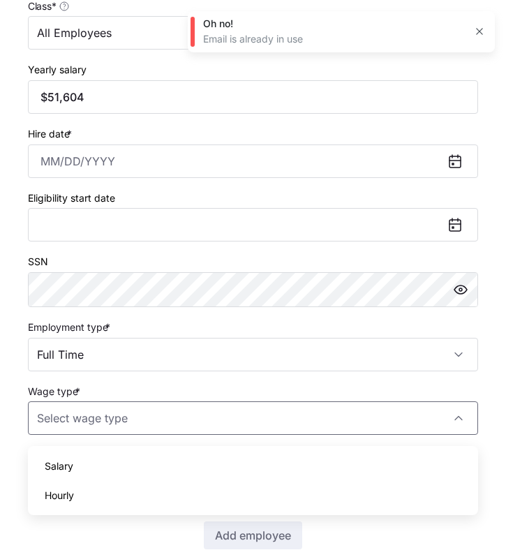
click at [91, 495] on div "Hourly" at bounding box center [252, 495] width 439 height 29
type input "Hourly"
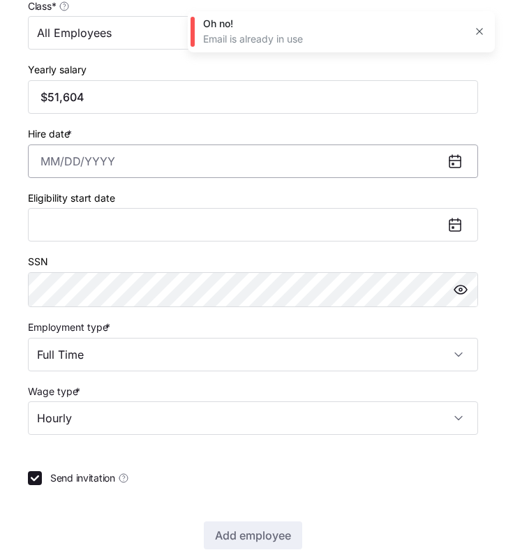
click at [44, 165] on input "Hire date *" at bounding box center [253, 160] width 450 height 33
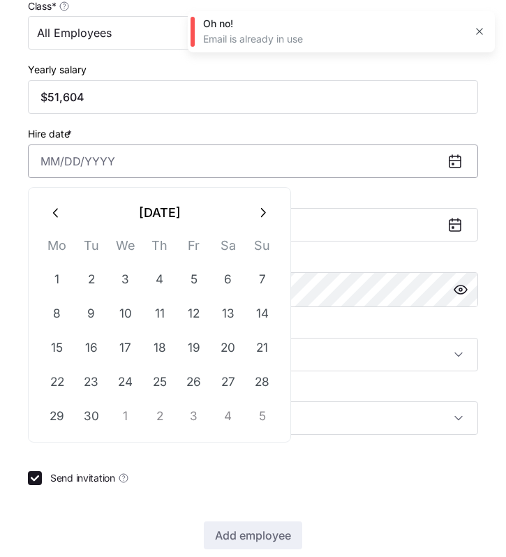
paste input "[DATE]"
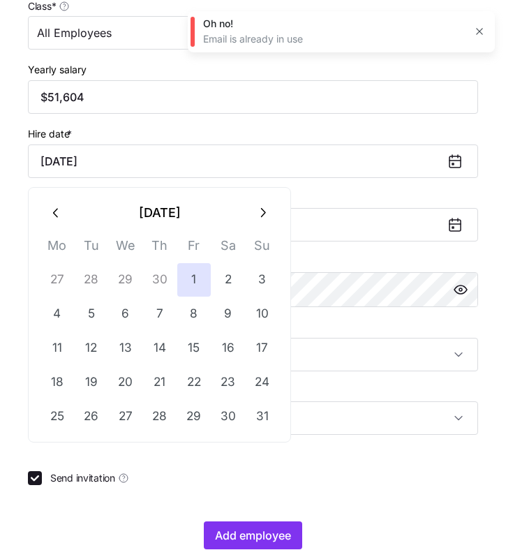
type input "[DATE]"
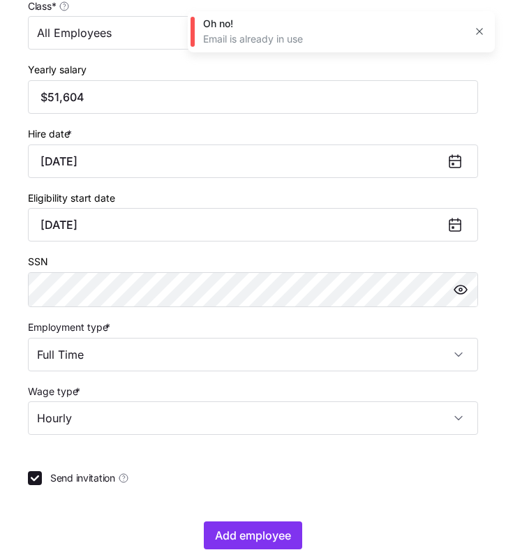
click at [112, 133] on div "Hire date * [DATE]" at bounding box center [253, 151] width 450 height 53
click at [36, 480] on input "Send invitation" at bounding box center [35, 478] width 14 height 14
checkbox input "false"
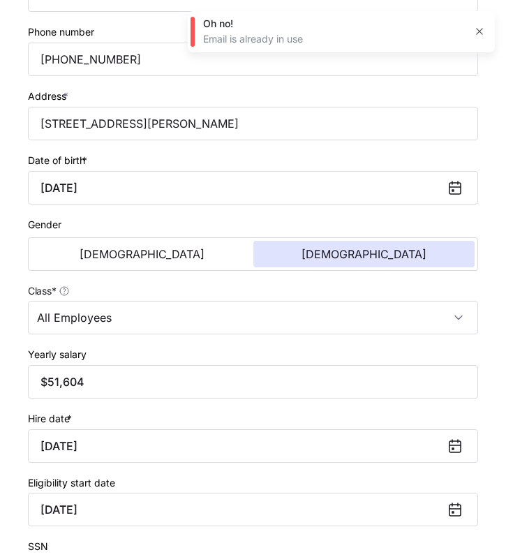
scroll to position [682, 0]
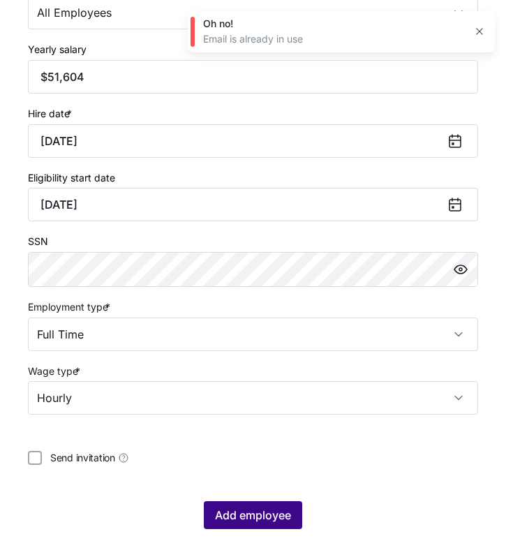
click at [221, 517] on span "Add employee" at bounding box center [253, 515] width 76 height 17
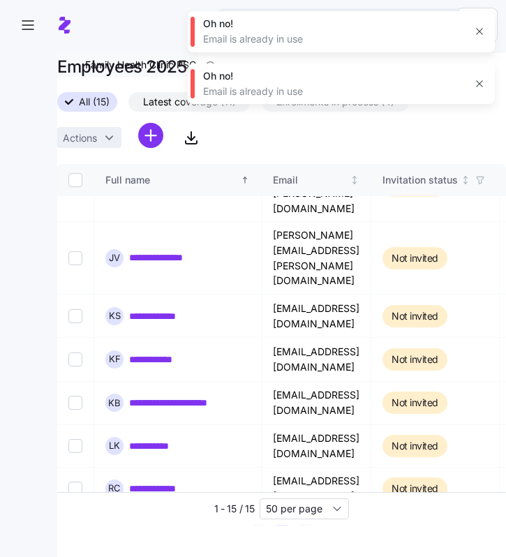
scroll to position [0, 0]
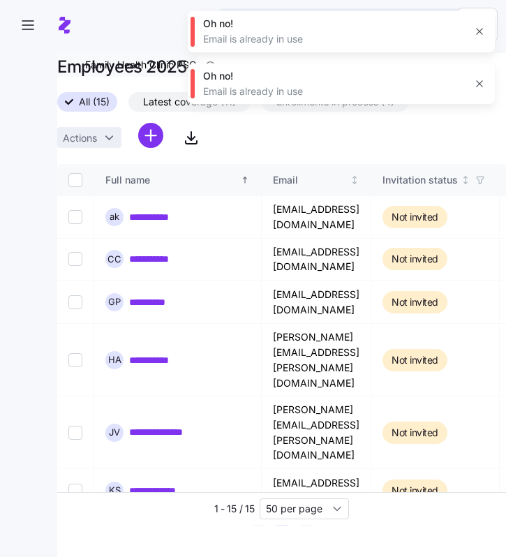
click at [478, 84] on icon "button" at bounding box center [479, 83] width 6 height 6
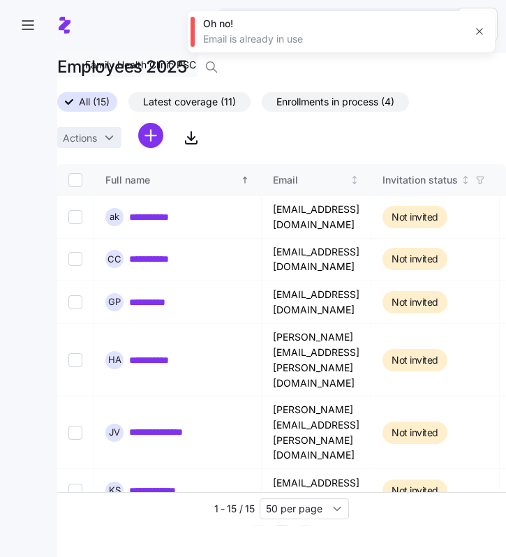
click at [478, 29] on icon "button" at bounding box center [479, 31] width 11 height 11
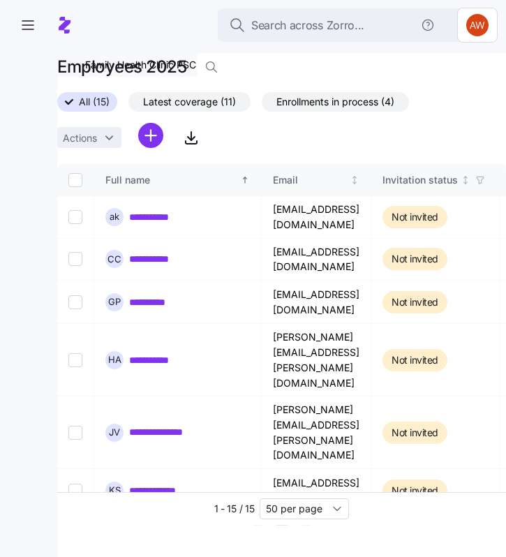
click at [151, 136] on html "**********" at bounding box center [253, 274] width 506 height 548
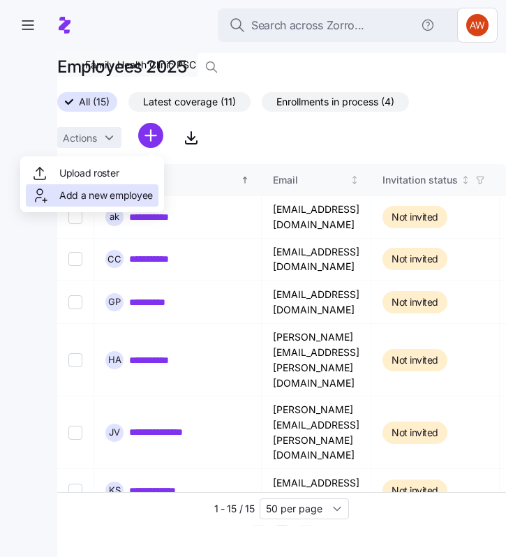
click at [100, 197] on span "Add a new employee" at bounding box center [106, 195] width 94 height 14
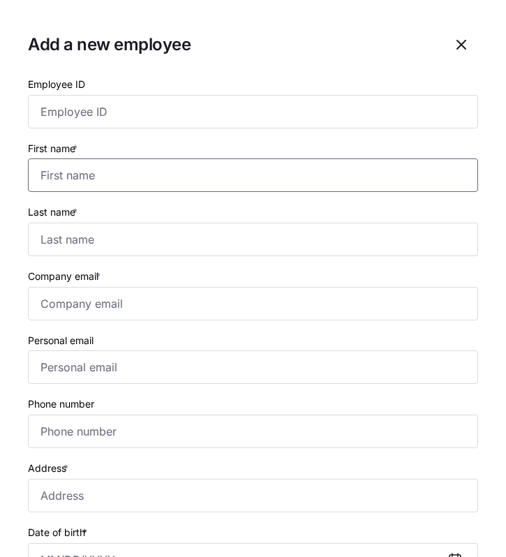
click at [120, 183] on input "First name *" at bounding box center [253, 174] width 450 height 33
type input "[GEOGRAPHIC_DATA]"
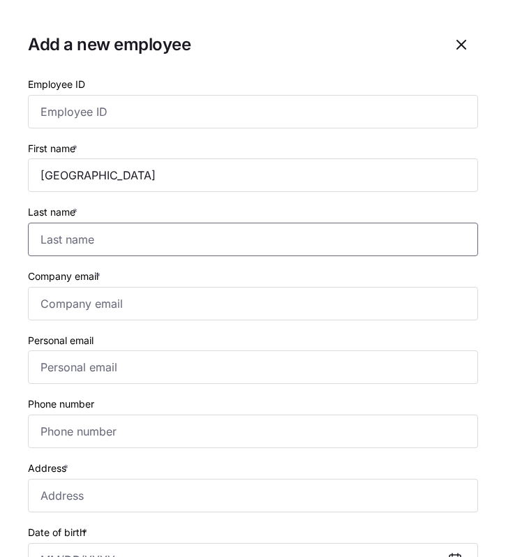
click at [51, 239] on input "Last name *" at bounding box center [253, 239] width 450 height 33
paste input "[PERSON_NAME]"
type input "[PERSON_NAME]"
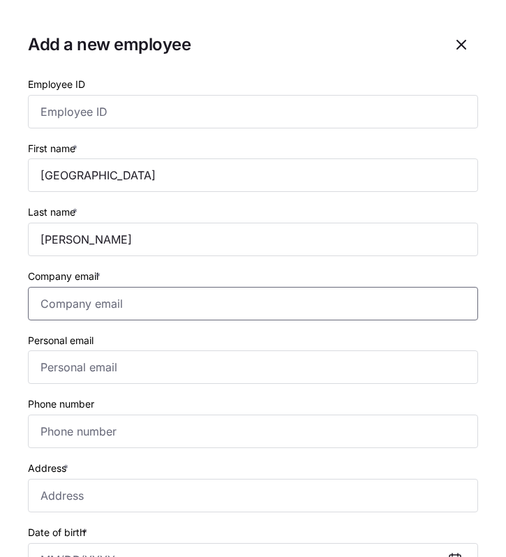
click at [51, 302] on input "Company email *" at bounding box center [253, 303] width 450 height 33
paste input "[EMAIL_ADDRESS][DOMAIN_NAME]"
type input "[EMAIL_ADDRESS][DOMAIN_NAME]"
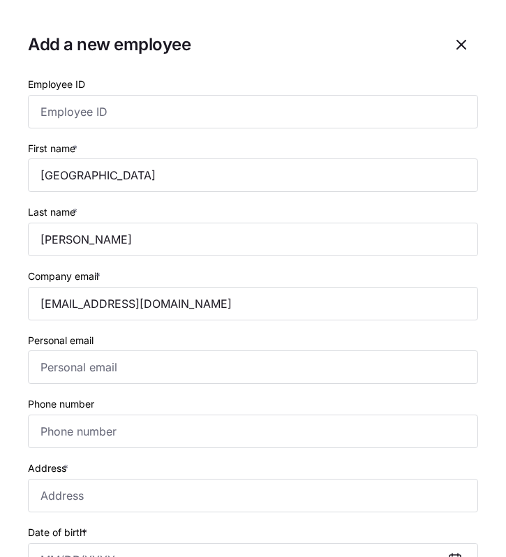
click at [28, 331] on div "Personal email" at bounding box center [252, 358] width 461 height 64
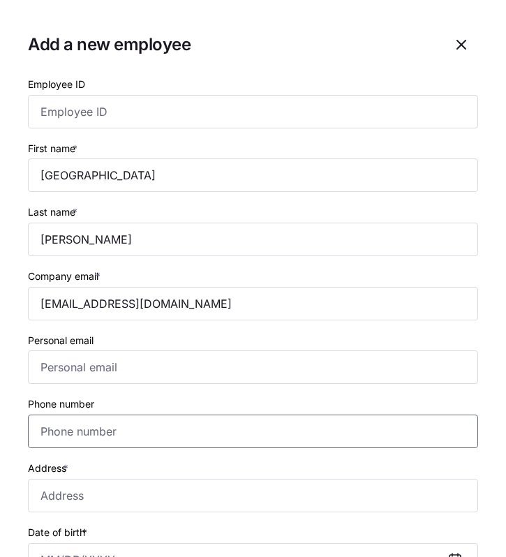
click at [51, 429] on input "Phone number" at bounding box center [253, 430] width 450 height 33
paste input "[PHONE_NUMBER]"
type input "[PHONE_NUMBER]"
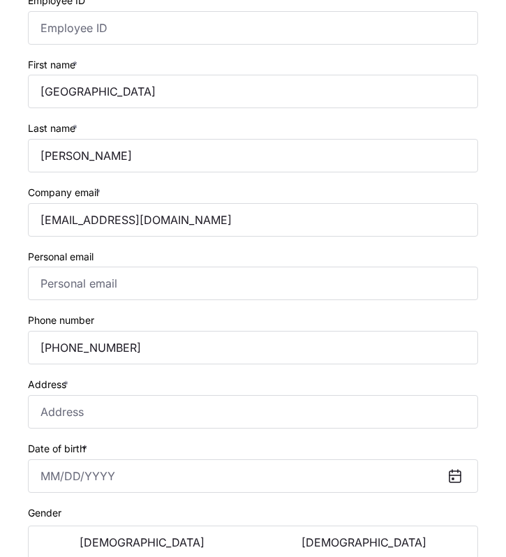
scroll to position [98, 0]
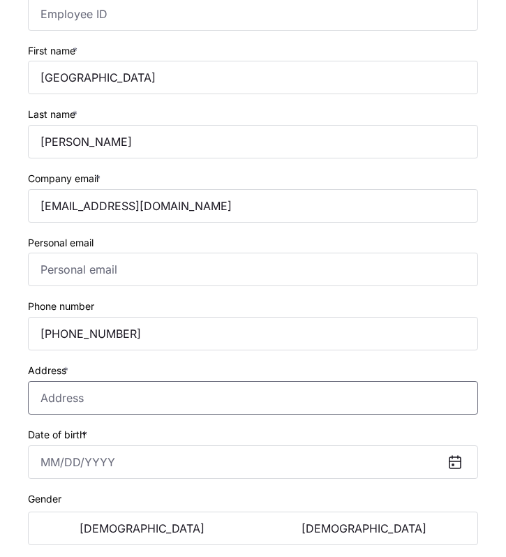
click at [45, 401] on input "Address *" at bounding box center [253, 397] width 450 height 33
paste input "[STREET_ADDRESS]"
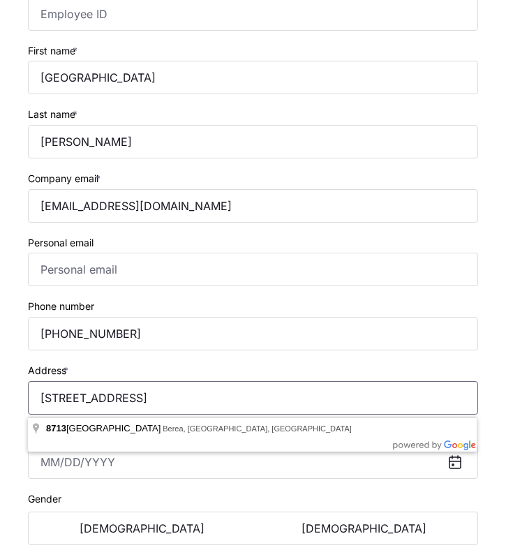
type input "[STREET_ADDRESS]"
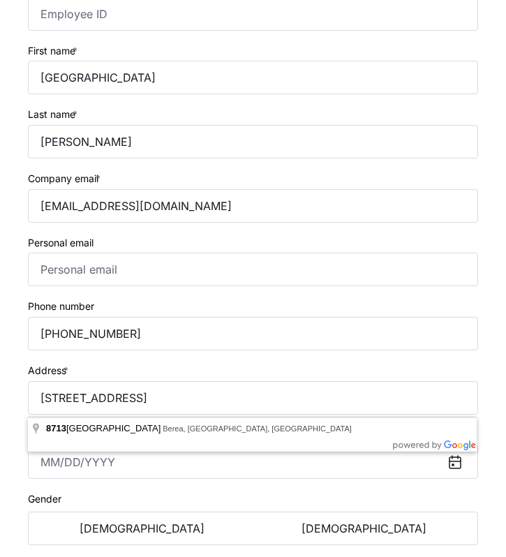
click at [67, 366] on label "Address *" at bounding box center [49, 370] width 43 height 15
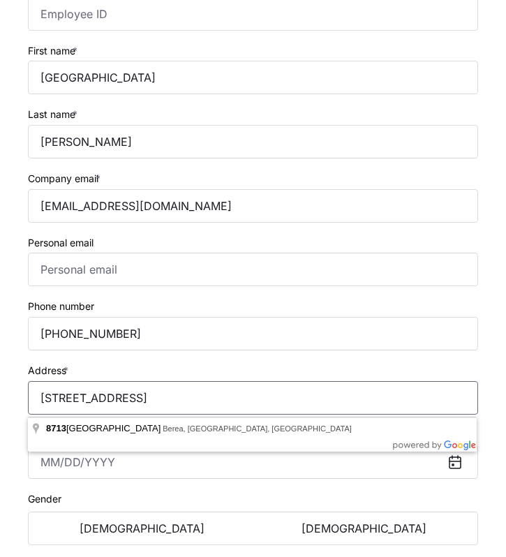
click at [67, 381] on input "[STREET_ADDRESS]" at bounding box center [253, 397] width 450 height 33
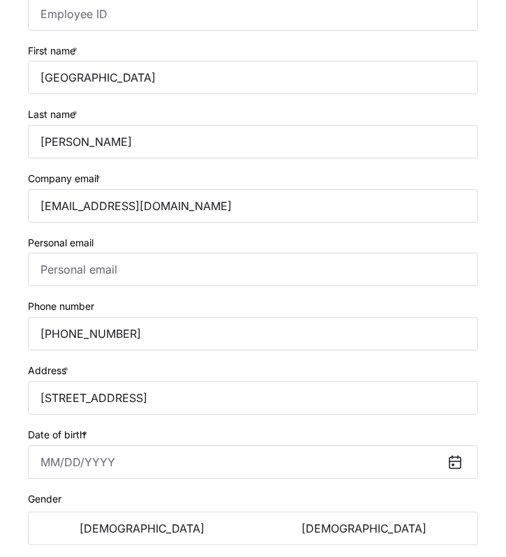
click at [77, 364] on div "Address * [STREET_ADDRESS]" at bounding box center [253, 387] width 450 height 53
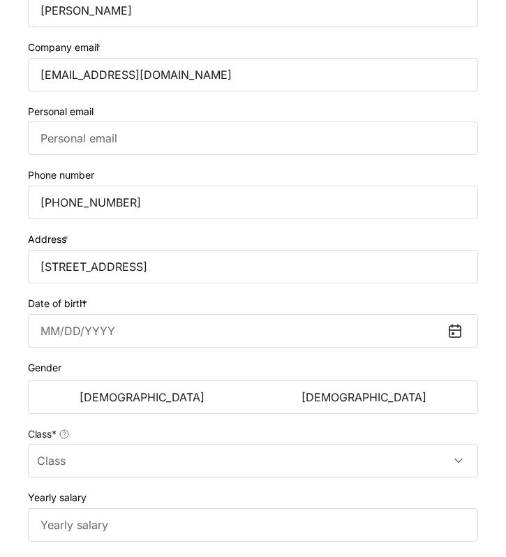
scroll to position [345, 0]
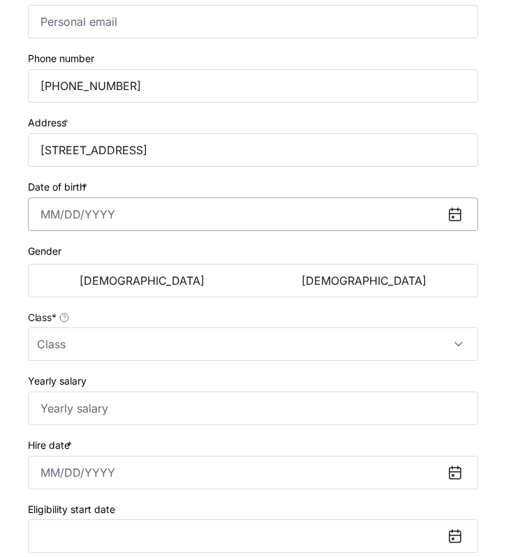
click at [49, 218] on input "Date of birth *" at bounding box center [253, 213] width 450 height 33
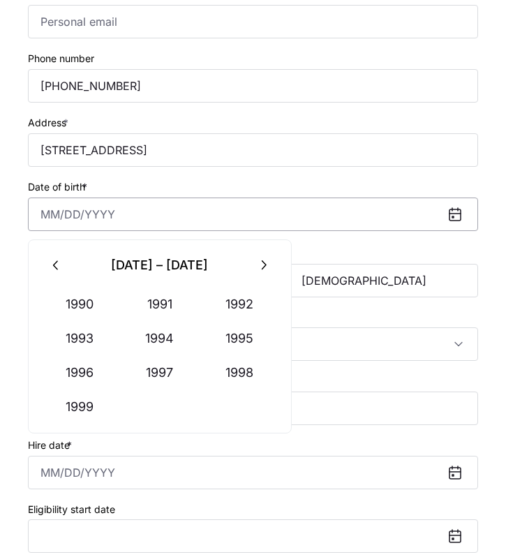
paste input "[DATE]"
type input "[DATE]"
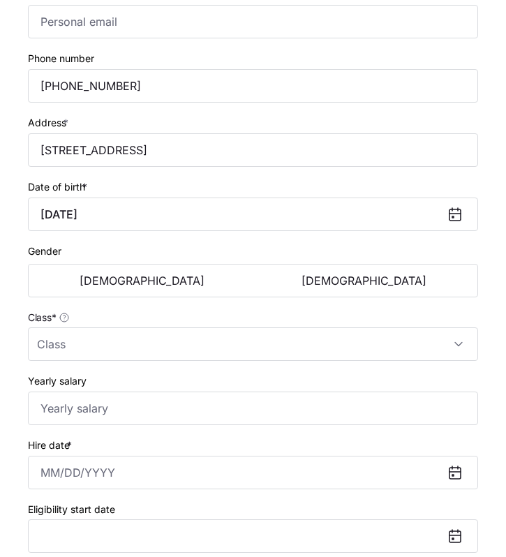
click at [96, 183] on div "Date of birth * [DEMOGRAPHIC_DATA]" at bounding box center [253, 204] width 450 height 53
click at [362, 276] on button "[DEMOGRAPHIC_DATA]" at bounding box center [364, 280] width 222 height 27
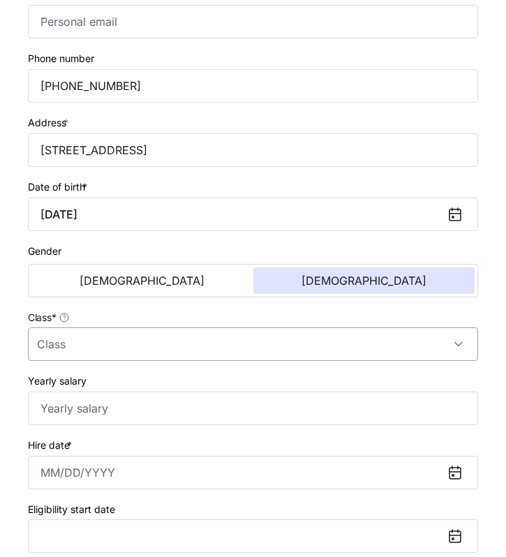
click at [127, 345] on input "Class *" at bounding box center [253, 343] width 450 height 33
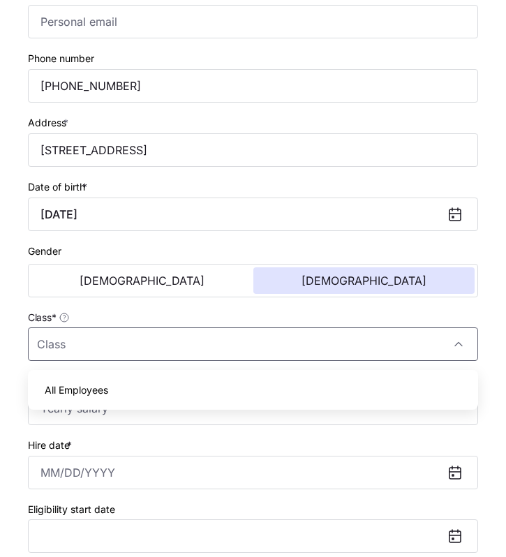
click at [141, 388] on div "All Employees" at bounding box center [252, 389] width 439 height 29
type input "All Employees"
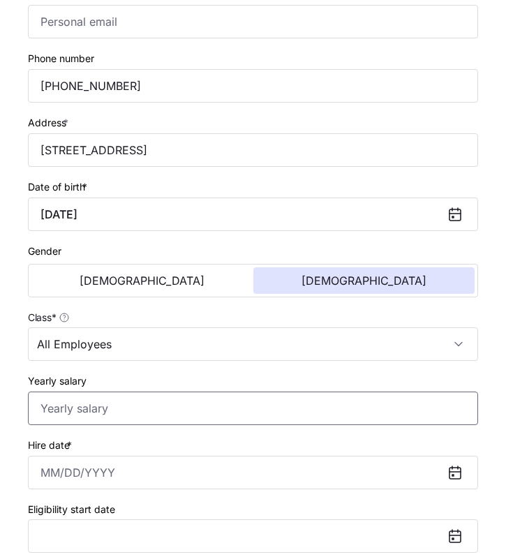
click at [146, 406] on input "Yearly salary" at bounding box center [253, 407] width 450 height 33
paste input "$46,800"
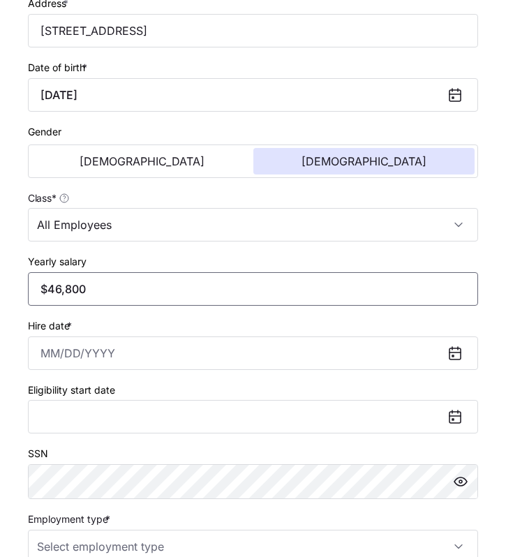
scroll to position [516, 0]
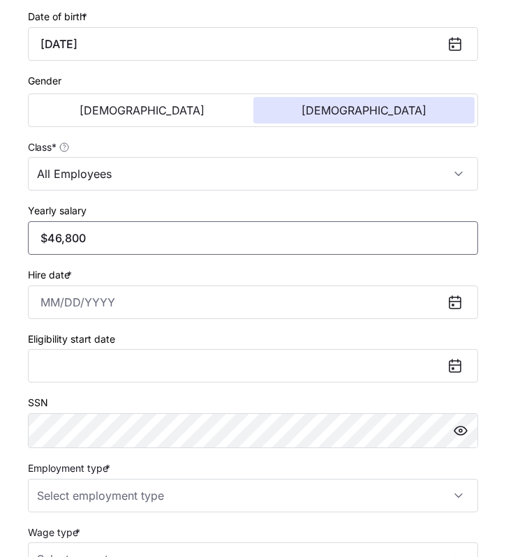
type input "$46,800"
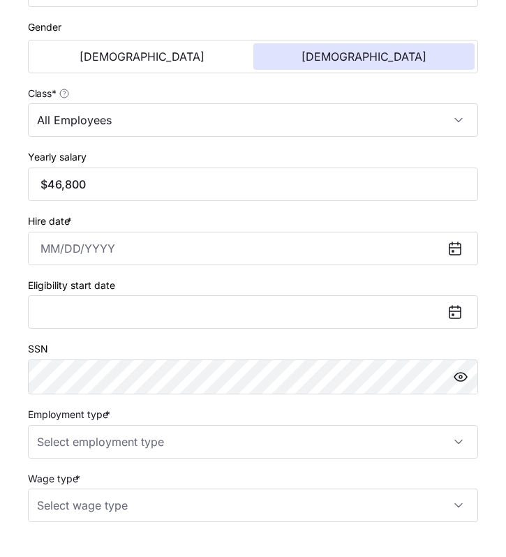
scroll to position [583, 0]
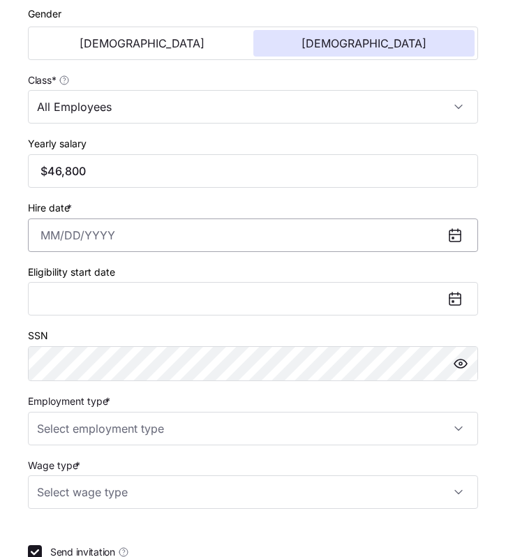
click at [52, 236] on input "Hire date *" at bounding box center [253, 234] width 450 height 33
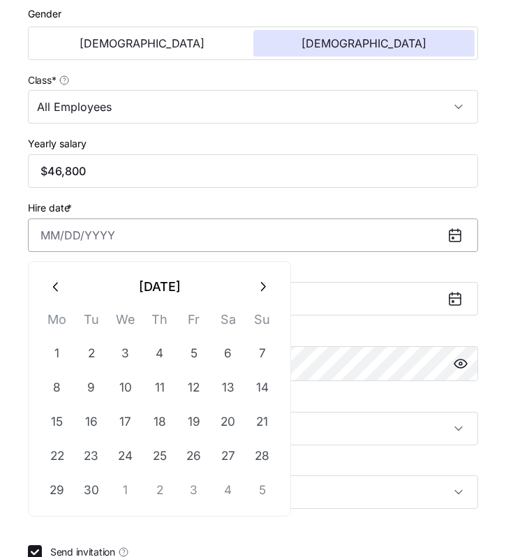
paste input "[DATE]"
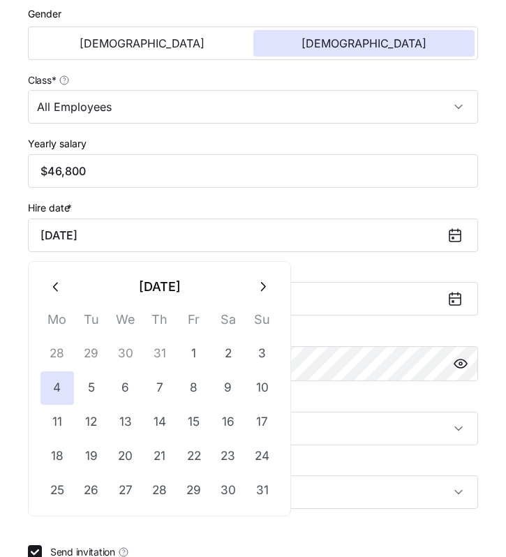
type input "[DATE]"
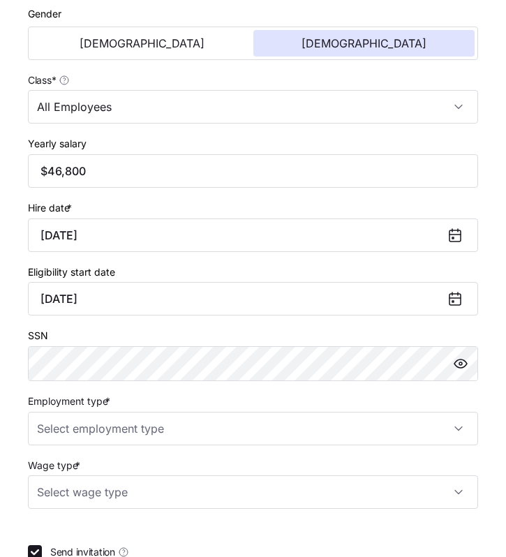
click at [114, 212] on div "Hire date * [DATE]" at bounding box center [253, 225] width 450 height 53
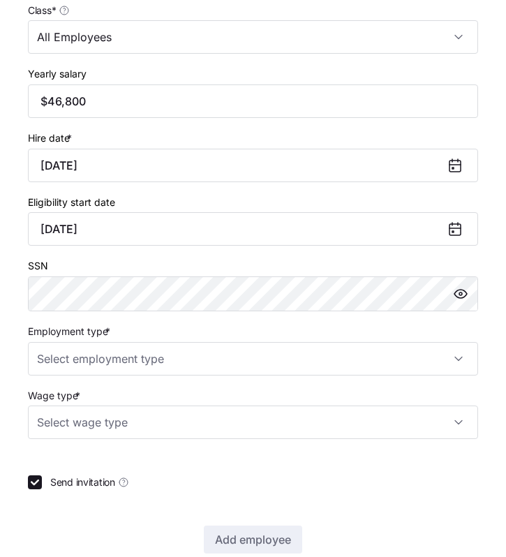
scroll to position [682, 0]
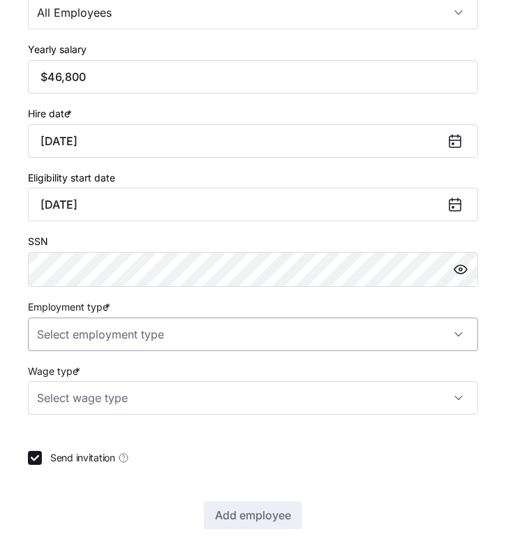
click at [119, 336] on input "Employment type *" at bounding box center [253, 334] width 450 height 33
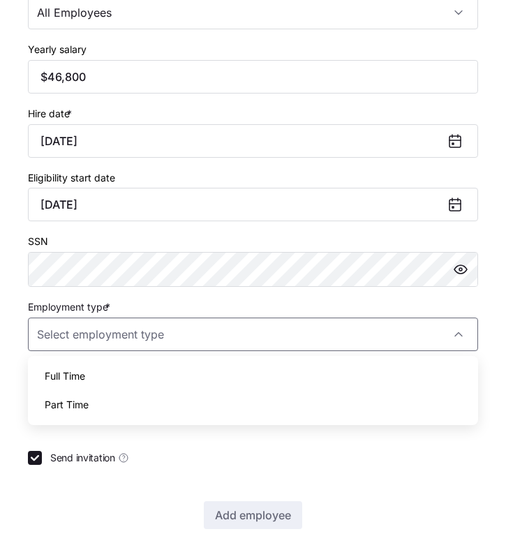
click at [104, 371] on div "Full Time" at bounding box center [252, 375] width 439 height 29
type input "Full Time"
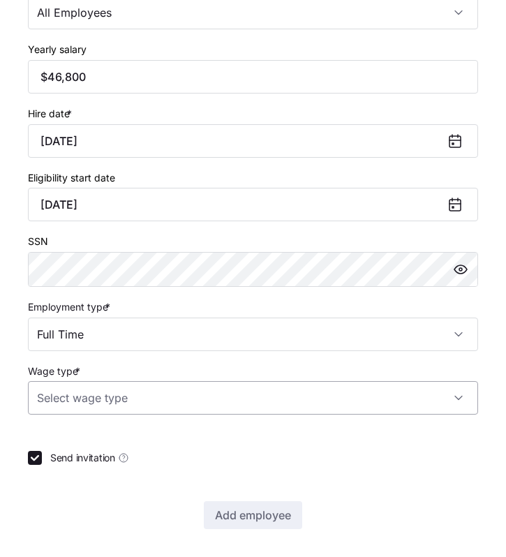
click at [101, 397] on input "Wage type *" at bounding box center [253, 397] width 450 height 33
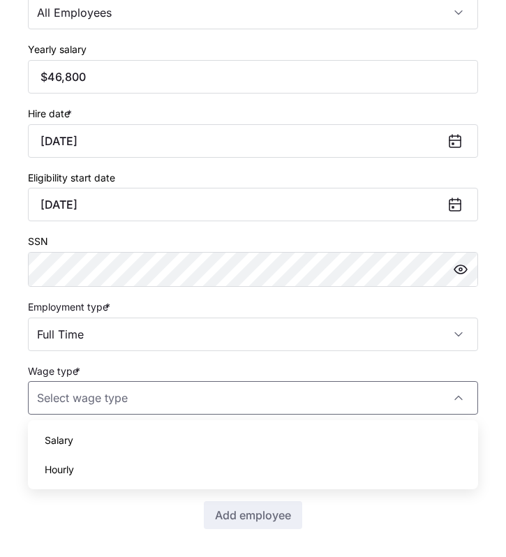
click at [87, 465] on div "Hourly" at bounding box center [252, 469] width 439 height 29
type input "Hourly"
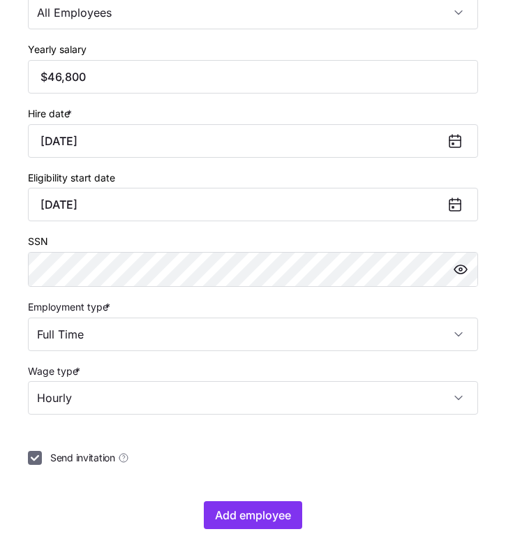
click at [37, 452] on input "Send invitation" at bounding box center [35, 458] width 14 height 14
checkbox input "false"
click at [260, 507] on span "Add employee" at bounding box center [253, 515] width 76 height 17
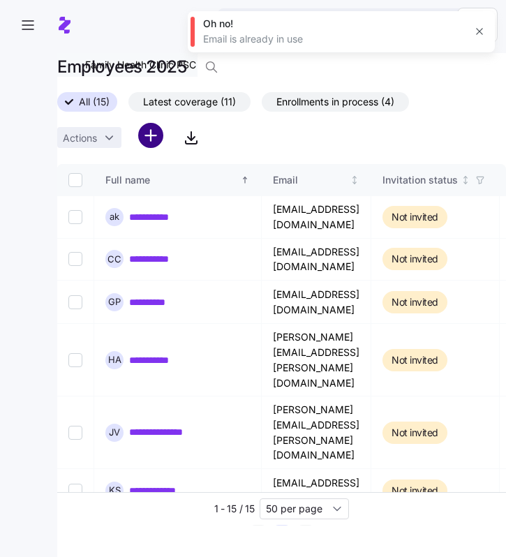
click at [149, 130] on html "**********" at bounding box center [253, 274] width 506 height 548
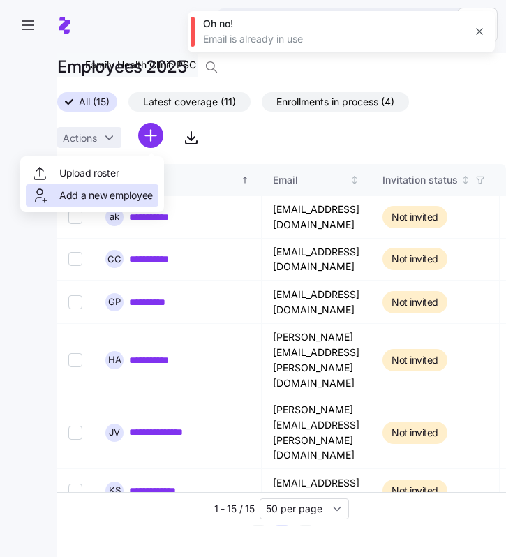
click at [106, 187] on div "Add a new employee" at bounding box center [91, 195] width 121 height 17
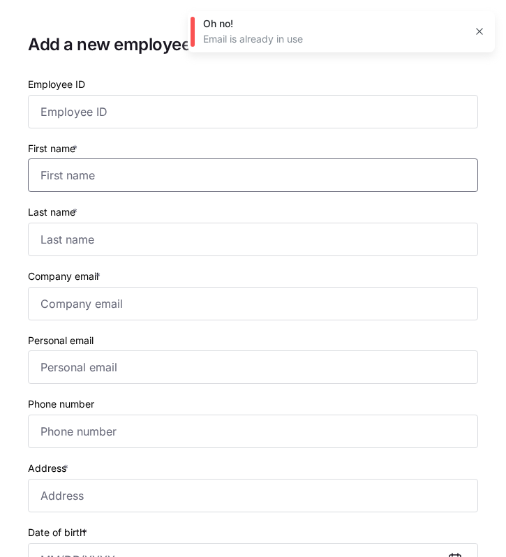
click at [174, 170] on input "First name *" at bounding box center [253, 174] width 450 height 33
type input "[PERSON_NAME]"
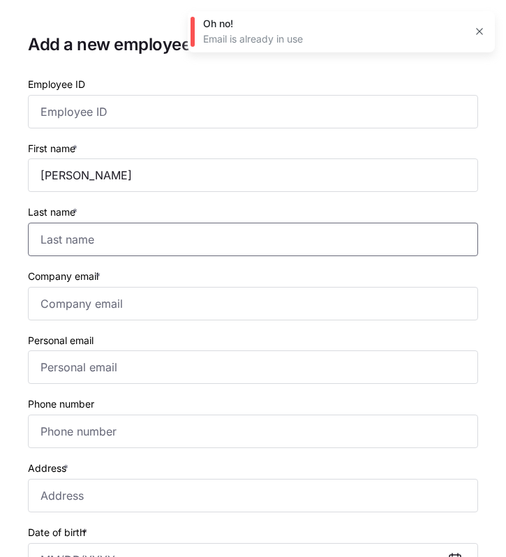
click at [38, 251] on input "Last name *" at bounding box center [253, 239] width 450 height 33
paste input "[PERSON_NAME]"
type input "[PERSON_NAME]"
click at [75, 266] on div "Company email *" at bounding box center [252, 294] width 461 height 64
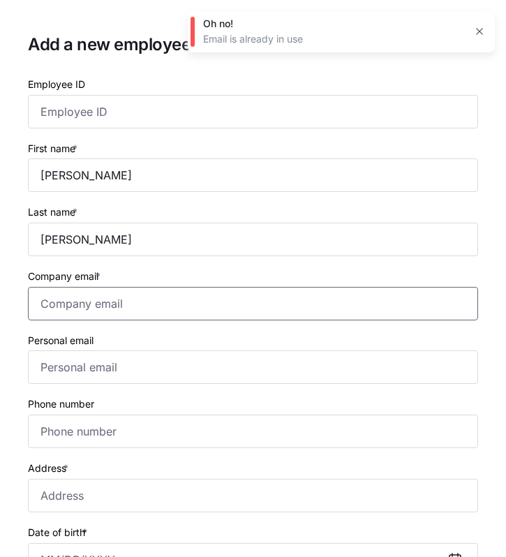
click at [57, 305] on input "Company email *" at bounding box center [253, 303] width 450 height 33
paste input "[PERSON_NAME][EMAIL_ADDRESS][PERSON_NAME][DOMAIN_NAME]"
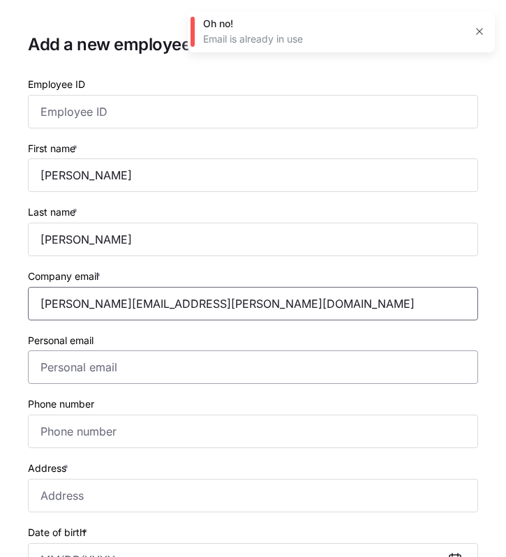
type input "[PERSON_NAME][EMAIL_ADDRESS][PERSON_NAME][DOMAIN_NAME]"
click at [43, 378] on input "Personal email" at bounding box center [253, 366] width 450 height 33
paste input "[PERSON_NAME][EMAIL_ADDRESS][PERSON_NAME][DOMAIN_NAME]"
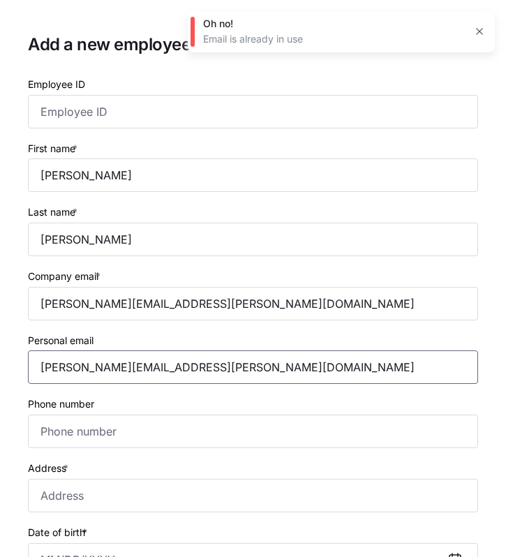
type input "[PERSON_NAME][EMAIL_ADDRESS][PERSON_NAME][DOMAIN_NAME]"
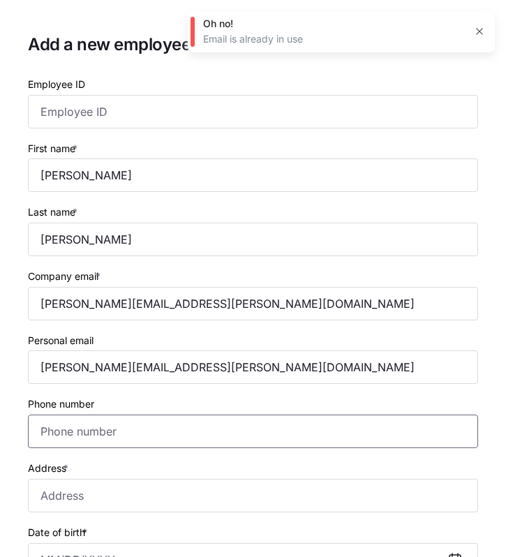
click at [47, 433] on input "Phone number" at bounding box center [253, 430] width 450 height 33
paste input "[PHONE_NUMBER]"
type input "[PHONE_NUMBER]"
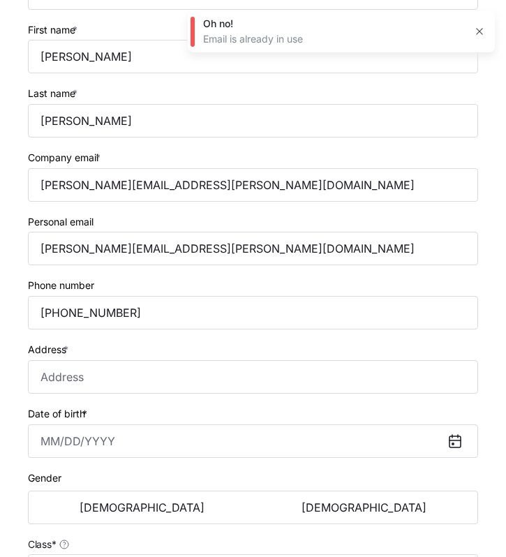
scroll to position [122, 0]
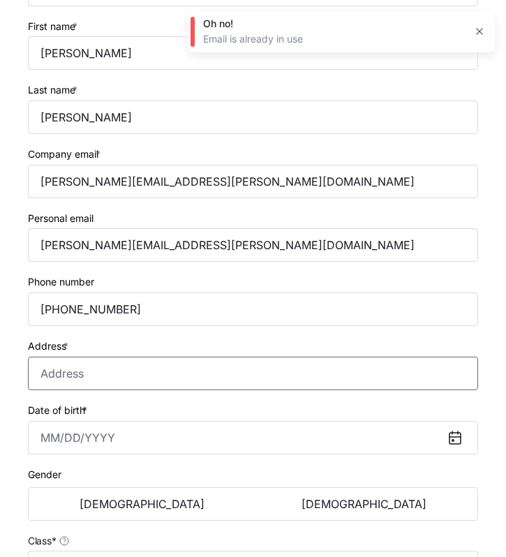
click at [50, 377] on input "Address *" at bounding box center [253, 373] width 450 height 33
paste input "[STREET_ADDRESS][PERSON_NAME]"
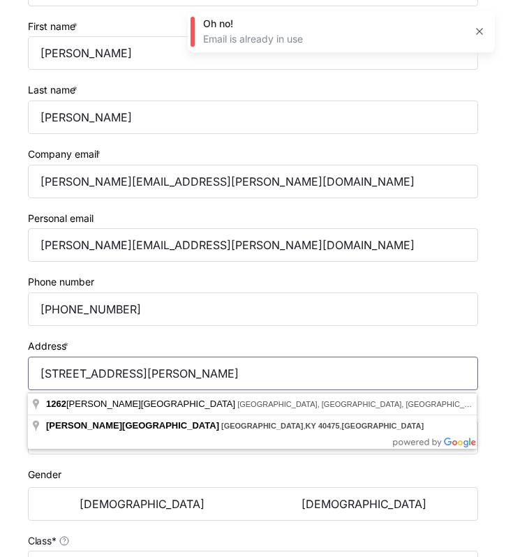
type input "[STREET_ADDRESS][PERSON_NAME]"
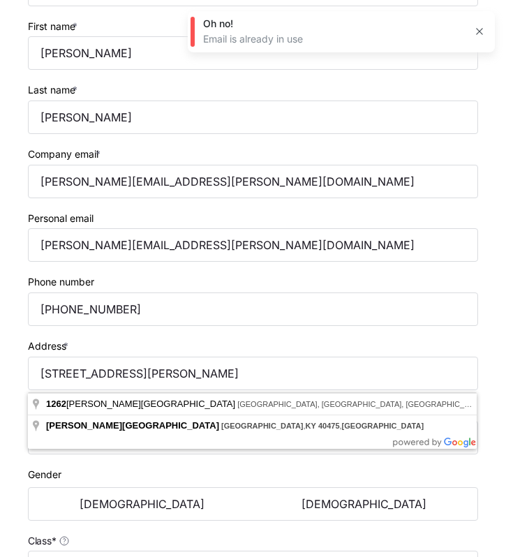
click at [29, 476] on label "Gender" at bounding box center [44, 474] width 33 height 15
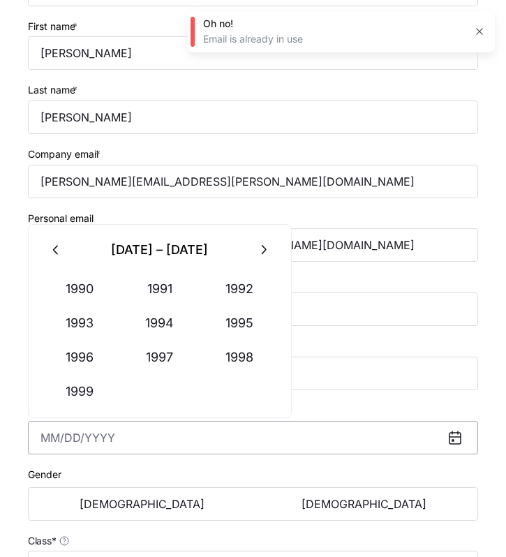
click at [46, 448] on input "Date of birth *" at bounding box center [253, 437] width 450 height 33
paste input "[DATE]"
type input "[DATE]"
click at [75, 460] on div "Date of birth * [DEMOGRAPHIC_DATA]" at bounding box center [252, 428] width 461 height 64
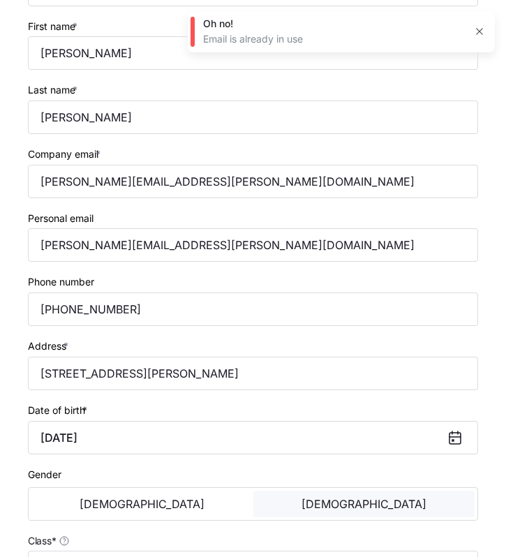
click at [348, 506] on span "[DEMOGRAPHIC_DATA]" at bounding box center [363, 503] width 125 height 11
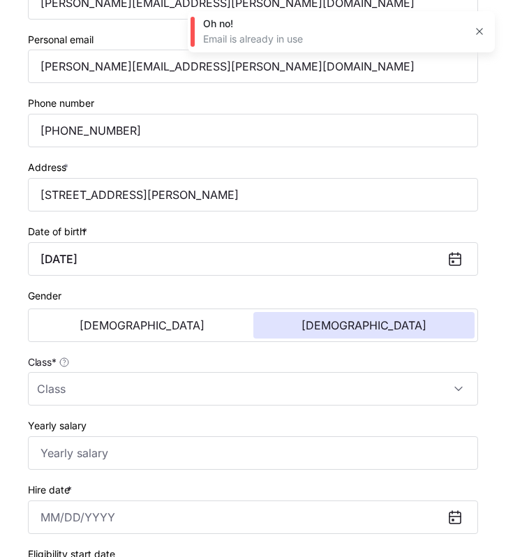
scroll to position [314, 0]
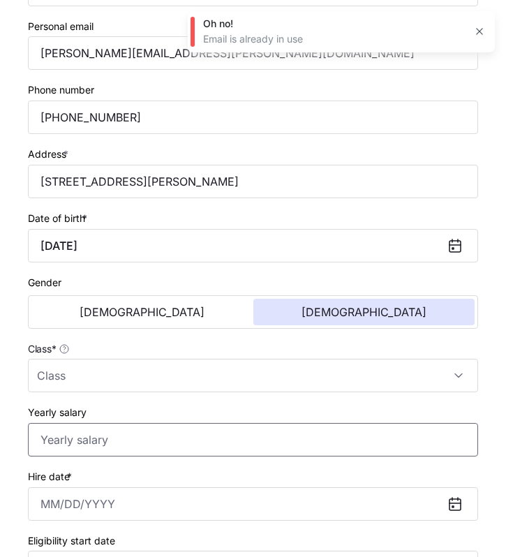
click at [47, 446] on input "Yearly salary" at bounding box center [253, 439] width 450 height 33
paste input "$46,020"
type input "$46,020"
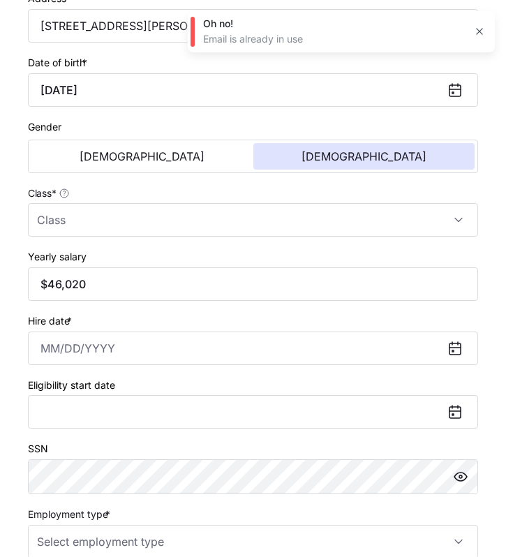
scroll to position [529, 0]
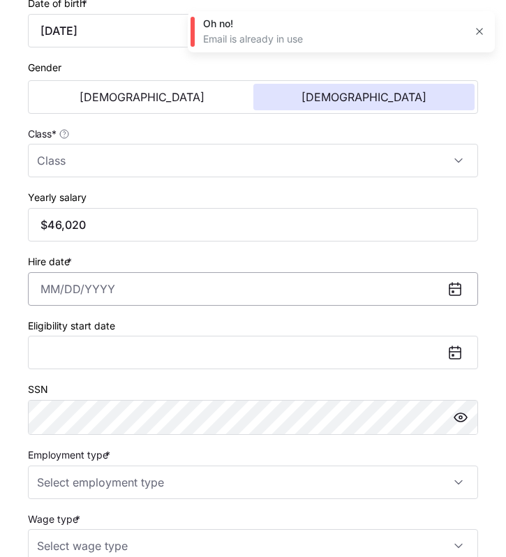
click at [55, 292] on input "Hire date *" at bounding box center [253, 288] width 450 height 33
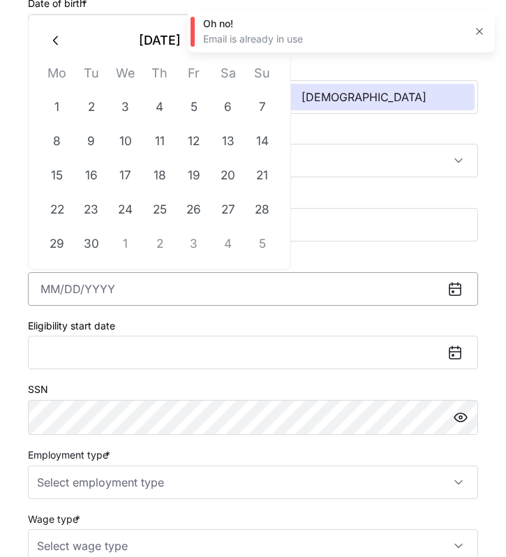
paste input "[DATE]"
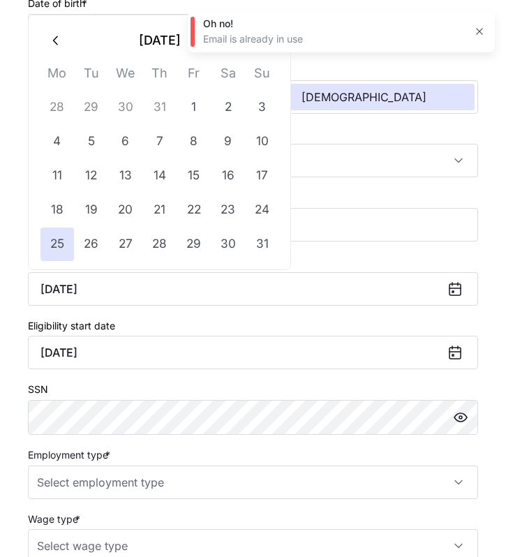
type input "[DATE]"
click at [109, 384] on div "SSN" at bounding box center [252, 408] width 461 height 66
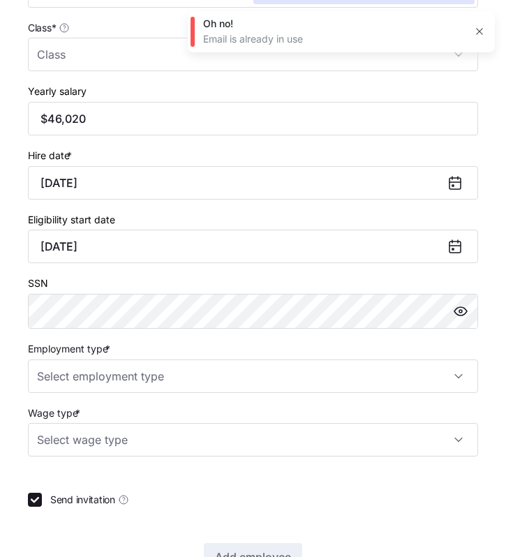
scroll to position [640, 0]
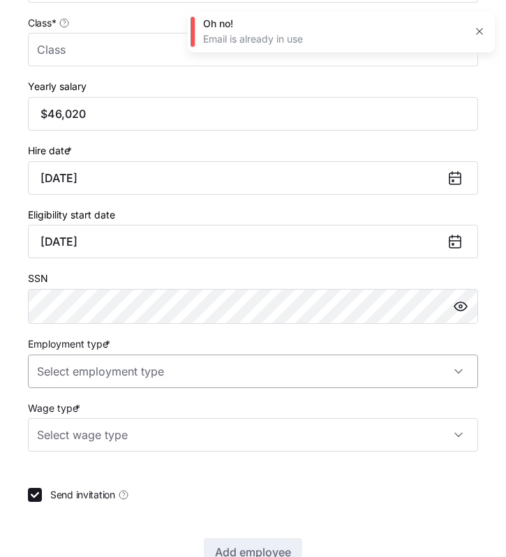
click at [101, 384] on input "Employment type *" at bounding box center [253, 370] width 450 height 33
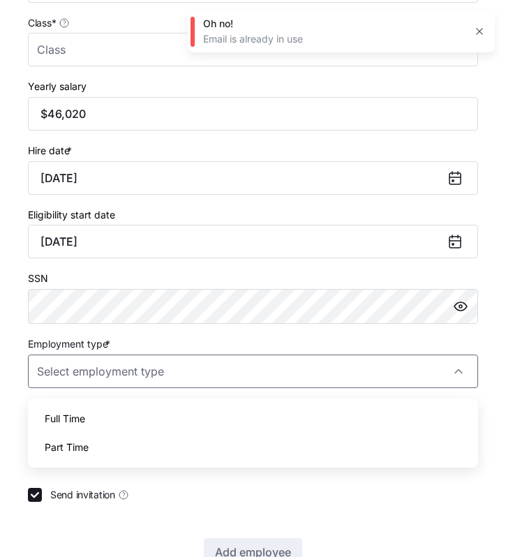
click at [93, 421] on div "Full Time" at bounding box center [252, 418] width 439 height 29
type input "Full Time"
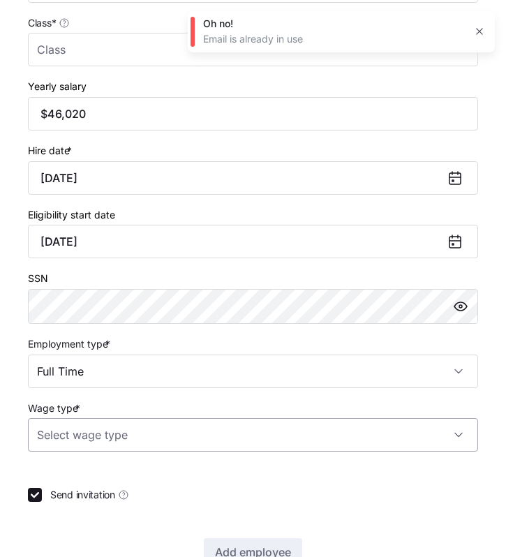
click at [98, 430] on input "Wage type *" at bounding box center [253, 434] width 450 height 33
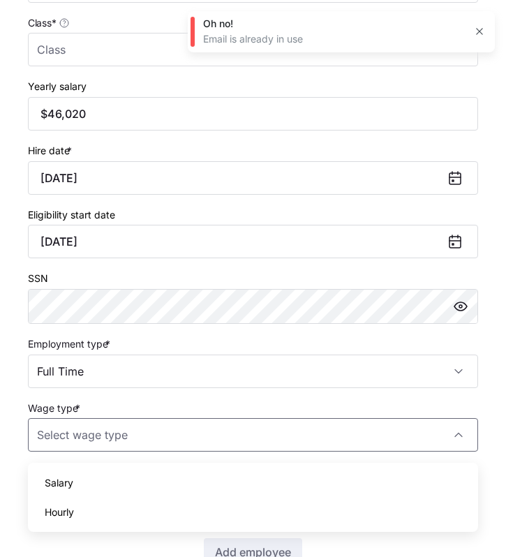
click at [66, 508] on span "Hourly" at bounding box center [59, 512] width 29 height 15
type input "Hourly"
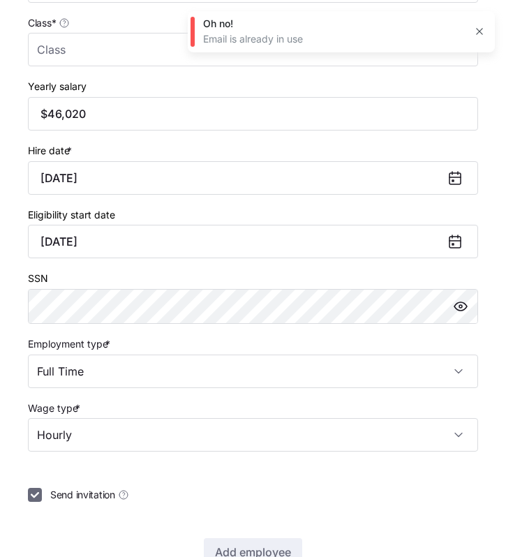
click at [36, 500] on input "Send invitation" at bounding box center [35, 495] width 14 height 14
checkbox input "false"
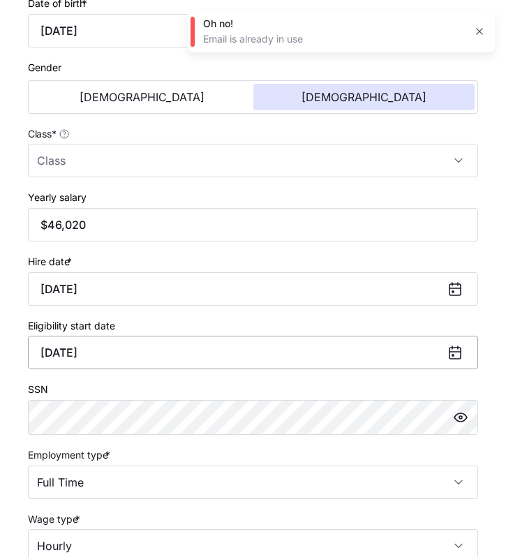
scroll to position [523, 0]
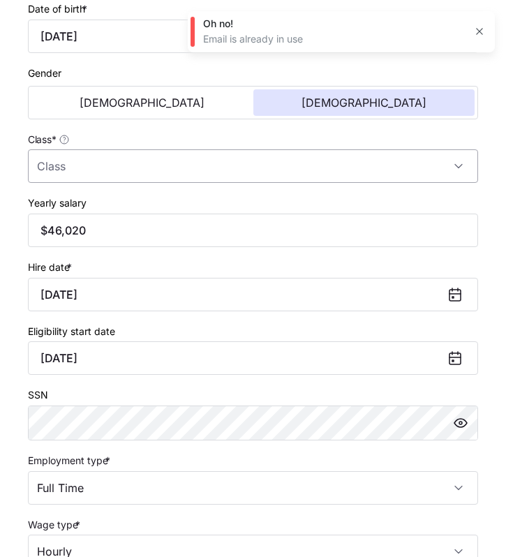
click at [127, 170] on input "Class *" at bounding box center [253, 165] width 450 height 33
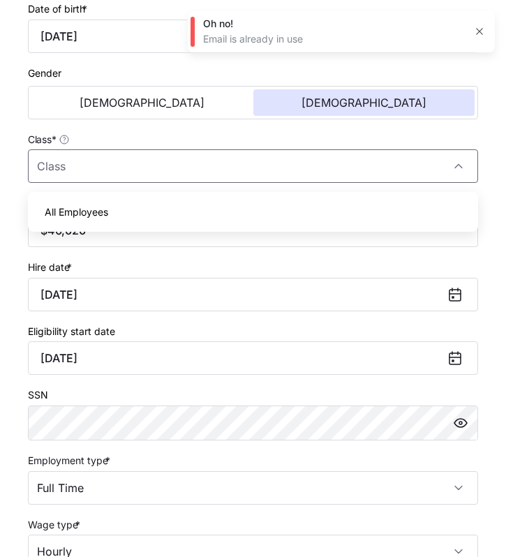
click at [121, 208] on div "All Employees" at bounding box center [252, 211] width 439 height 29
type input "All Employees"
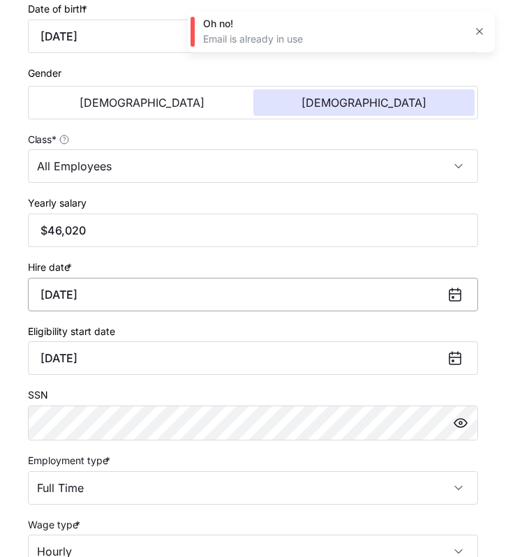
scroll to position [682, 0]
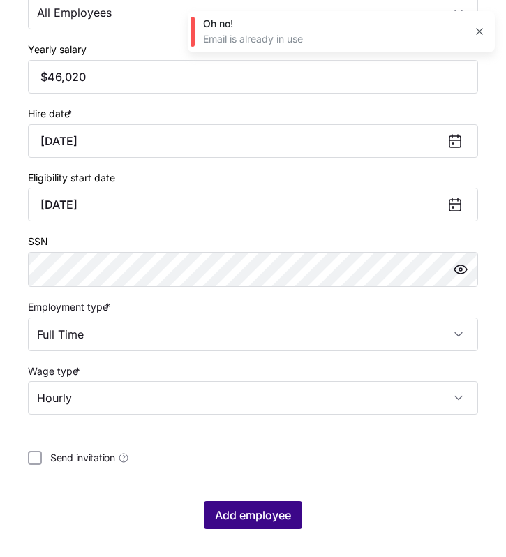
click at [217, 517] on span "Add employee" at bounding box center [253, 515] width 76 height 17
